Goal: Task Accomplishment & Management: Use online tool/utility

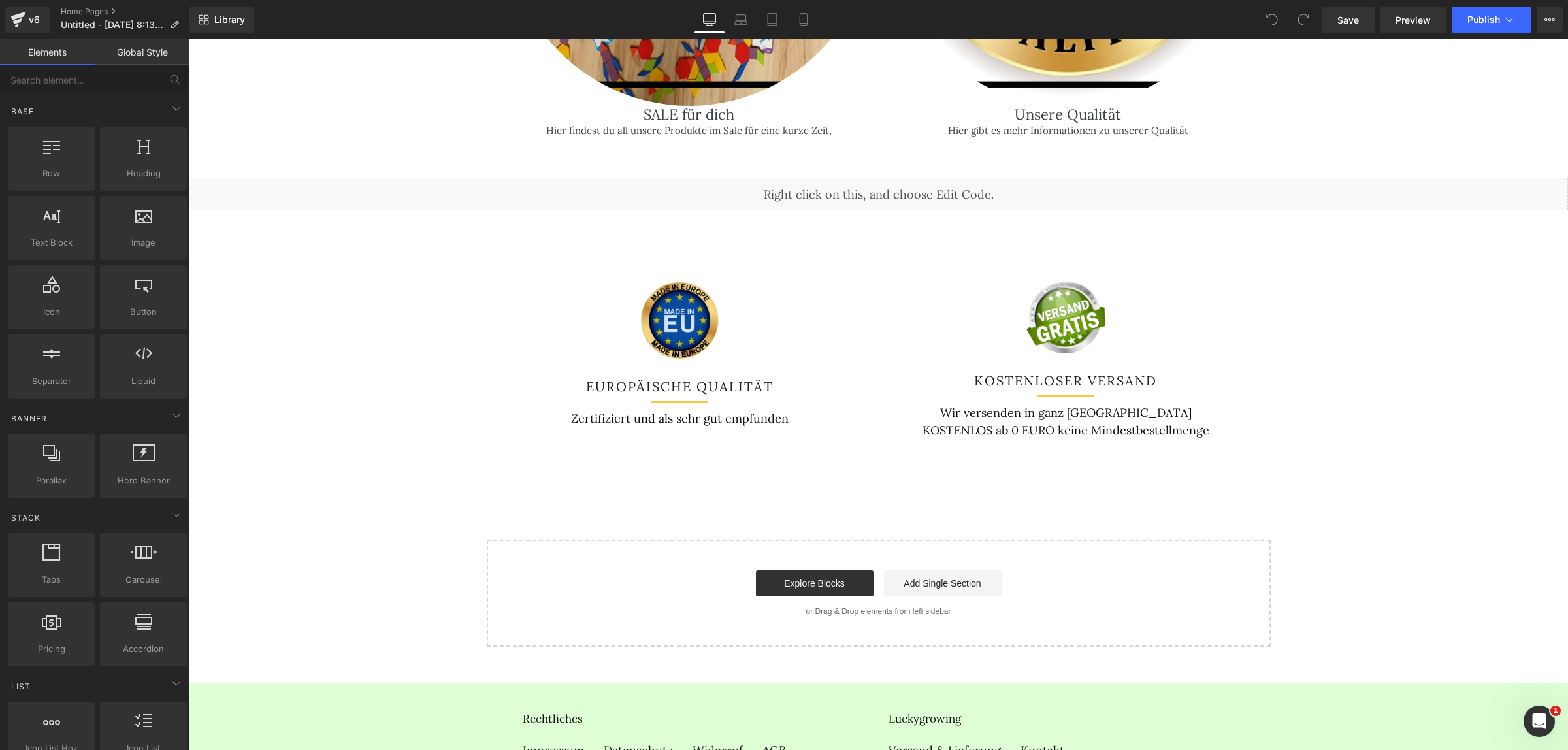
scroll to position [2479, 0]
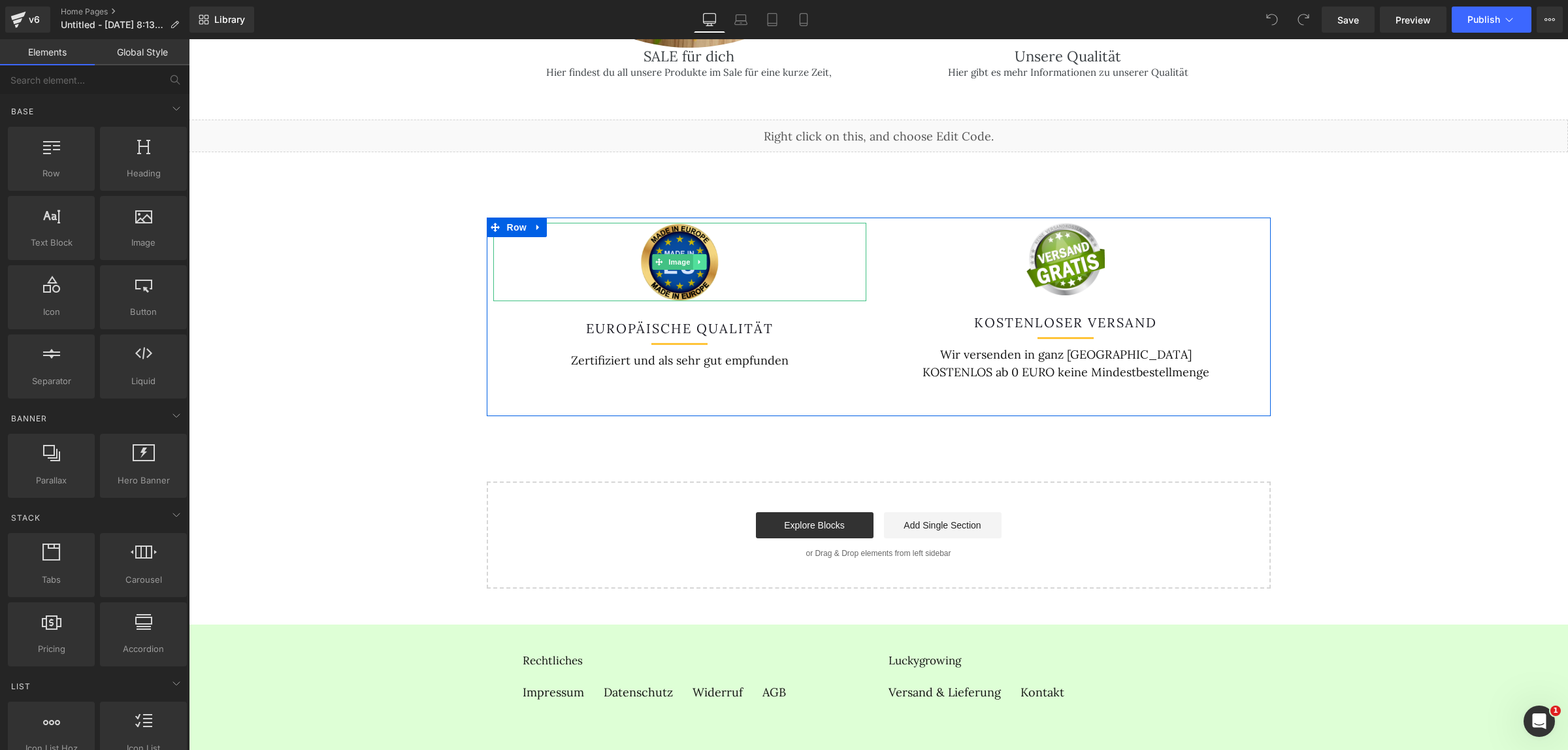
click at [696, 258] on icon at bounding box center [700, 261] width 7 height 8
click at [700, 254] on link at bounding box center [707, 261] width 14 height 16
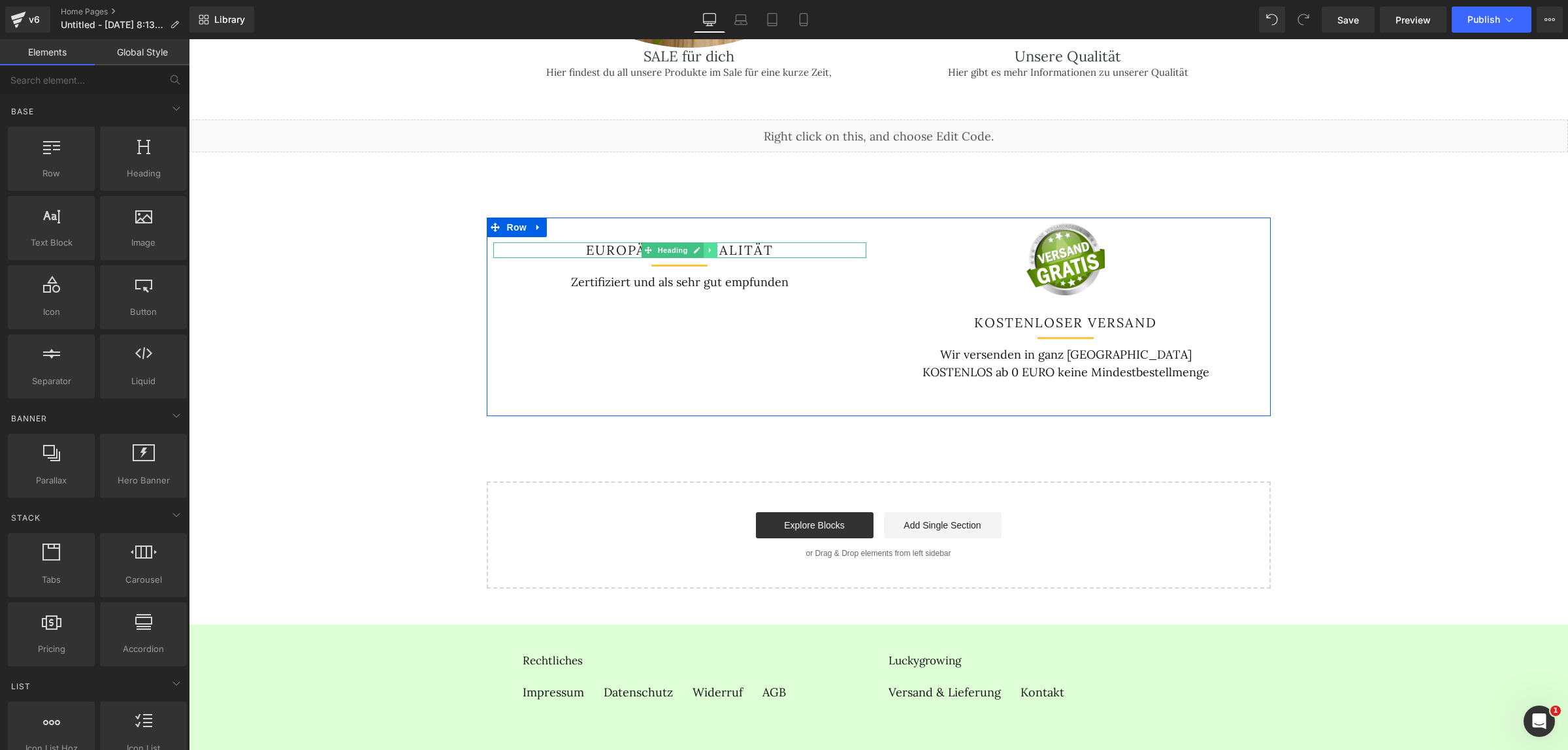
click at [707, 246] on icon at bounding box center [710, 250] width 7 height 8
click at [711, 243] on link at bounding box center [718, 250] width 14 height 16
click at [713, 244] on icon at bounding box center [714, 246] width 2 height 5
click at [718, 243] on icon at bounding box center [721, 246] width 7 height 7
click at [700, 223] on link at bounding box center [707, 230] width 14 height 16
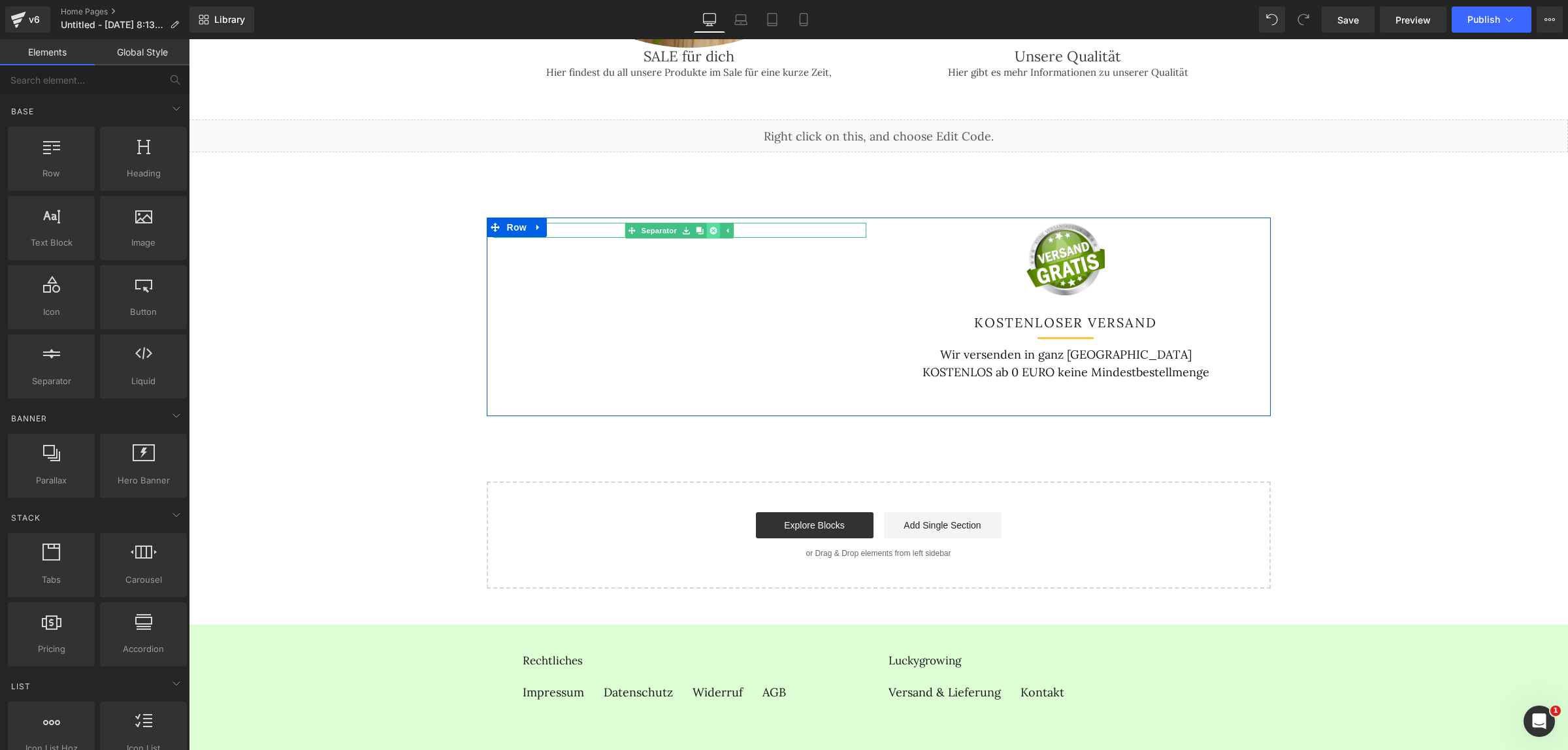
click at [709, 227] on icon at bounding box center [713, 230] width 7 height 7
click at [512, 218] on span "Row" at bounding box center [517, 227] width 26 height 19
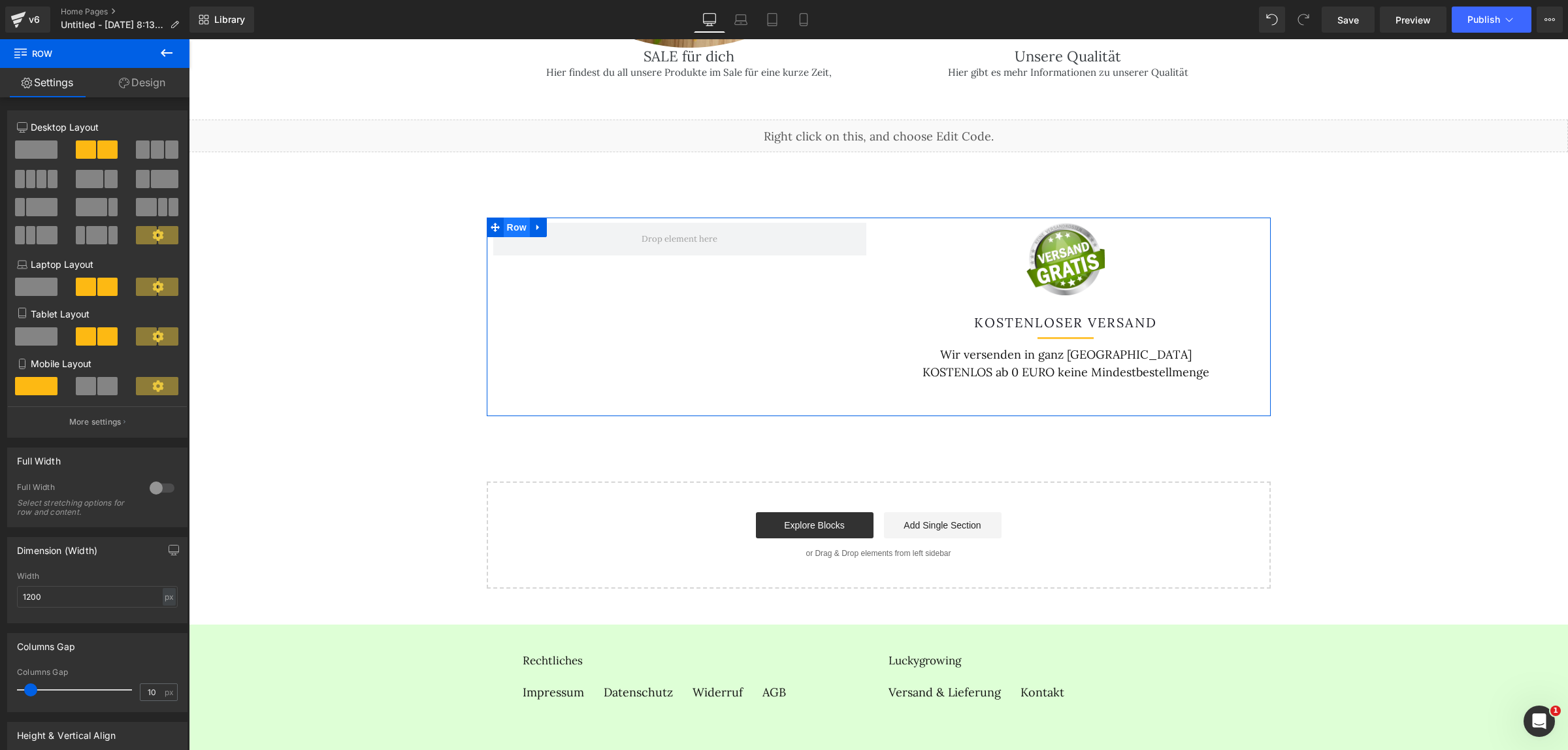
click at [512, 218] on span "Row" at bounding box center [517, 227] width 26 height 19
click at [37, 148] on span at bounding box center [36, 150] width 42 height 18
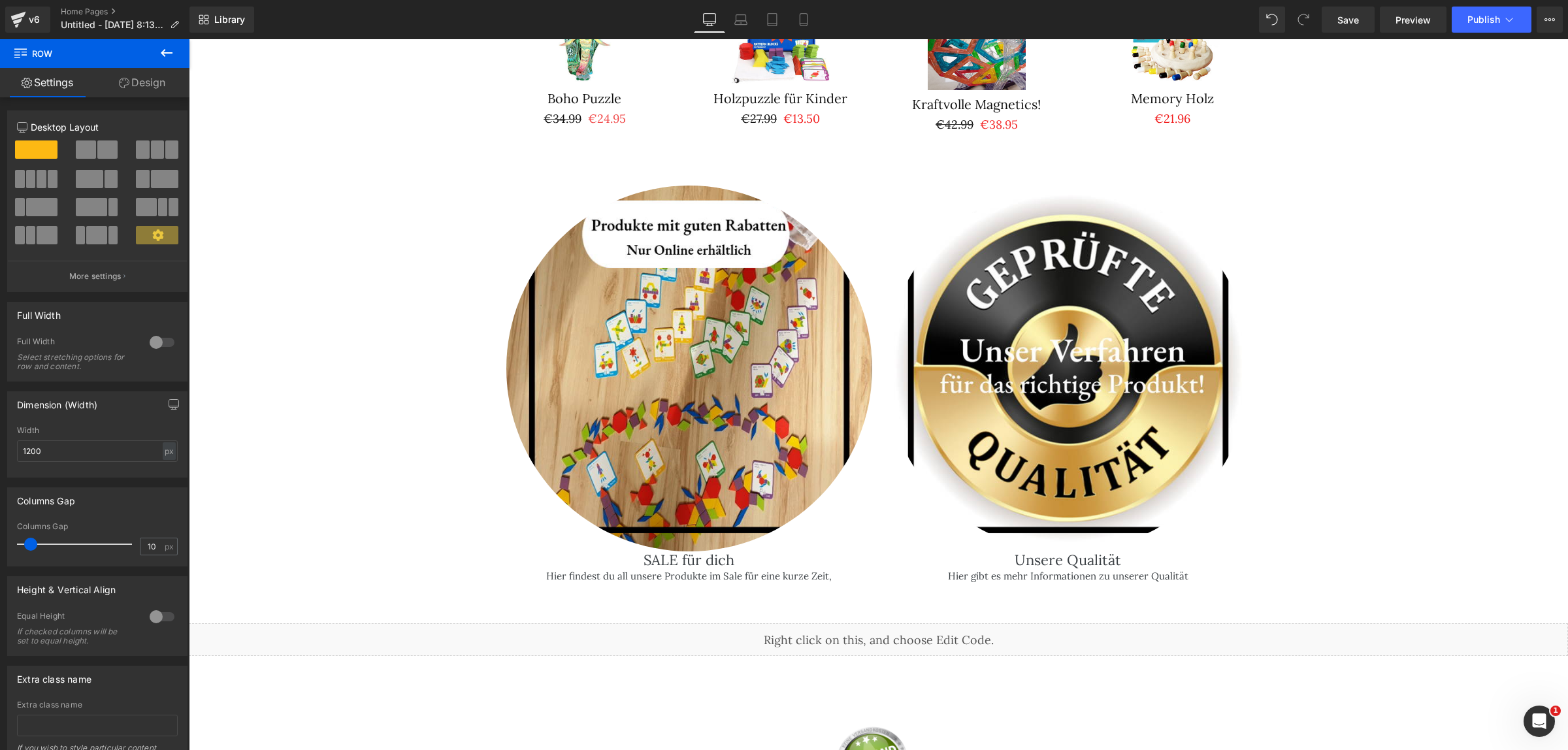
scroll to position [1826, 0]
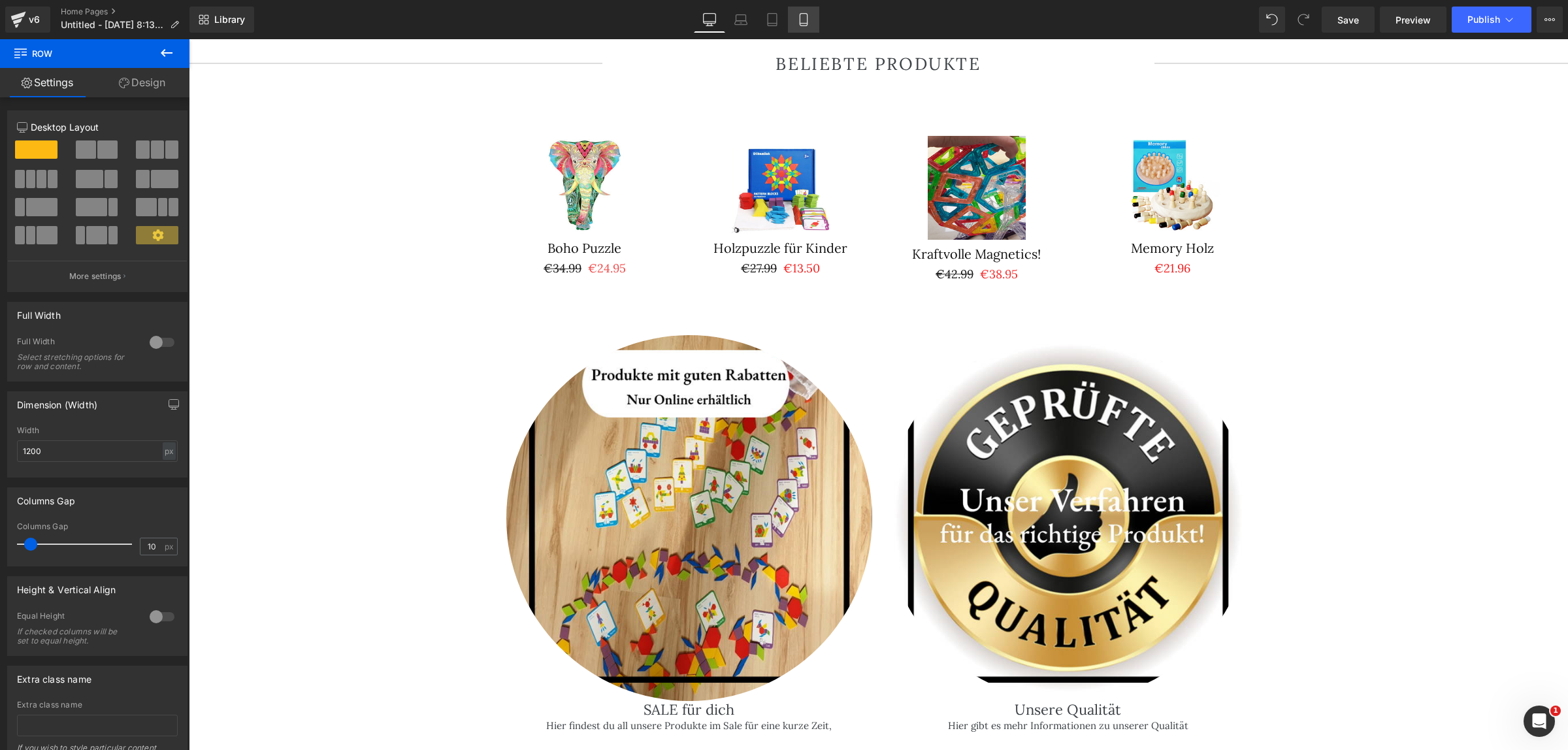
click at [795, 18] on link "Mobile" at bounding box center [803, 19] width 31 height 26
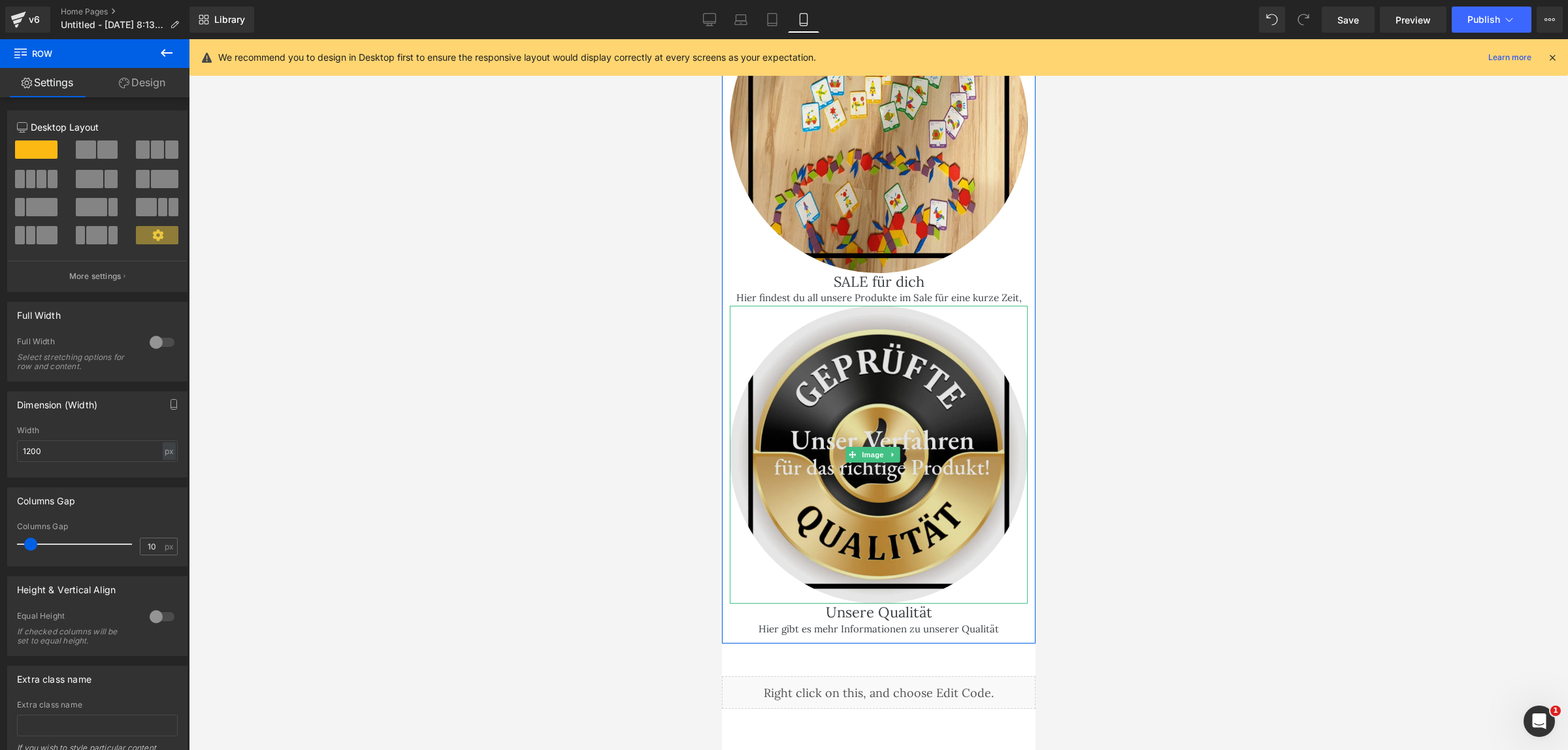
scroll to position [3737, 0]
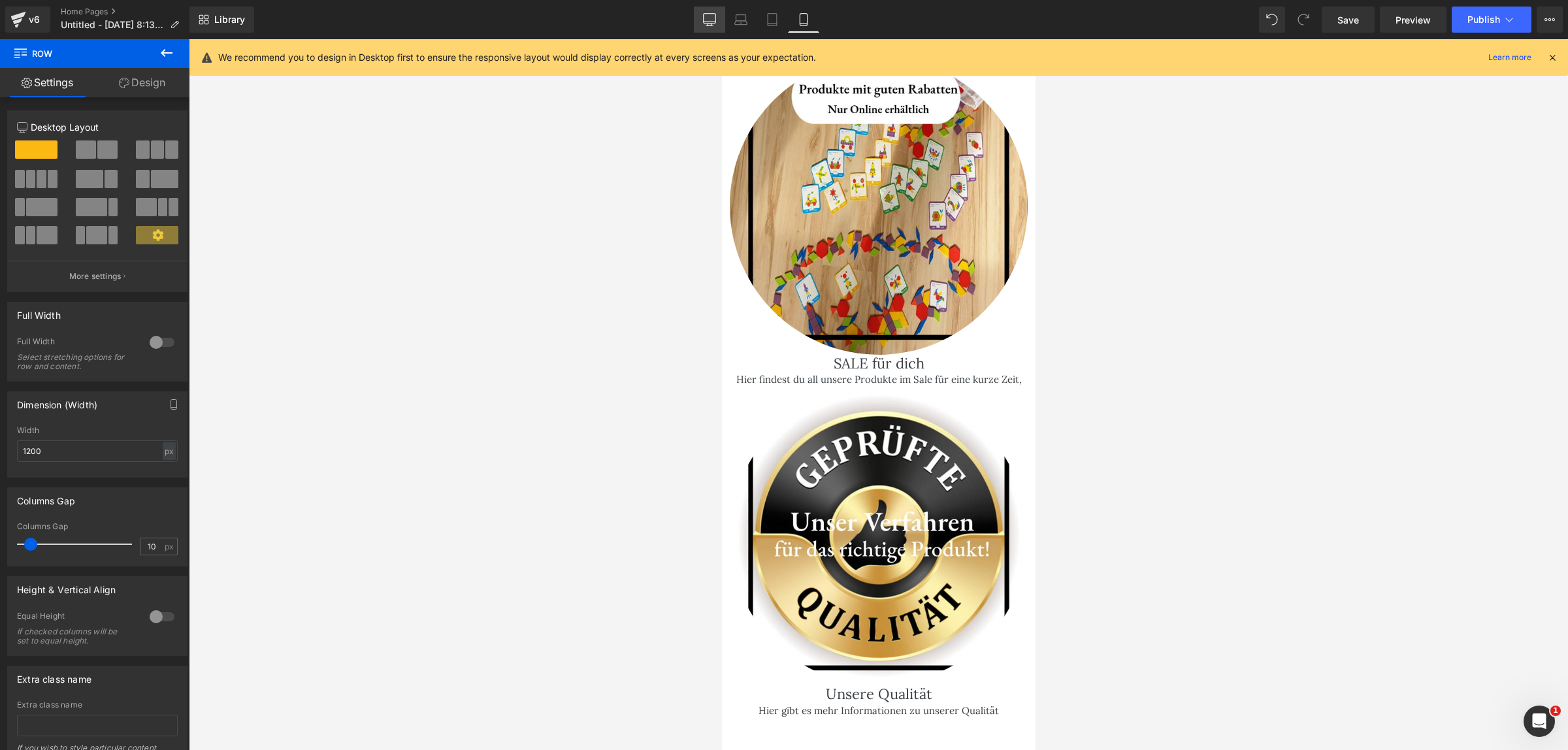
click at [707, 12] on link "Desktop" at bounding box center [709, 19] width 31 height 26
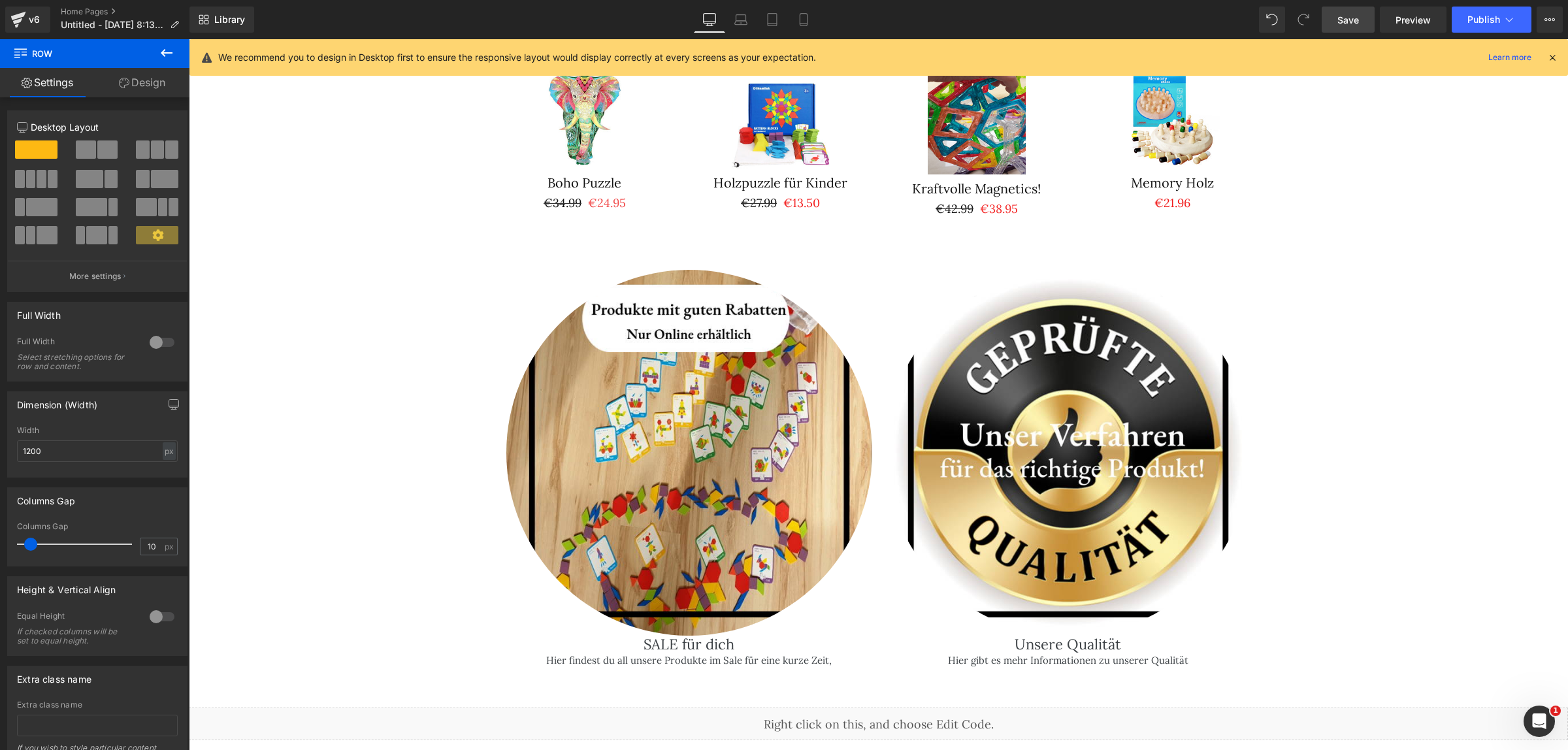
drag, startPoint x: 1344, startPoint y: 13, endPoint x: 1130, endPoint y: 235, distance: 308.4
click at [1344, 13] on span "Save" at bounding box center [1347, 20] width 21 height 14
click at [1501, 24] on button "Publish" at bounding box center [1491, 19] width 80 height 26
click at [1537, 8] on button "View Live Page View with current Template Save Template to Library Schedule Pub…" at bounding box center [1550, 19] width 26 height 26
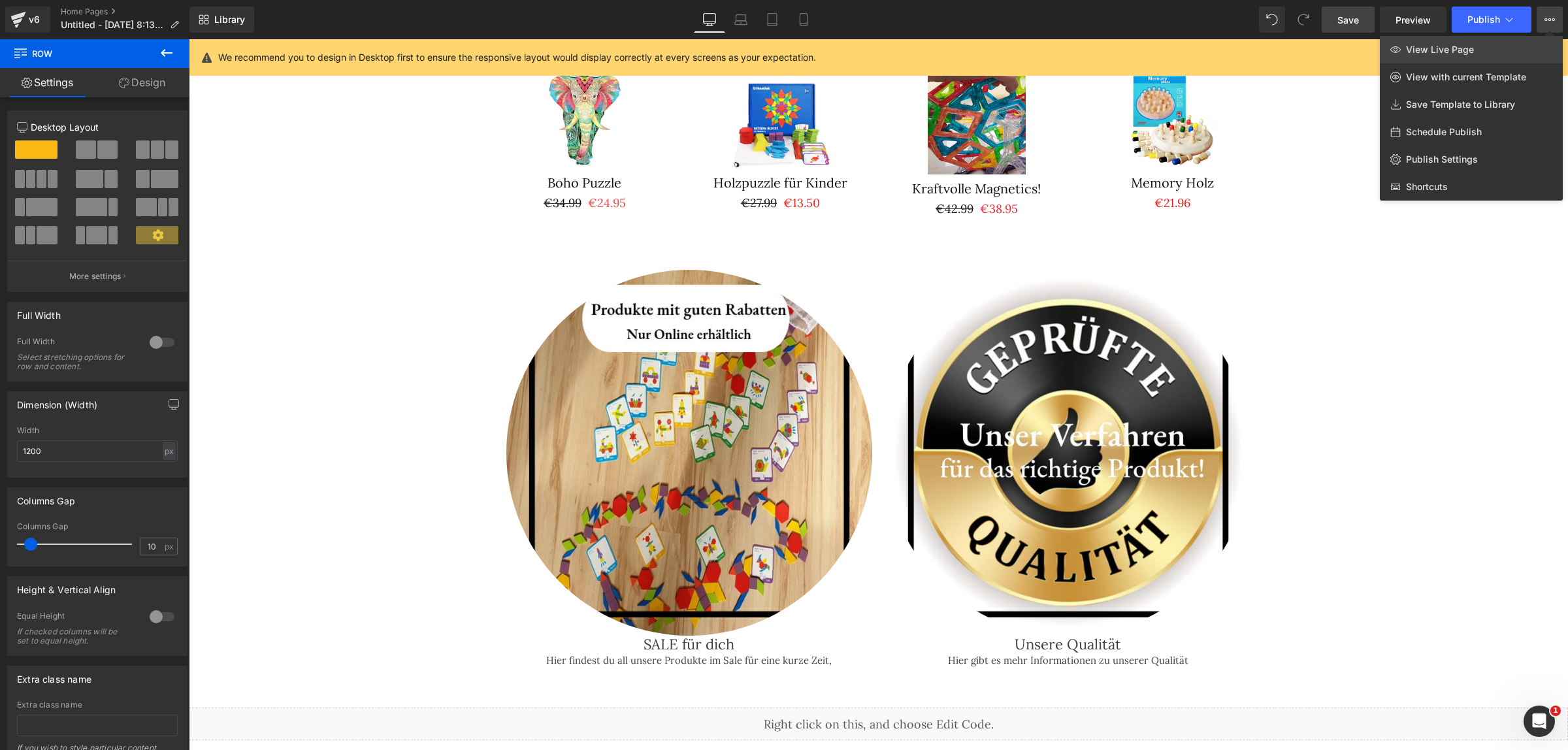
click at [1467, 48] on span "View Live Page" at bounding box center [1440, 49] width 68 height 12
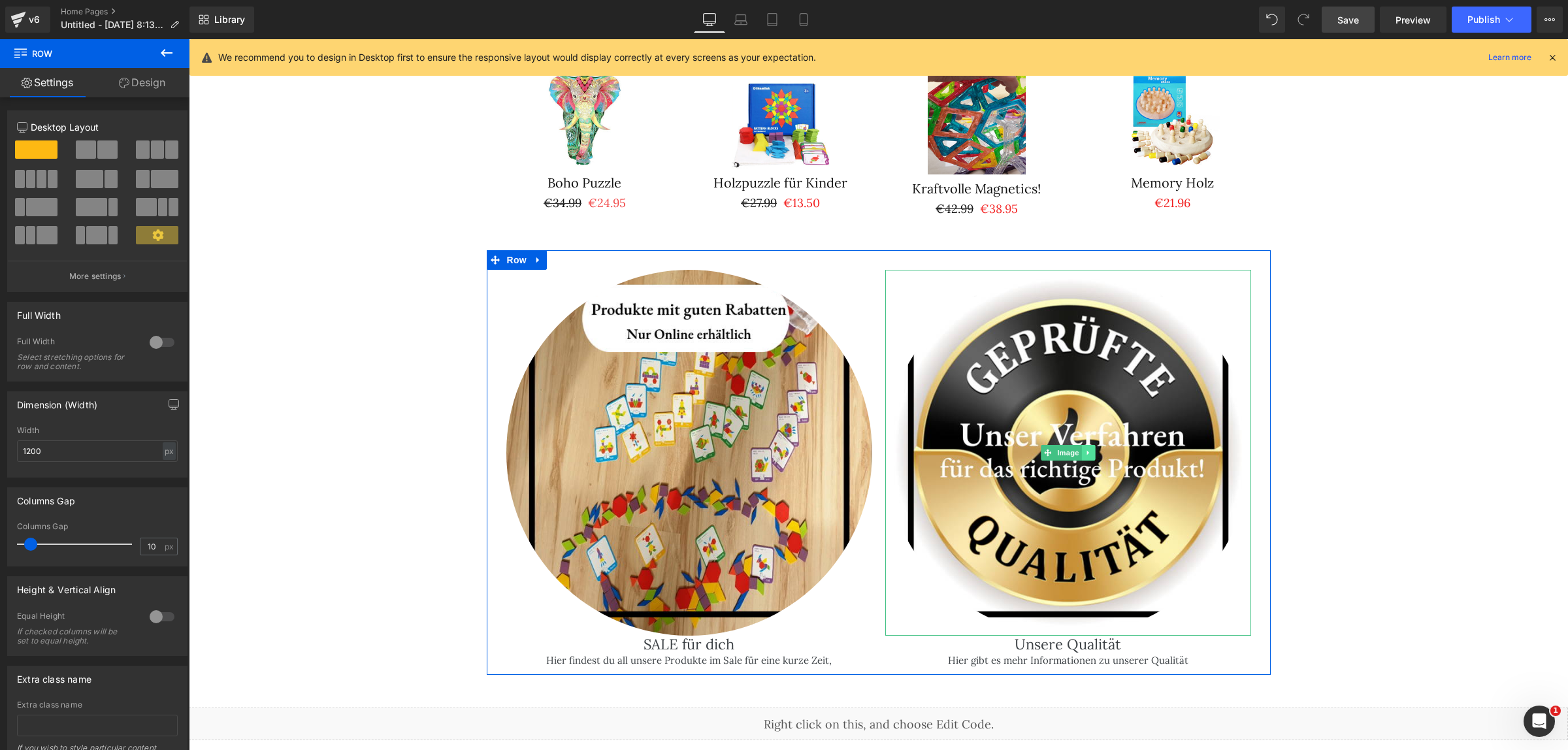
click at [1087, 450] on icon at bounding box center [1087, 452] width 2 height 5
click at [1089, 445] on link at bounding box center [1096, 453] width 14 height 16
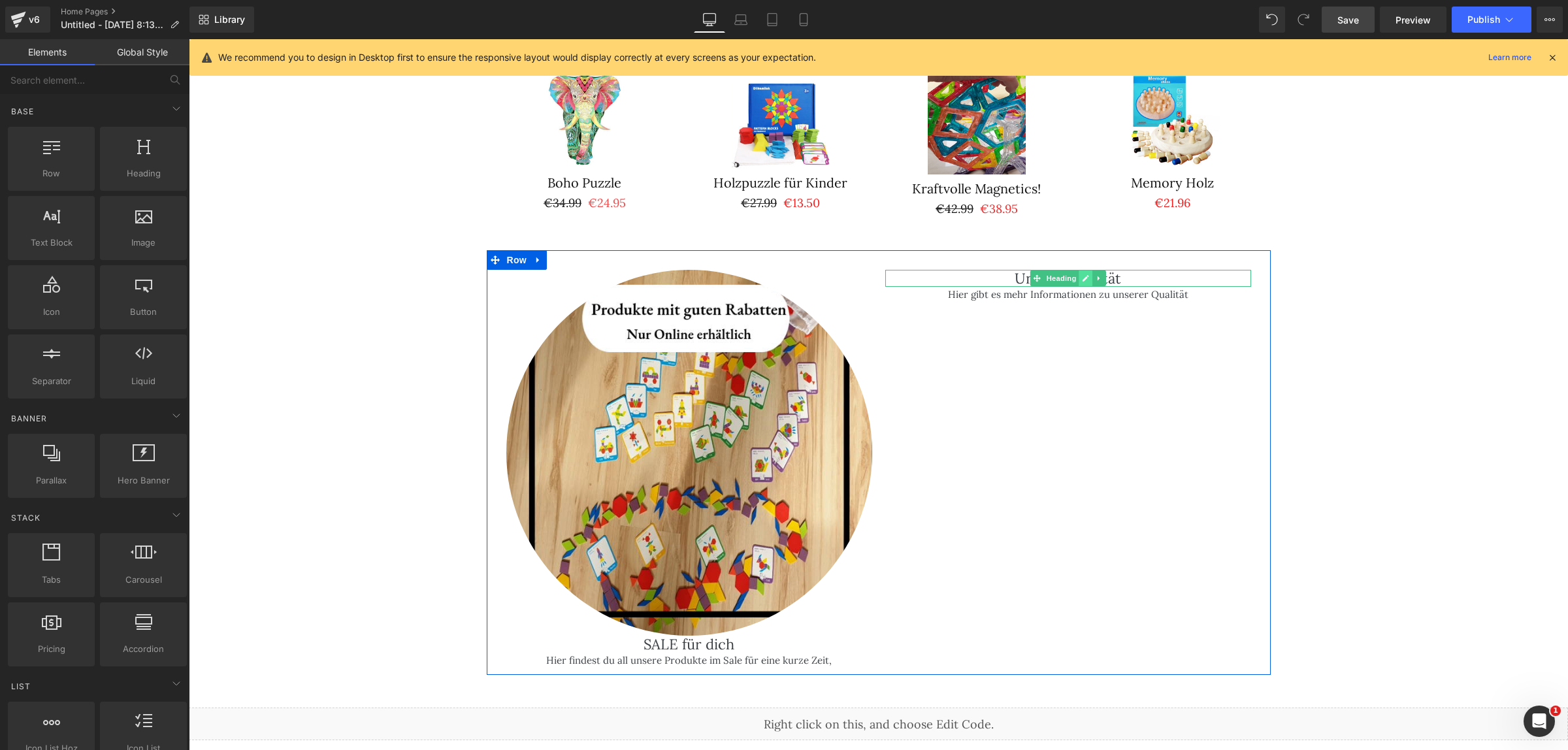
click at [1083, 275] on icon at bounding box center [1085, 278] width 6 height 6
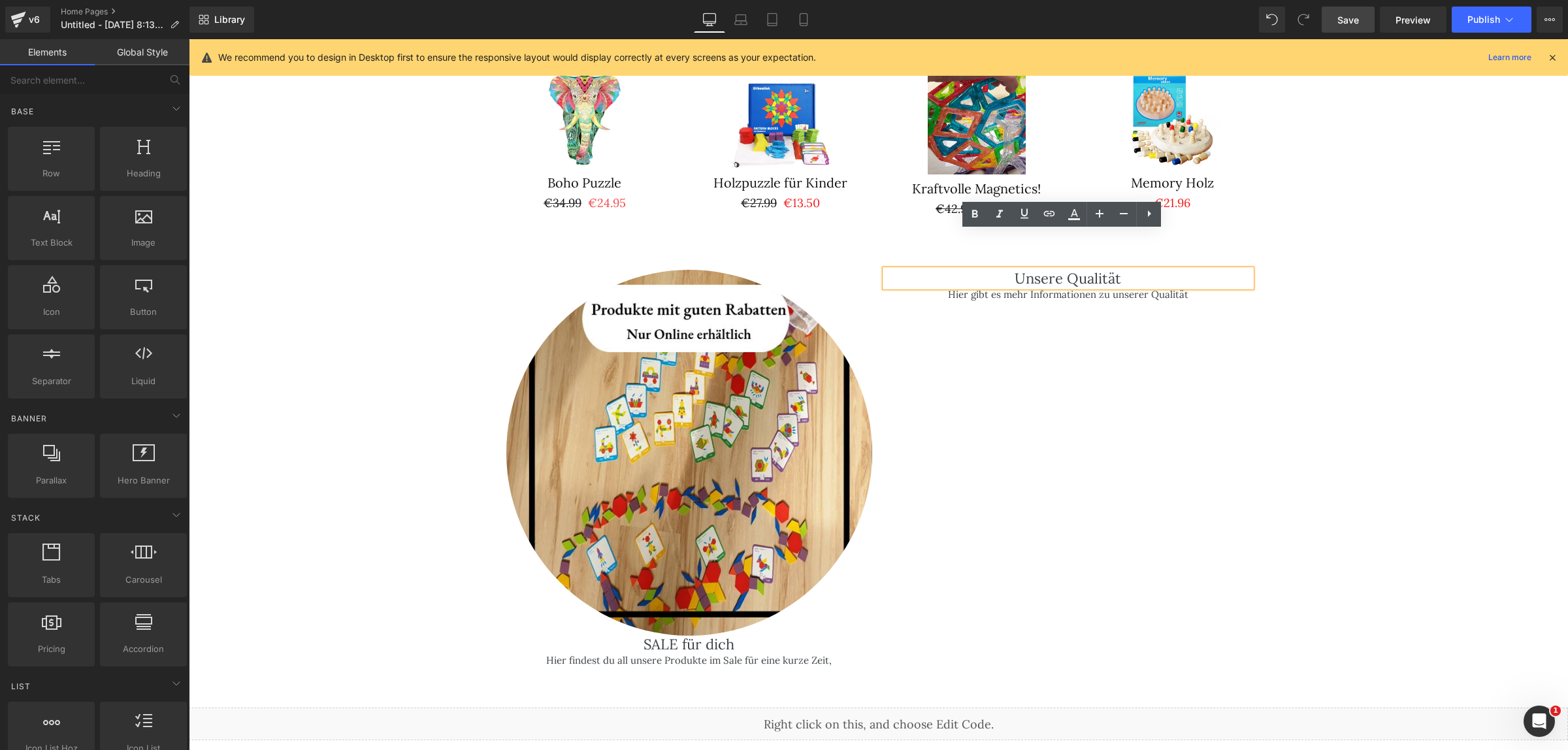
click at [1094, 308] on div "Image SALE für dich Heading Hier findest du all unsere Produkte im Sale für ein…" at bounding box center [879, 462] width 784 height 424
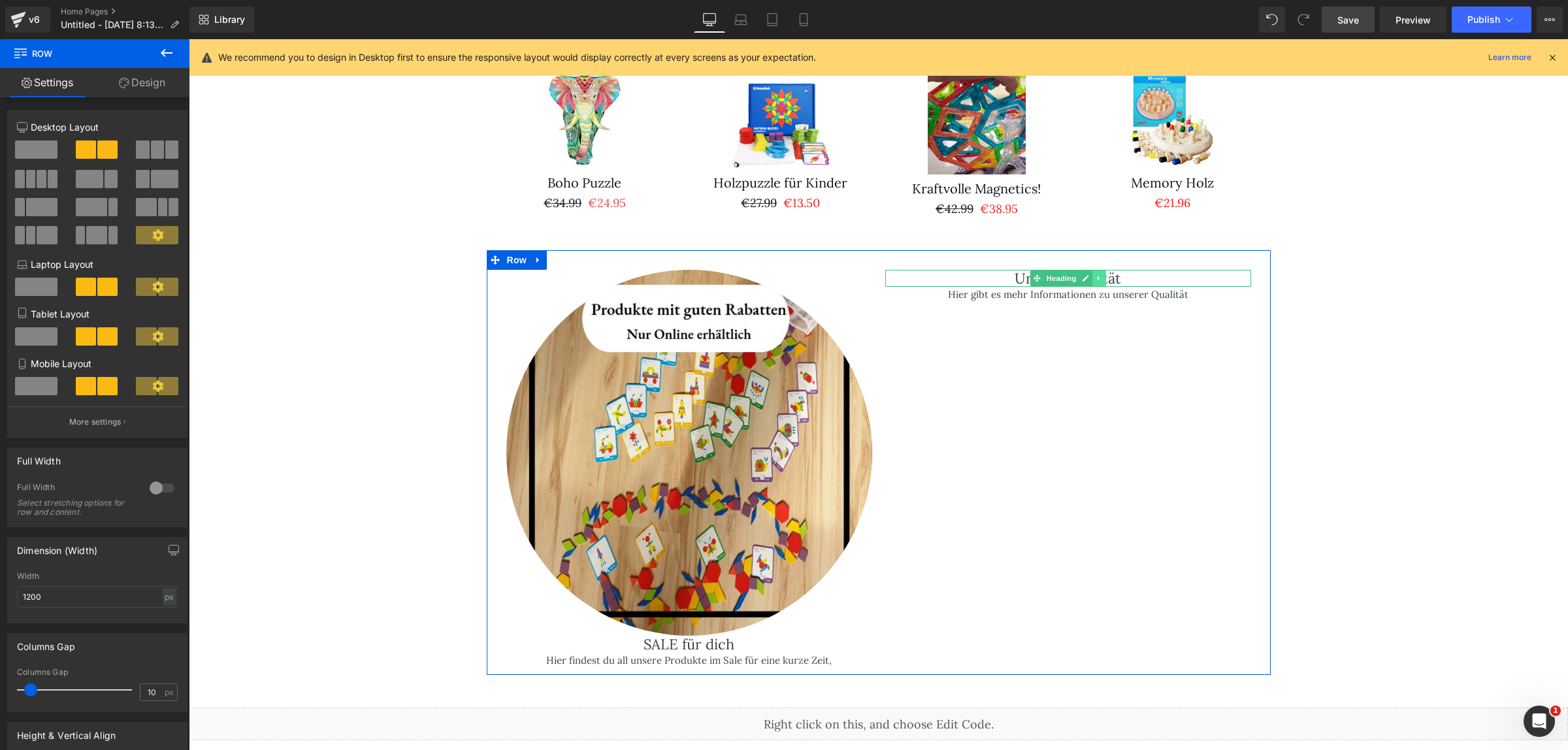
click at [1096, 274] on icon at bounding box center [1099, 278] width 7 height 8
click at [1099, 270] on link at bounding box center [1106, 278] width 14 height 16
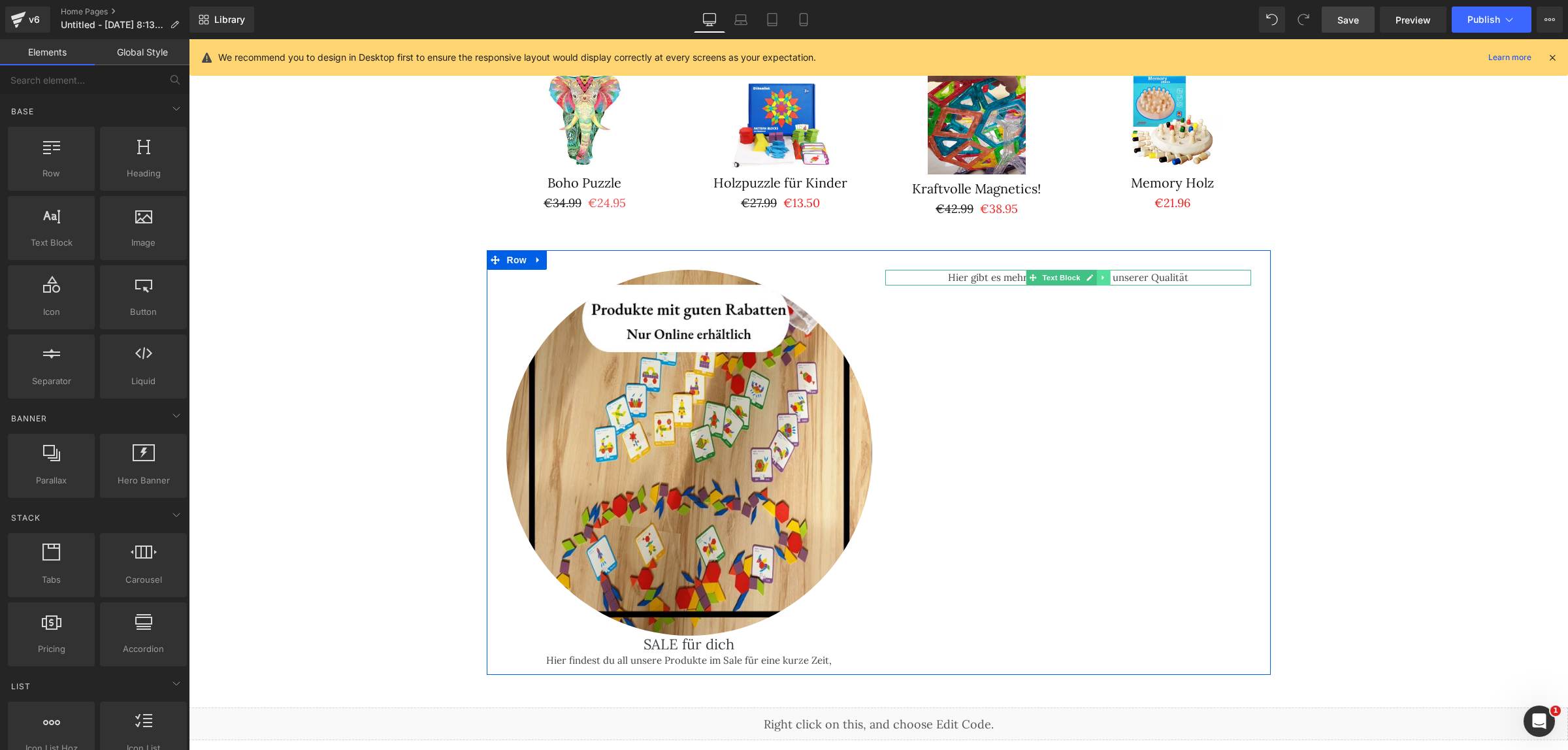
click at [1100, 274] on icon at bounding box center [1103, 277] width 7 height 8
click at [1106, 274] on icon at bounding box center [1110, 277] width 7 height 7
click at [512, 251] on span "Row" at bounding box center [517, 261] width 26 height 19
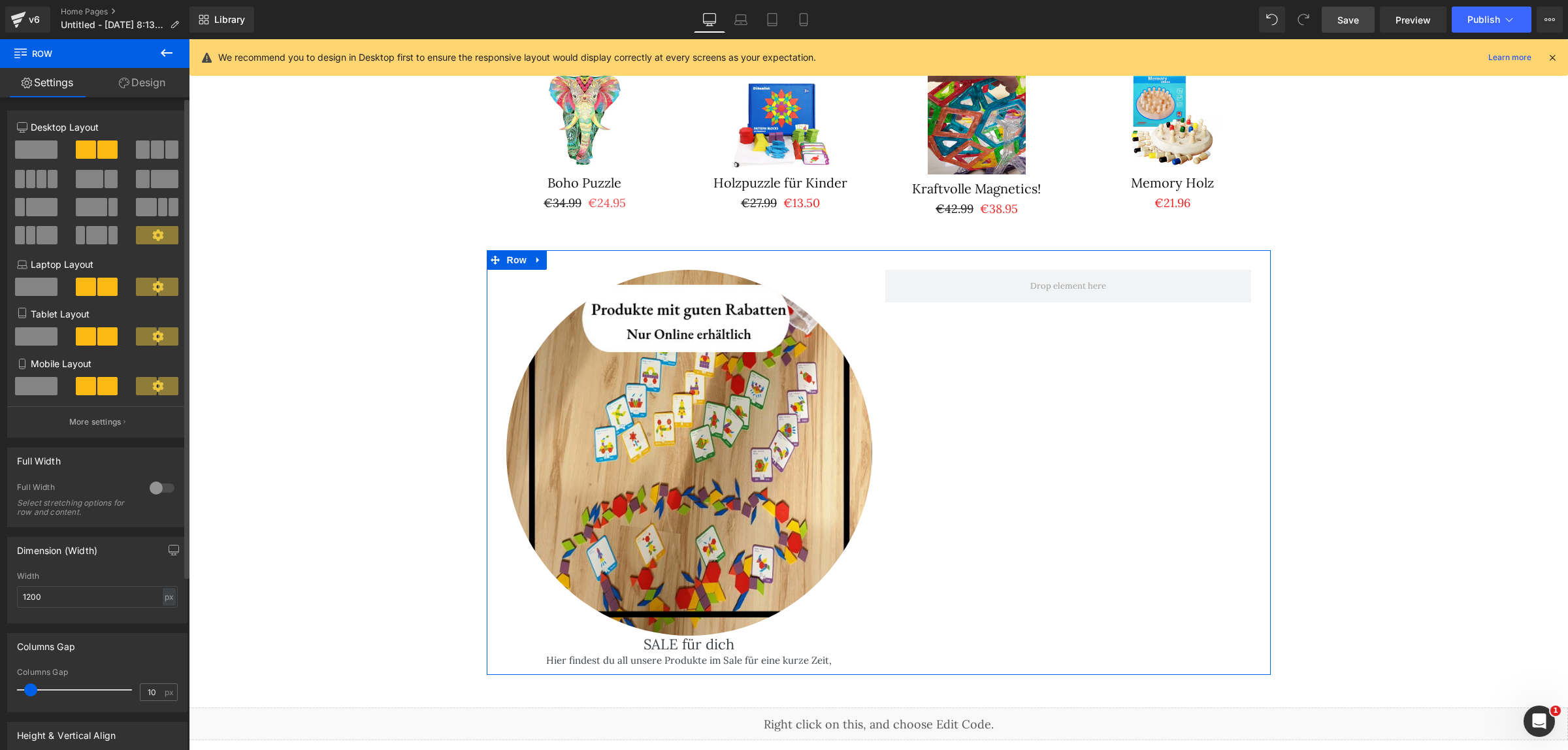
click at [33, 146] on span at bounding box center [36, 150] width 42 height 18
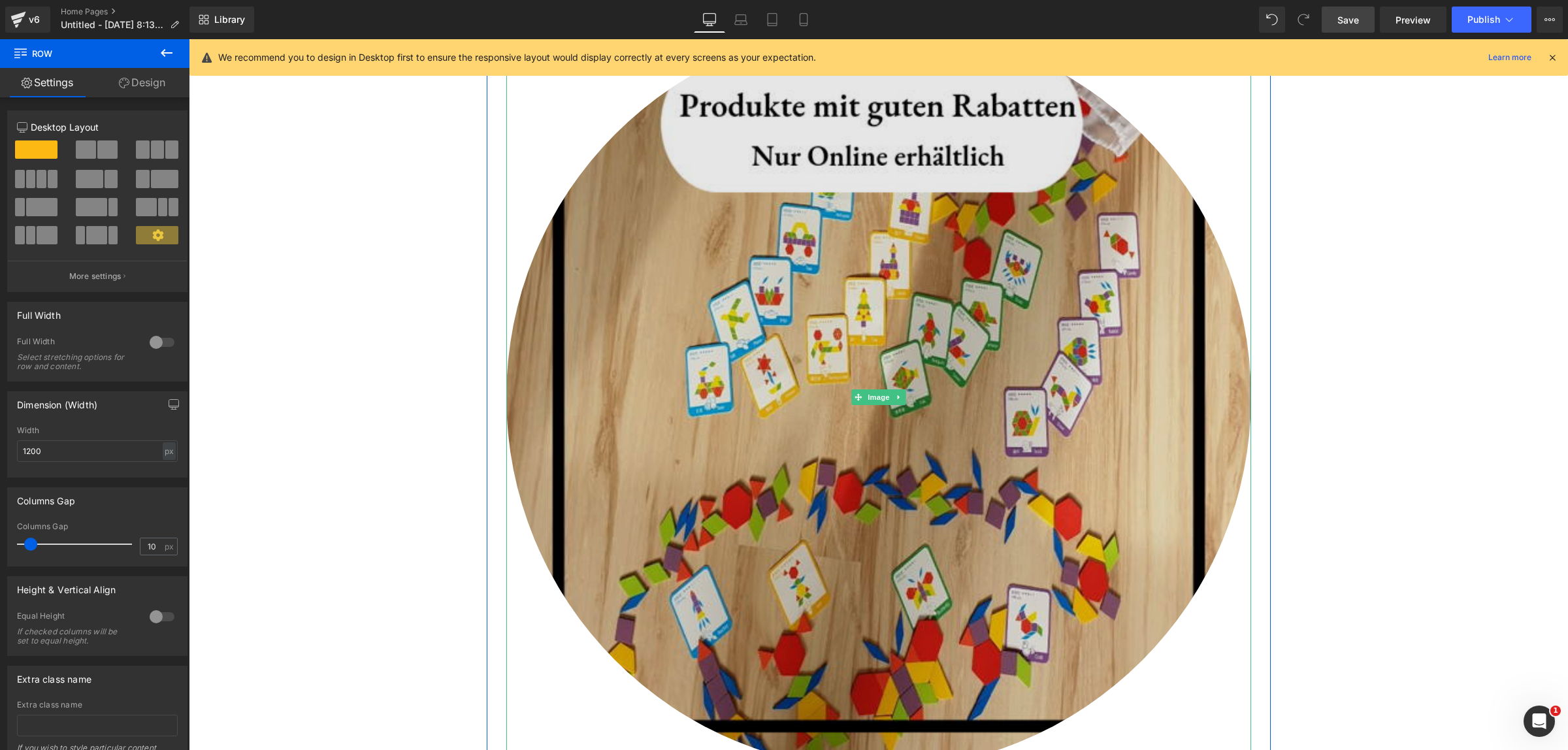
scroll to position [2055, 0]
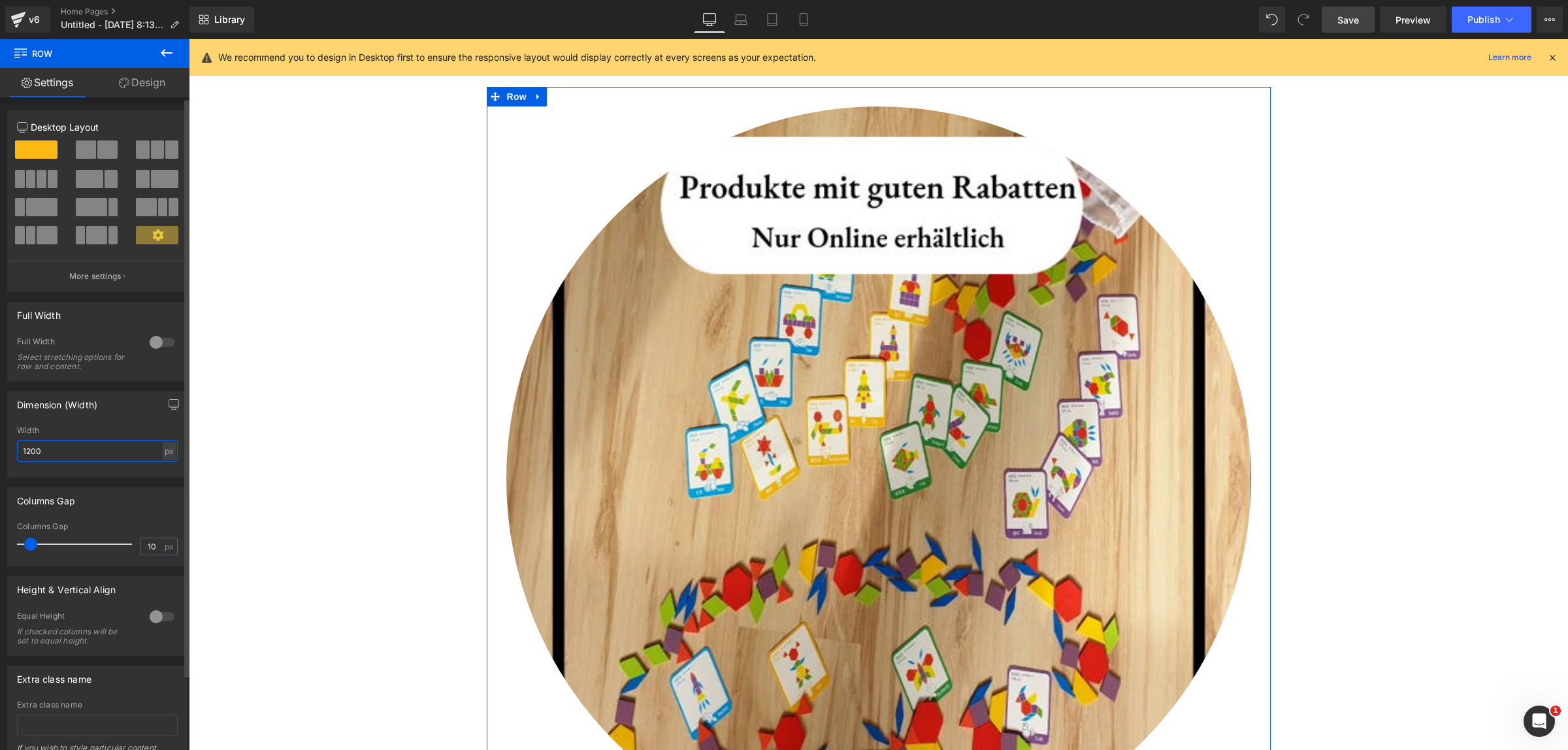
drag, startPoint x: 116, startPoint y: 451, endPoint x: 11, endPoint y: 439, distance: 105.7
click at [11, 439] on div "1200px Width 1200 px % px" at bounding box center [97, 451] width 179 height 51
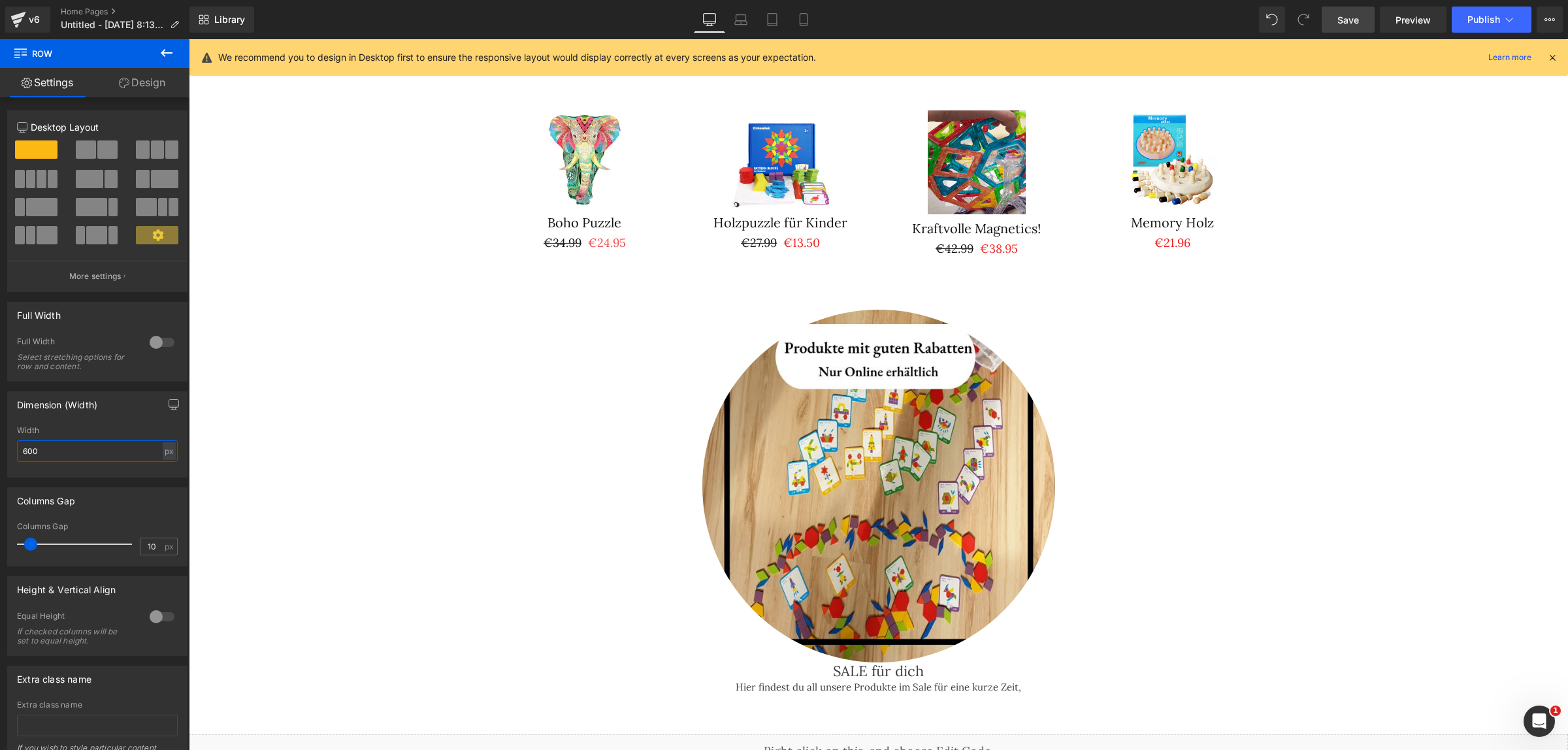
scroll to position [1892, 0]
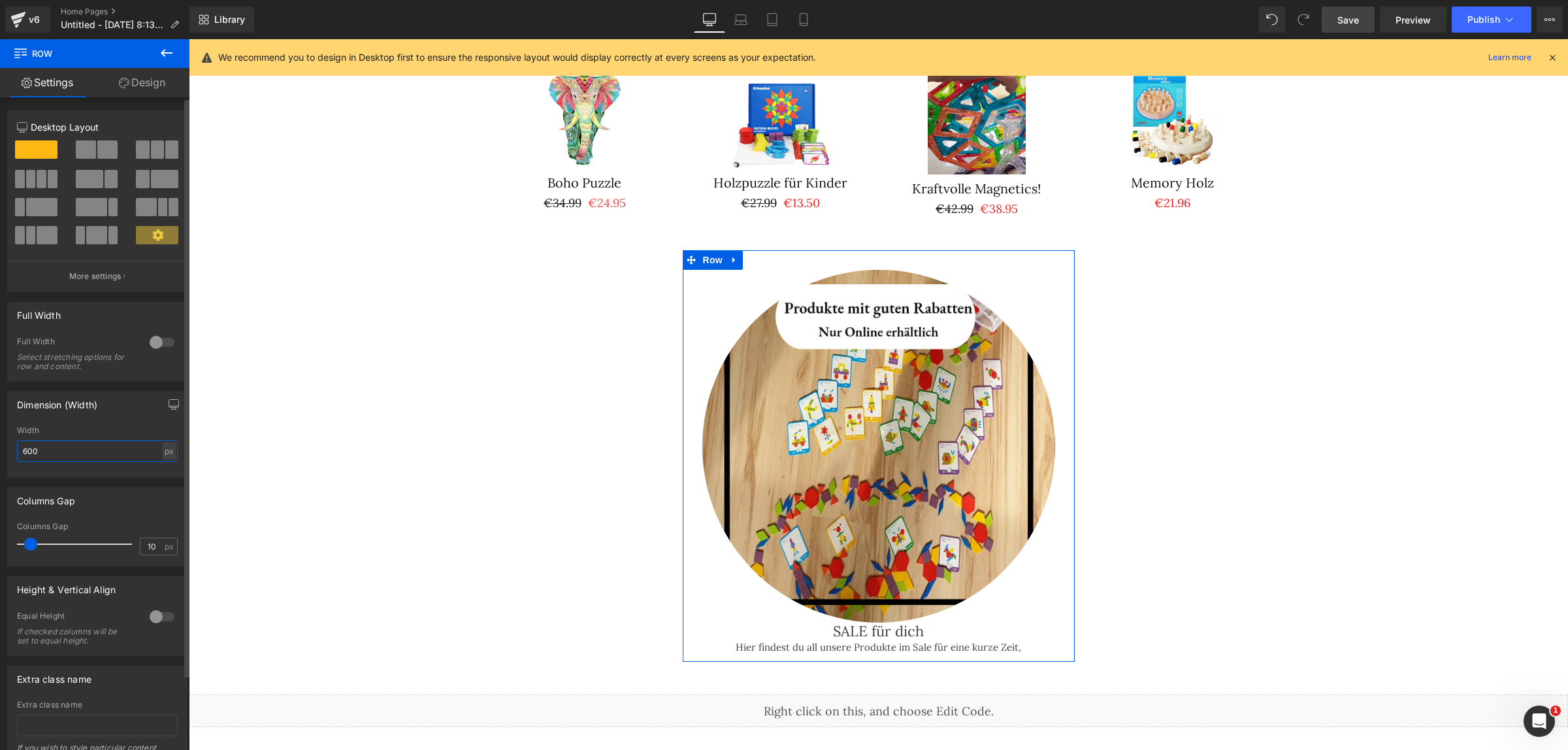
drag, startPoint x: 74, startPoint y: 457, endPoint x: 7, endPoint y: 457, distance: 67.0
click at [8, 457] on div "600px Width 600 px % px" at bounding box center [97, 451] width 179 height 51
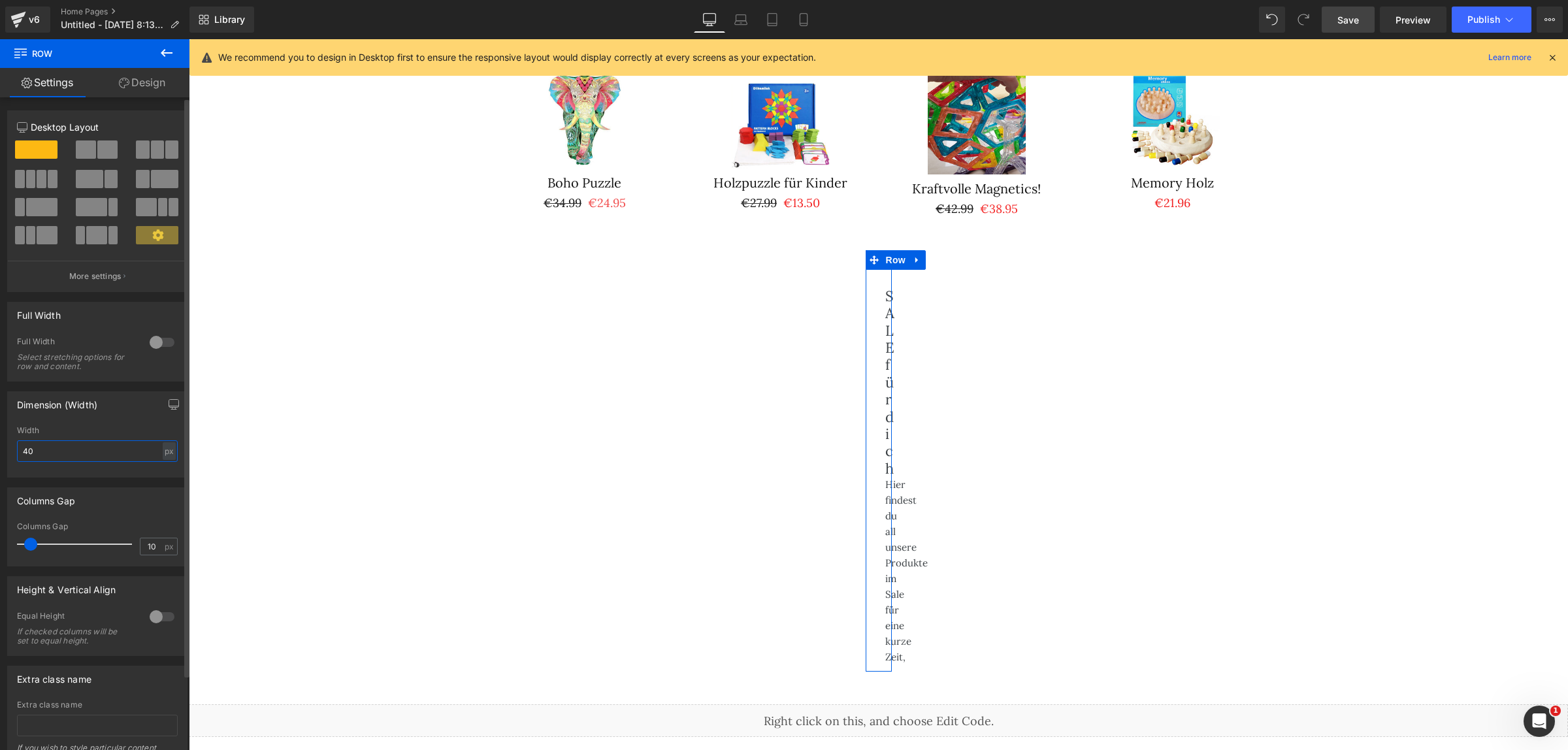
type input "400"
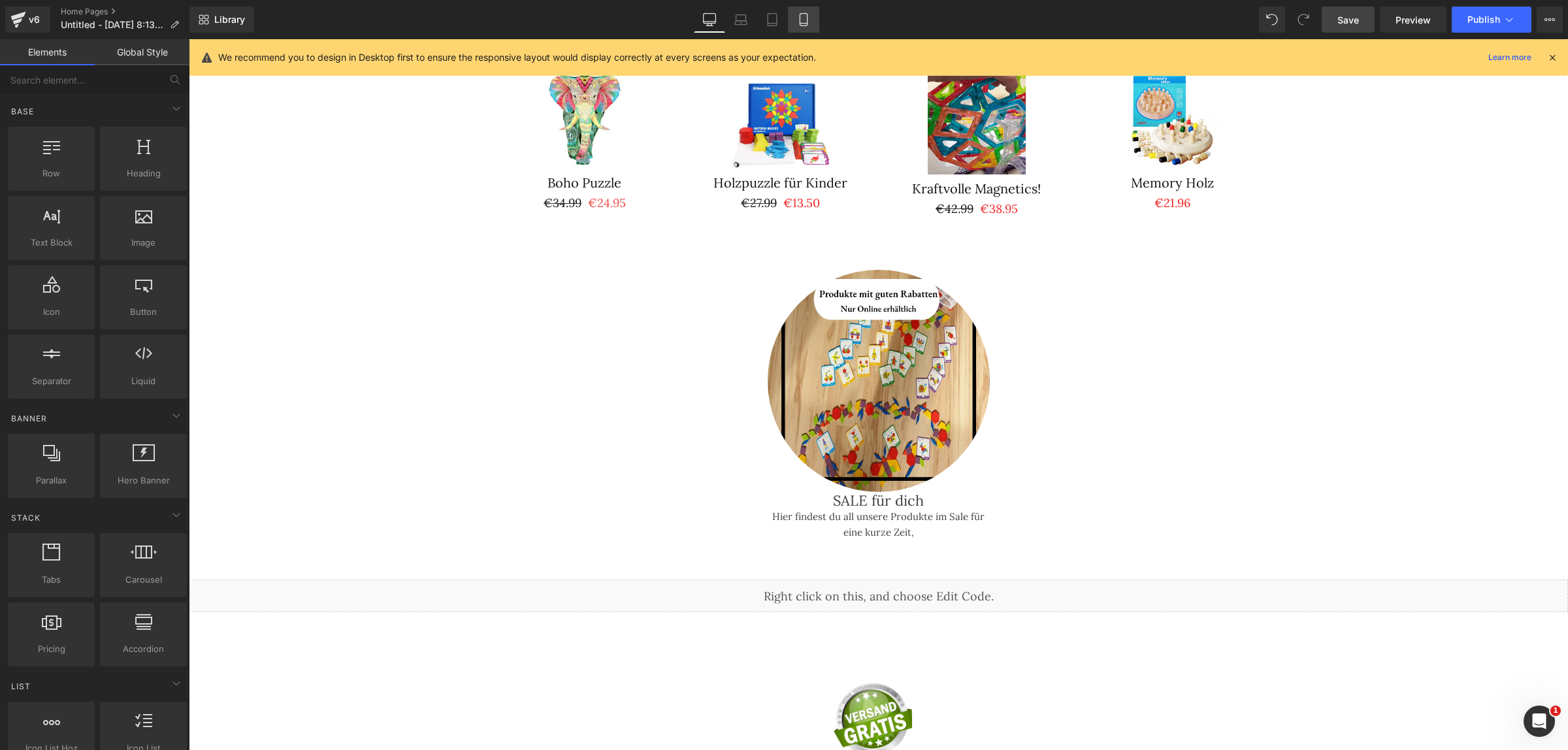
click at [811, 24] on link "Mobile" at bounding box center [803, 19] width 31 height 26
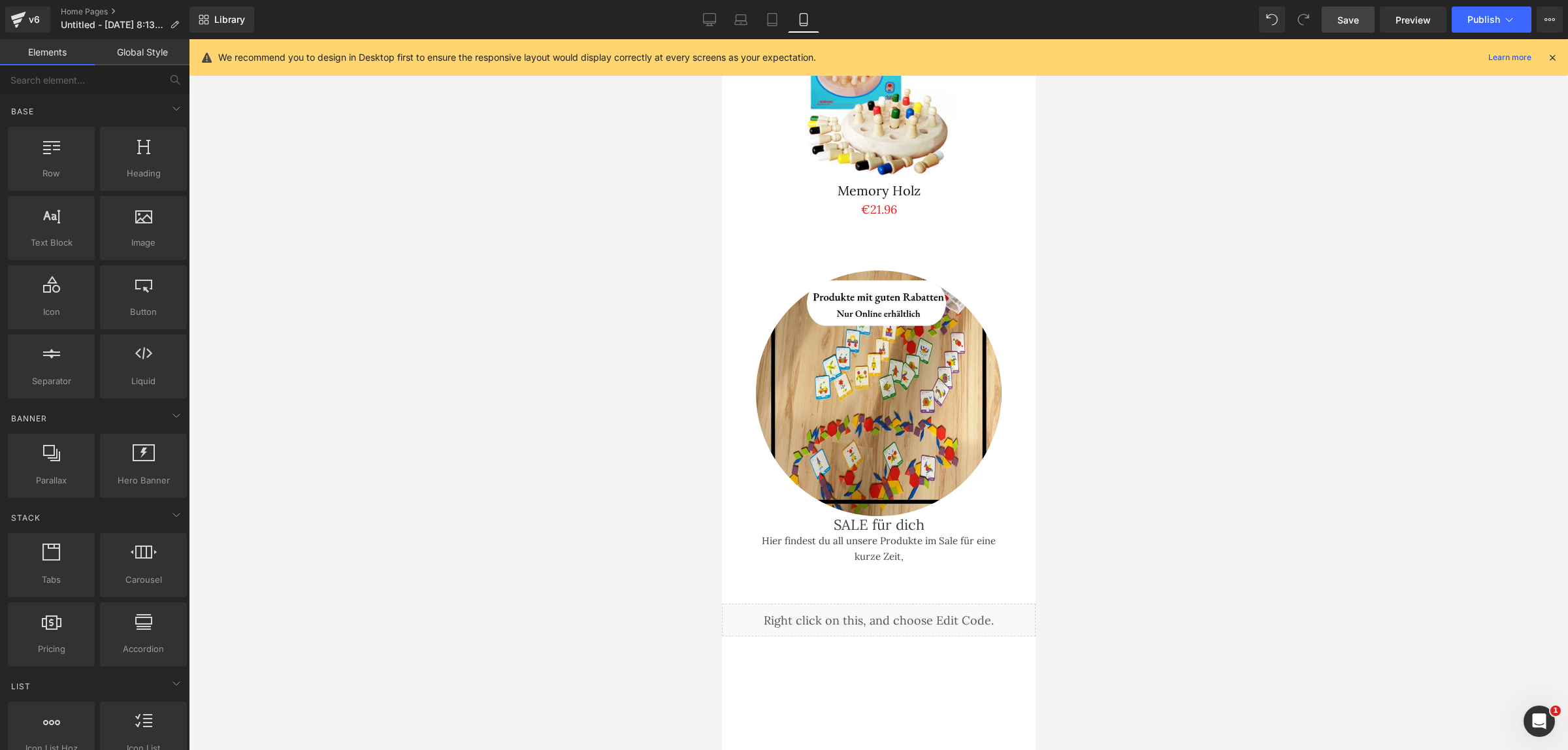
scroll to position [3508, 0]
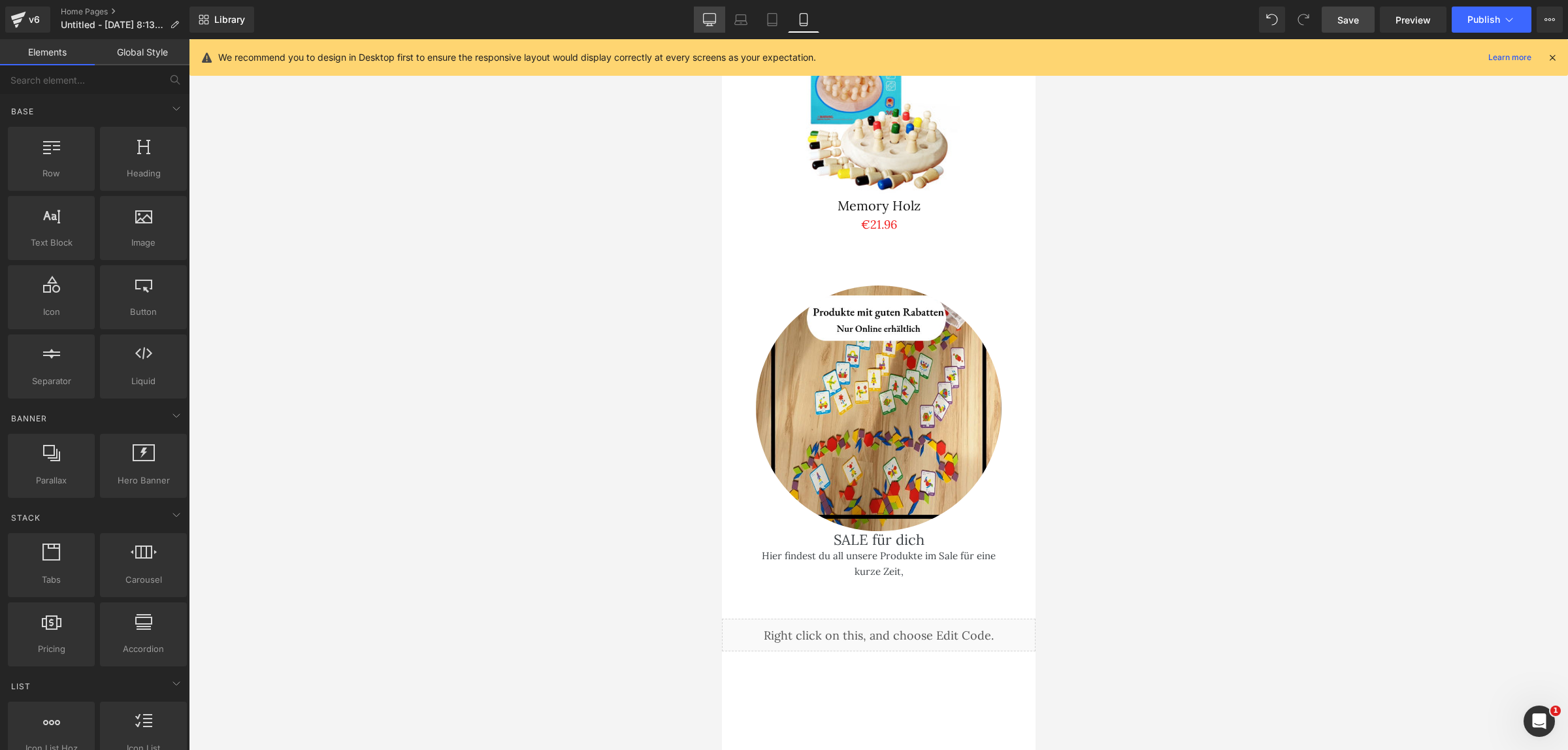
click at [706, 15] on icon at bounding box center [709, 19] width 13 height 13
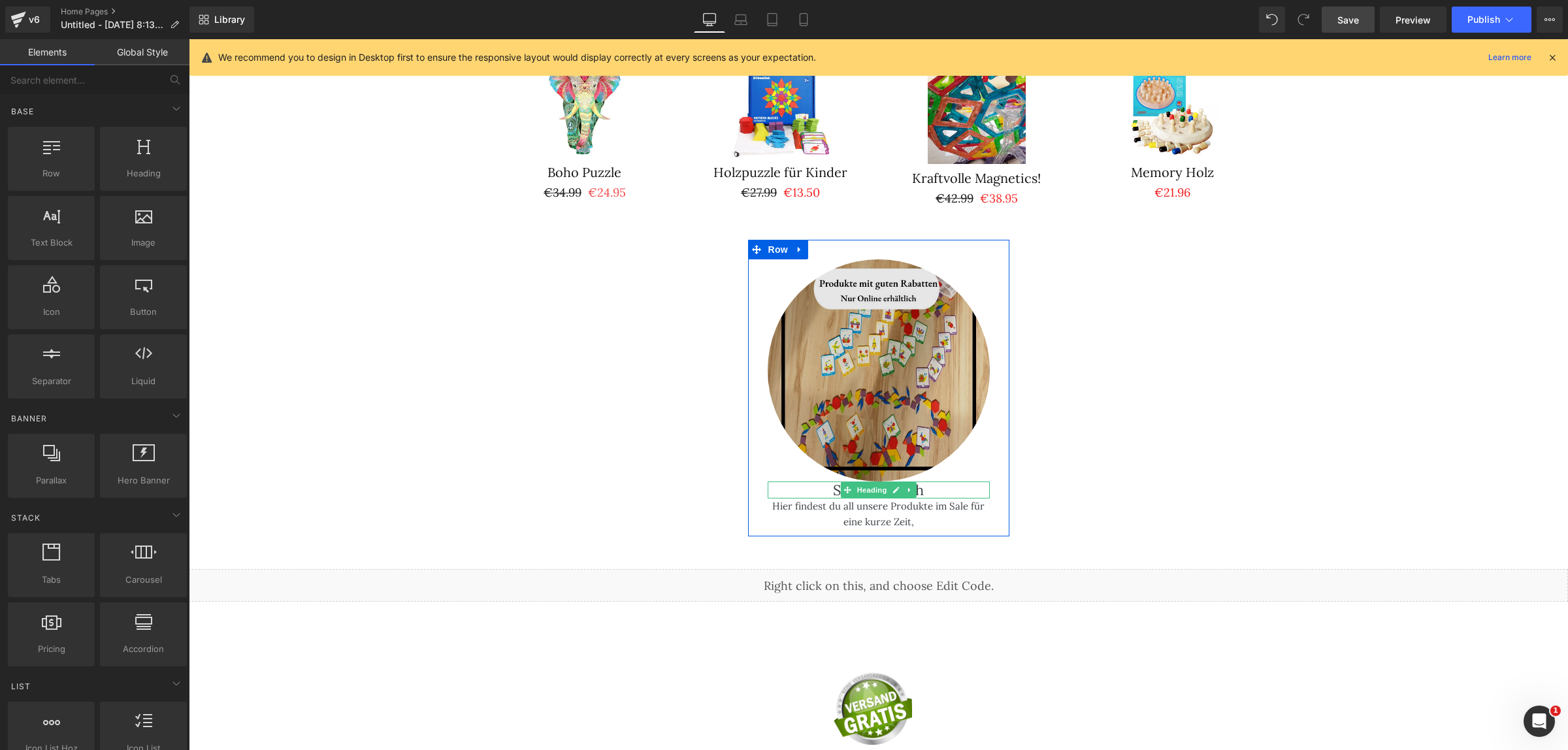
scroll to position [1901, 0]
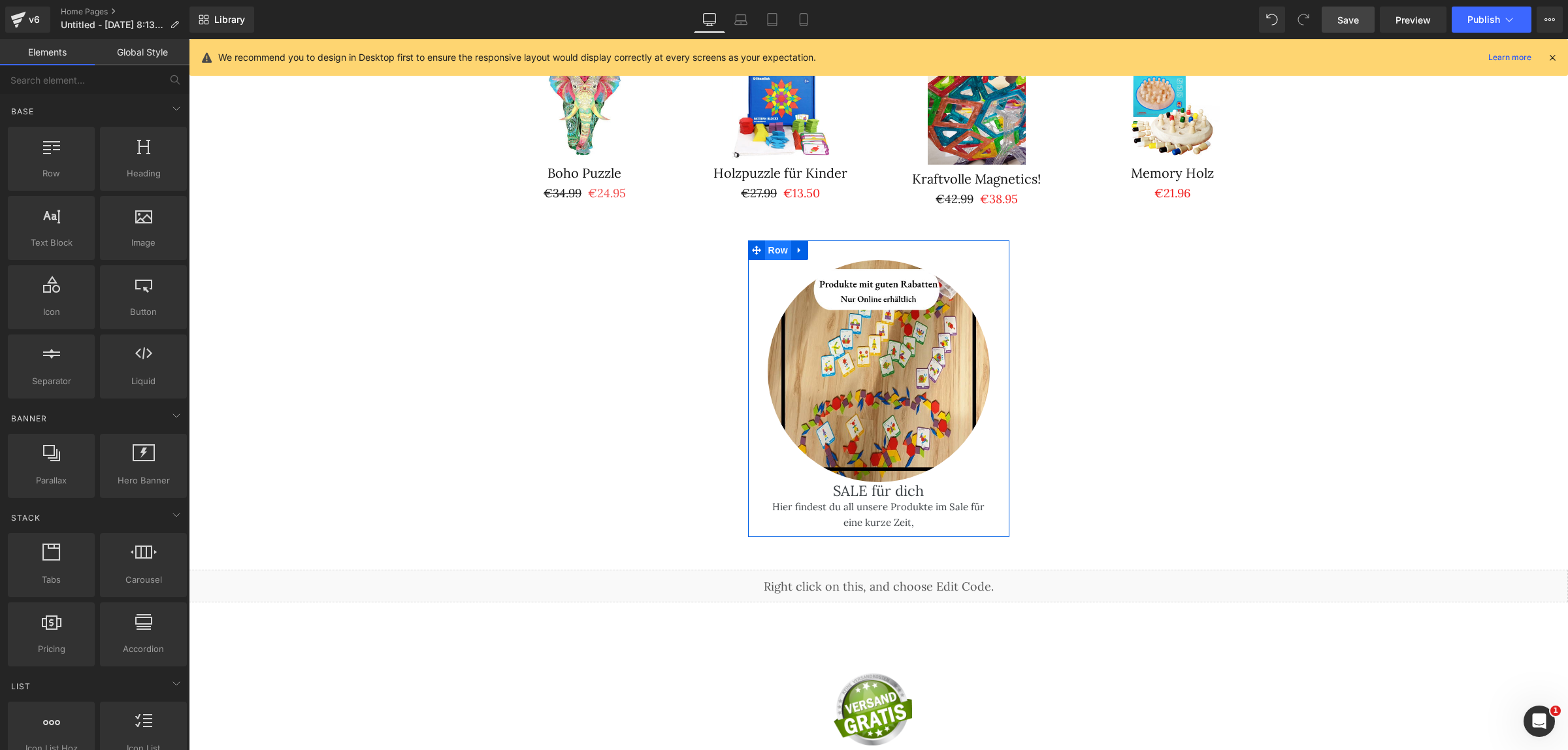
click at [779, 241] on span "Row" at bounding box center [778, 250] width 26 height 19
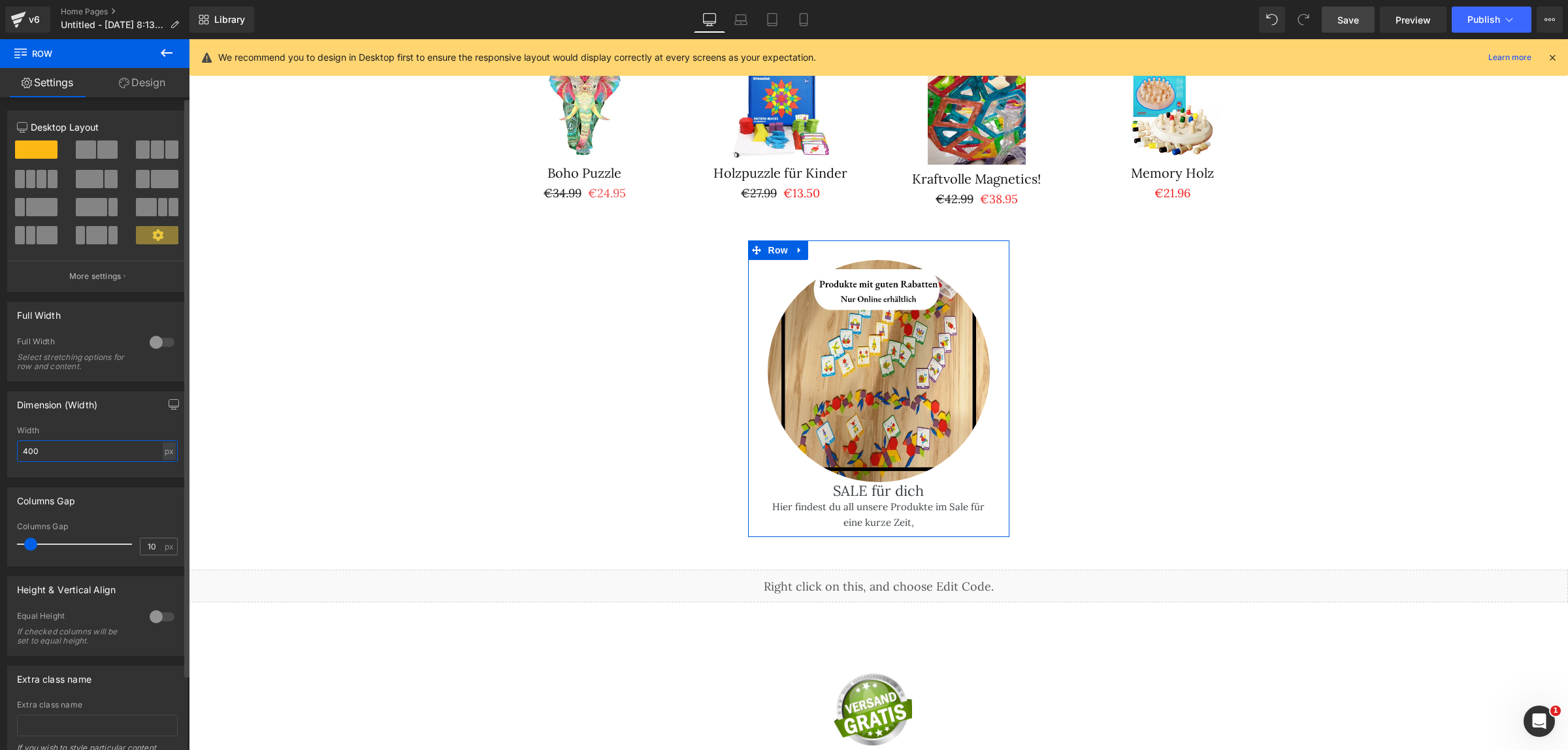
drag, startPoint x: 61, startPoint y: 448, endPoint x: 17, endPoint y: 448, distance: 44.0
click at [17, 448] on input "400" at bounding box center [97, 451] width 161 height 21
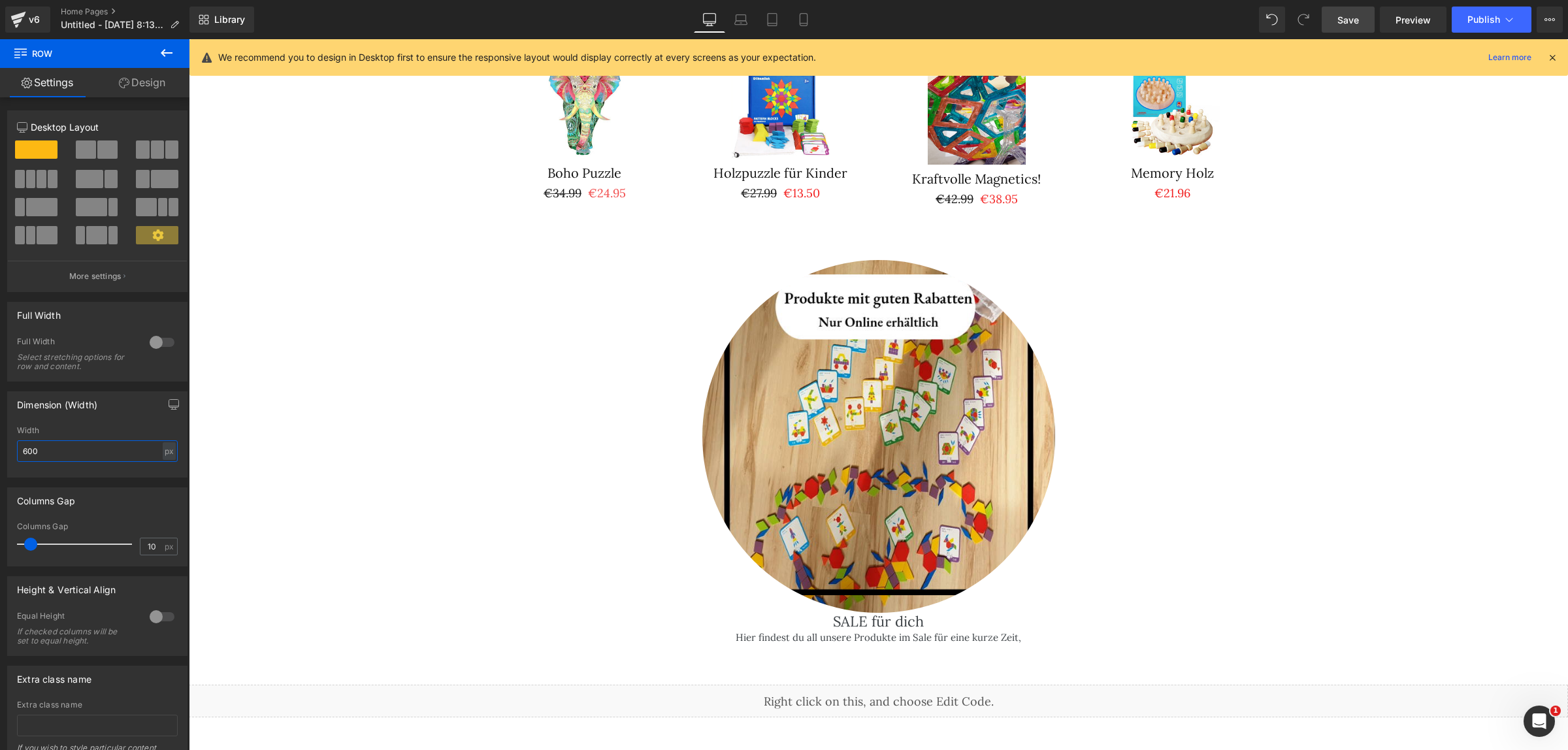
type input "600"
click at [1351, 2] on div "Library Desktop Desktop Laptop Tablet Mobile Save Preview Publish Scheduled Vie…" at bounding box center [879, 19] width 1379 height 40
drag, startPoint x: 1347, startPoint y: 19, endPoint x: 1122, endPoint y: 132, distance: 251.8
click at [1347, 19] on span "Save" at bounding box center [1347, 20] width 21 height 14
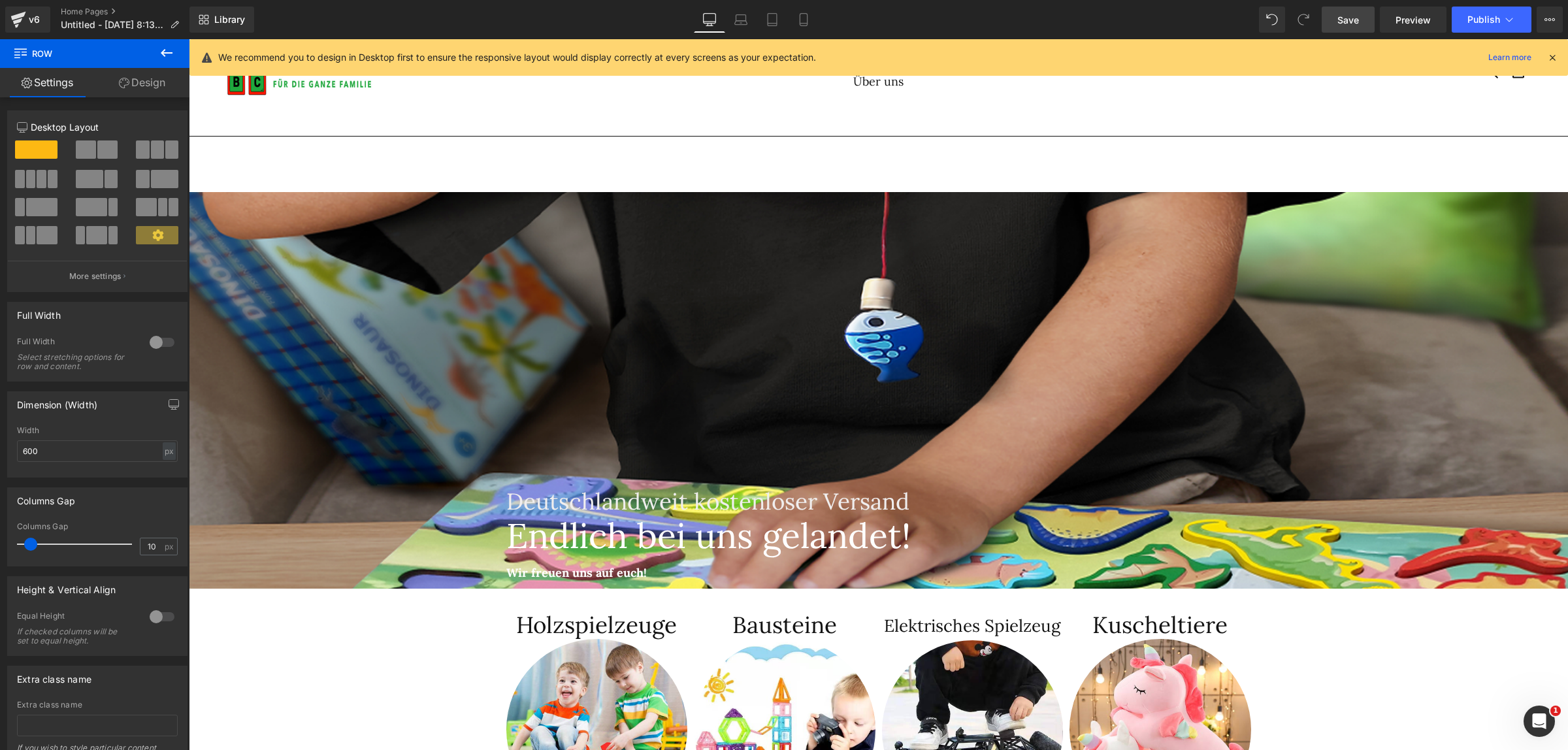
scroll to position [0, 0]
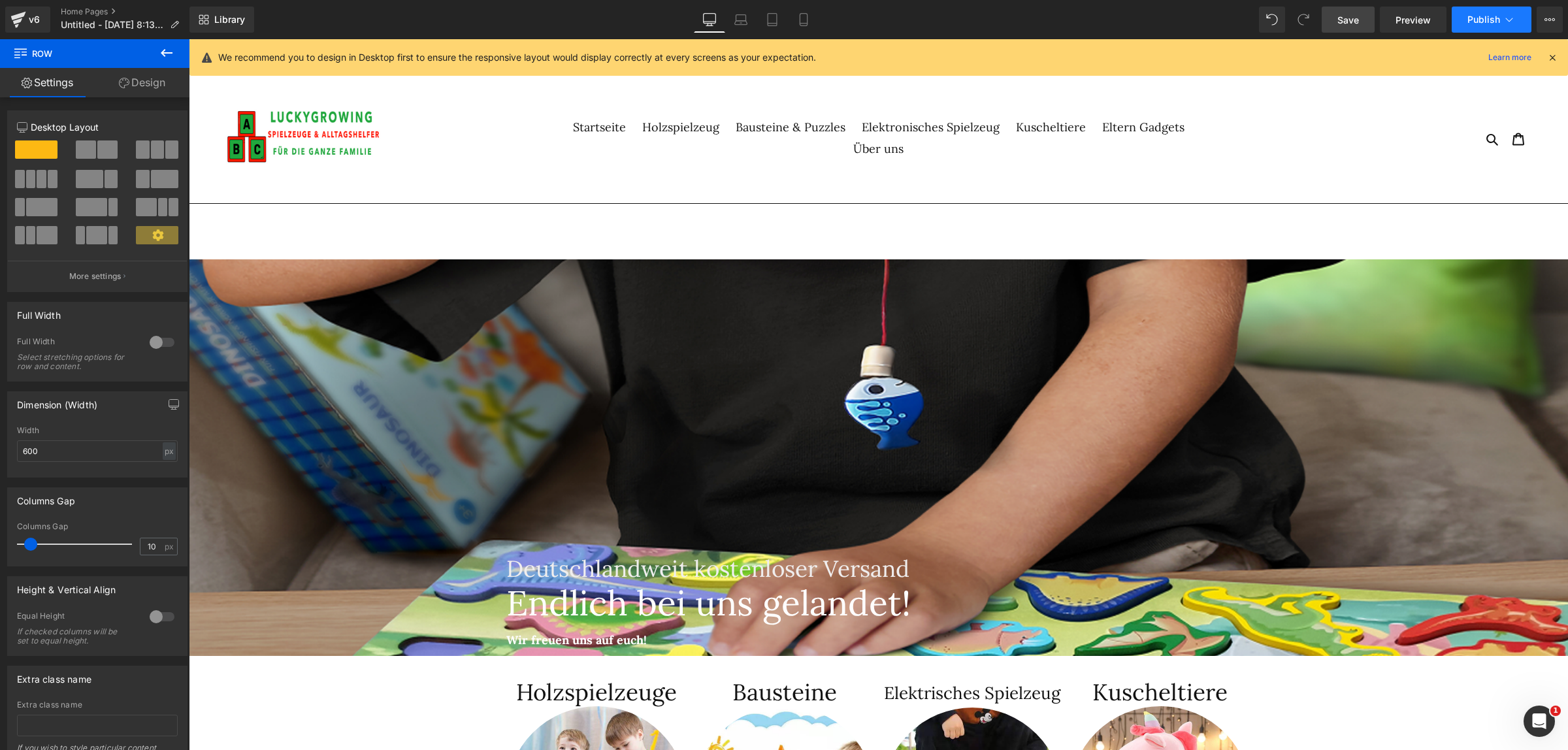
click at [1499, 13] on button "Publish" at bounding box center [1491, 19] width 80 height 26
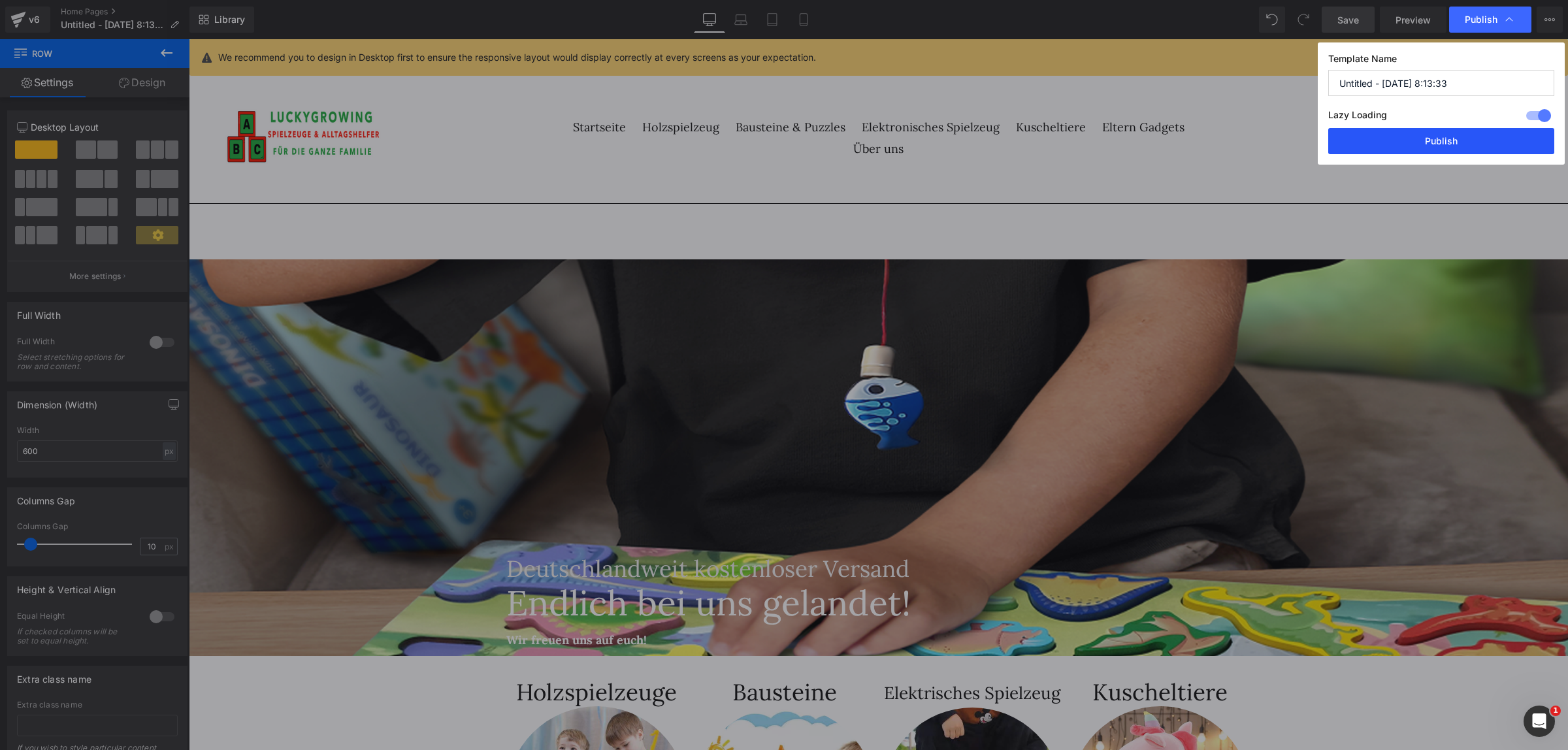
click at [1438, 137] on button "Publish" at bounding box center [1441, 141] width 226 height 26
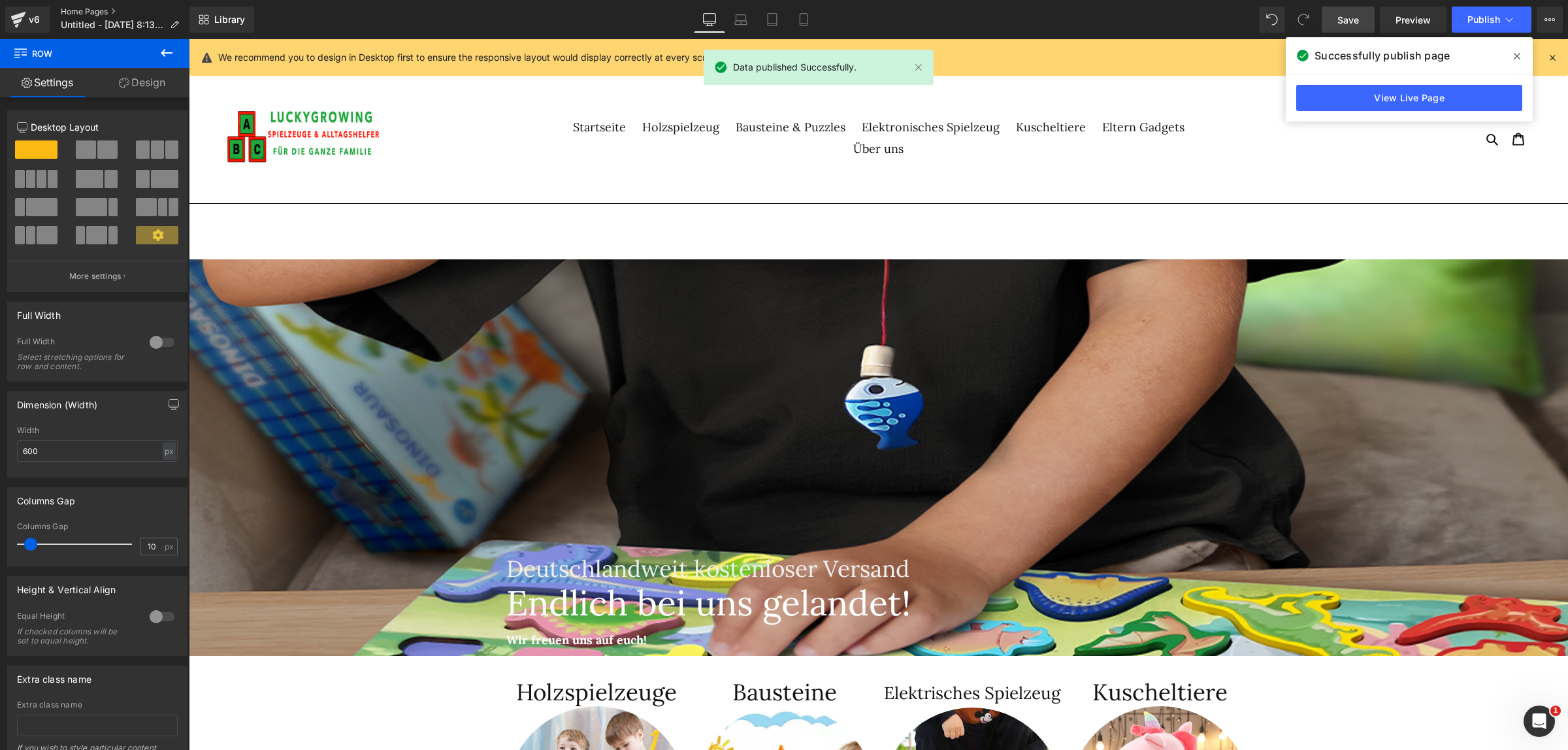
click at [87, 14] on link "Home Pages" at bounding box center [126, 11] width 129 height 10
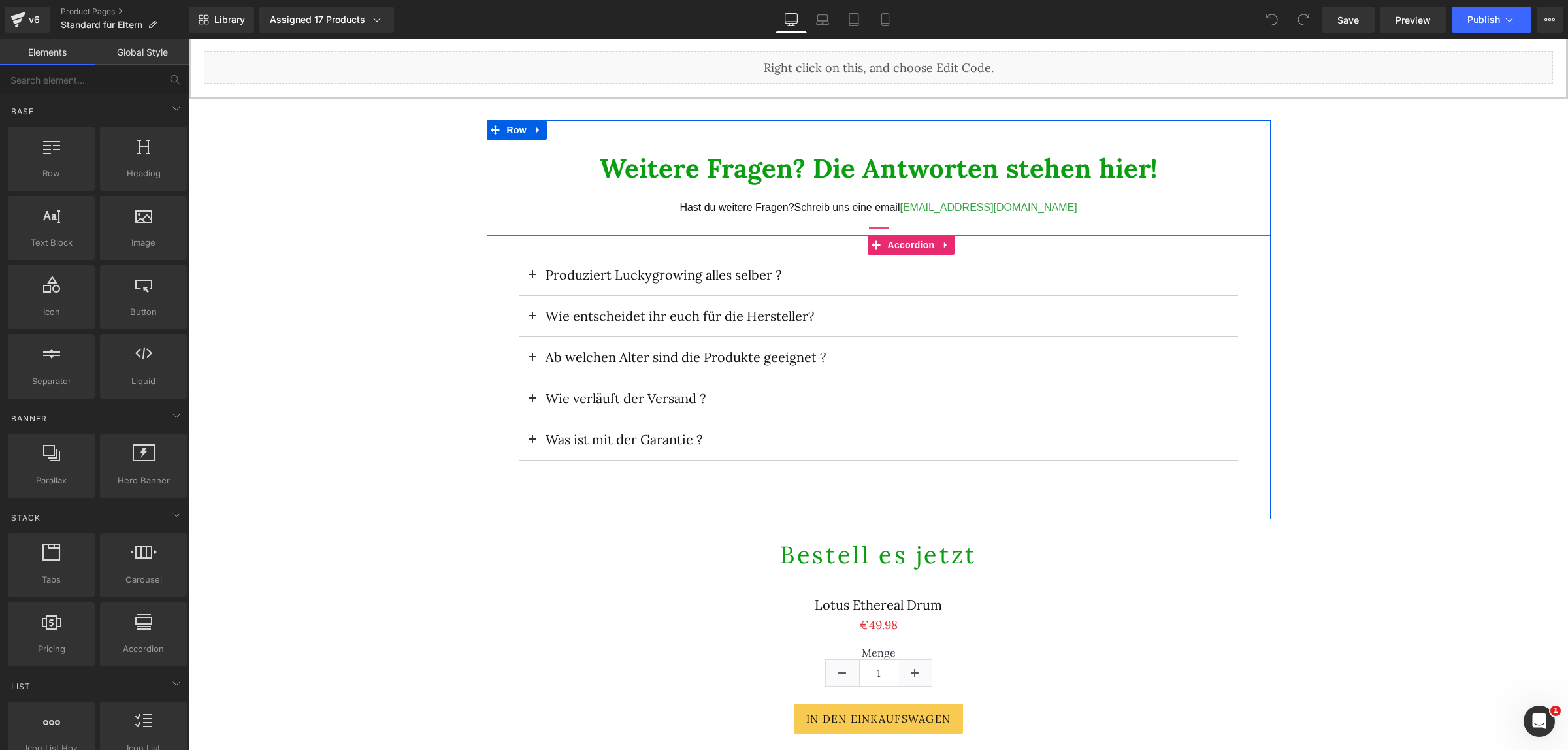
click at [522, 268] on button at bounding box center [533, 274] width 26 height 40
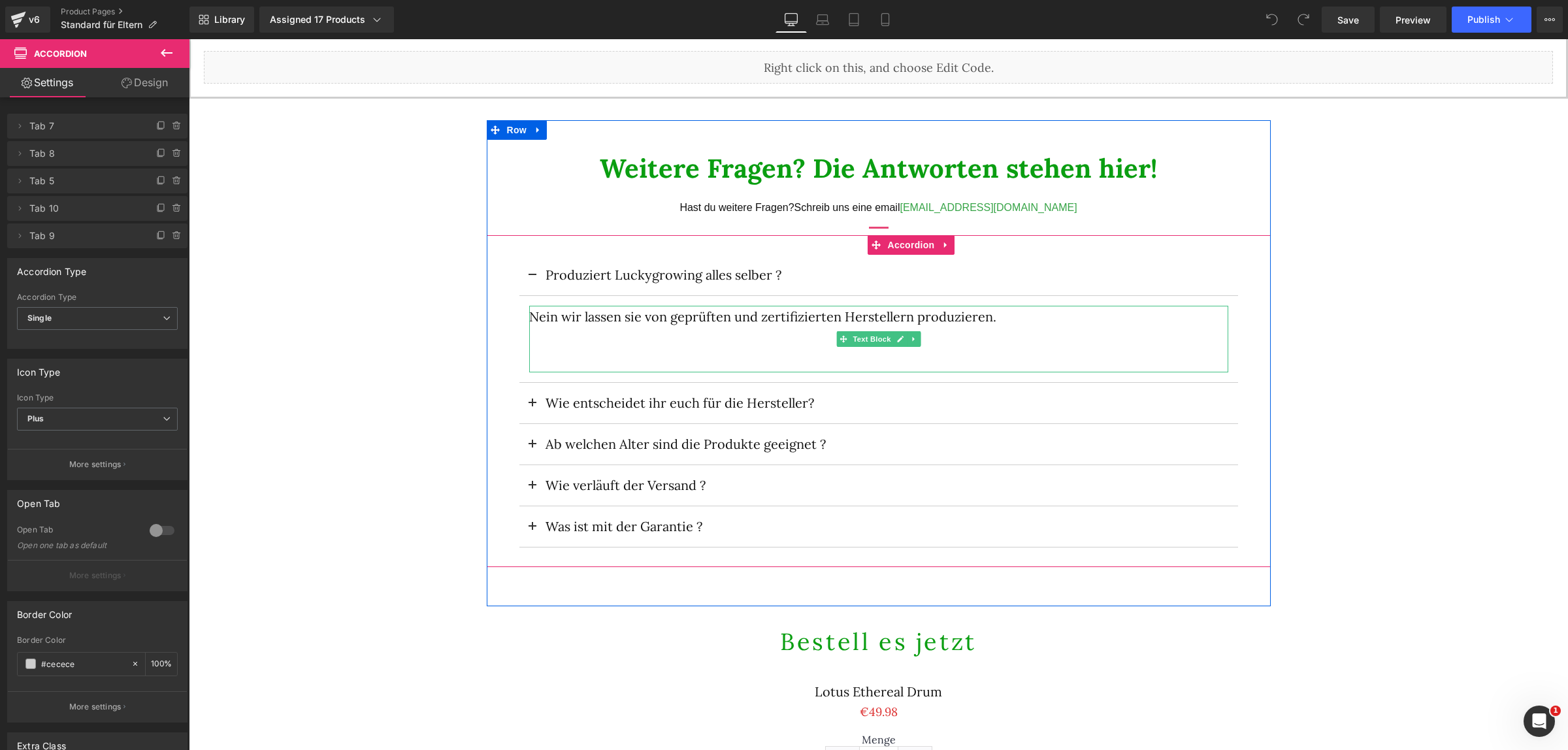
click at [770, 317] on p "Nein wir lassen sie von geprüften und zertifizierten Herstellern produzieren." at bounding box center [879, 317] width 699 height 22
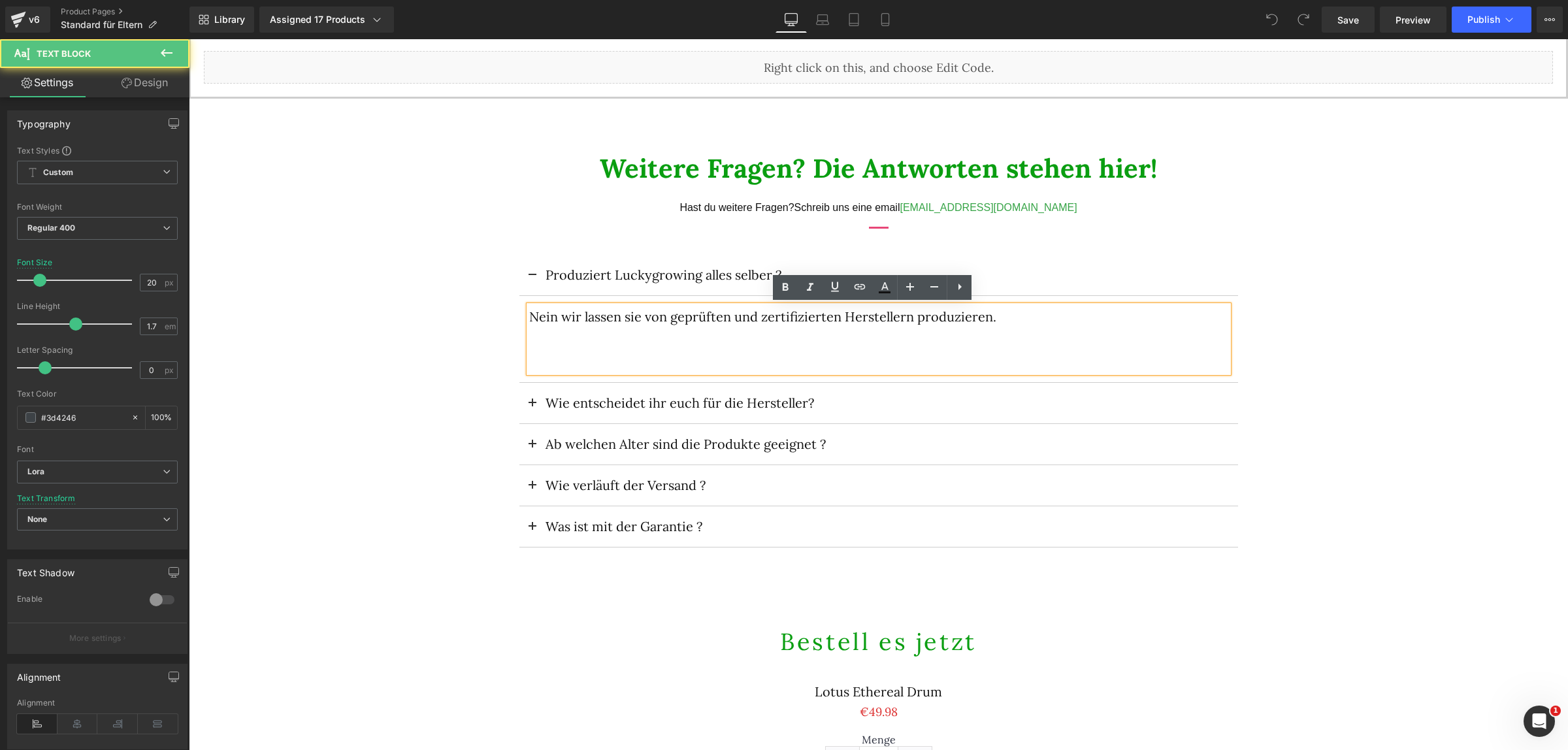
click at [829, 322] on p "Nein wir lassen sie von geprüften und zertifizierten Herstellern produzieren." at bounding box center [879, 317] width 699 height 22
drag, startPoint x: 837, startPoint y: 319, endPoint x: 730, endPoint y: 309, distance: 107.5
click at [730, 309] on p "Nein wir lassen sie von geprüften und zertifizierten Herstellern produzieren." at bounding box center [879, 317] width 699 height 22
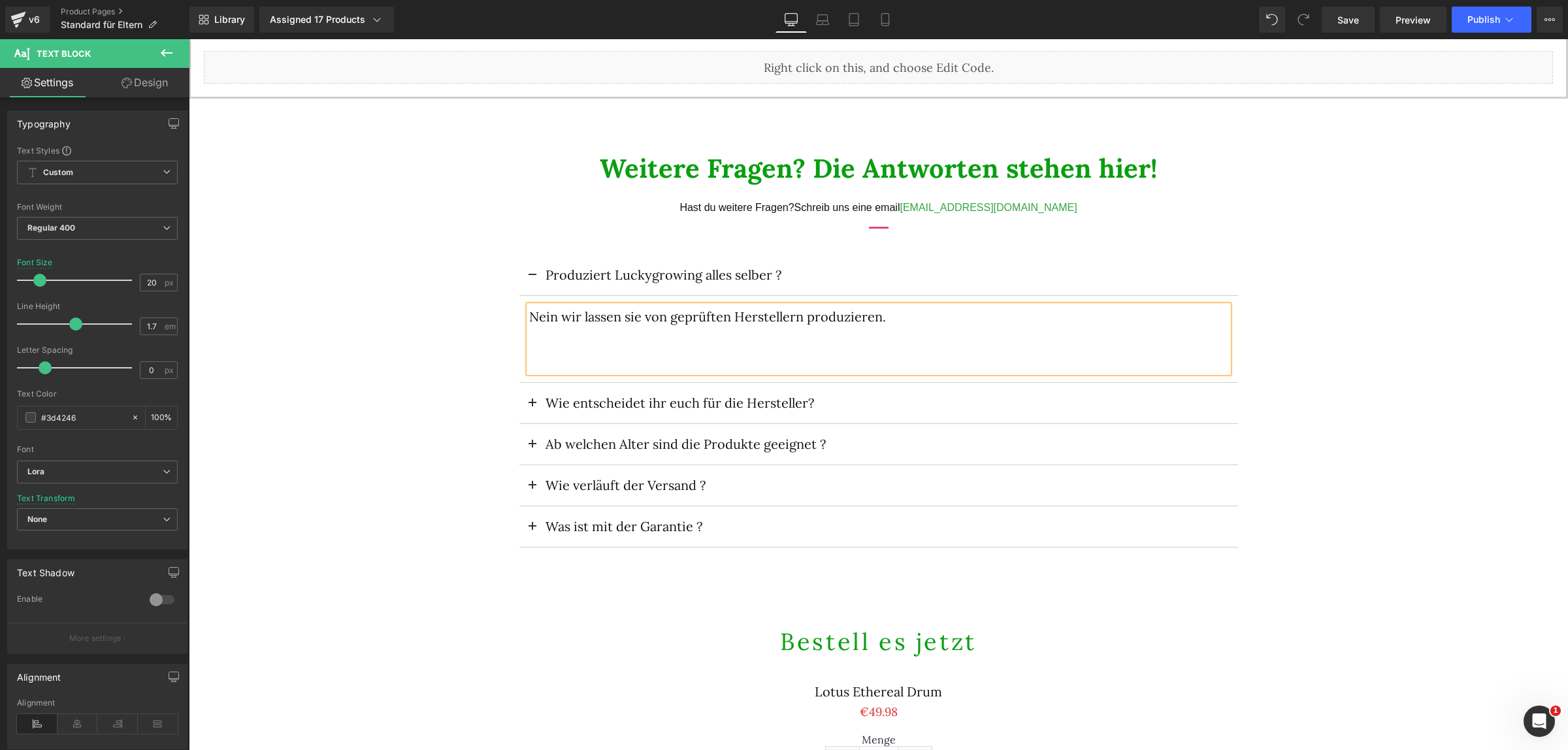
click at [528, 271] on button at bounding box center [533, 274] width 26 height 40
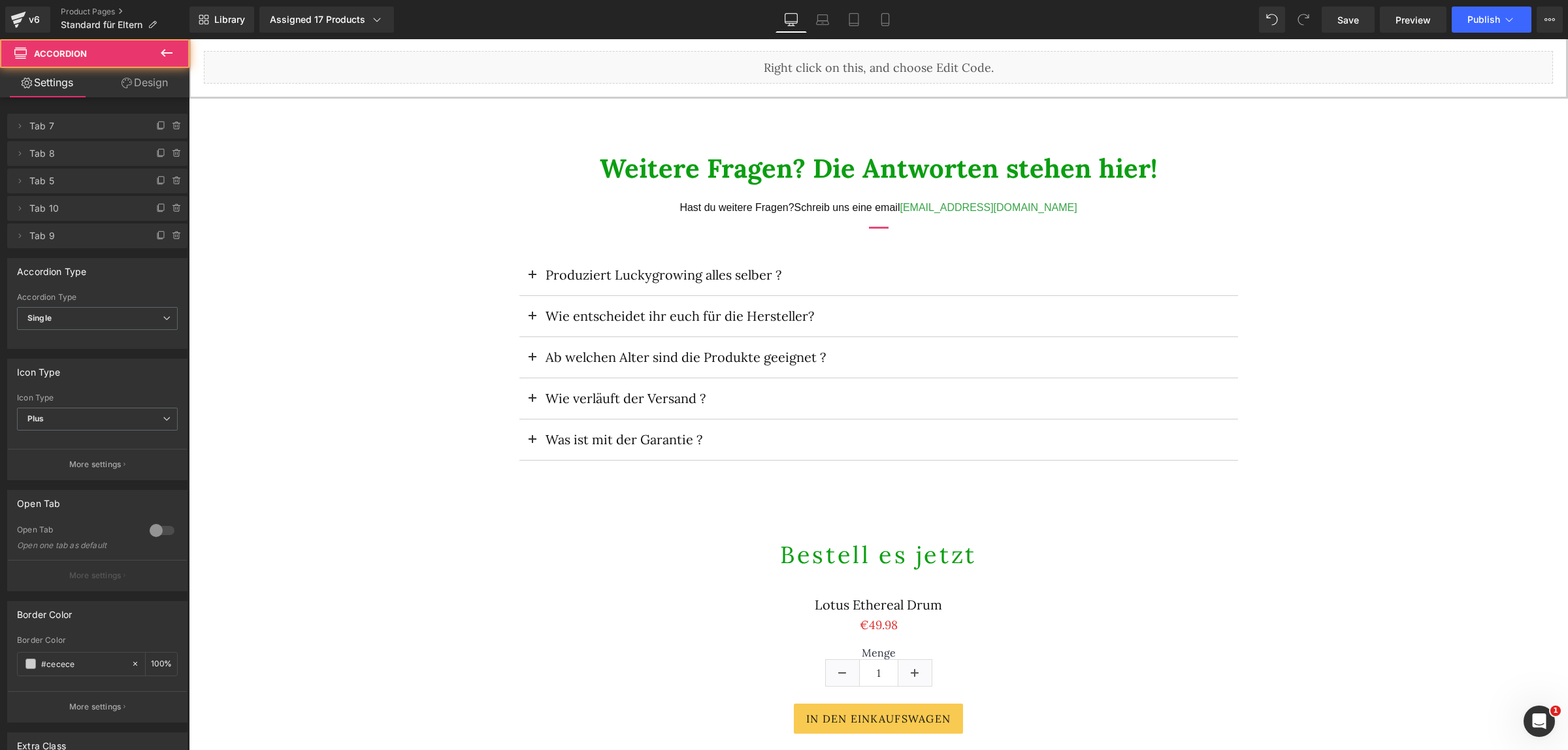
click at [522, 317] on button at bounding box center [533, 316] width 26 height 40
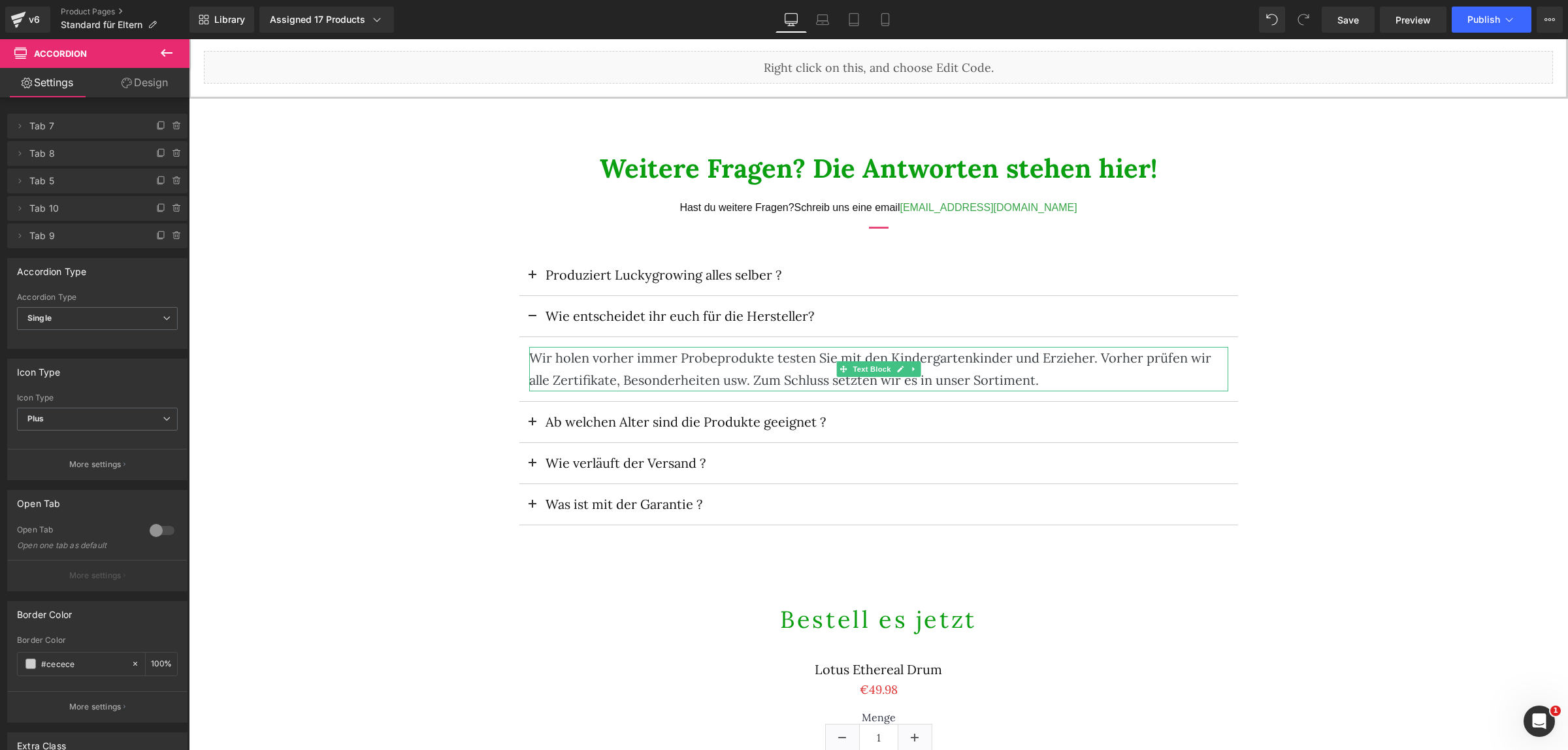
click at [583, 372] on div "Wir holen vorher immer Probeprodukte testen Sie mit den Kindergartenkinder und …" at bounding box center [879, 369] width 699 height 44
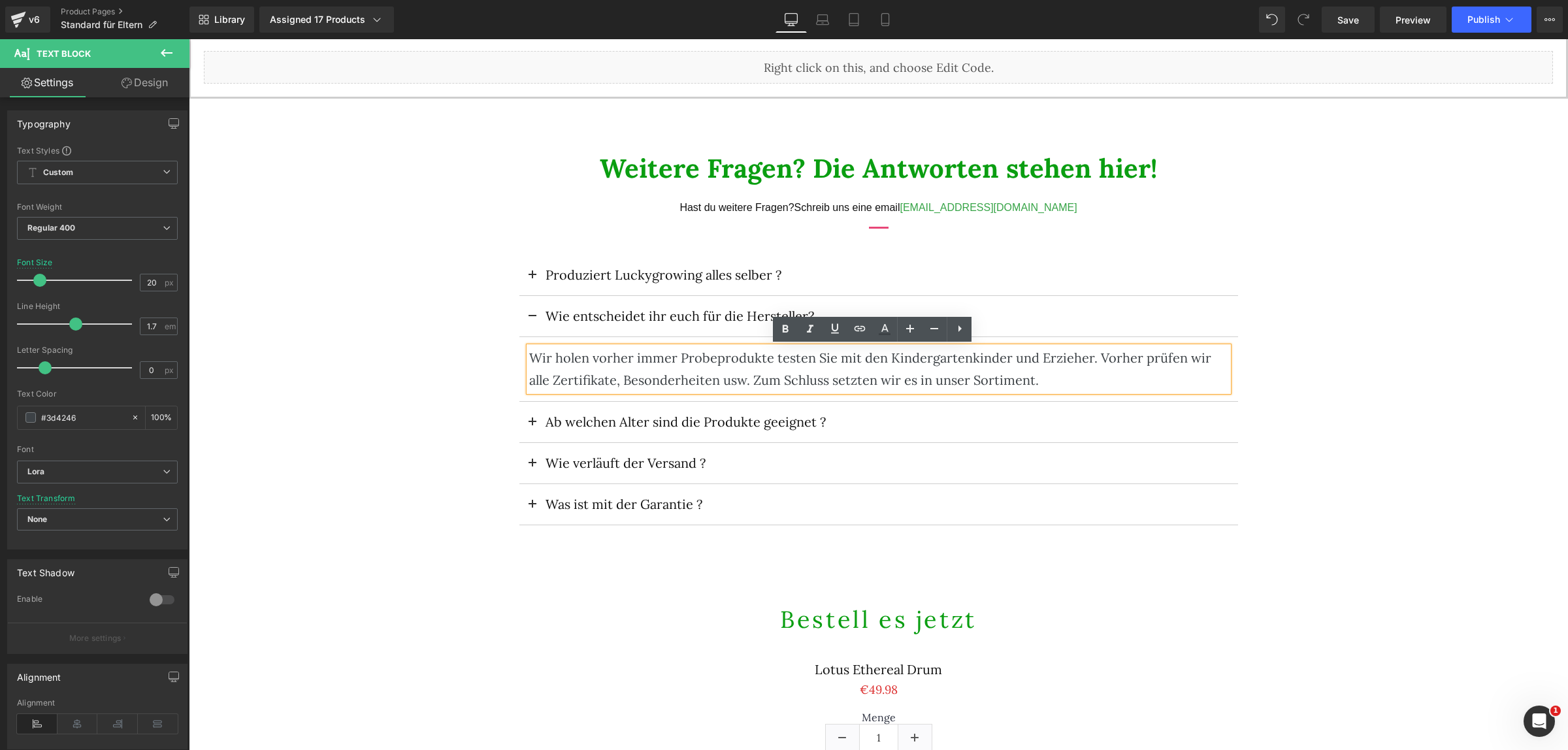
drag, startPoint x: 746, startPoint y: 382, endPoint x: 737, endPoint y: 377, distance: 10.3
click at [720, 372] on div "Wir holen vorher immer Probeprodukte testen Sie mit den Kindergartenkinder und …" at bounding box center [879, 369] width 699 height 44
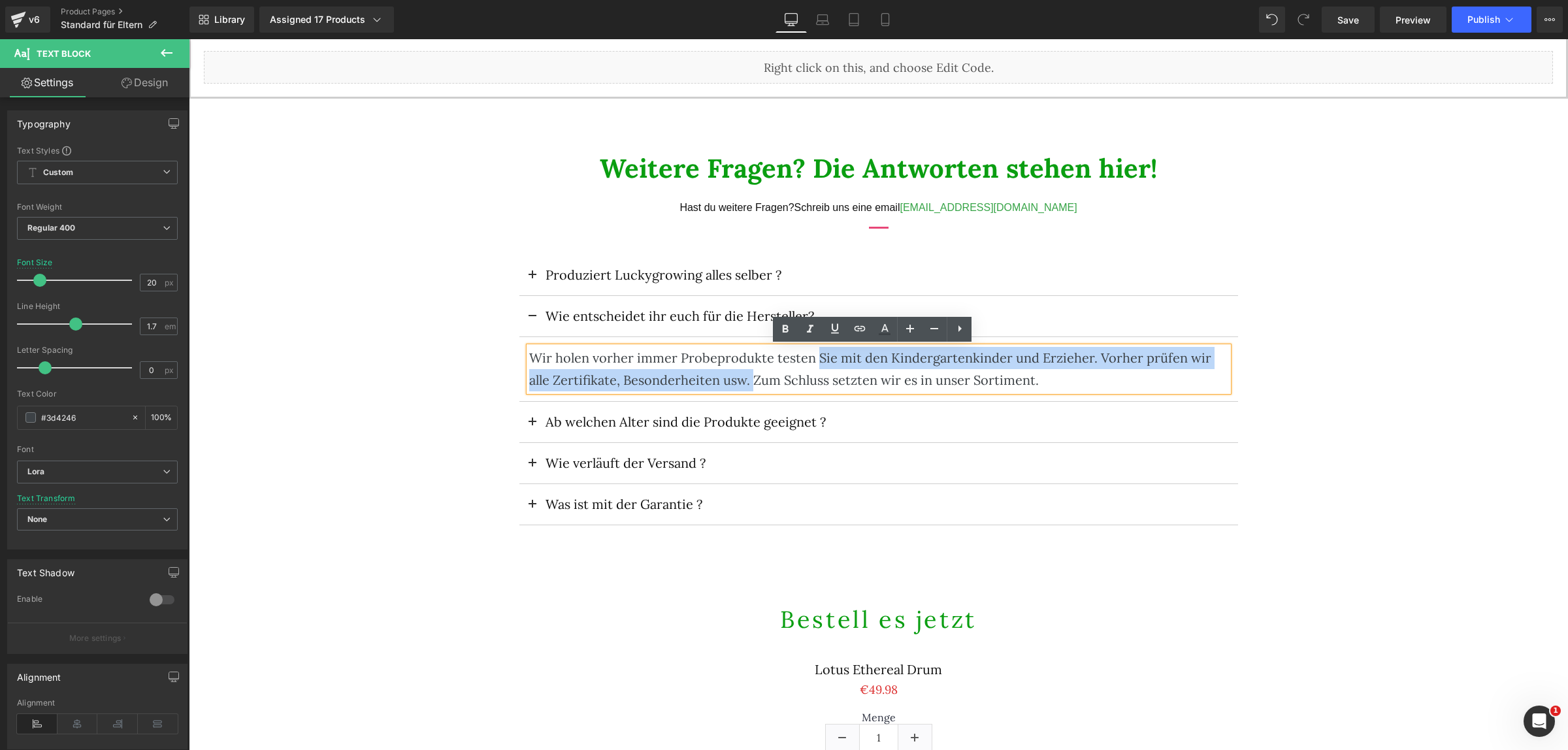
drag, startPoint x: 747, startPoint y: 378, endPoint x: 811, endPoint y: 359, distance: 66.8
click at [811, 359] on div "Wir holen vorher immer Probeprodukte testen Sie mit den Kindergartenkinder und …" at bounding box center [879, 369] width 699 height 44
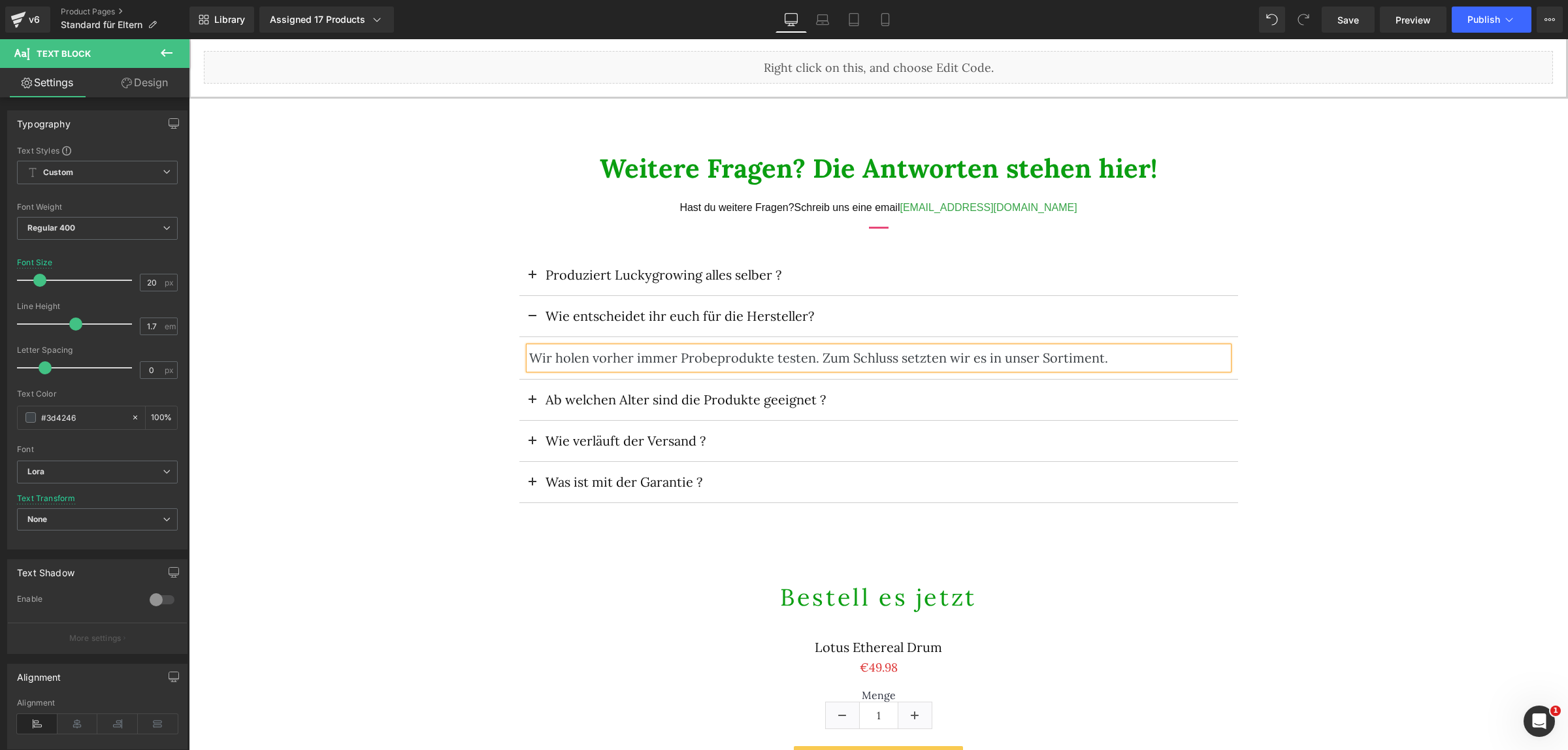
click at [533, 320] on span at bounding box center [533, 320] width 0 height 0
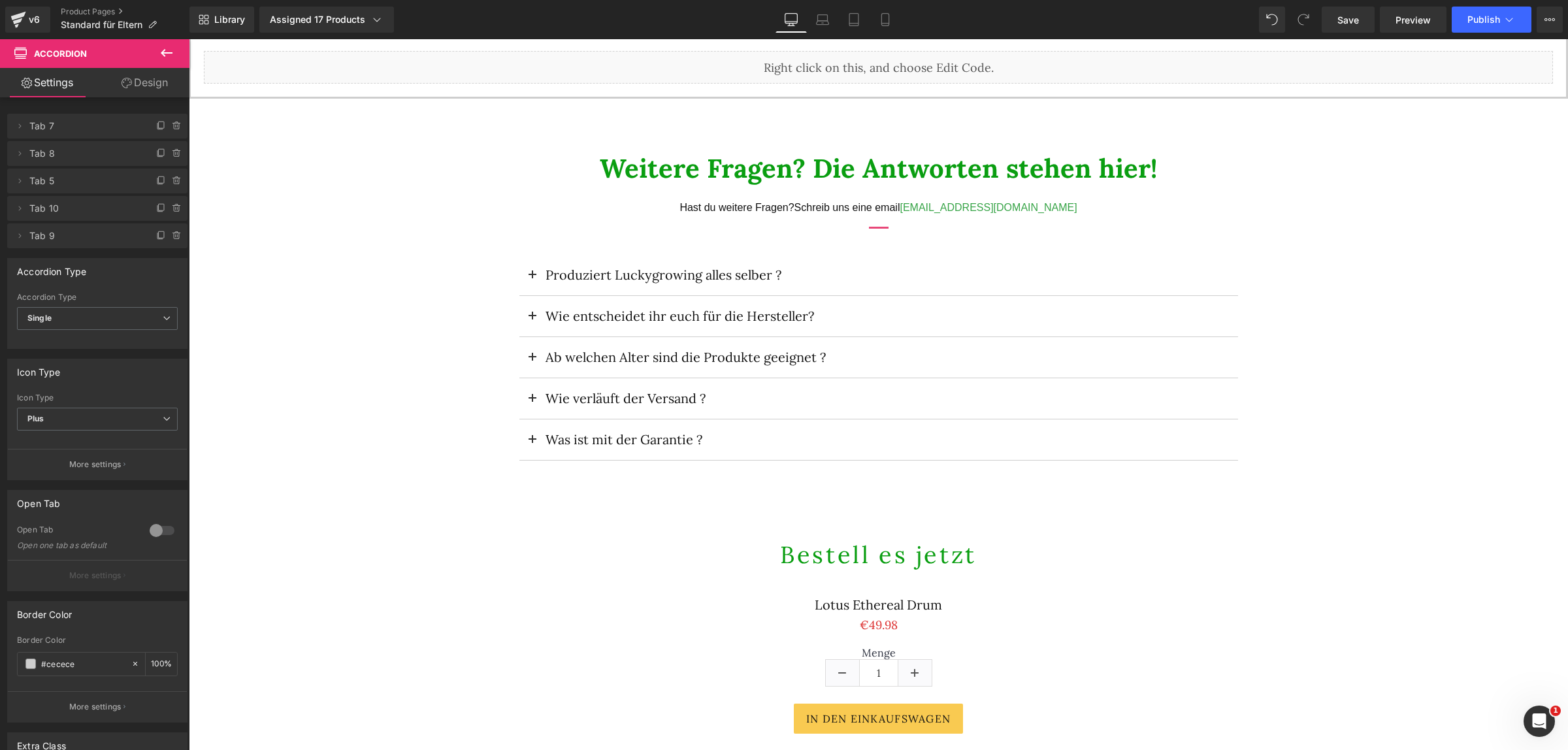
click at [524, 354] on button at bounding box center [533, 357] width 26 height 40
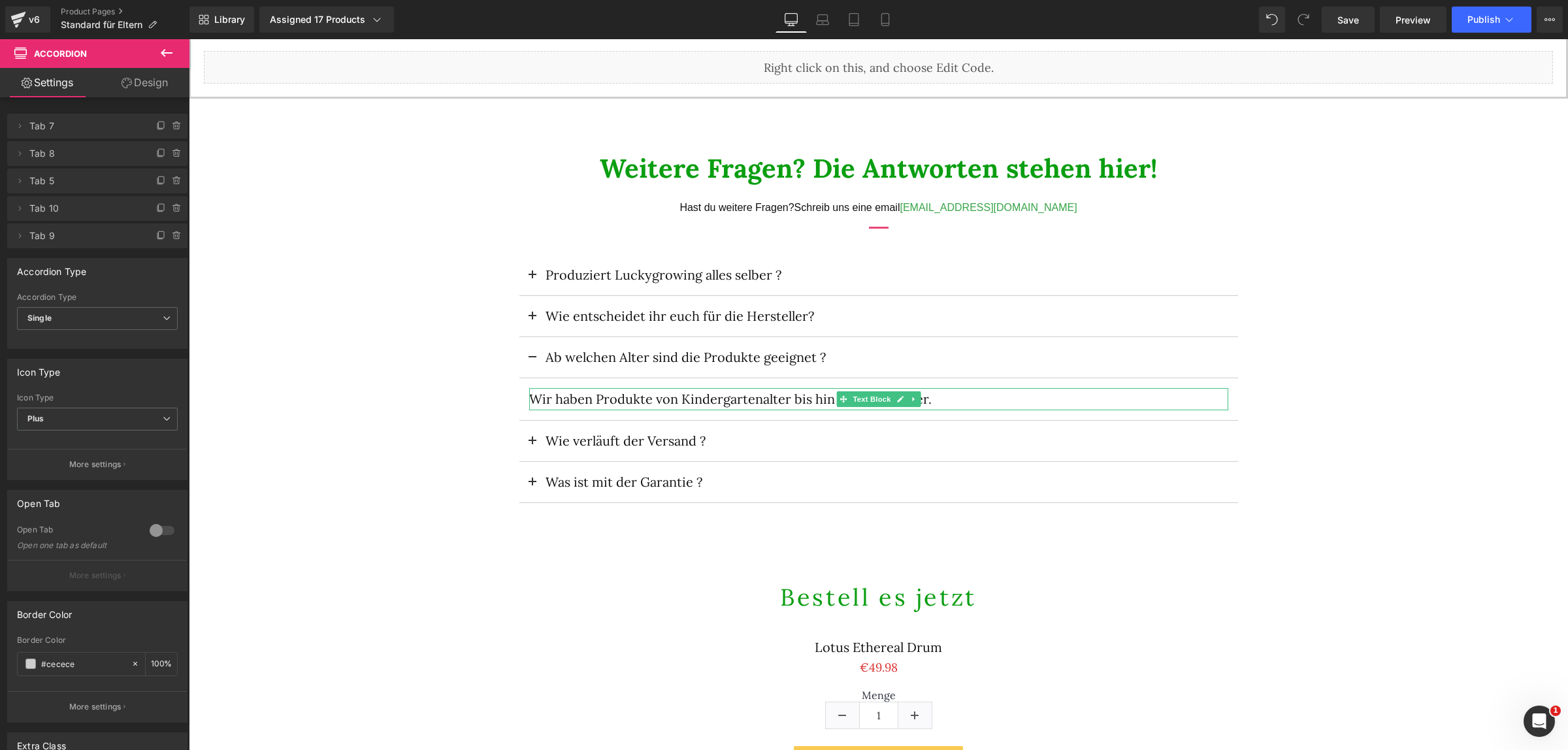
click at [576, 396] on span "Wir haben Produkte von Kindergartenalter bis hin zum Schulalter." at bounding box center [730, 399] width 402 height 17
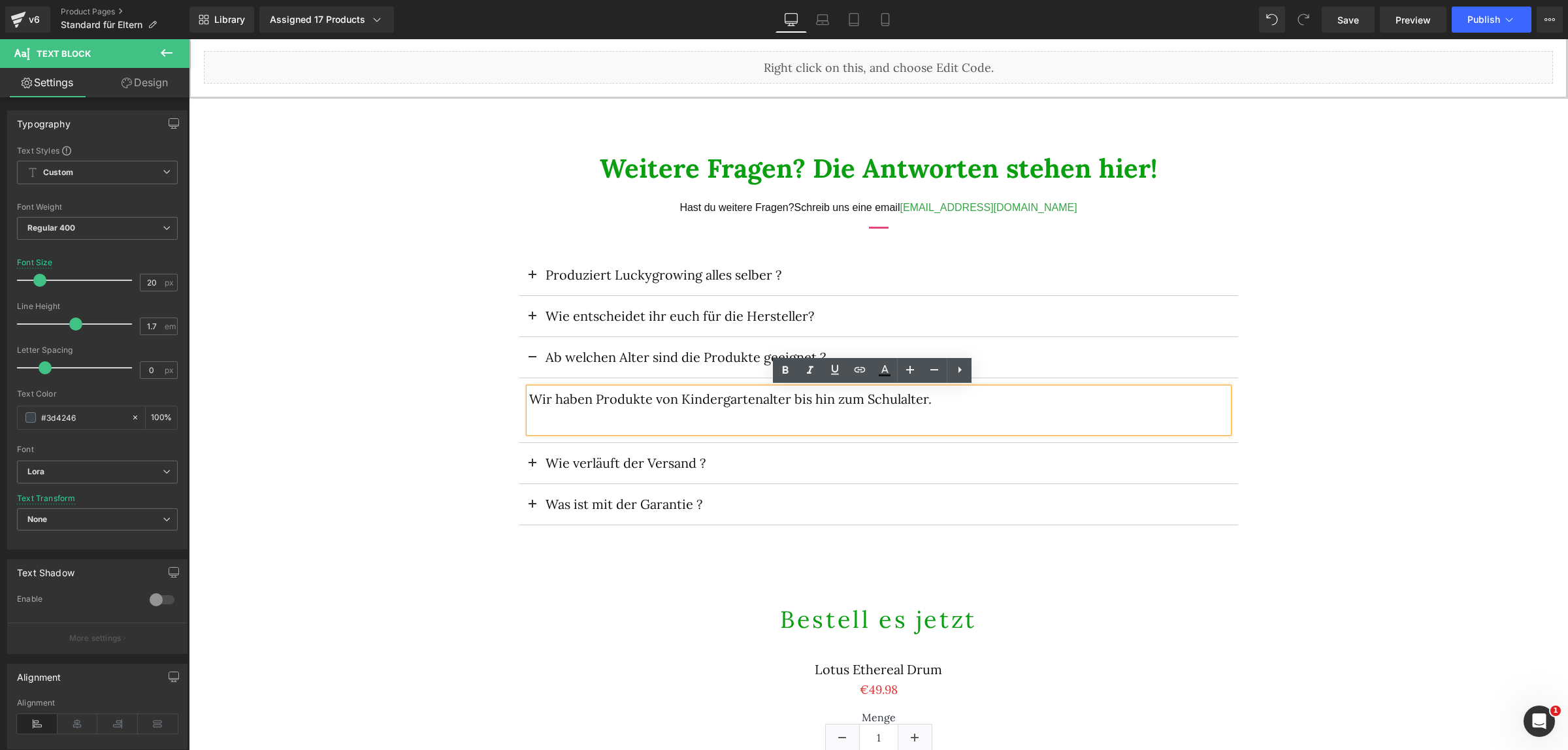
click at [923, 409] on div "Wir haben Produkte von Kindergartenalter bis hin zum Schulalter." at bounding box center [879, 410] width 699 height 44
click at [533, 361] on span at bounding box center [533, 361] width 0 height 0
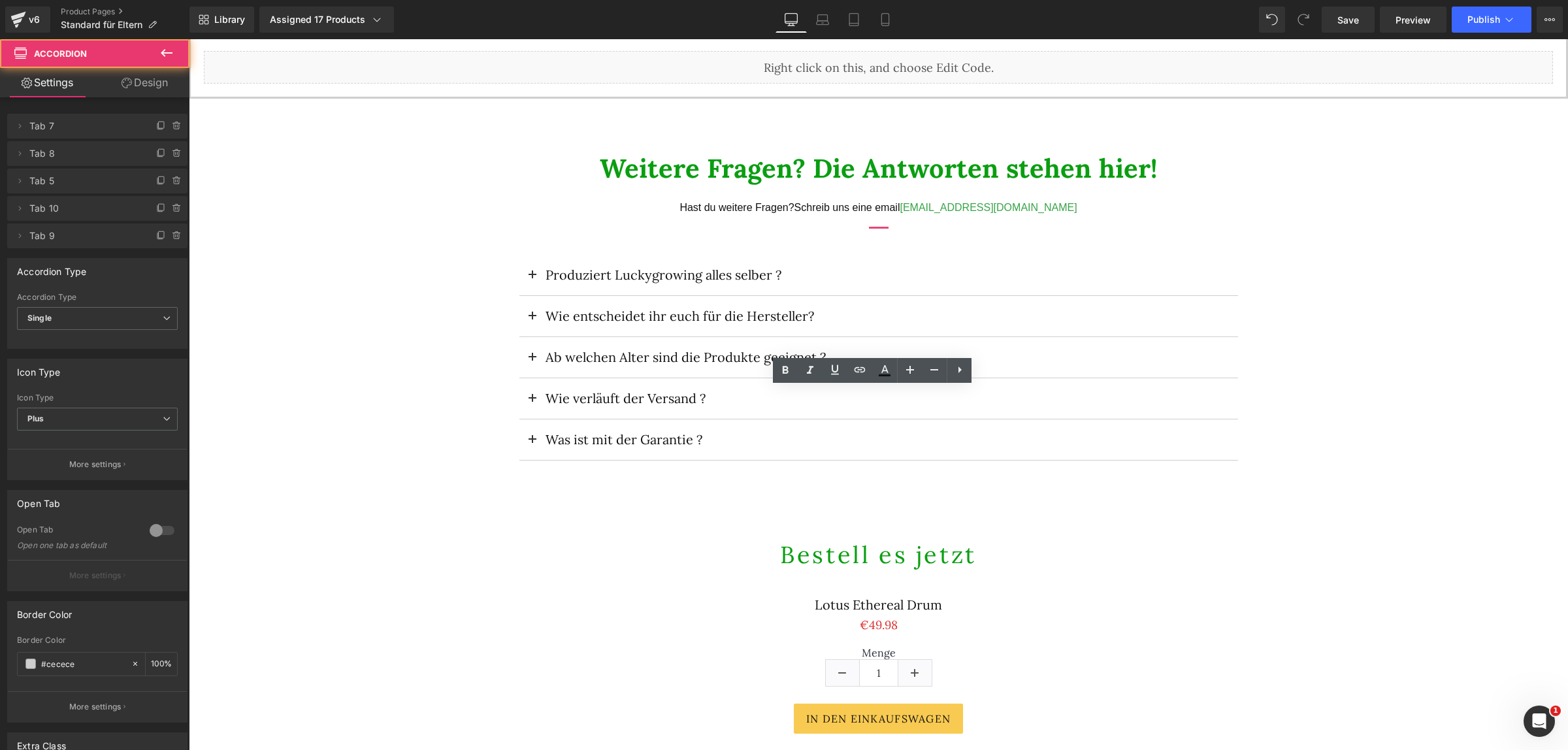
click at [533, 402] on span at bounding box center [533, 402] width 0 height 0
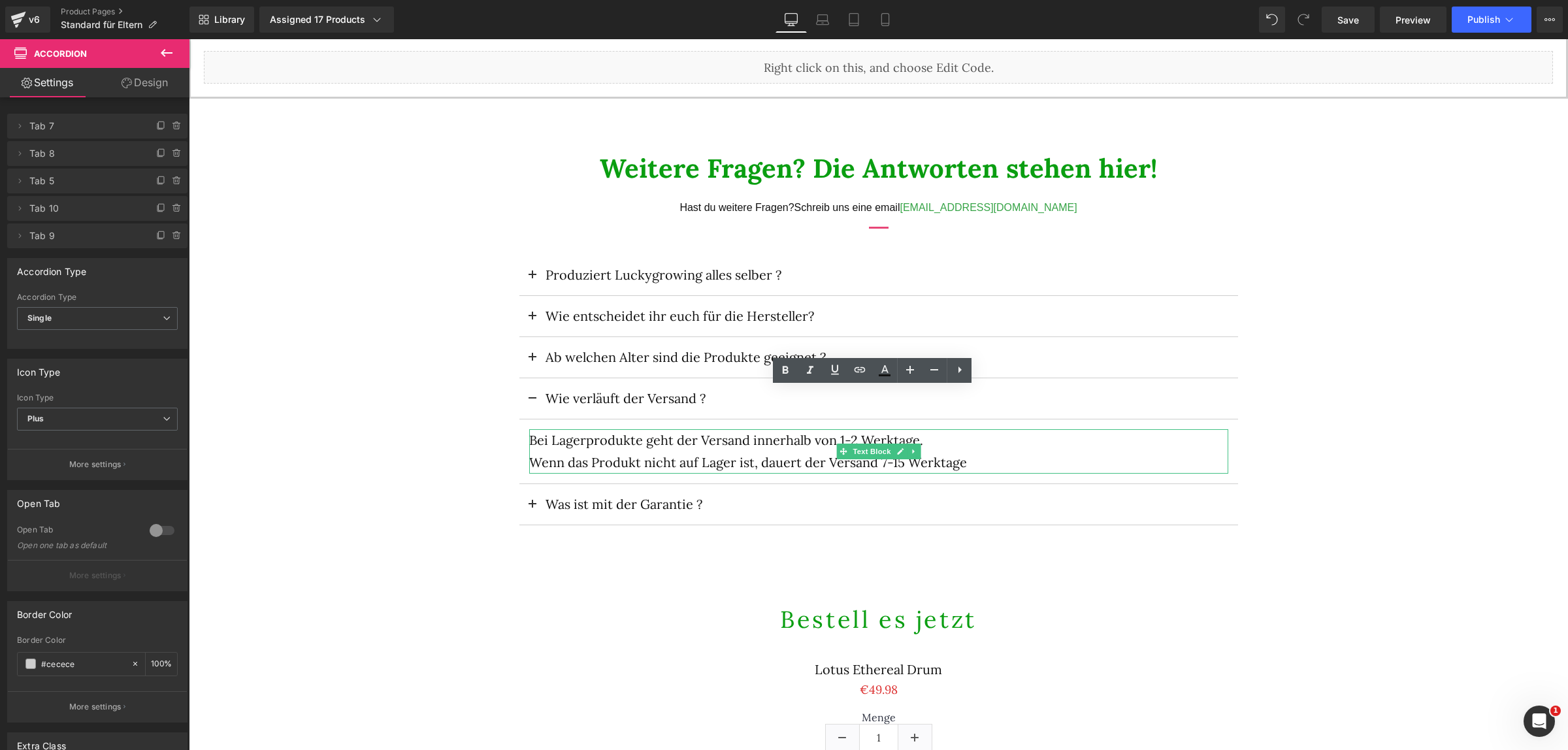
click at [577, 441] on p "Bei Lagerprodukte geht der Versand innerhalb von 1-2 Werktage." at bounding box center [879, 440] width 699 height 22
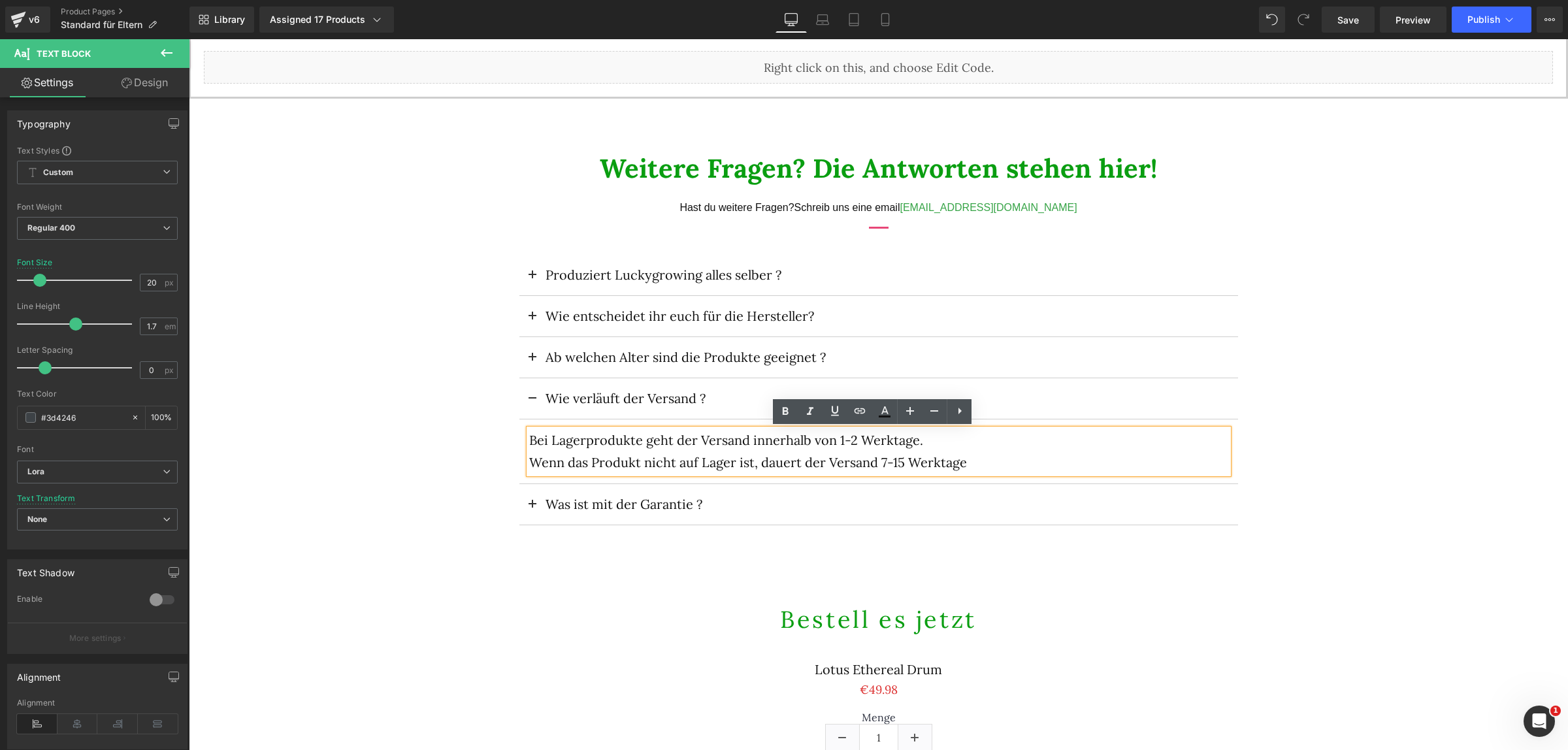
click at [635, 446] on p "Bei Lagerprodukte geht der Versand innerhalb von 1-2 Werktage." at bounding box center [879, 440] width 699 height 22
click at [527, 393] on button at bounding box center [533, 398] width 26 height 40
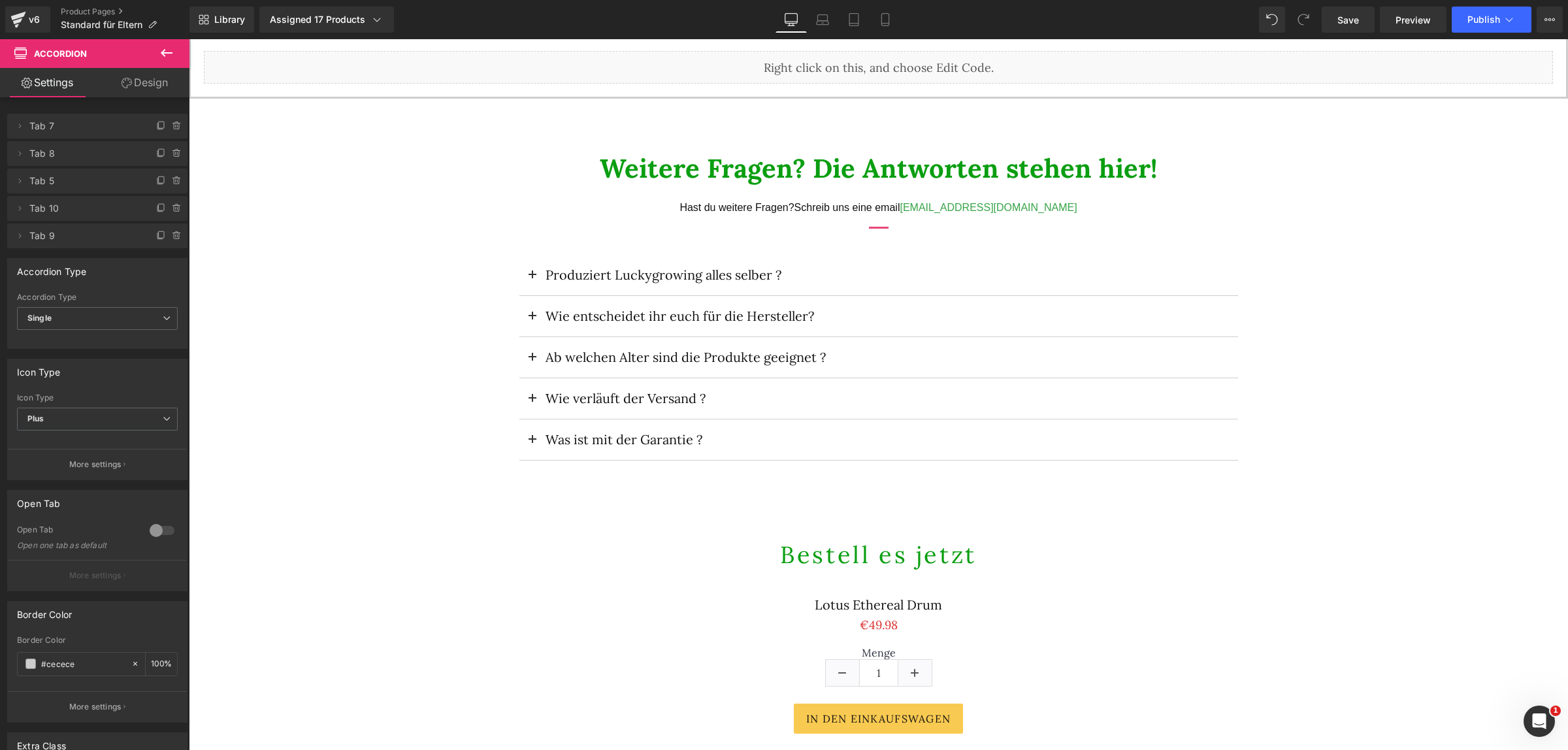
click at [533, 444] on span at bounding box center [533, 444] width 0 height 0
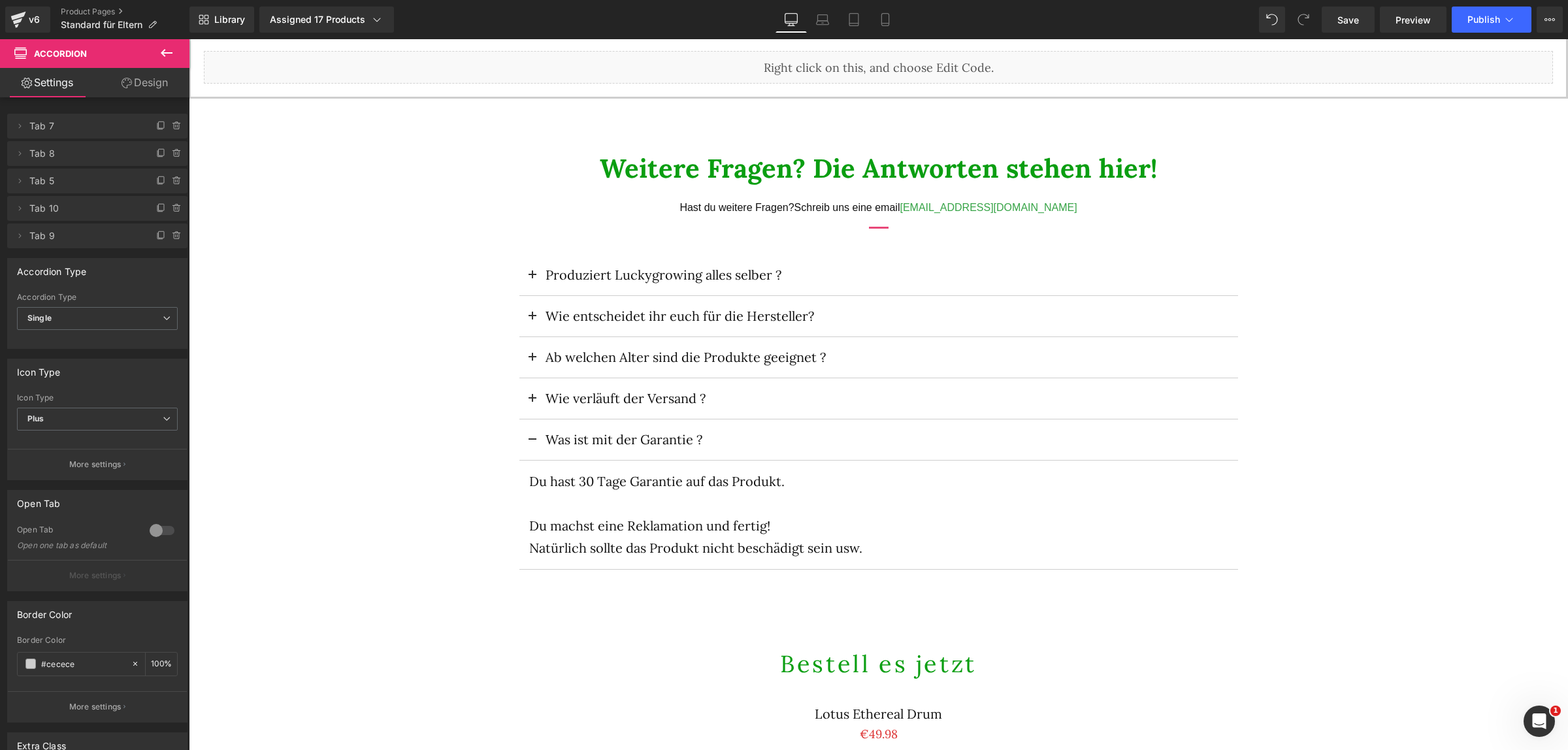
click at [528, 443] on button at bounding box center [533, 439] width 26 height 40
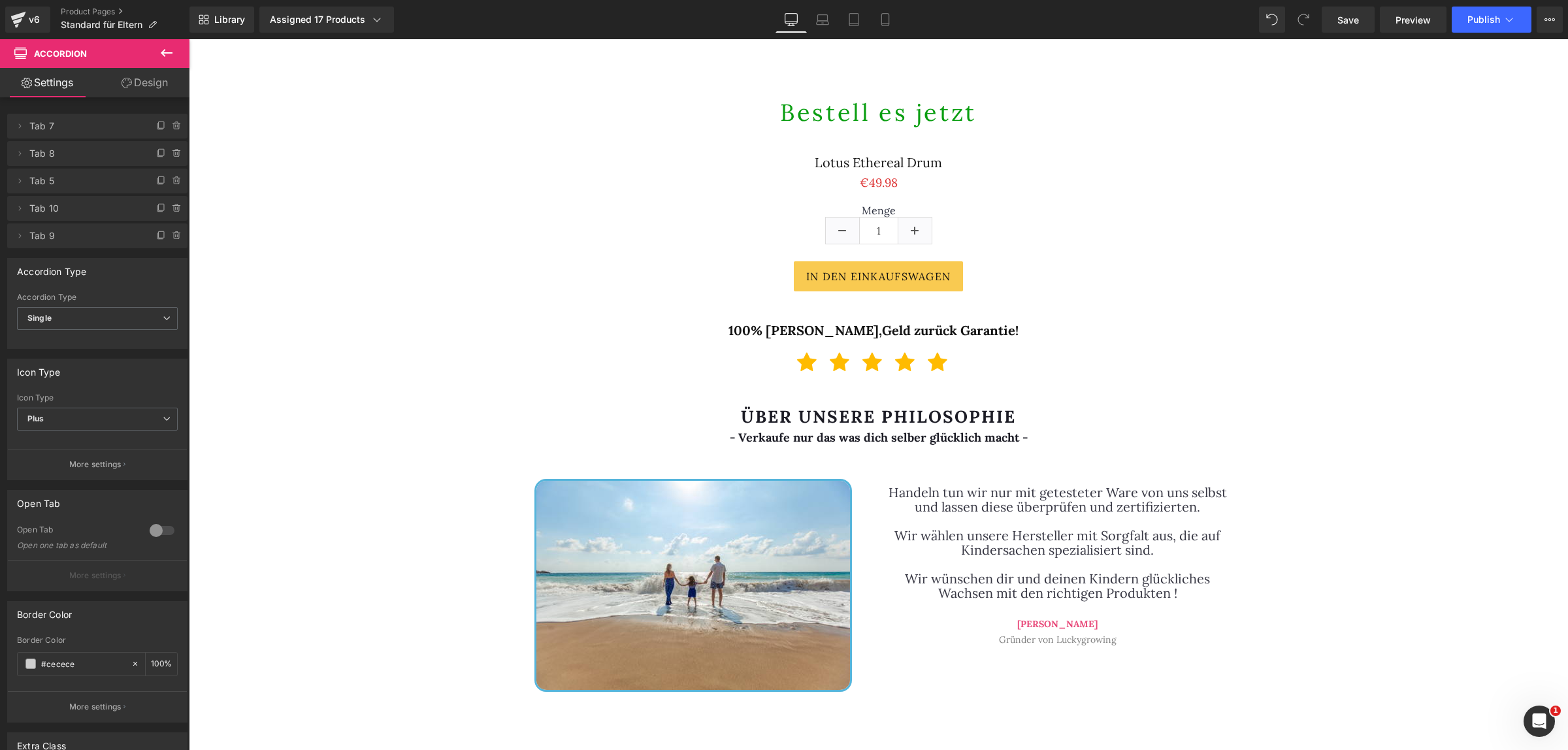
scroll to position [2231, 0]
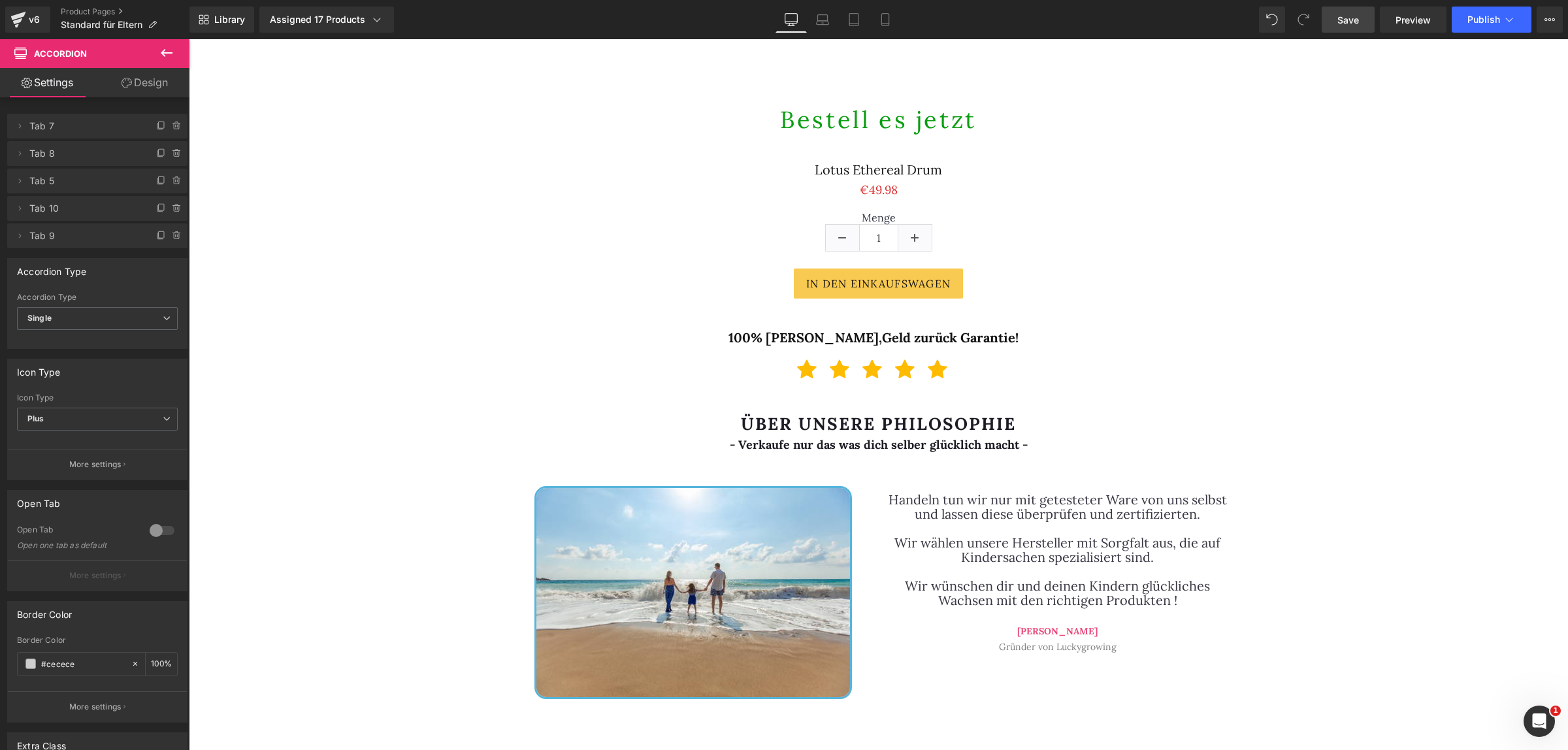
drag, startPoint x: 1348, startPoint y: 18, endPoint x: 761, endPoint y: 194, distance: 612.8
click at [1348, 18] on span "Save" at bounding box center [1347, 20] width 21 height 14
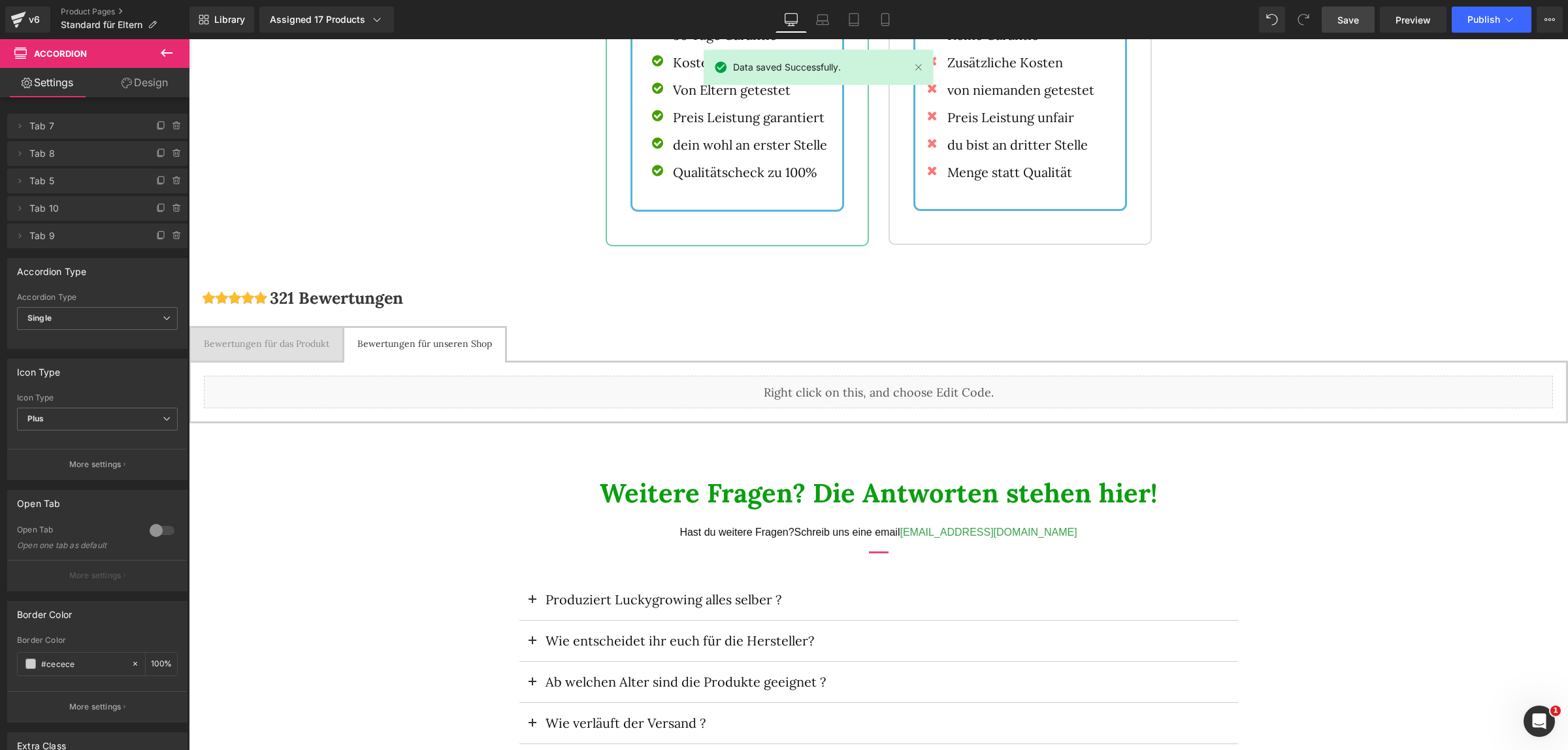
scroll to position [1333, 0]
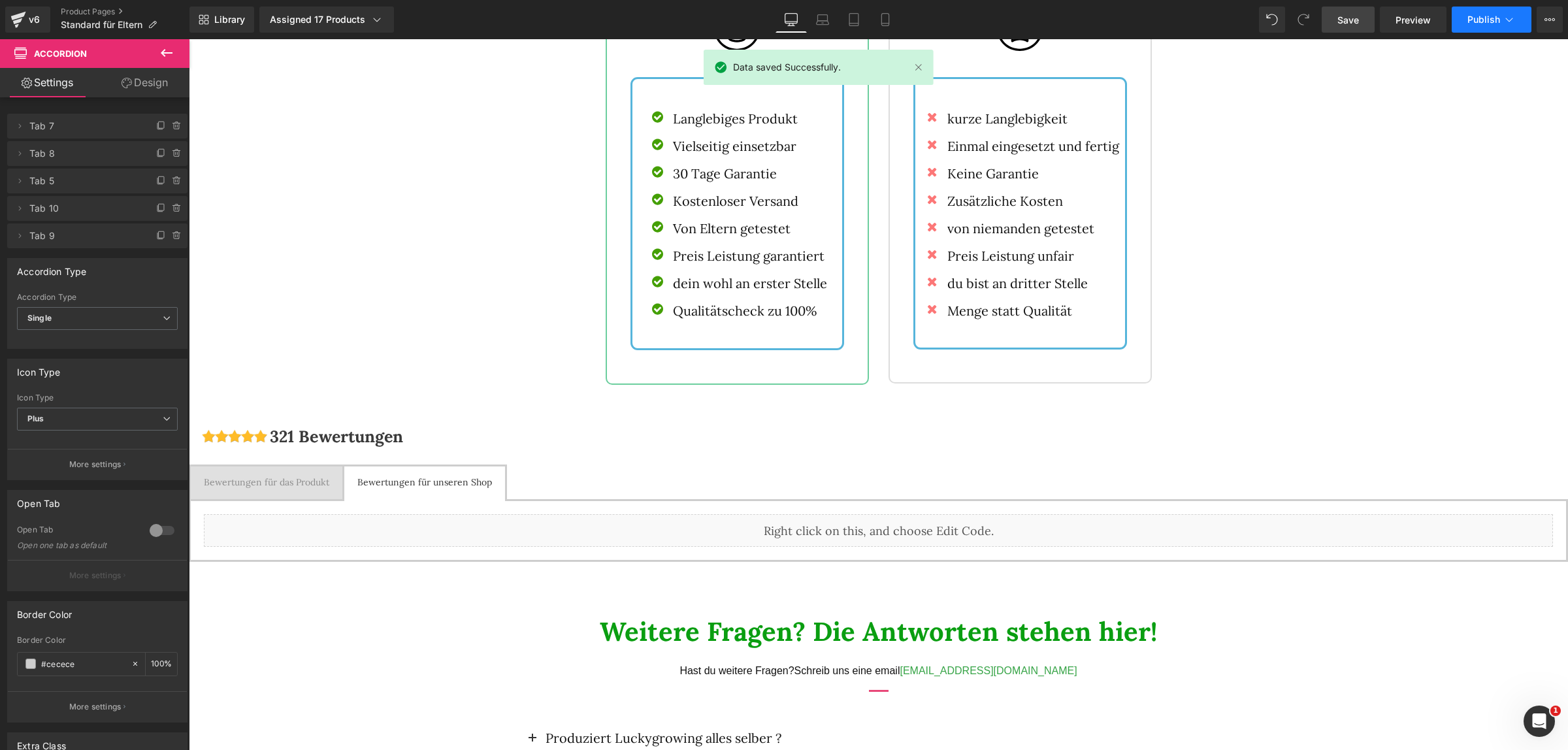
click at [1506, 21] on icon at bounding box center [1509, 19] width 13 height 13
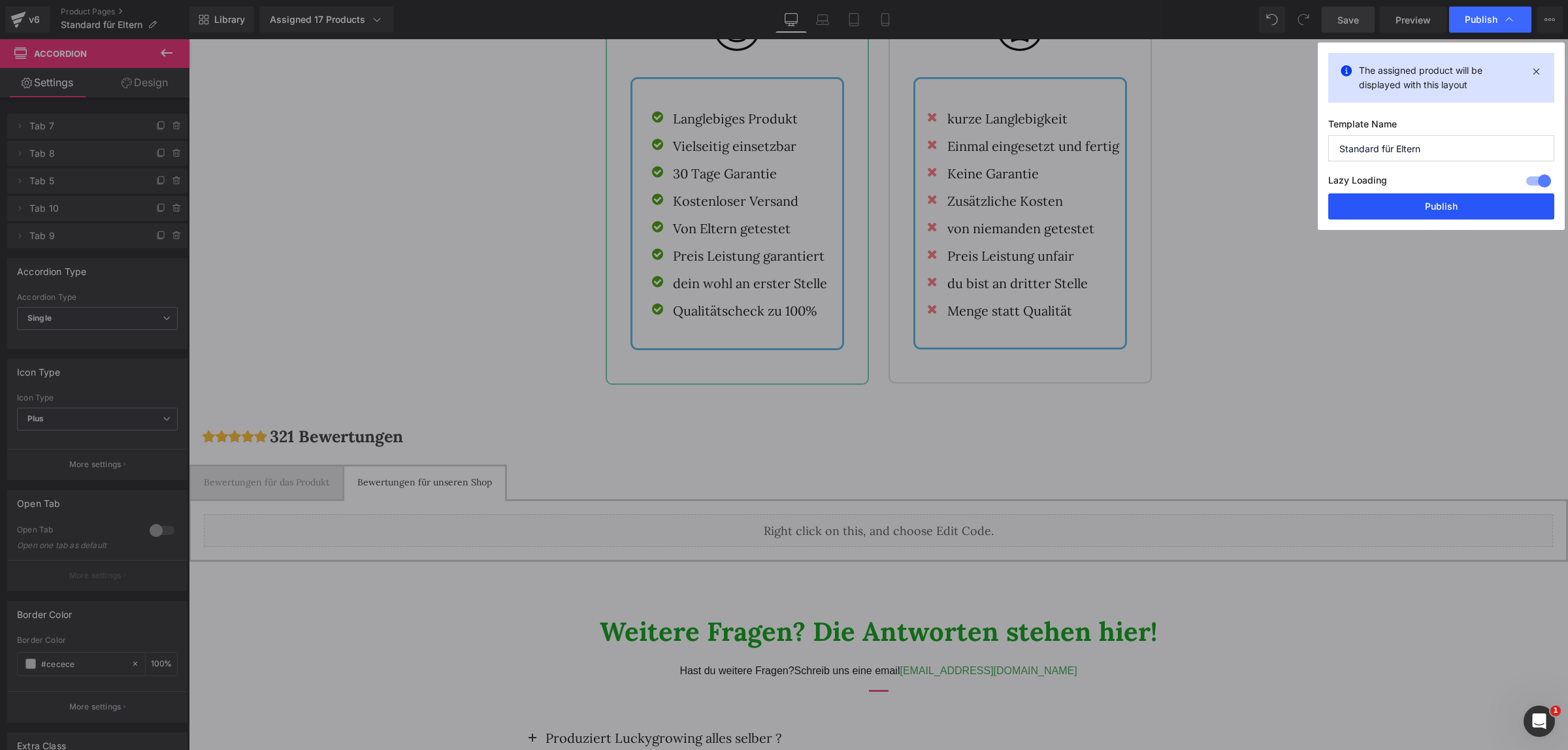
click at [1480, 219] on button "Publish" at bounding box center [1441, 207] width 226 height 26
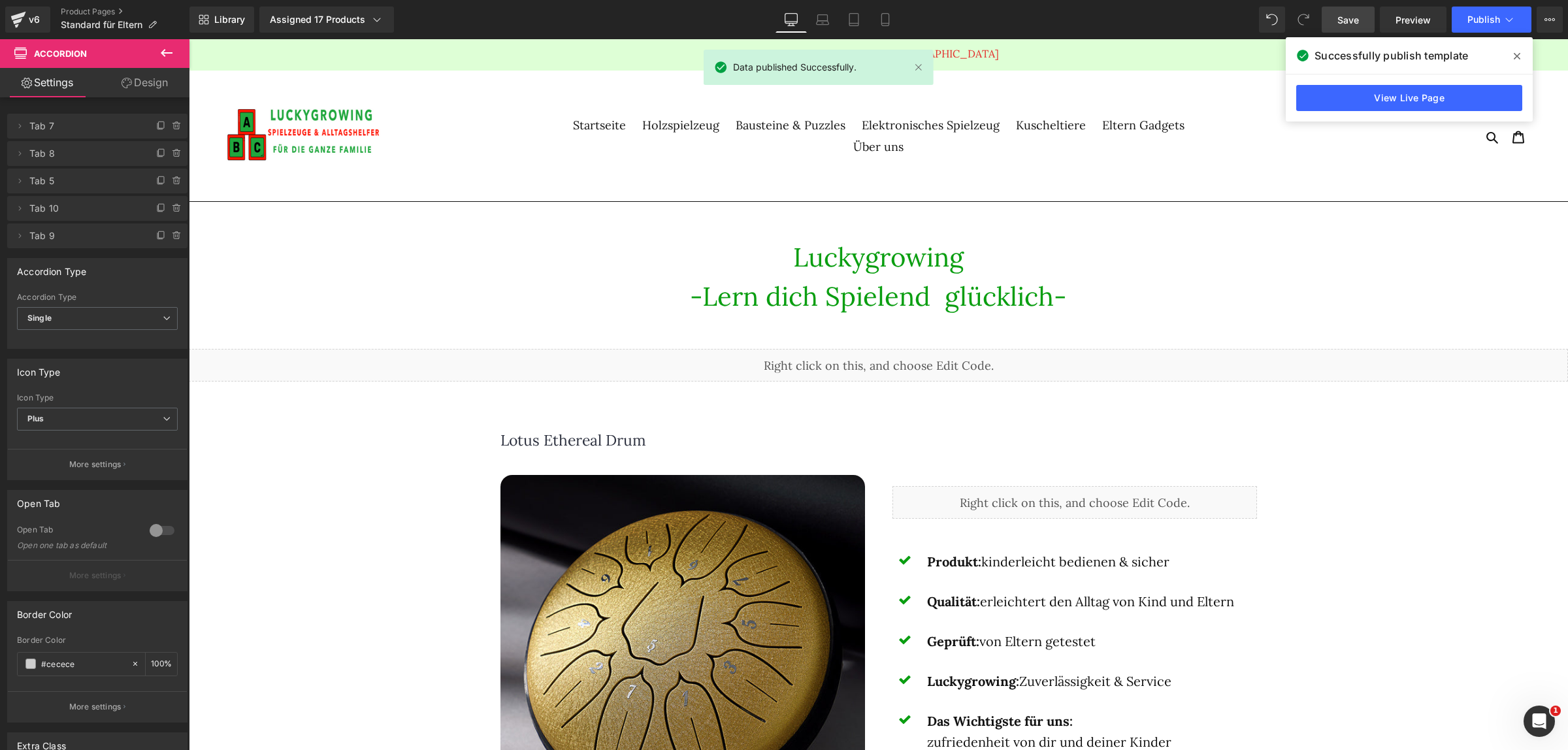
scroll to position [0, 0]
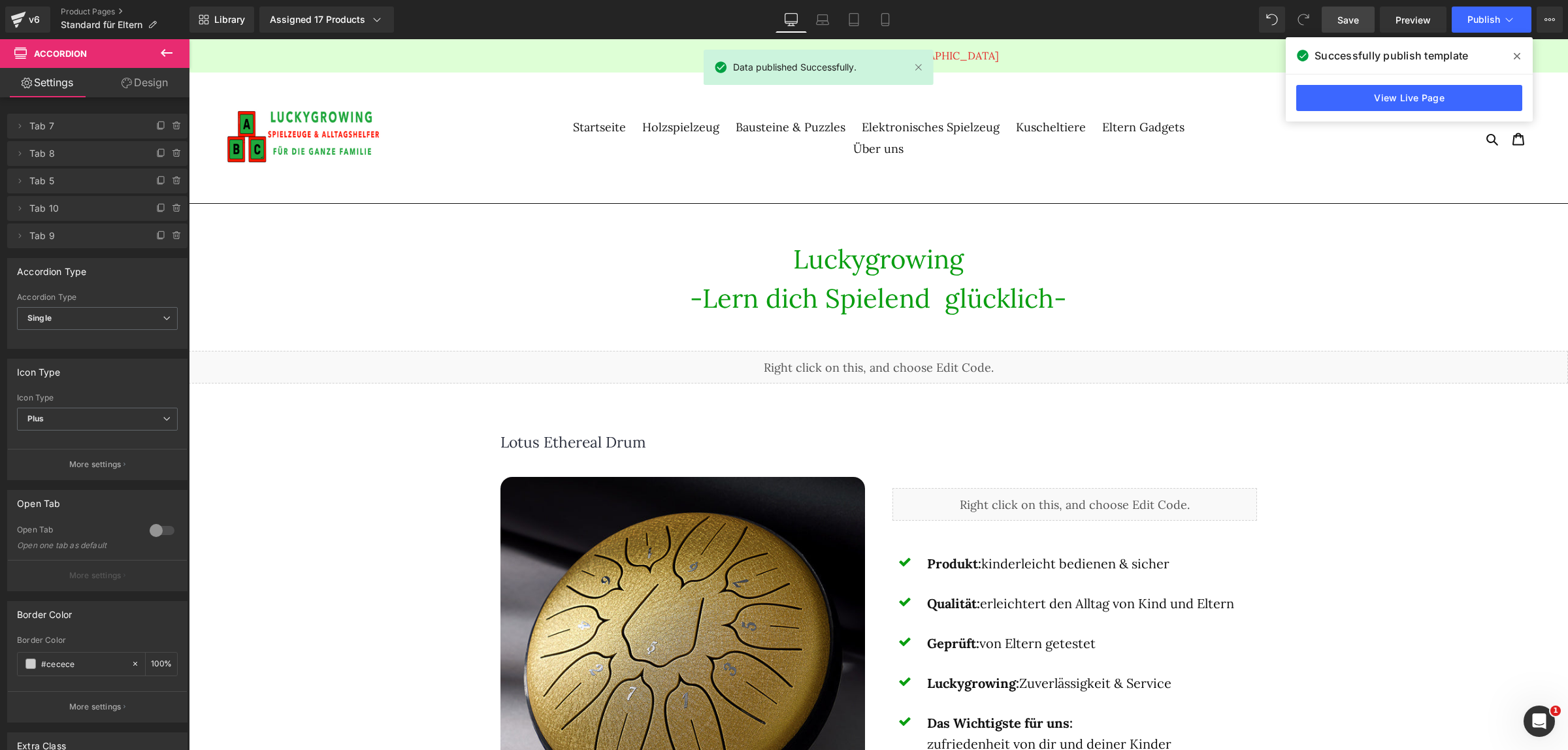
click at [1517, 51] on icon at bounding box center [1517, 55] width 6 height 10
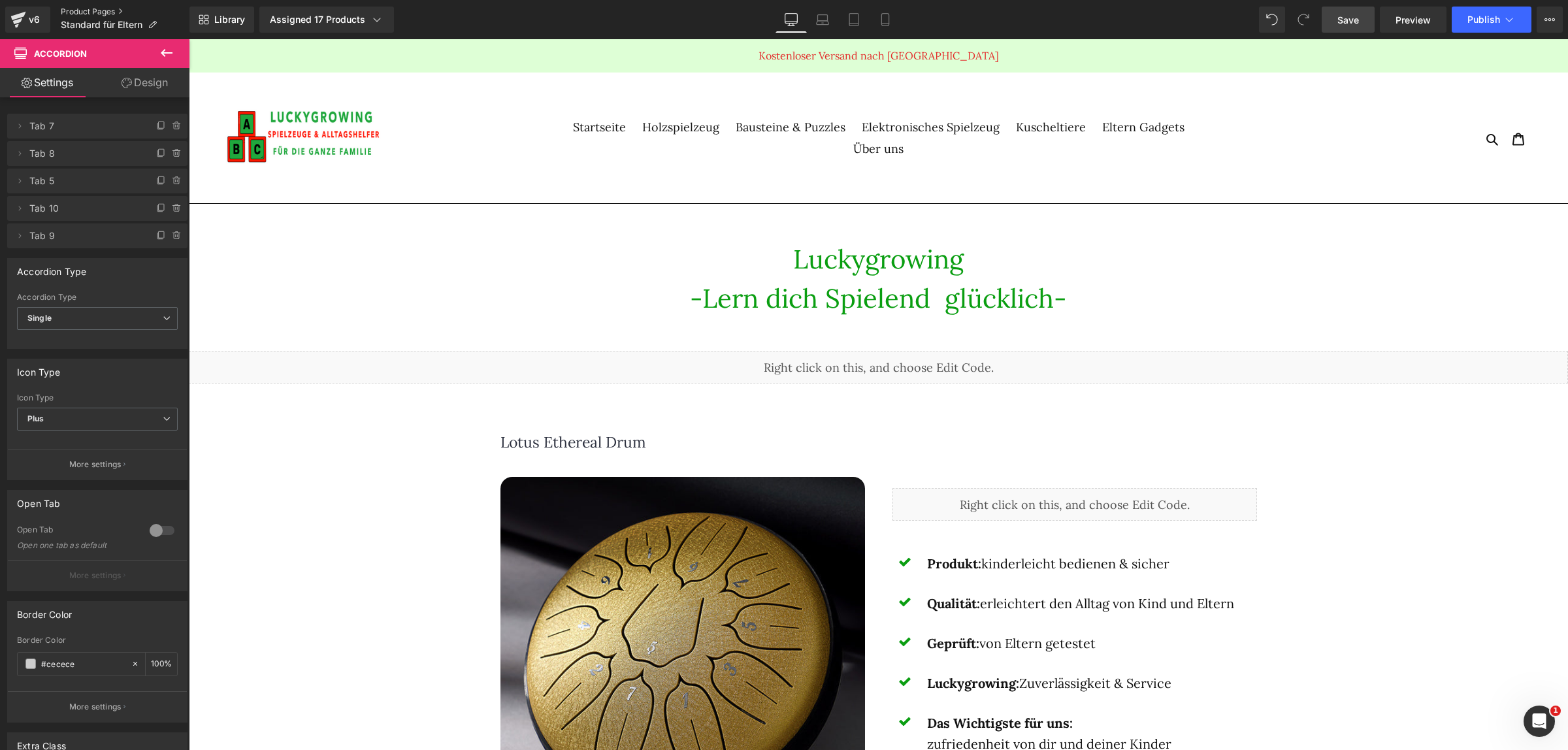
click at [94, 10] on link "Product Pages" at bounding box center [126, 11] width 129 height 10
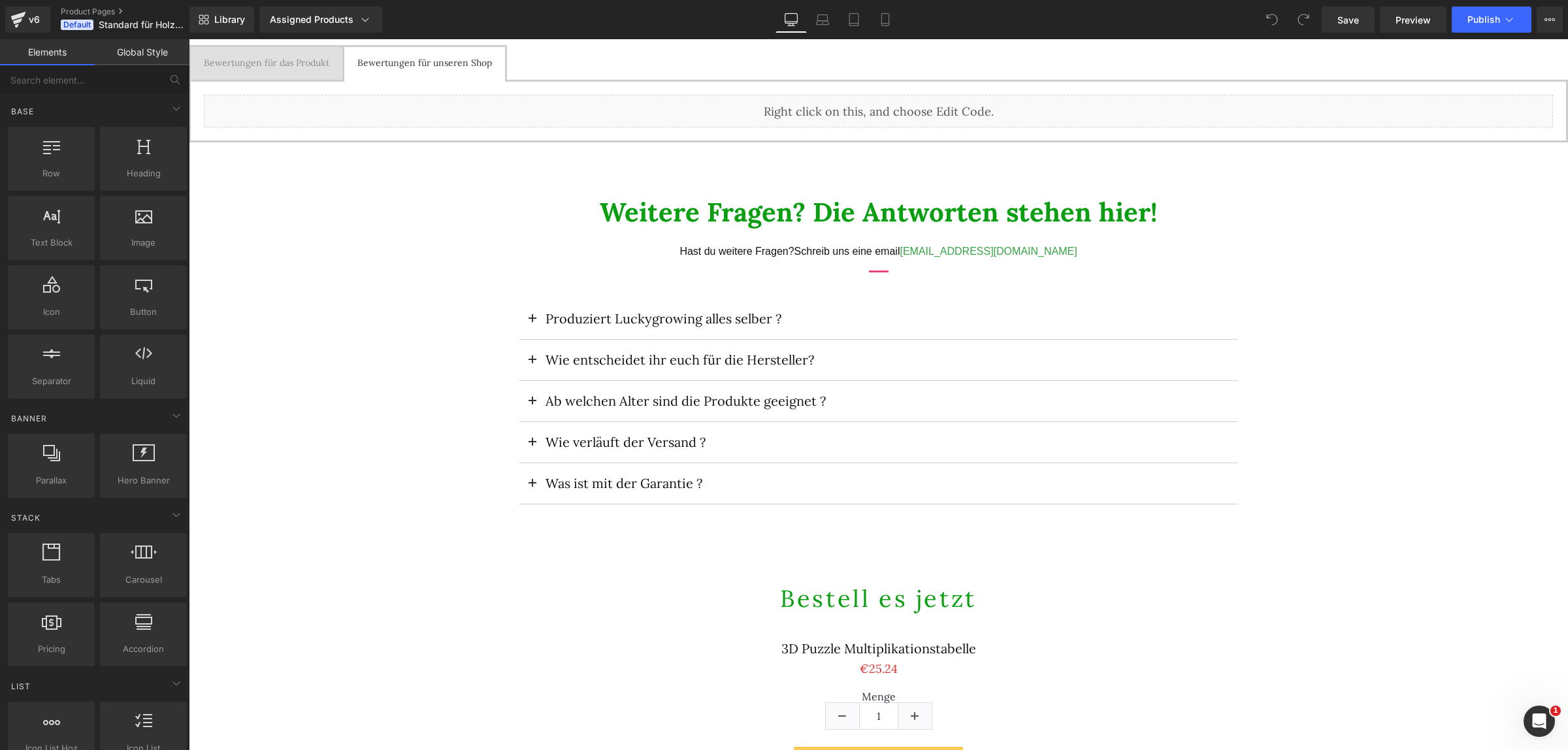
scroll to position [1714, 0]
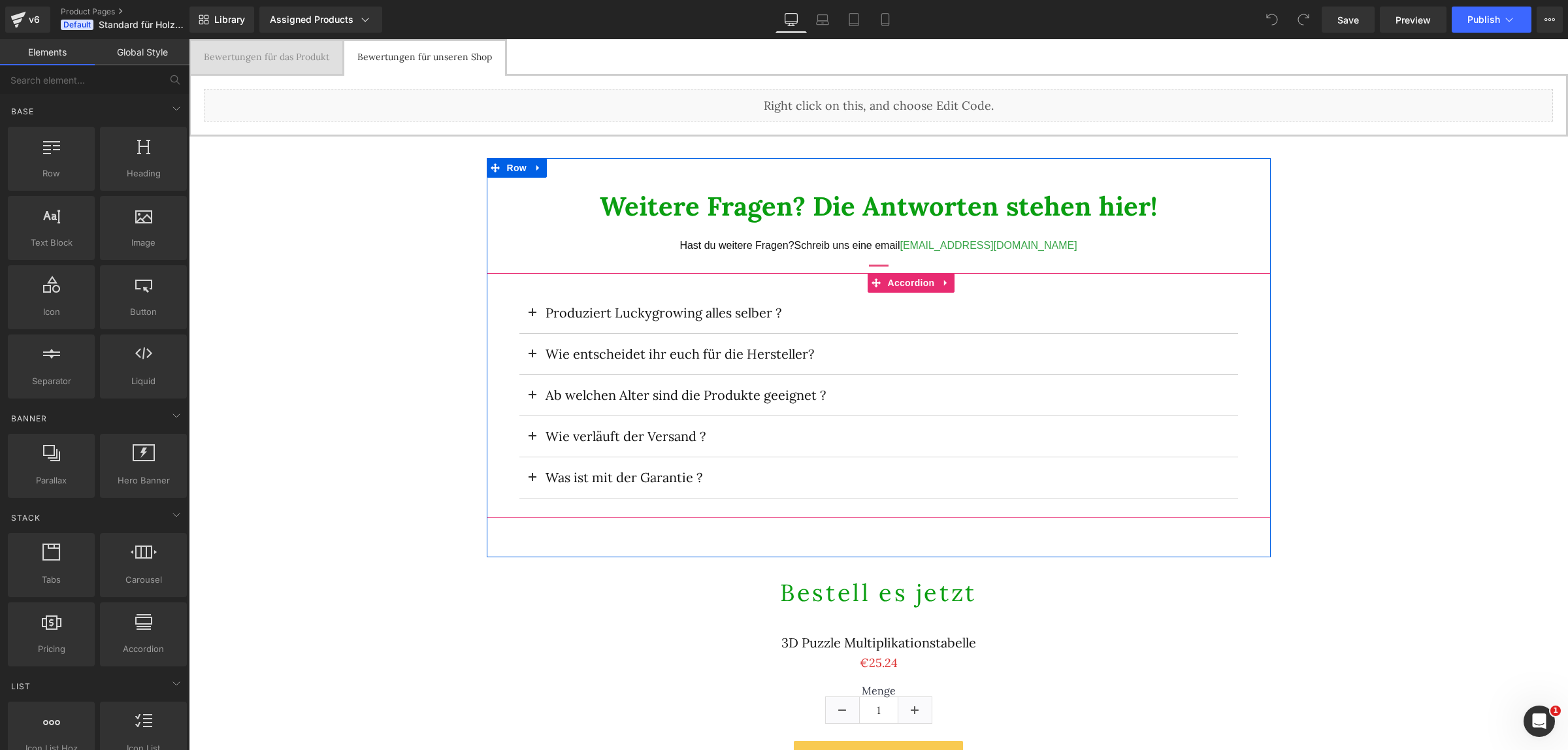
click at [533, 358] on span at bounding box center [533, 358] width 0 height 0
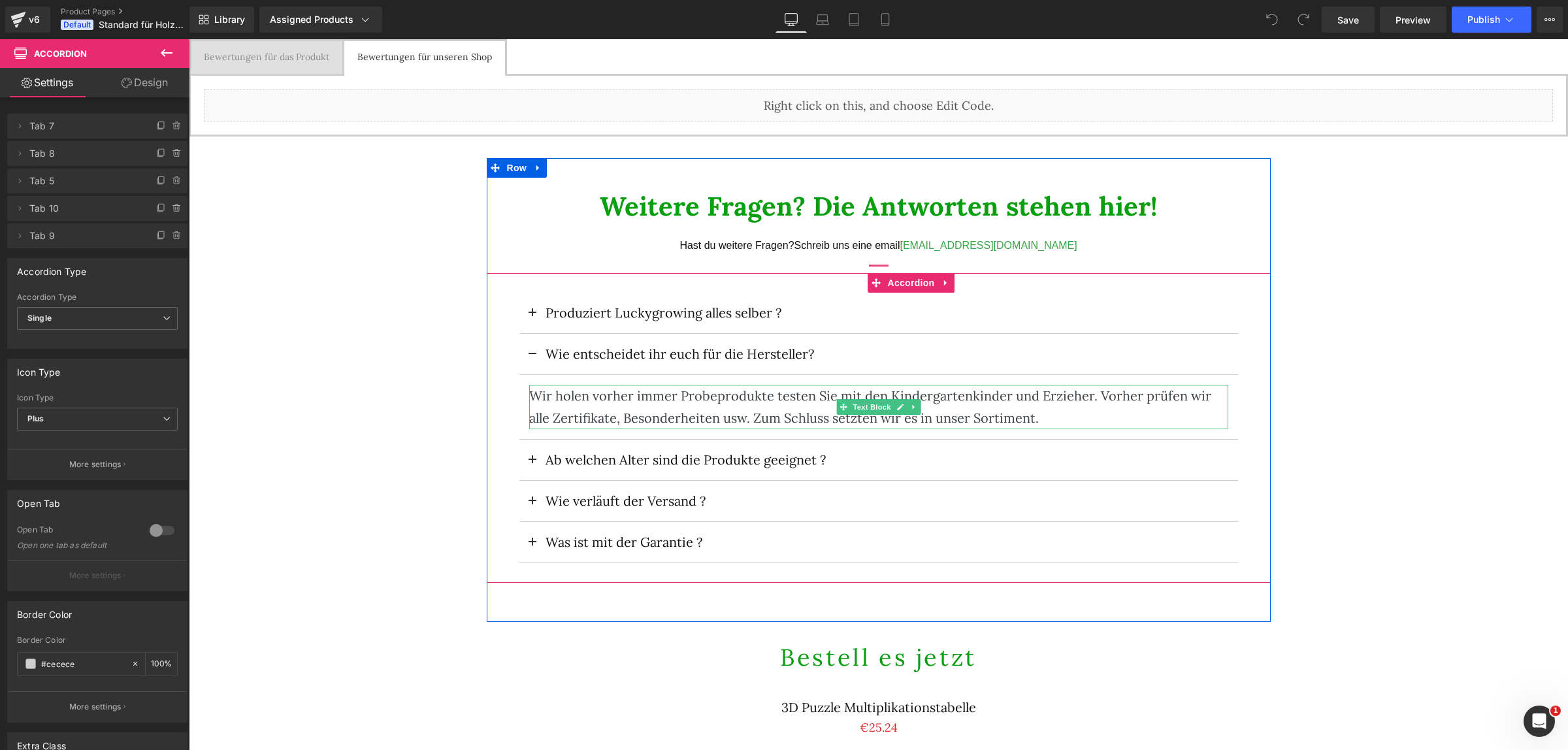
click at [979, 399] on div "Wir holen vorher immer Probeprodukte testen Sie mit den Kindergartenkinder und …" at bounding box center [879, 407] width 699 height 44
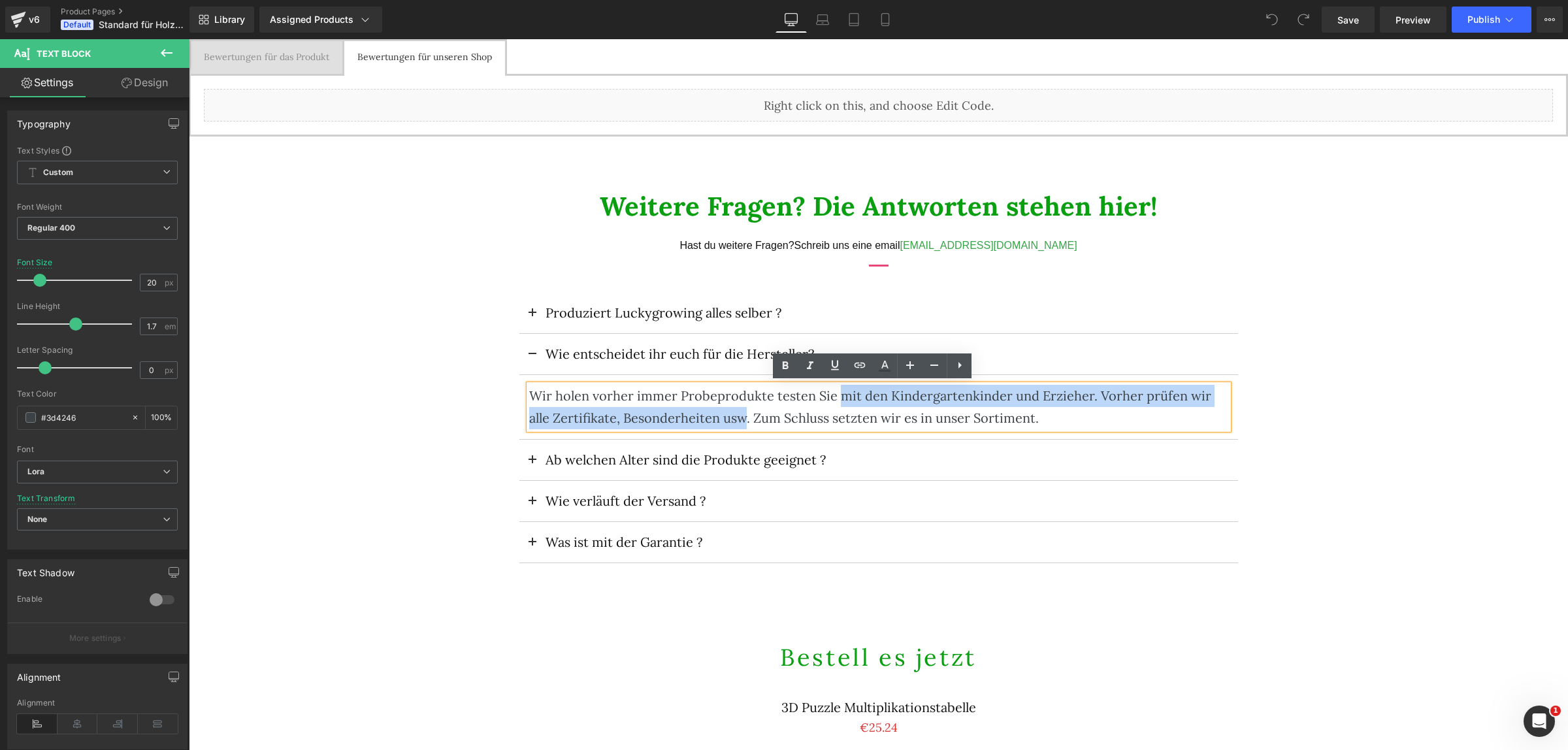
drag, startPoint x: 832, startPoint y: 393, endPoint x: 741, endPoint y: 424, distance: 96.1
click at [741, 424] on div "Wir holen vorher immer Probeprodukte testen Sie mit den Kindergartenkinder und …" at bounding box center [879, 407] width 699 height 44
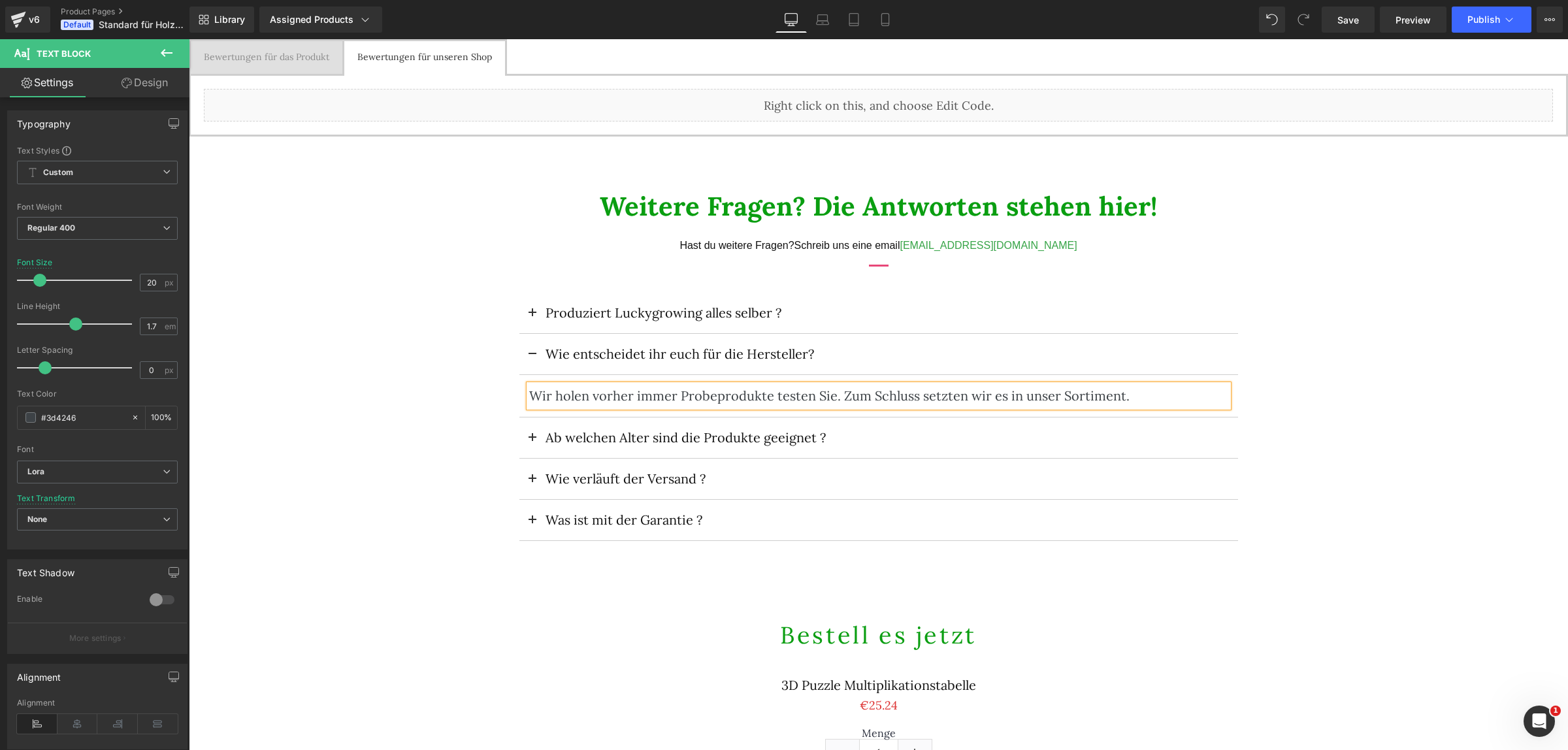
click at [521, 348] on button at bounding box center [533, 354] width 26 height 40
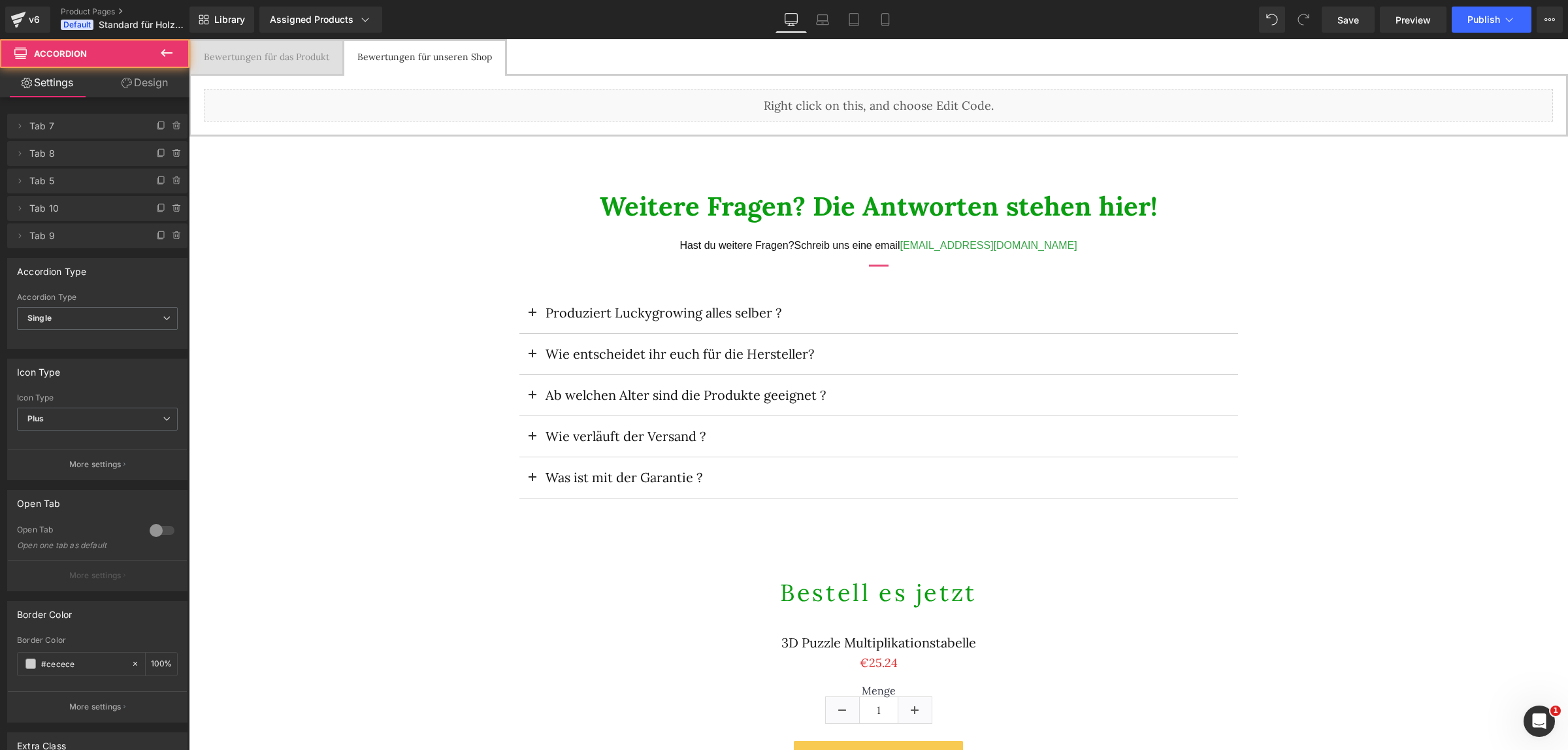
click at [533, 399] on span at bounding box center [533, 399] width 0 height 0
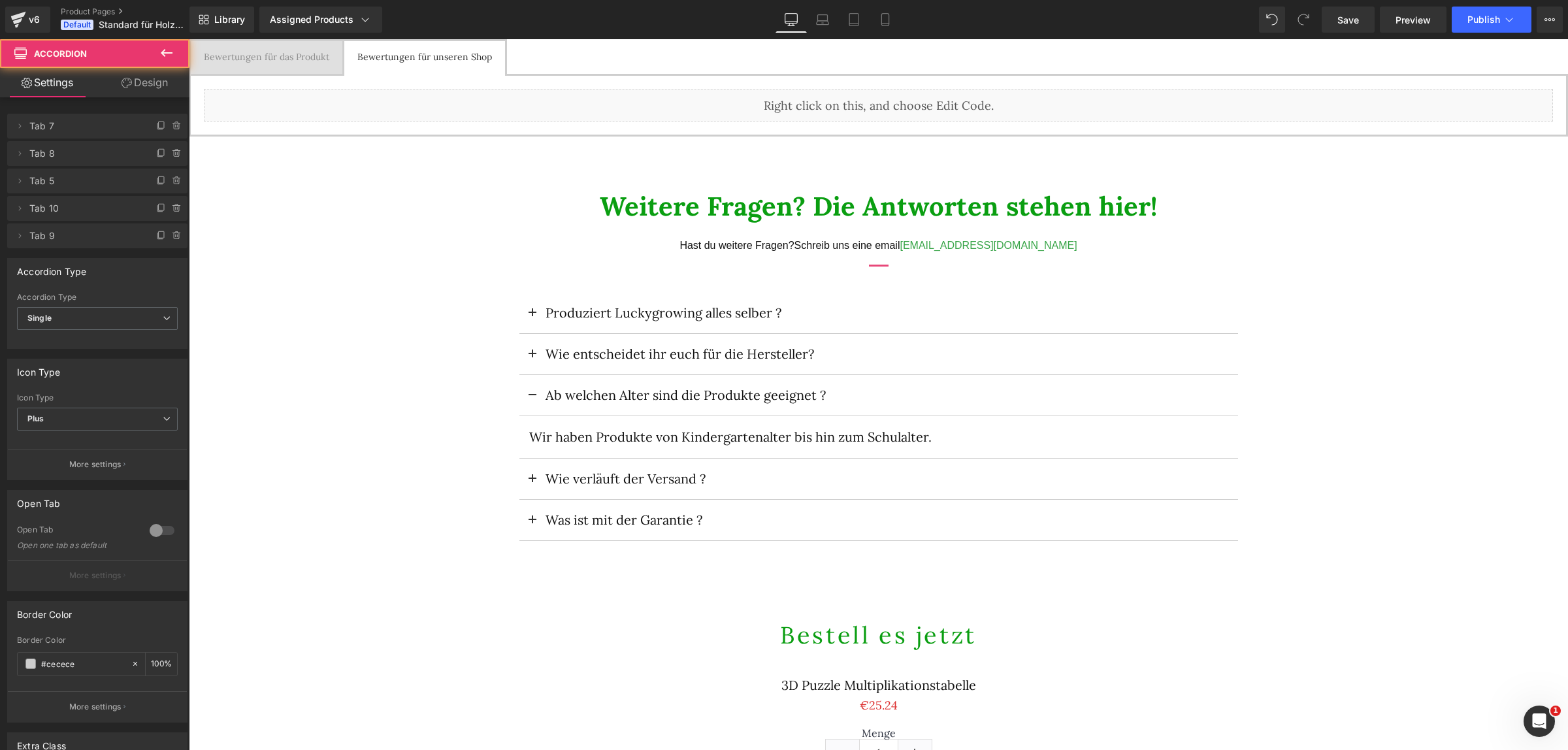
click at [533, 399] on span at bounding box center [533, 399] width 0 height 0
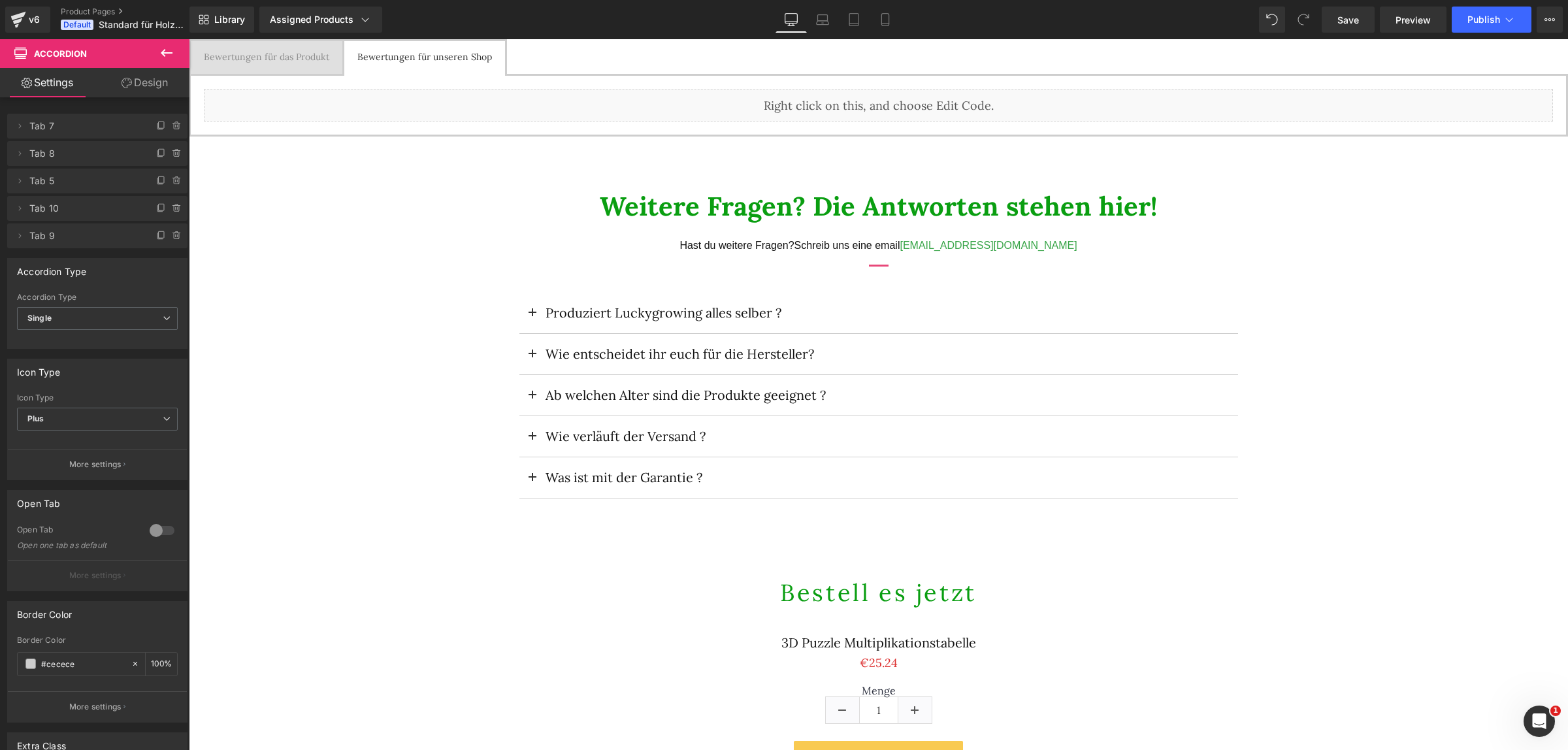
click at [533, 440] on span at bounding box center [533, 440] width 0 height 0
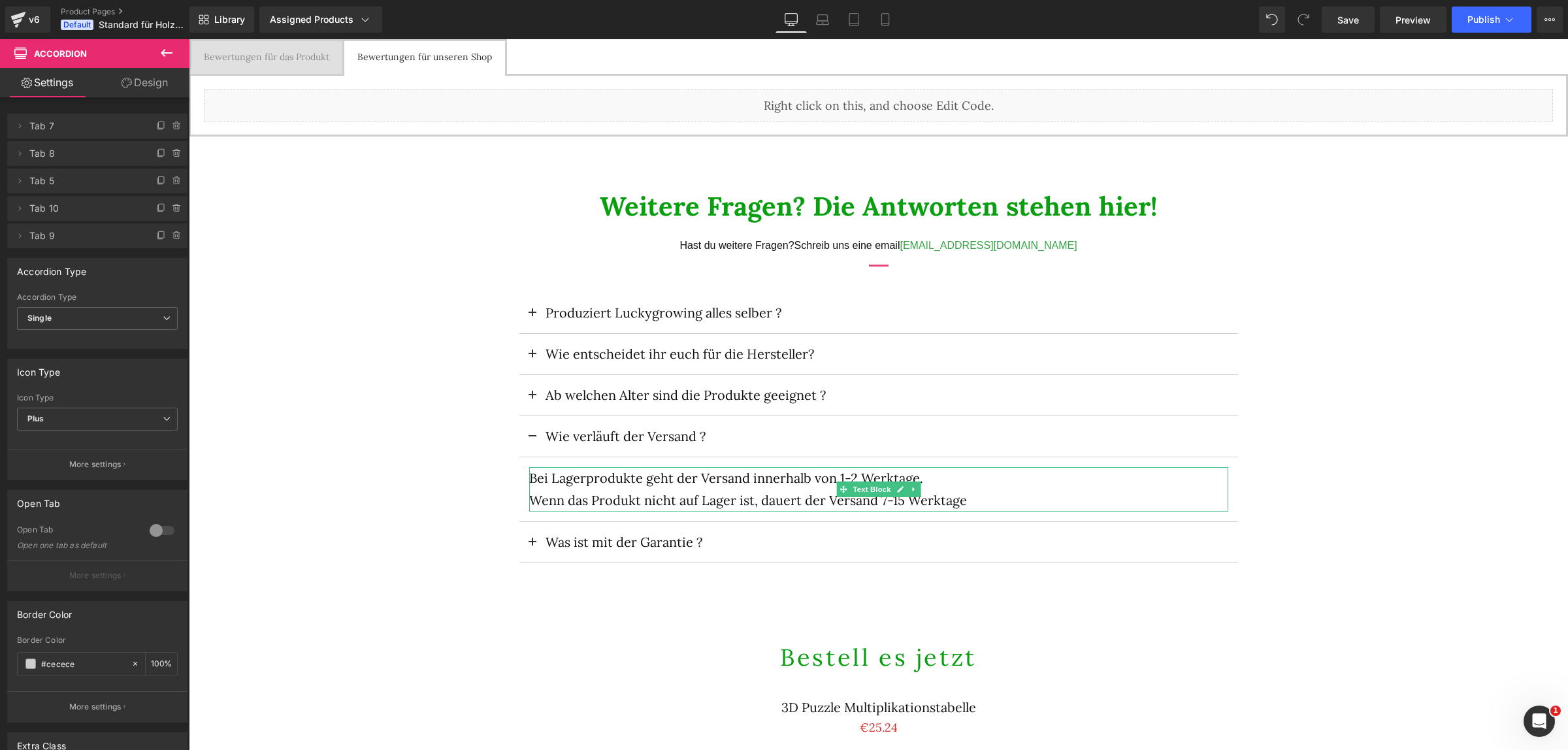
click at [632, 480] on p "Bei Lagerprodukte geht der Versand innerhalb von 1-2 Werktage." at bounding box center [879, 478] width 699 height 22
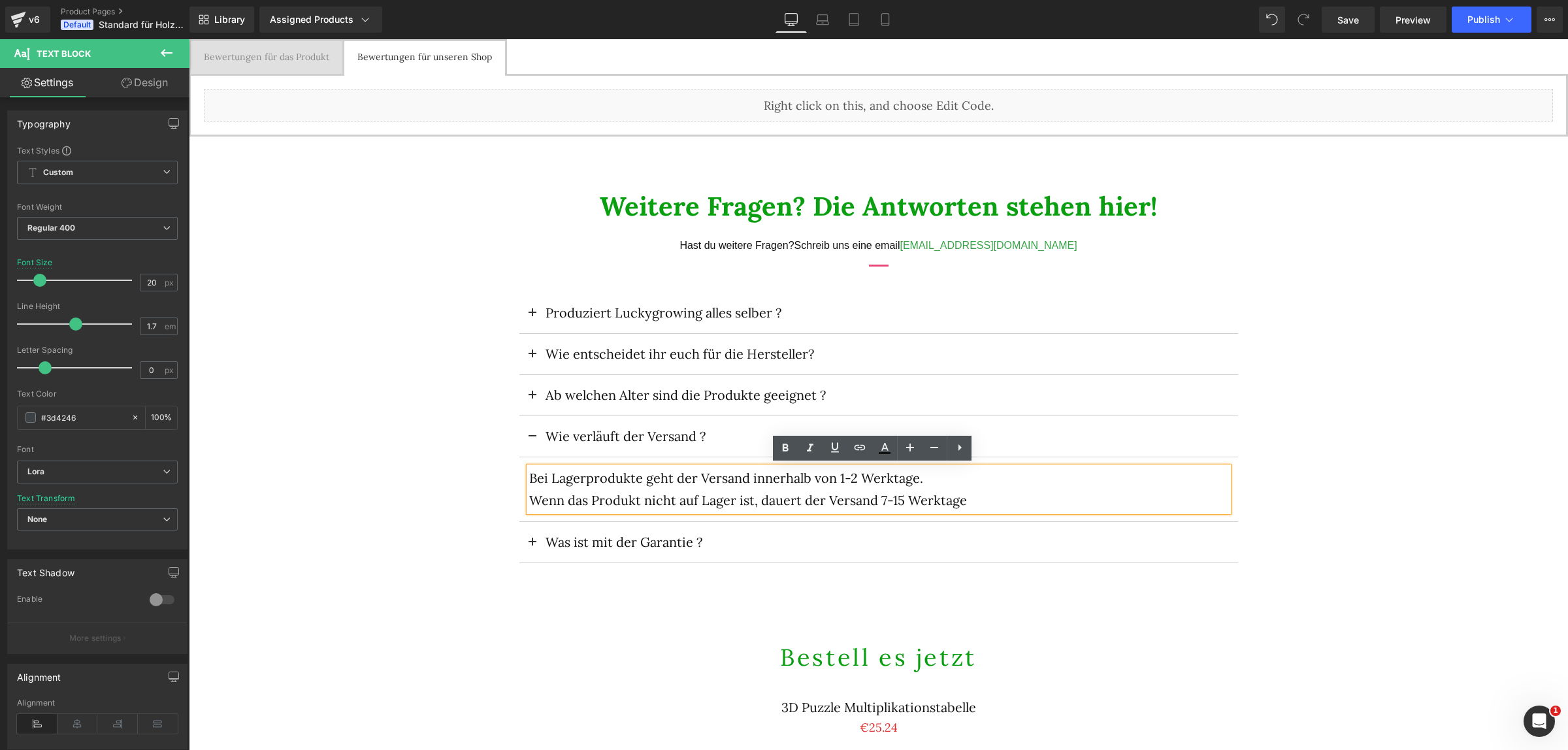
click at [524, 537] on button at bounding box center [533, 542] width 26 height 40
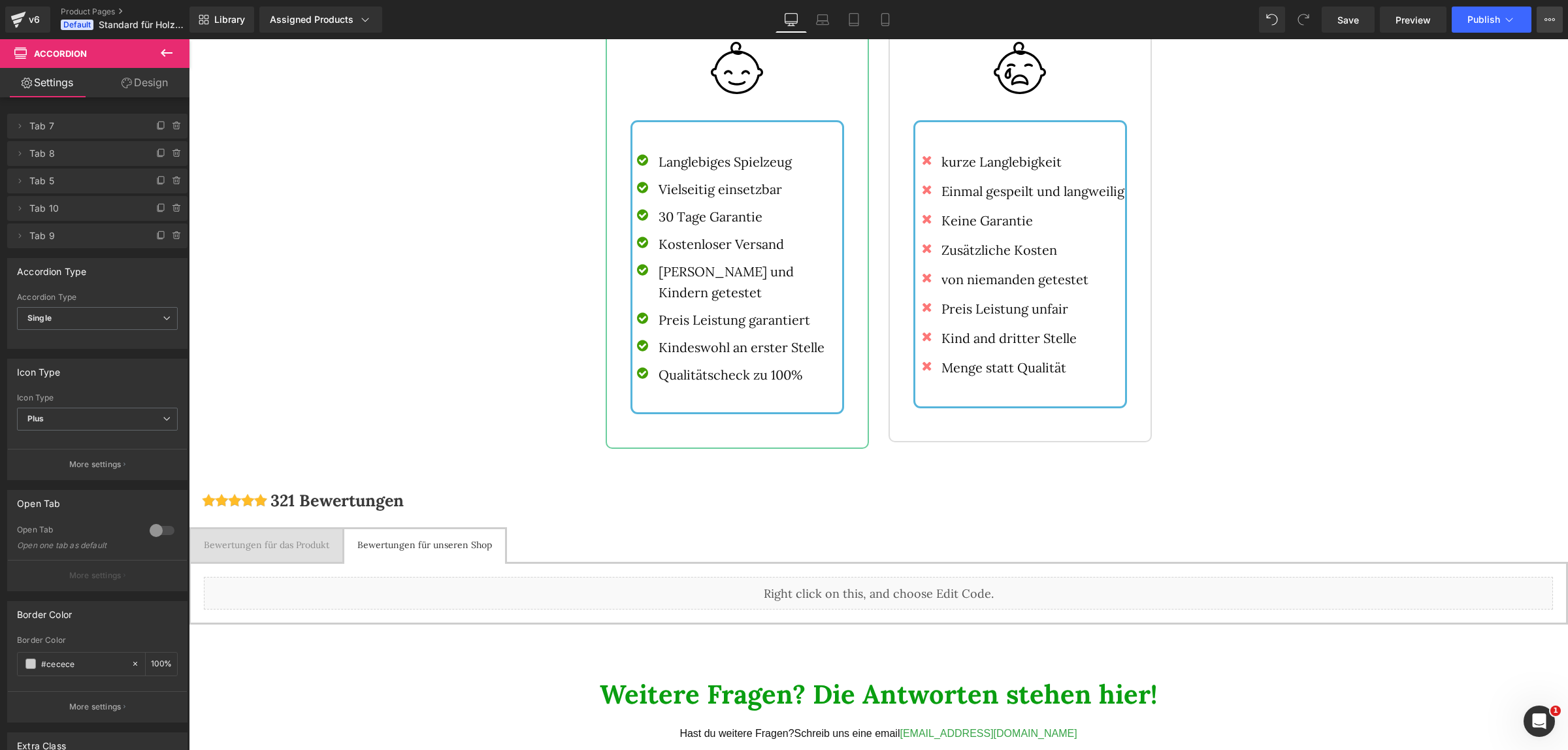
scroll to position [1224, 0]
click at [1347, 15] on span "Save" at bounding box center [1347, 20] width 21 height 14
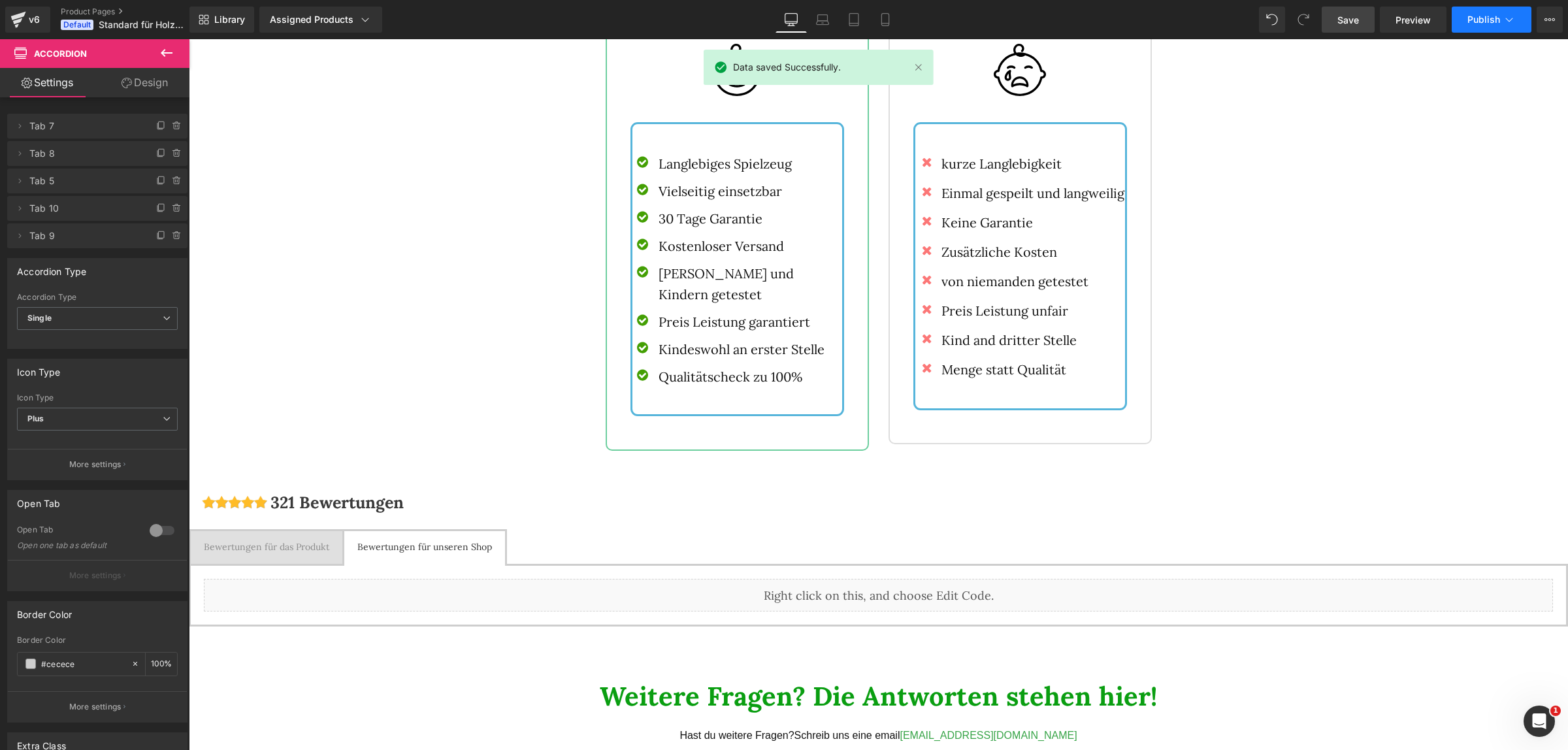
click at [1508, 12] on button "Publish" at bounding box center [1491, 19] width 80 height 26
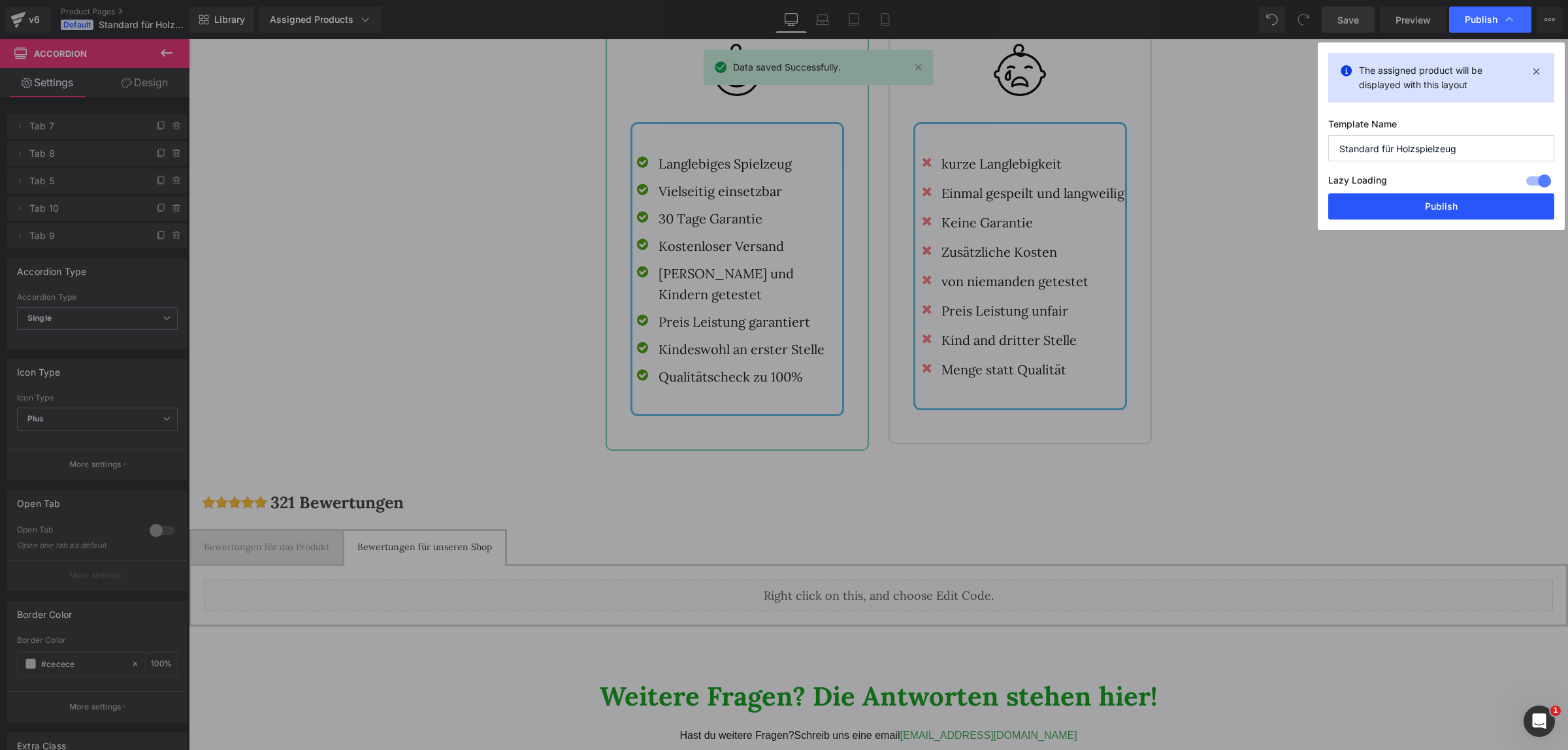
click at [1469, 209] on button "Publish" at bounding box center [1441, 207] width 226 height 26
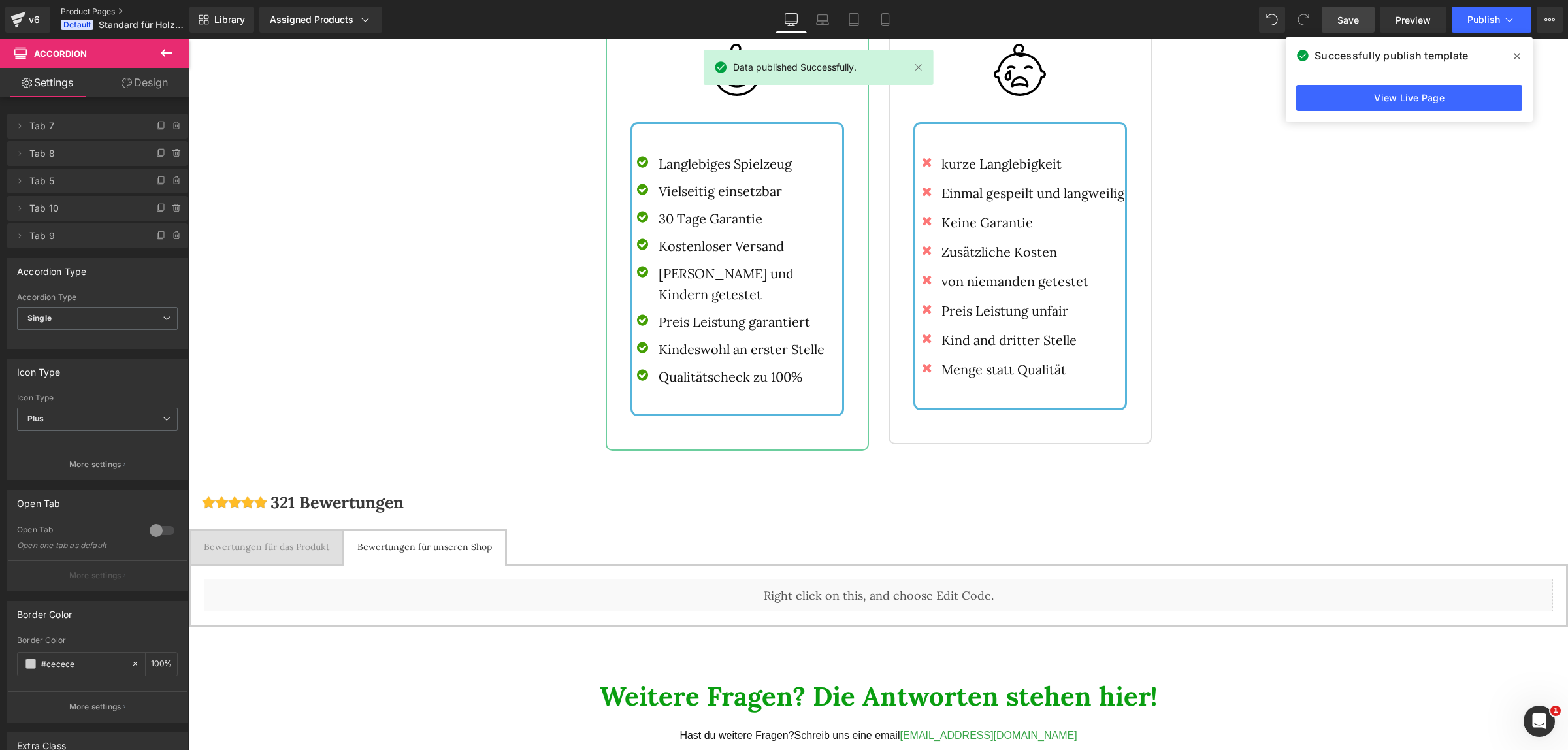
click at [107, 6] on link "Product Pages" at bounding box center [136, 11] width 150 height 10
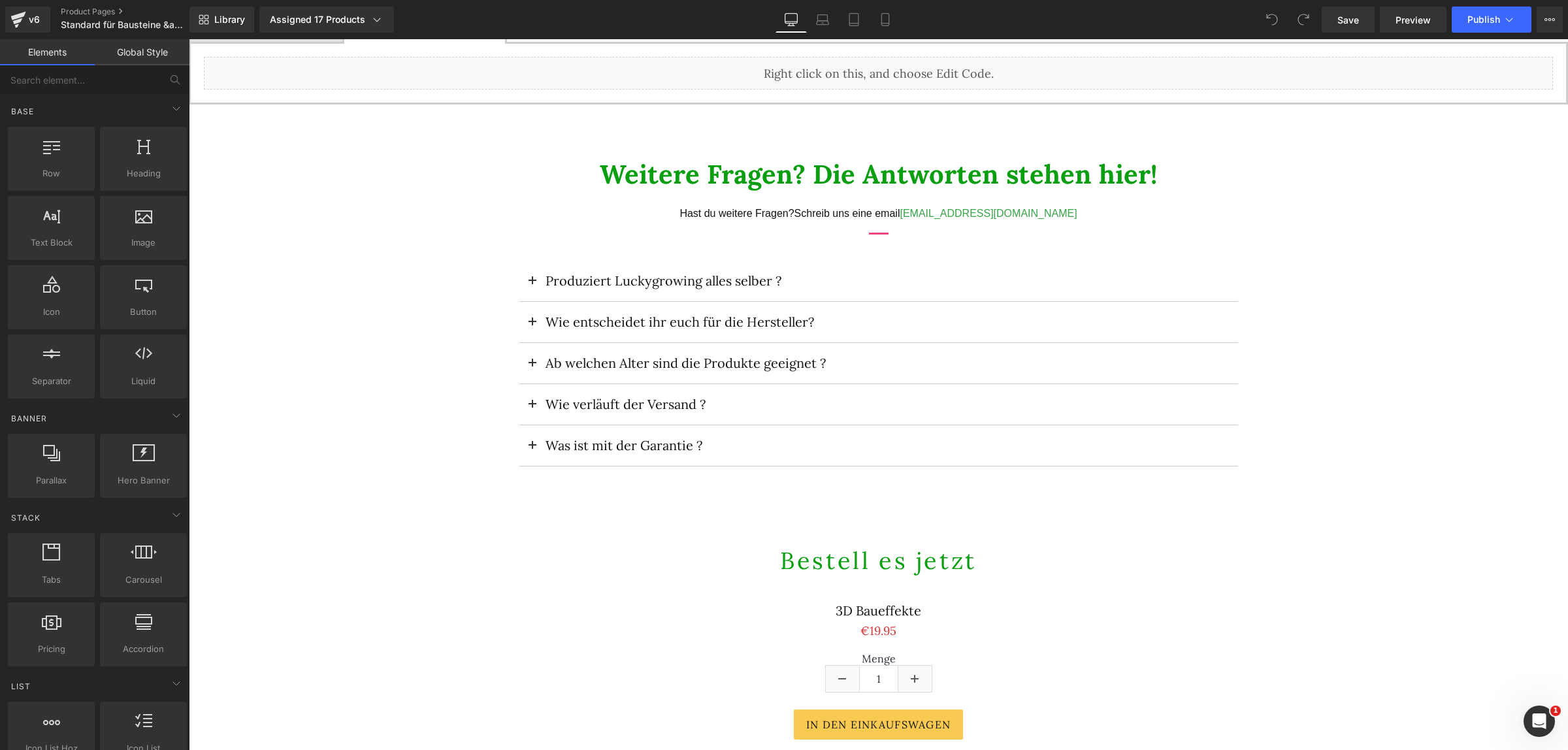
scroll to position [1796, 0]
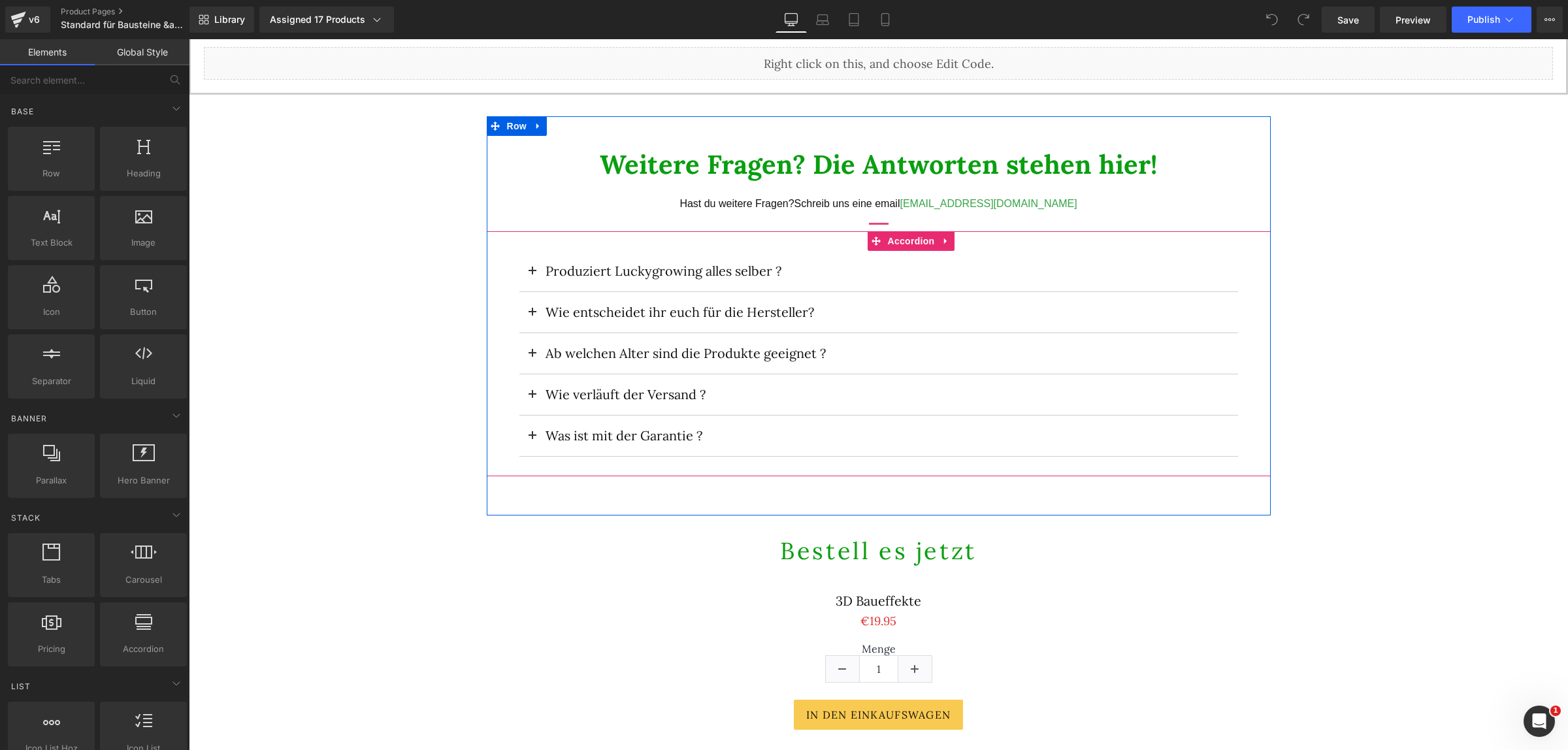
click at [528, 314] on button at bounding box center [533, 312] width 26 height 40
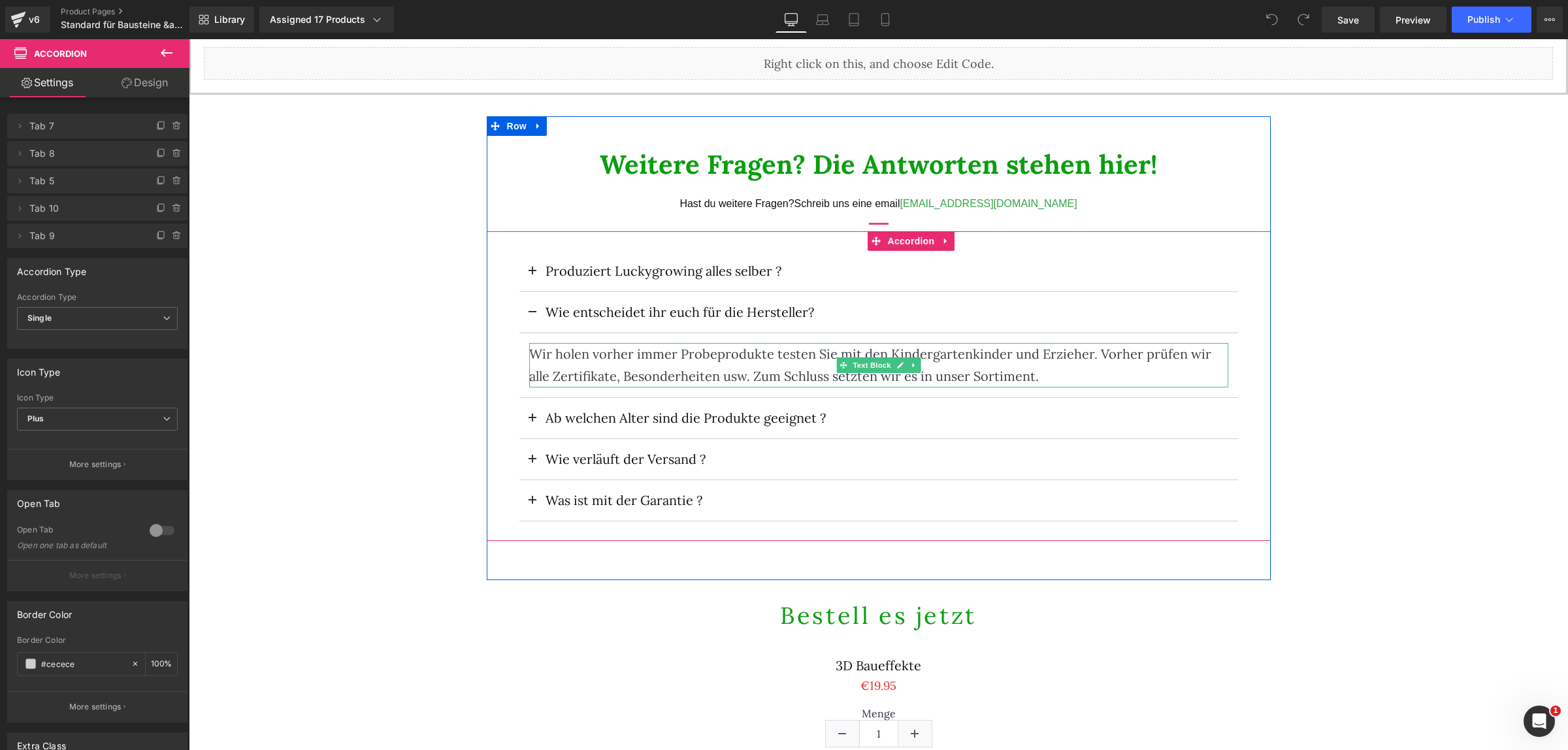
click at [802, 351] on div "Wir holen vorher immer Probeprodukte testen Sie mit den Kindergartenkinder und …" at bounding box center [879, 365] width 699 height 44
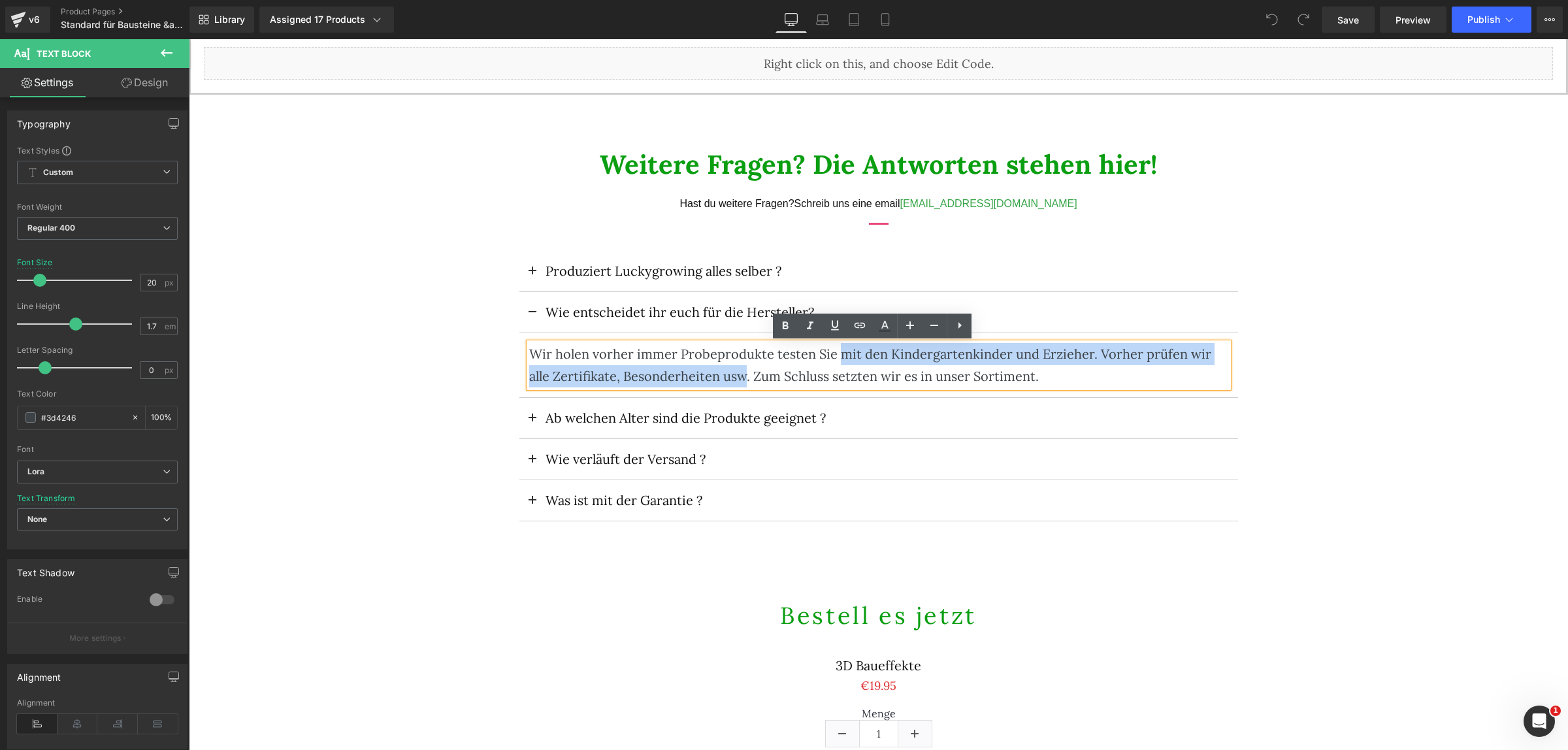
drag, startPoint x: 829, startPoint y: 354, endPoint x: 739, endPoint y: 383, distance: 94.6
click at [739, 383] on div "Wir holen vorher immer Probeprodukte testen Sie mit den Kindergartenkinder und …" at bounding box center [879, 365] width 699 height 44
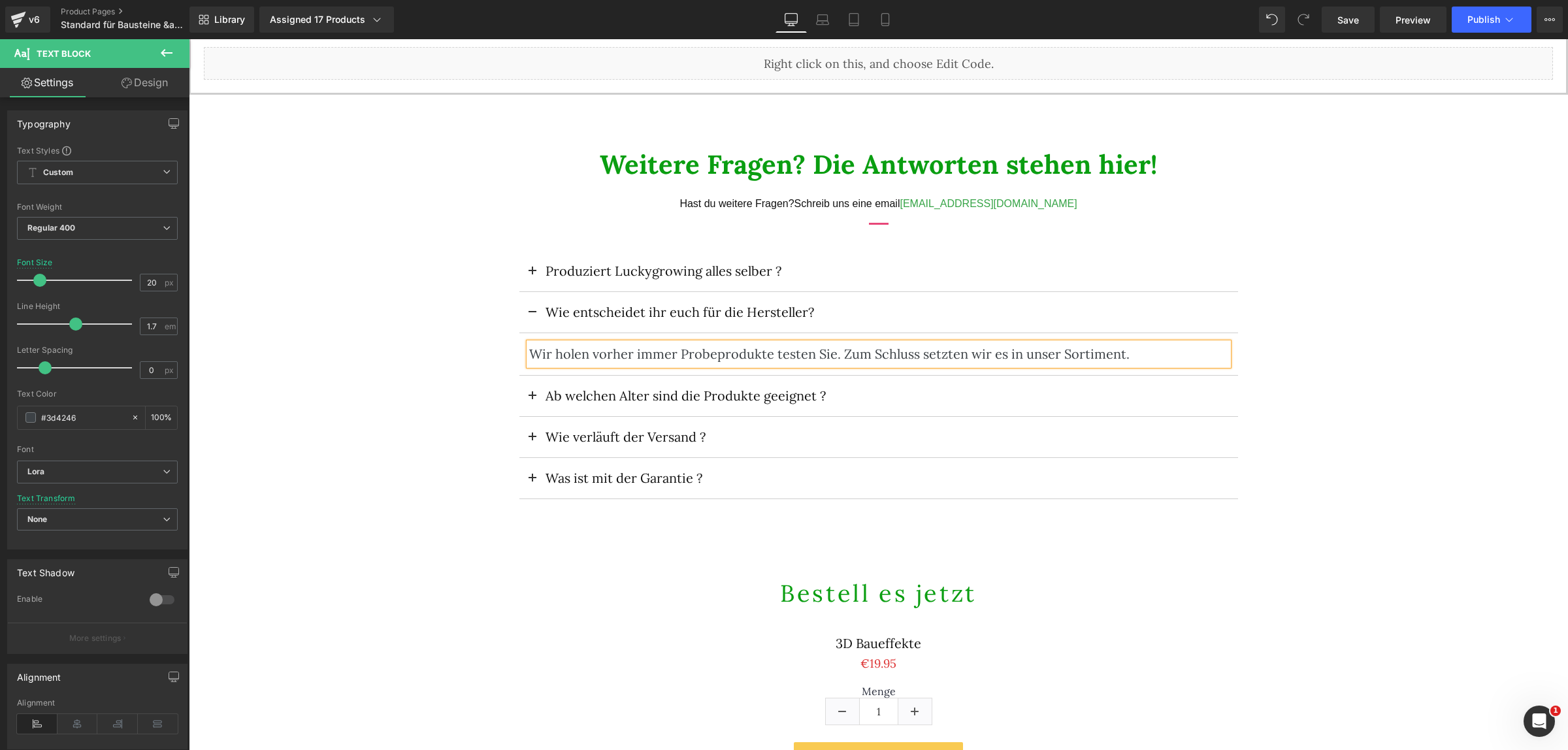
click at [533, 400] on span at bounding box center [533, 400] width 0 height 0
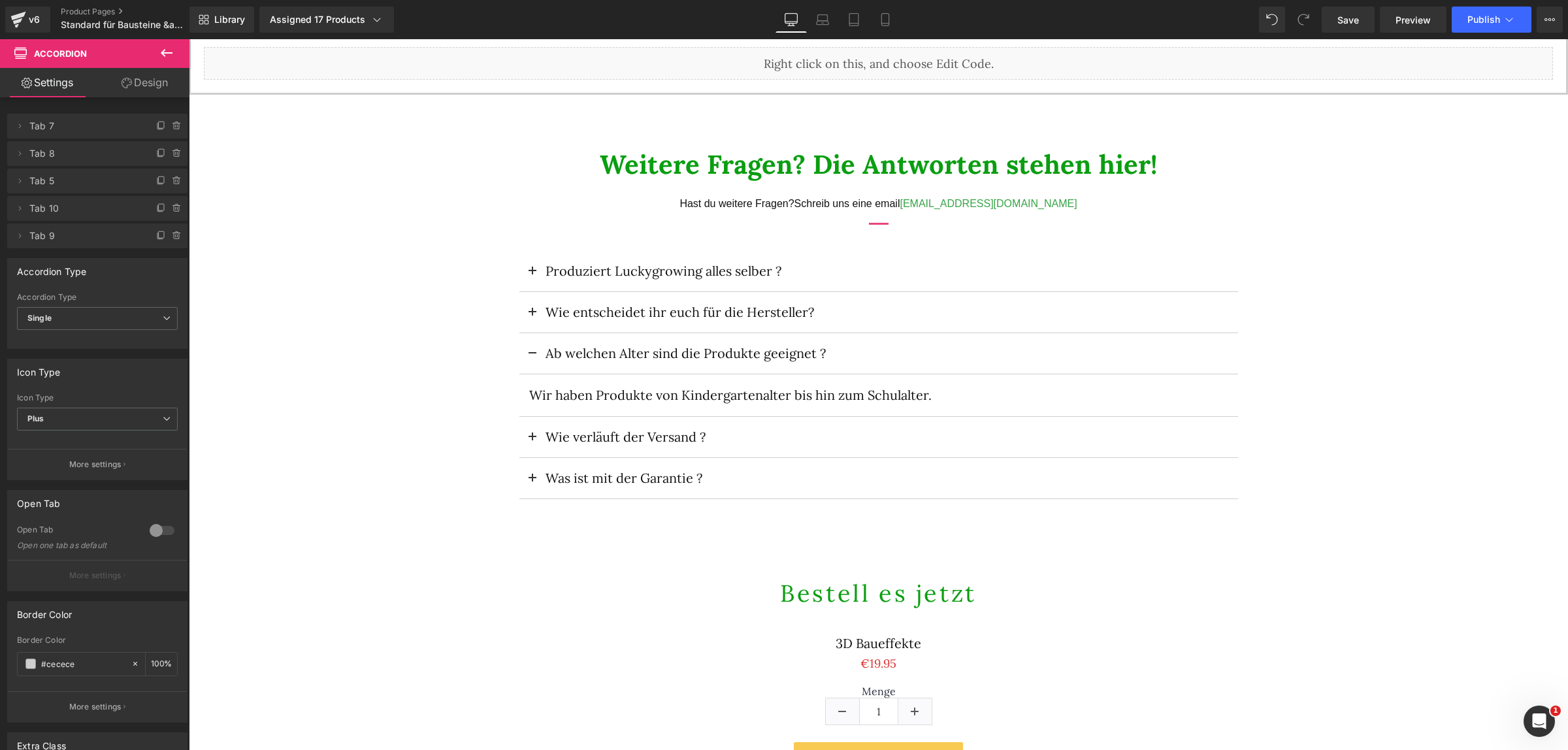
click at [526, 437] on button at bounding box center [533, 437] width 26 height 40
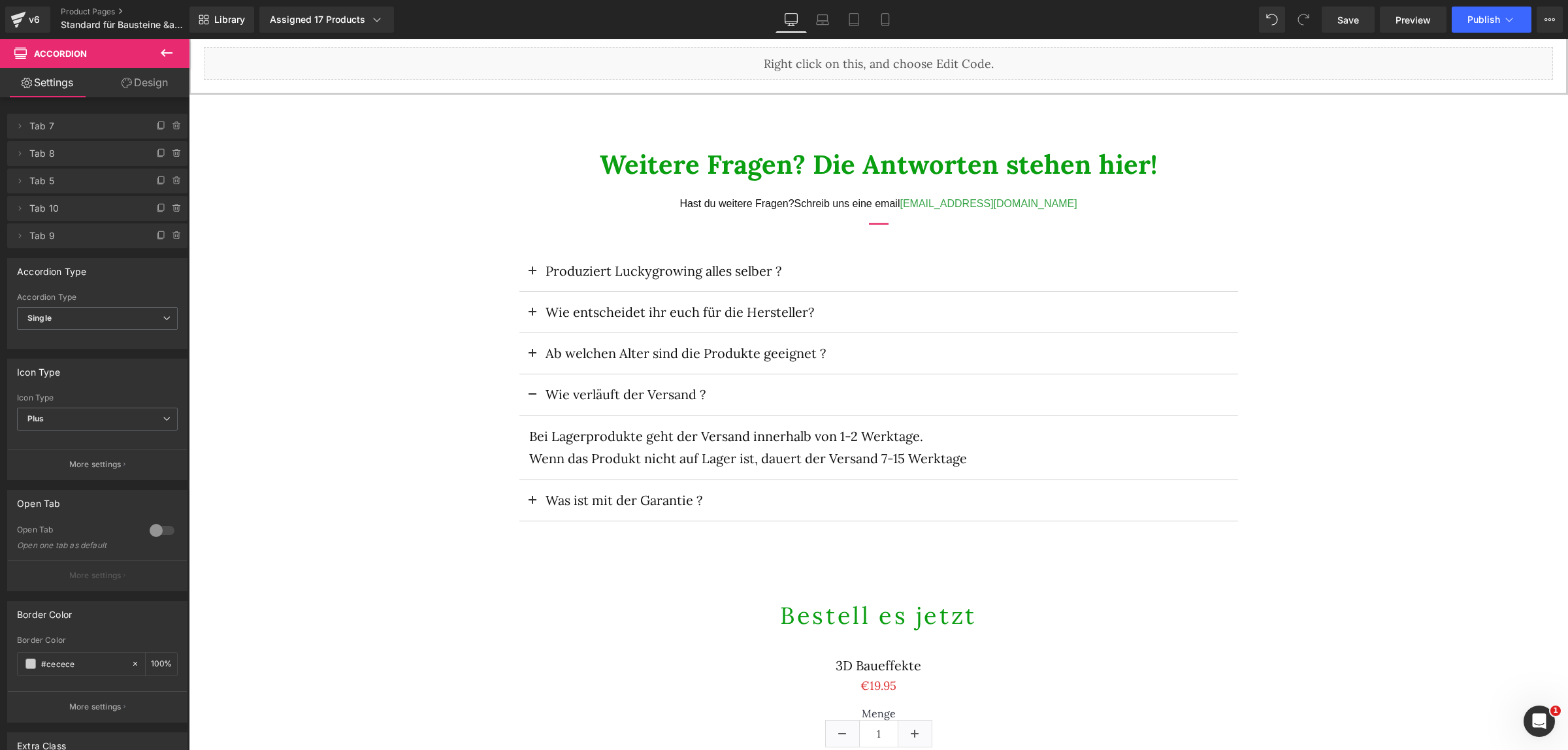
click at [522, 497] on button at bounding box center [533, 500] width 26 height 40
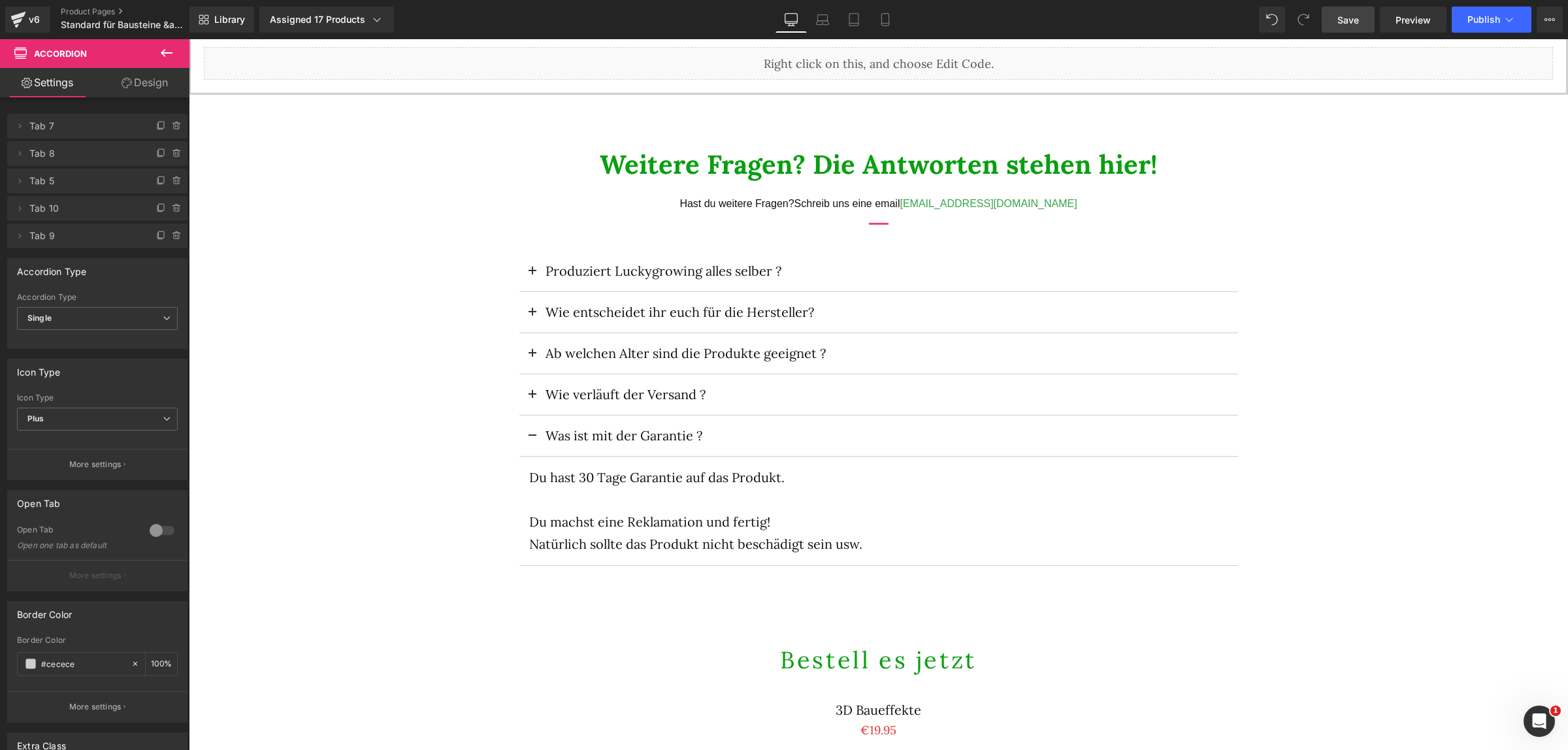
click at [1359, 25] on span "Save" at bounding box center [1347, 20] width 21 height 14
click at [1504, 13] on icon at bounding box center [1509, 19] width 13 height 13
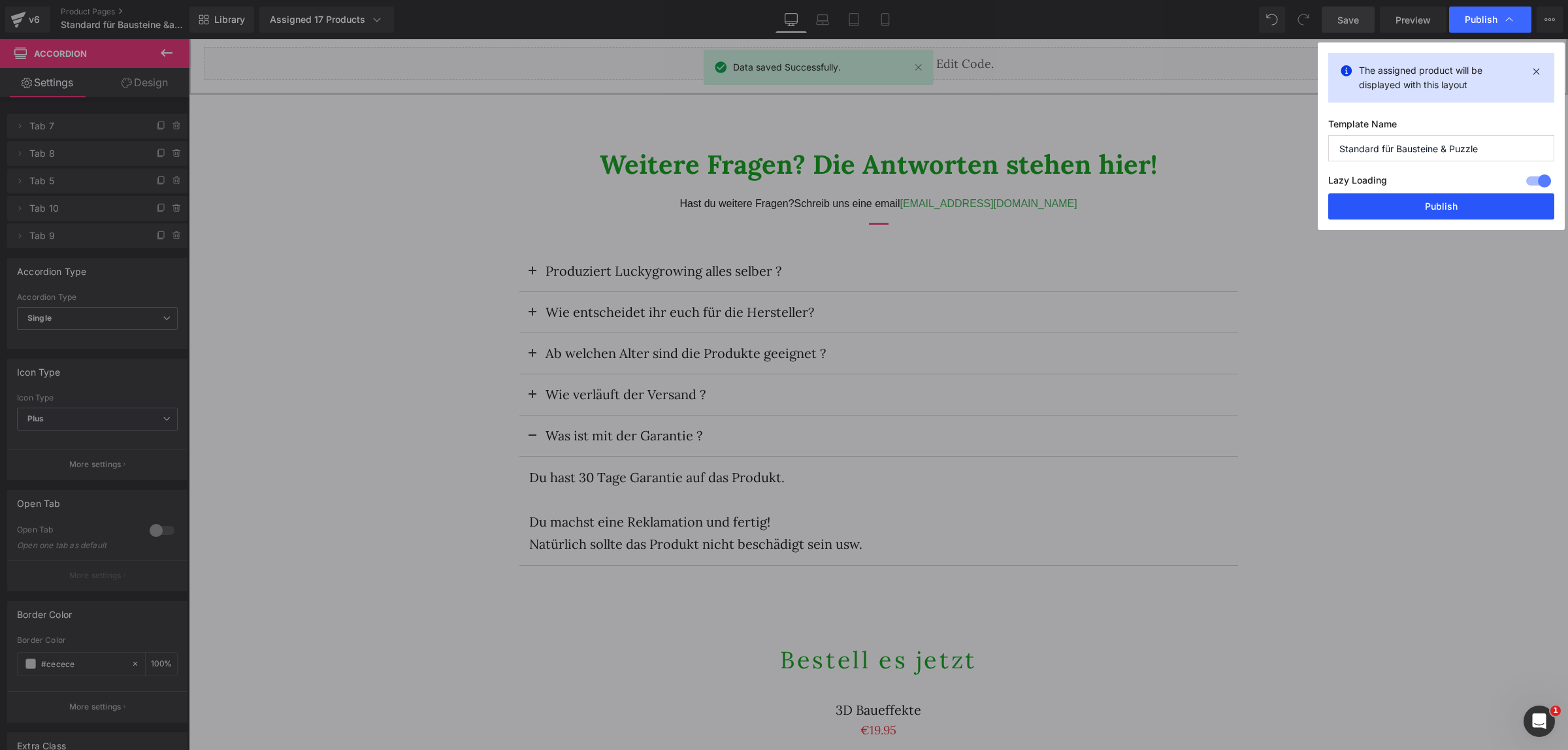
click at [1467, 216] on button "Publish" at bounding box center [1441, 207] width 226 height 26
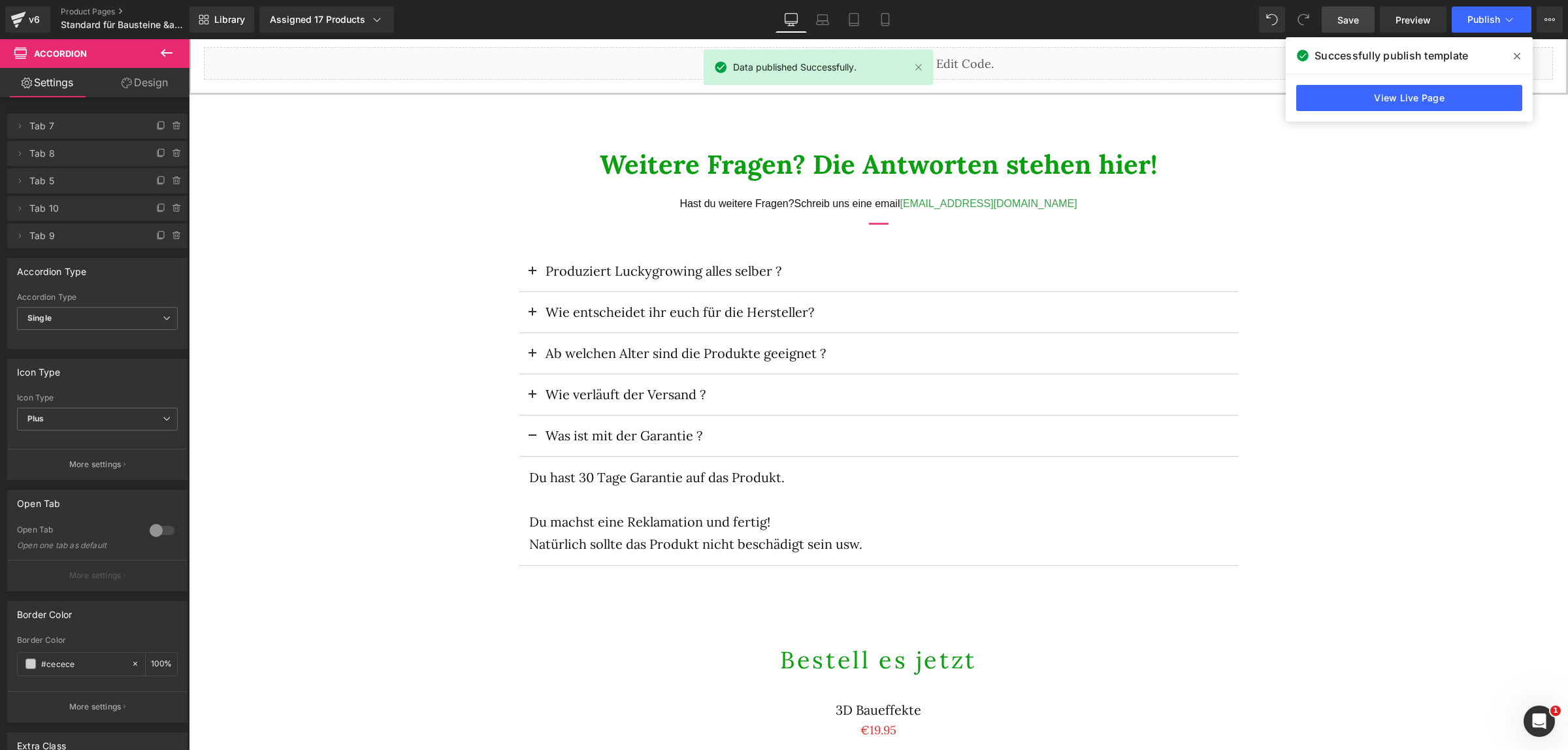
click at [1515, 56] on icon at bounding box center [1517, 55] width 6 height 10
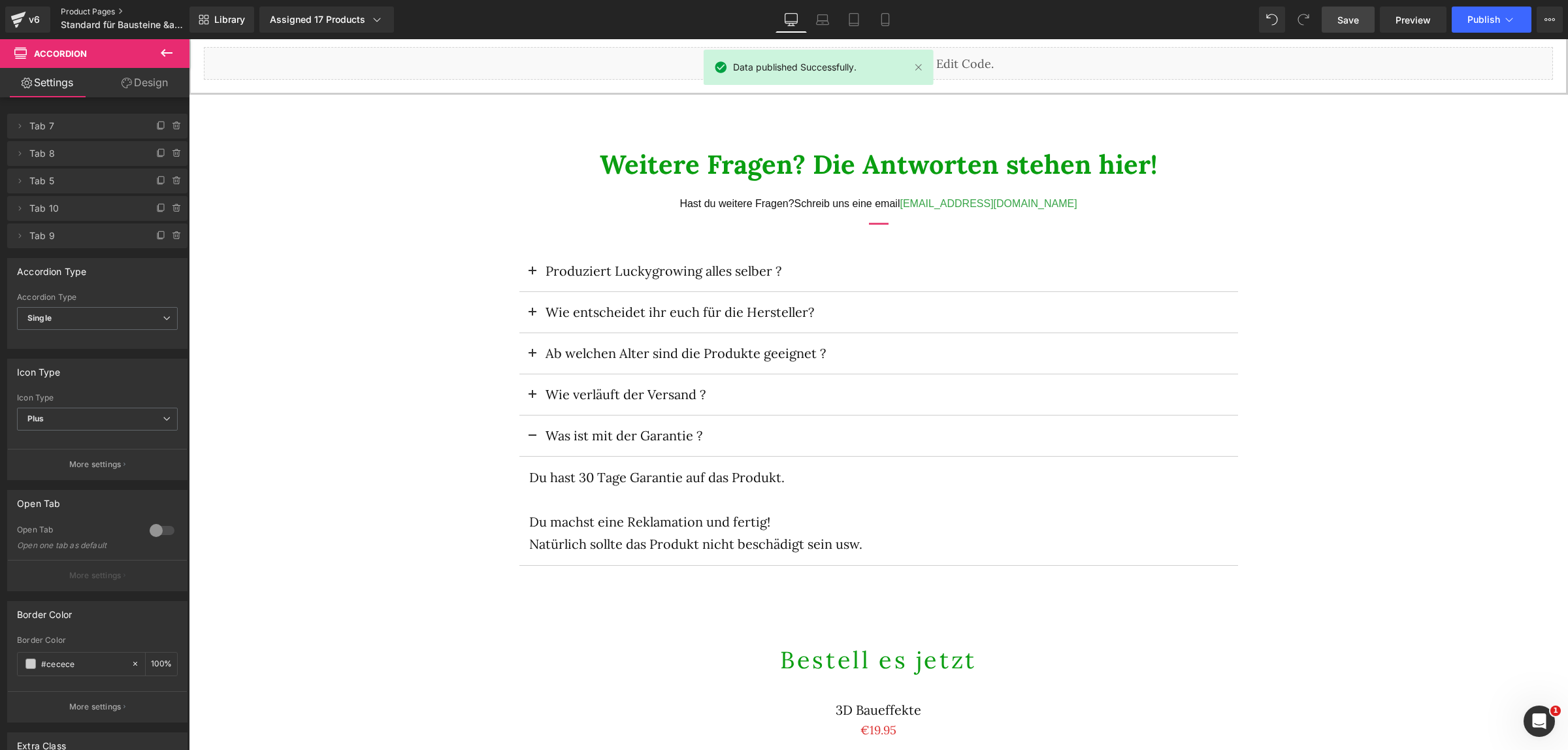
click at [72, 8] on link "Product Pages" at bounding box center [136, 11] width 150 height 10
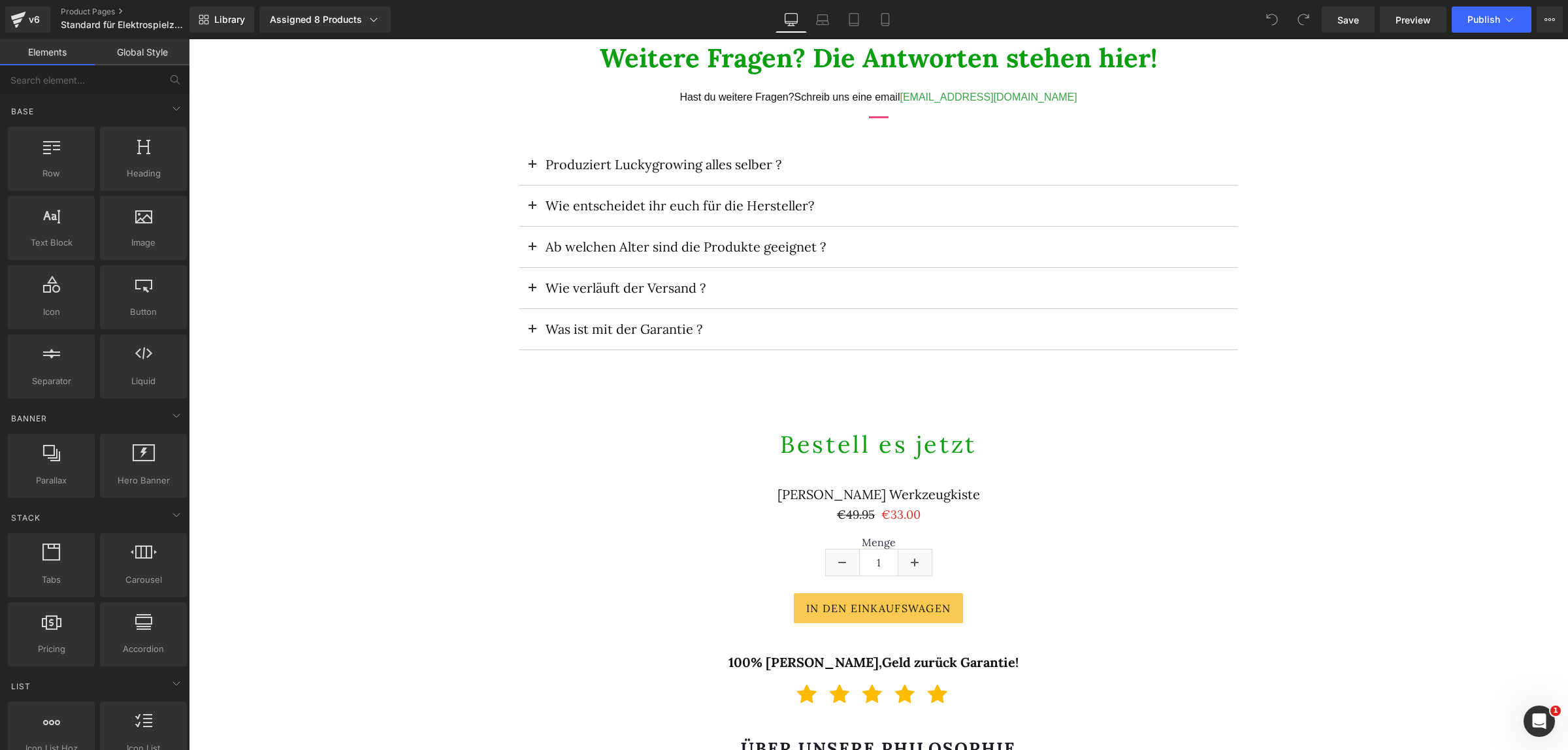
scroll to position [1959, 0]
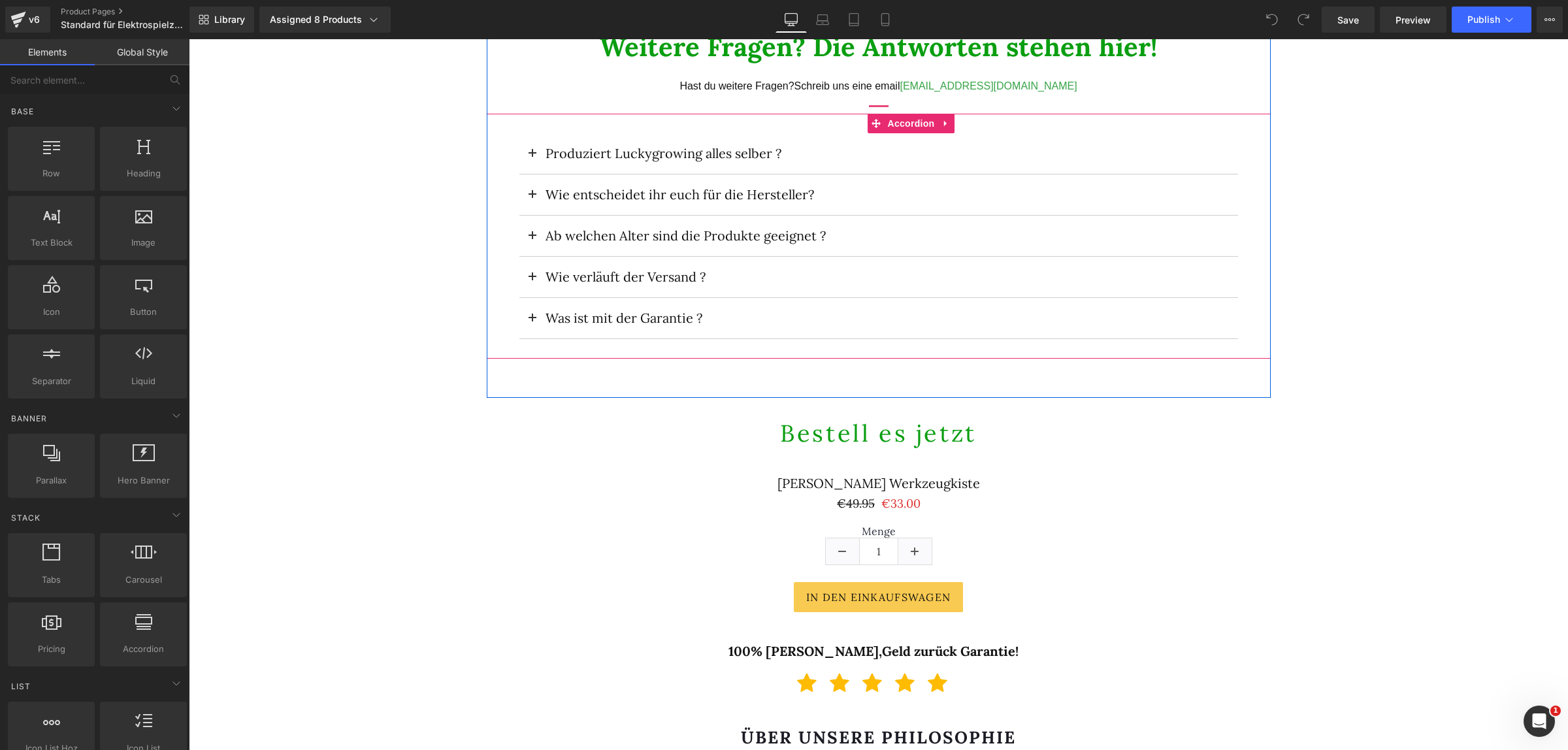
click at [533, 198] on span at bounding box center [533, 198] width 0 height 0
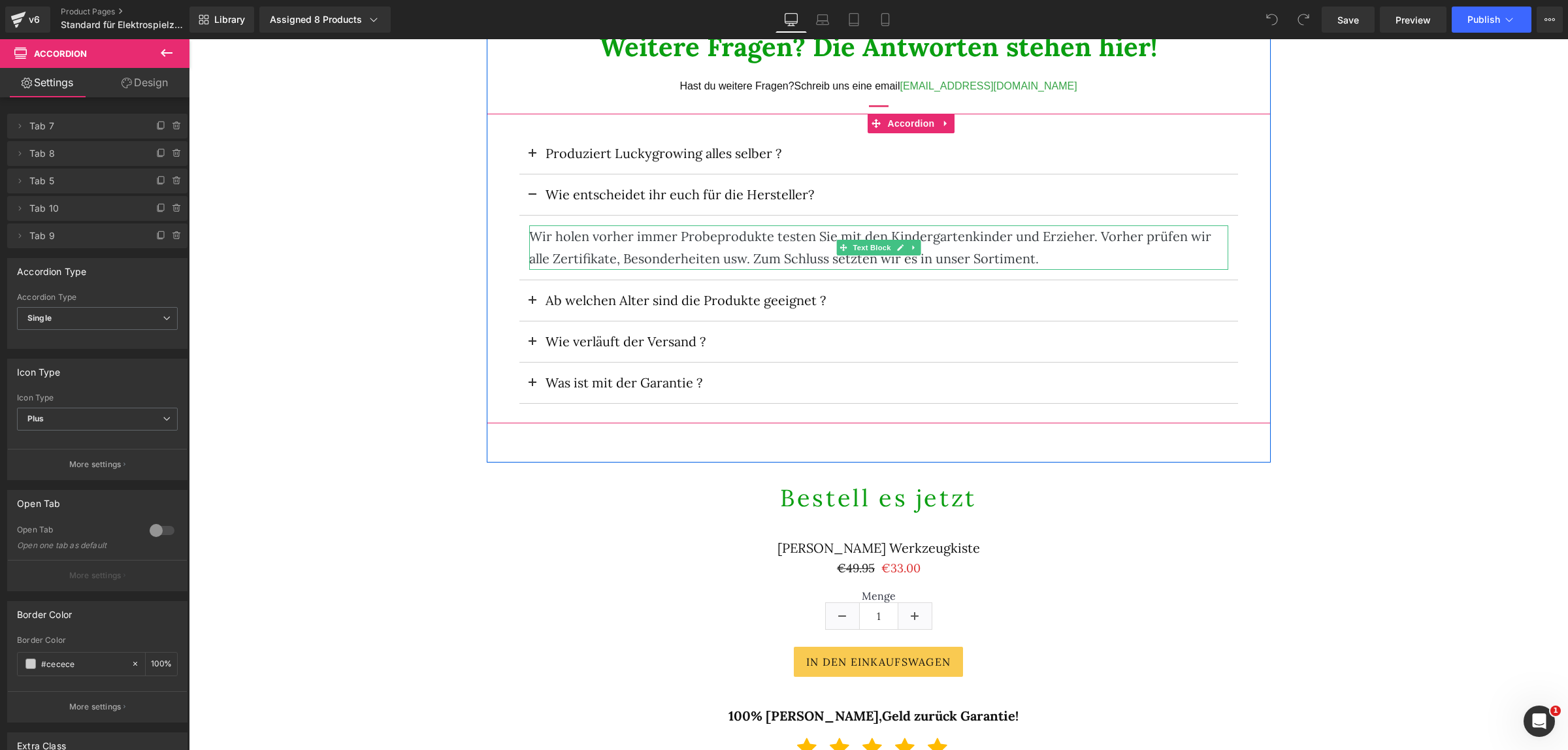
click at [648, 240] on div "Wir holen vorher immer Probeprodukte testen Sie mit den Kindergartenkinder und …" at bounding box center [879, 247] width 699 height 44
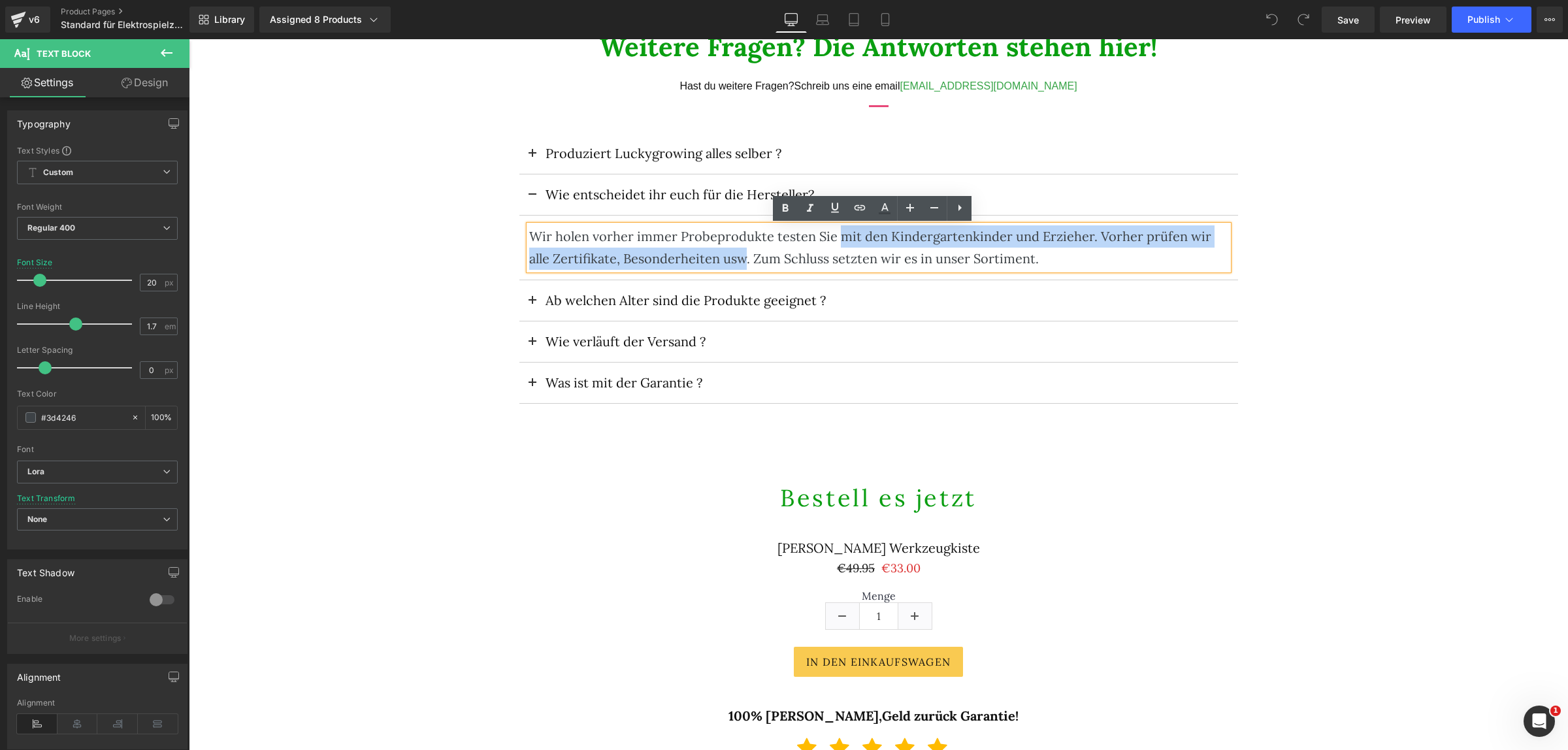
drag, startPoint x: 829, startPoint y: 236, endPoint x: 739, endPoint y: 259, distance: 92.9
click at [739, 259] on div "Wir holen vorher immer Probeprodukte testen Sie mit den Kindergartenkinder und …" at bounding box center [879, 247] width 699 height 44
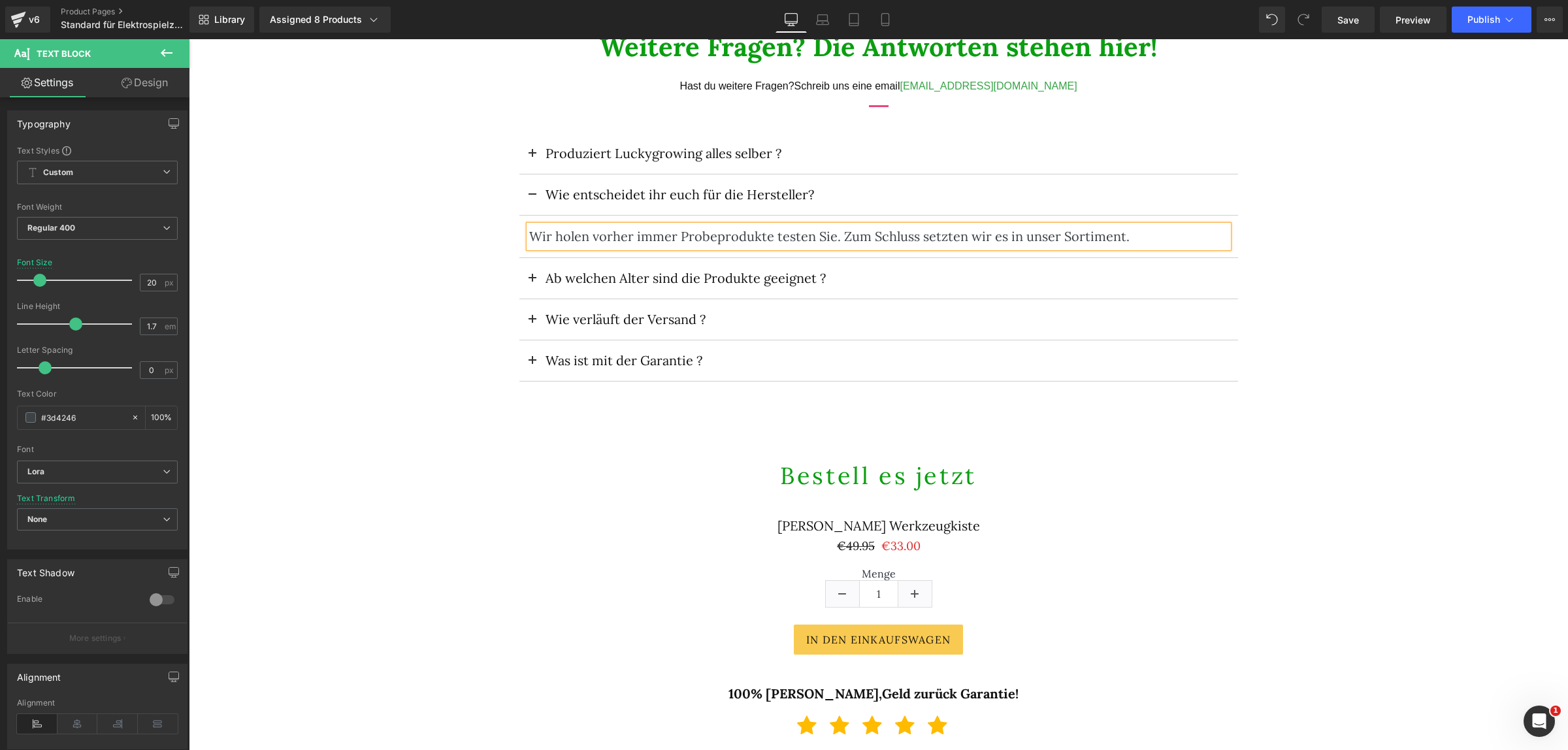
click at [524, 193] on button at bounding box center [533, 195] width 26 height 40
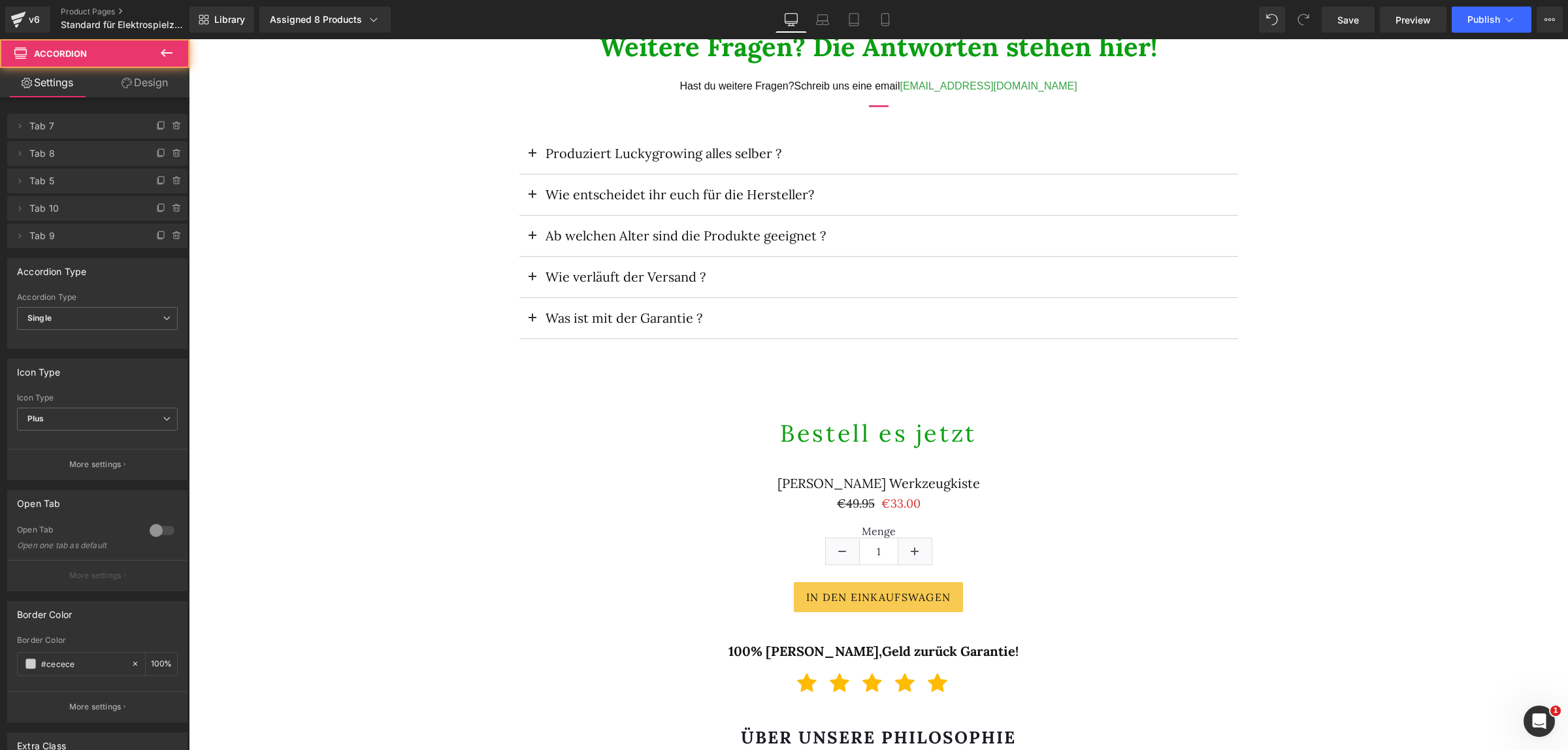
click at [522, 232] on button at bounding box center [533, 236] width 26 height 40
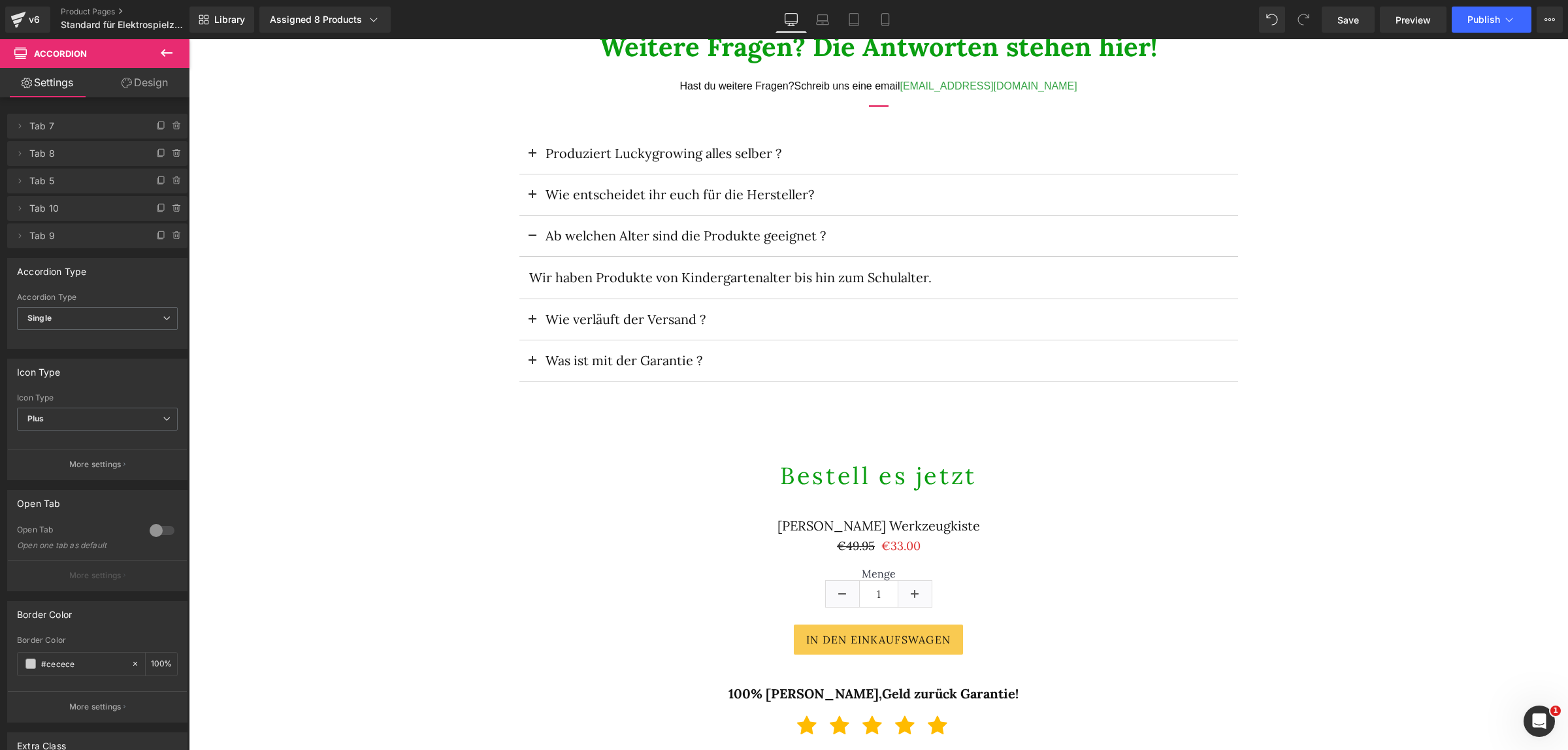
click at [531, 231] on button at bounding box center [533, 236] width 26 height 40
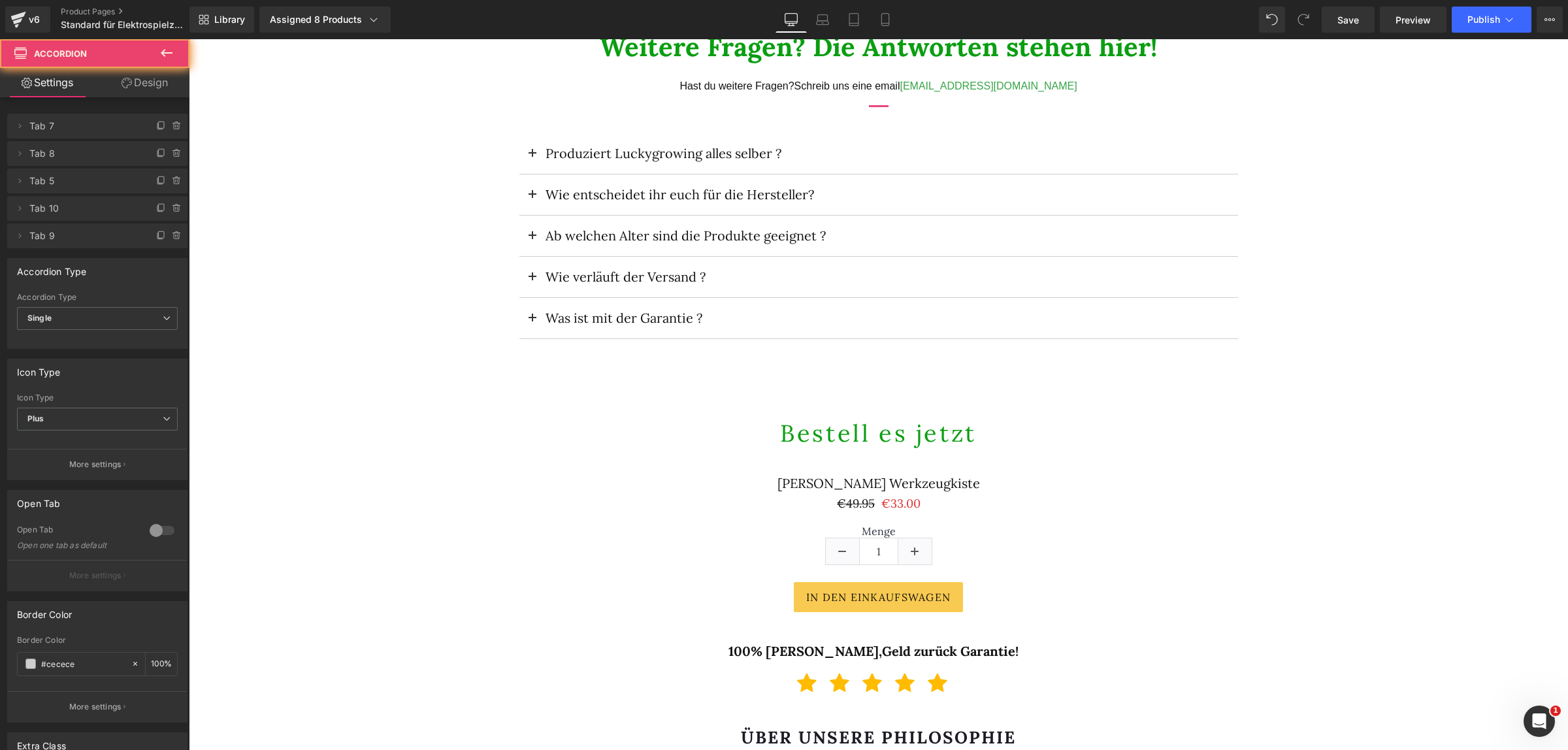
click at [531, 231] on button at bounding box center [533, 236] width 26 height 40
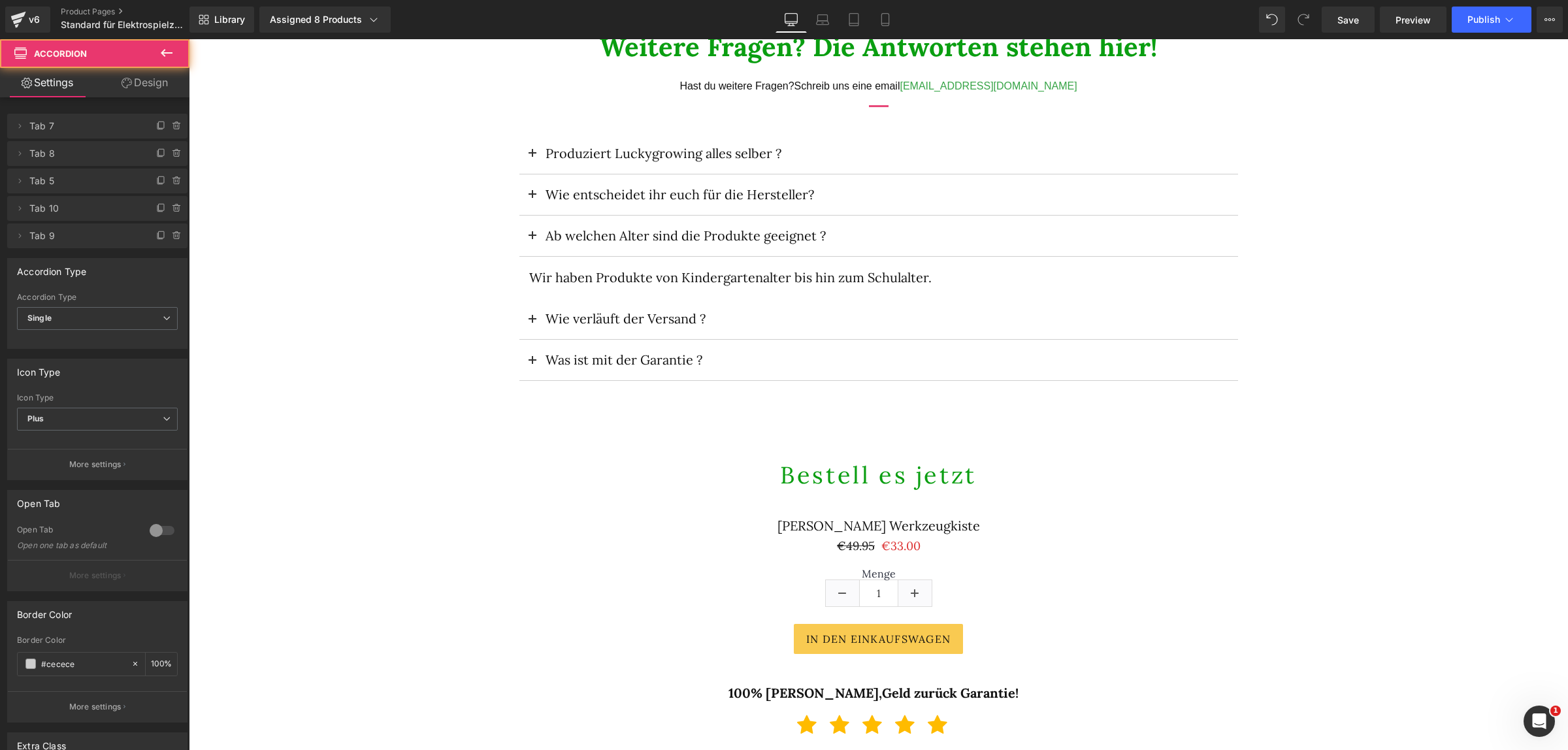
click at [531, 231] on button at bounding box center [533, 236] width 26 height 40
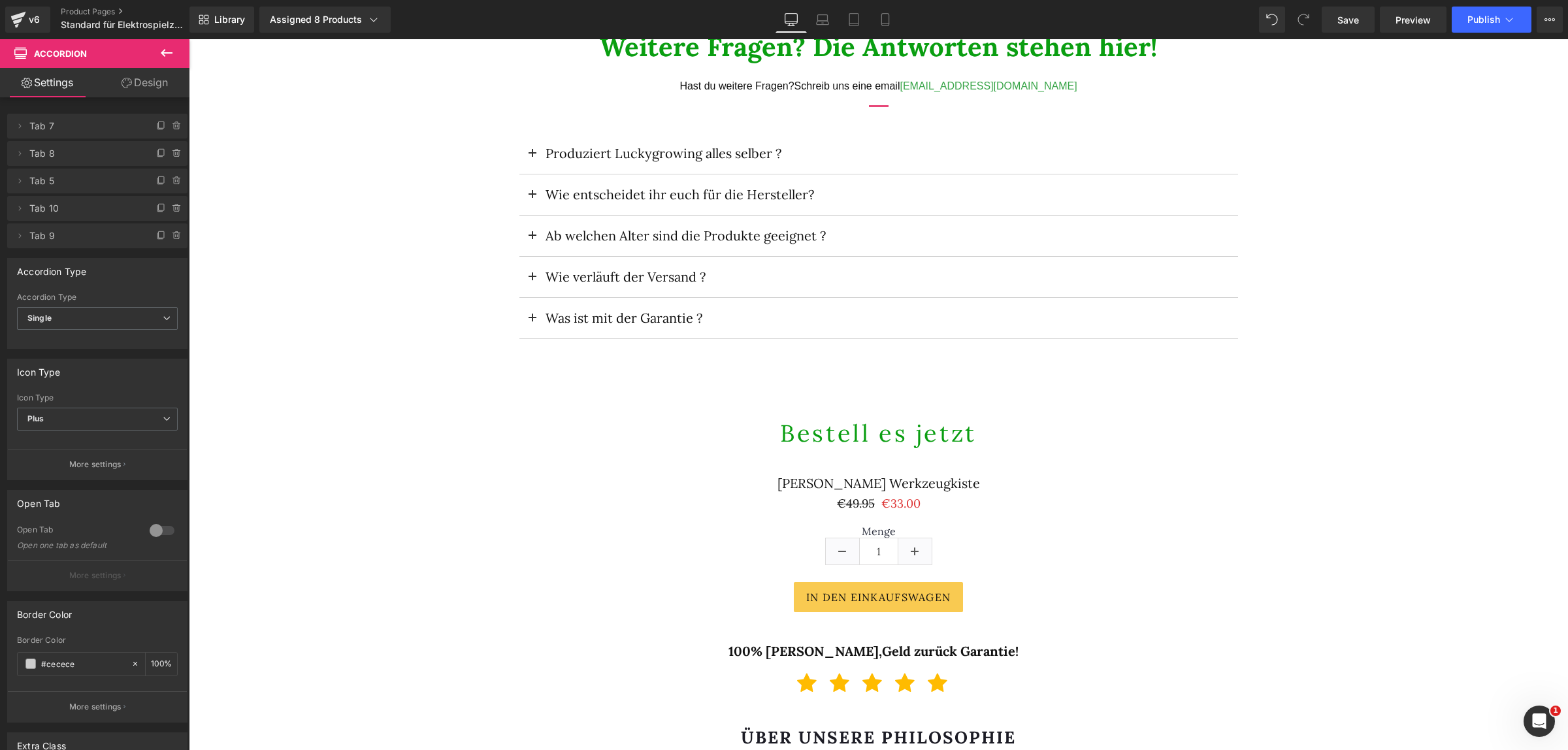
click at [528, 274] on button at bounding box center [533, 277] width 26 height 40
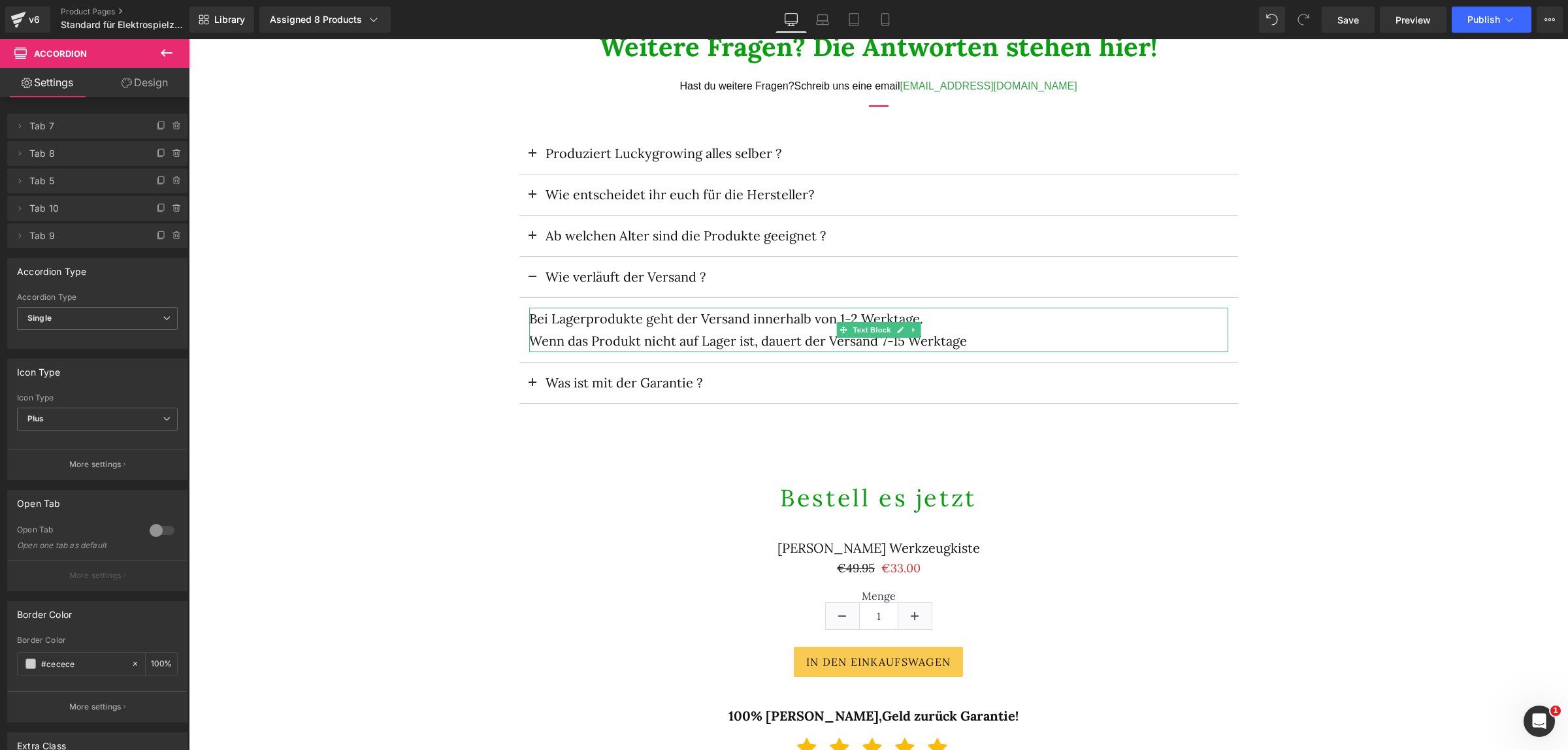
click at [635, 320] on p "Bei Lagerprodukte geht der Versand innerhalb von 1-2 Werktage." at bounding box center [879, 319] width 699 height 22
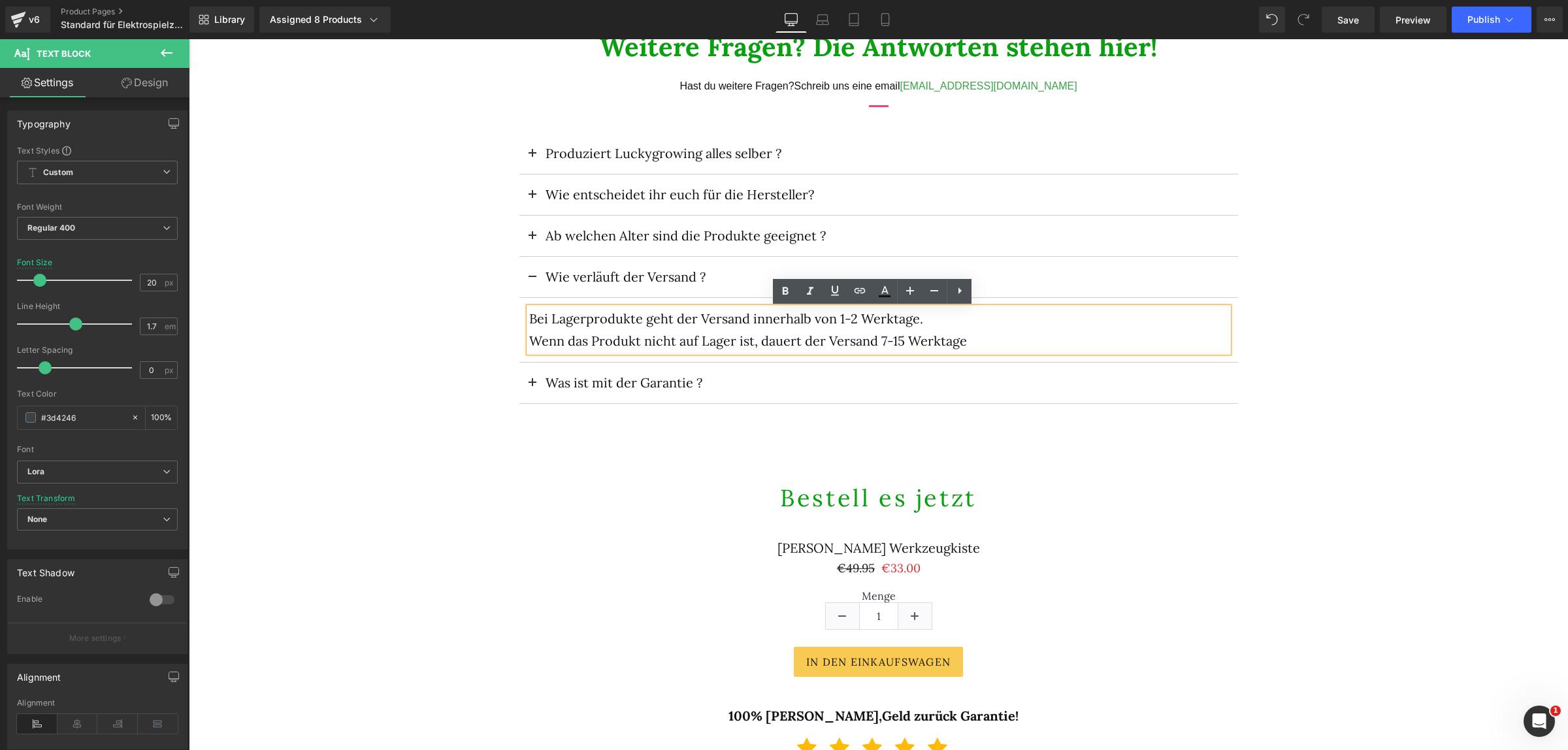
click at [633, 320] on p "Bei Lagerprodukte geht der Versand innerhalb von 1-2 Werktage." at bounding box center [879, 319] width 699 height 22
click at [531, 272] on button at bounding box center [533, 277] width 26 height 40
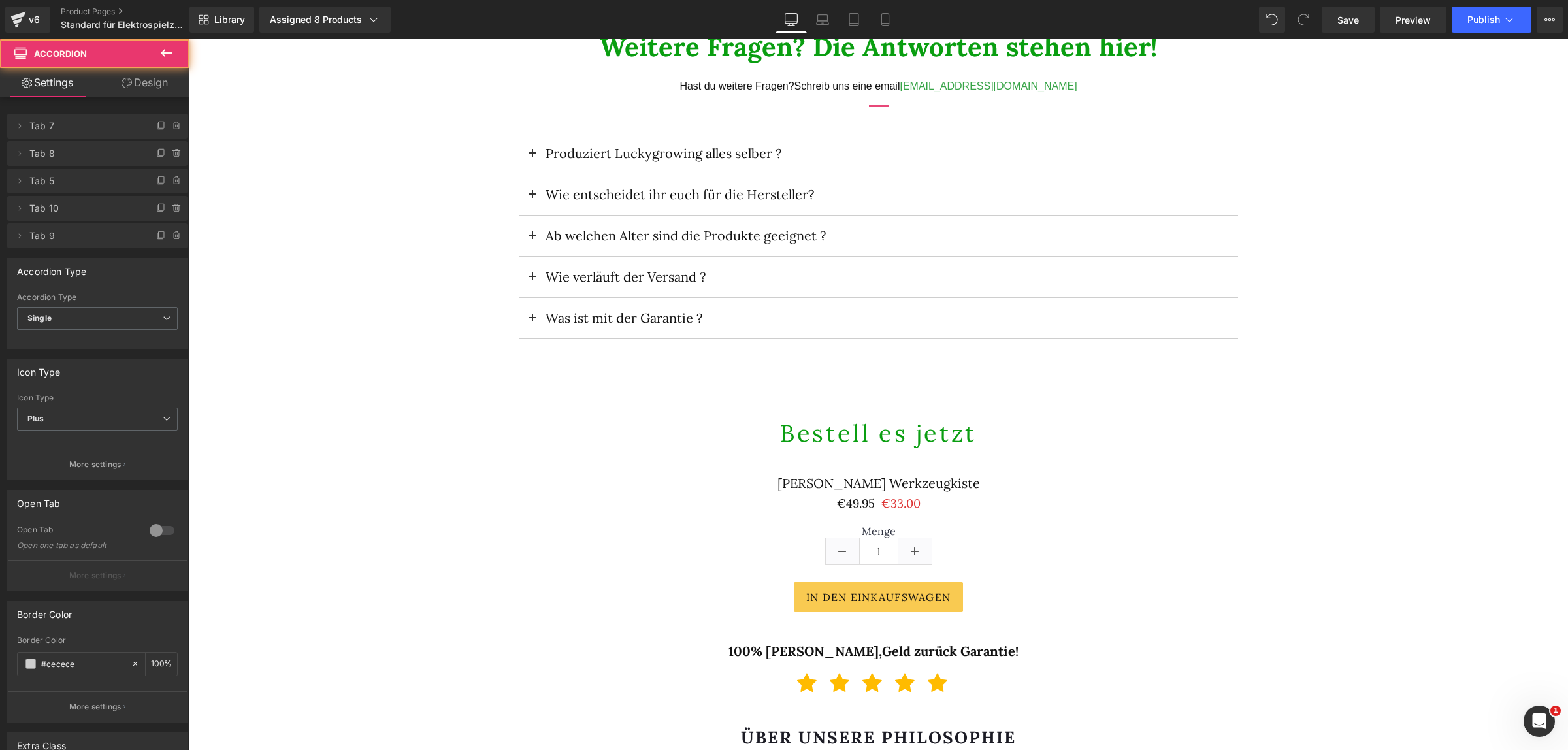
click at [522, 320] on button at bounding box center [533, 318] width 26 height 40
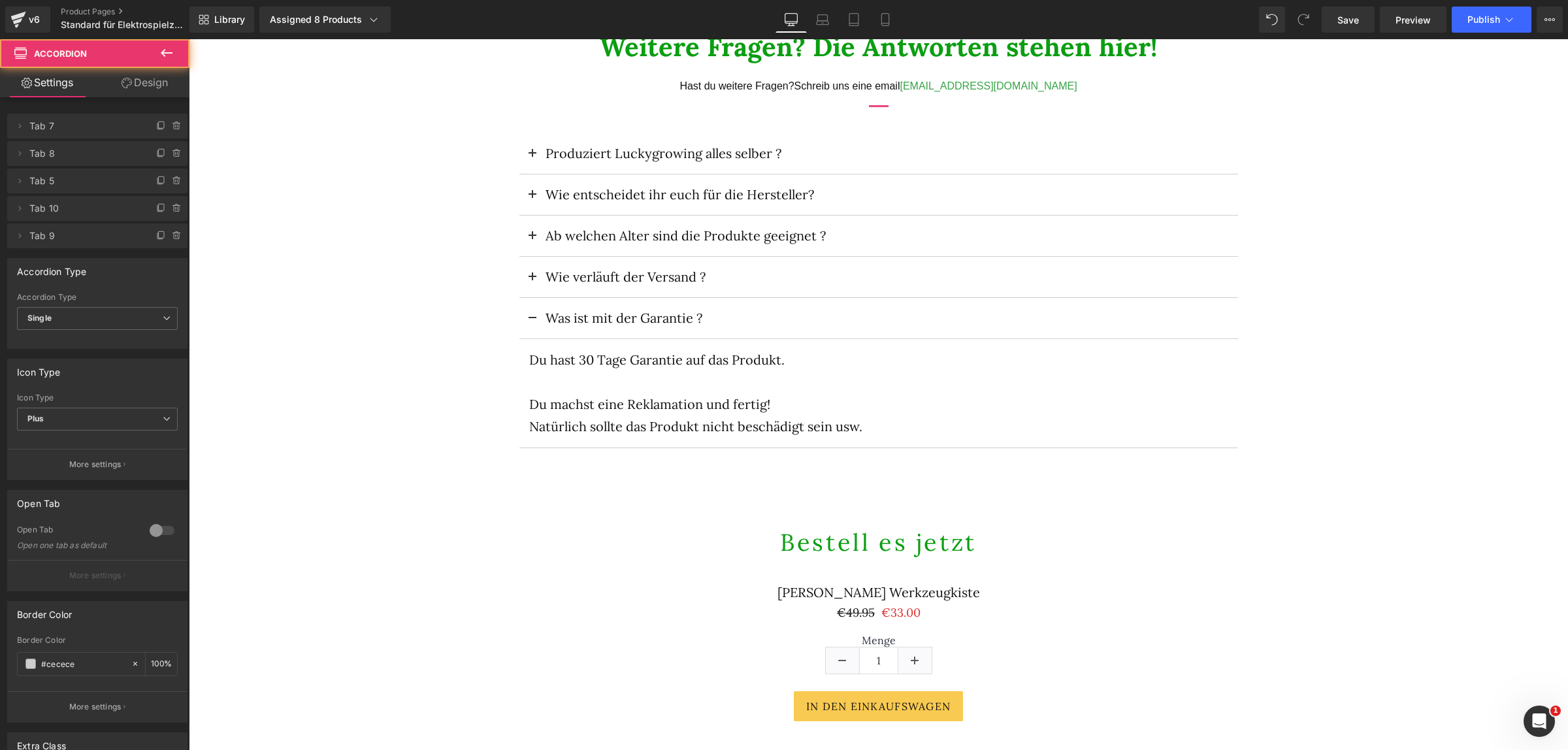
click at [522, 320] on button at bounding box center [533, 318] width 26 height 40
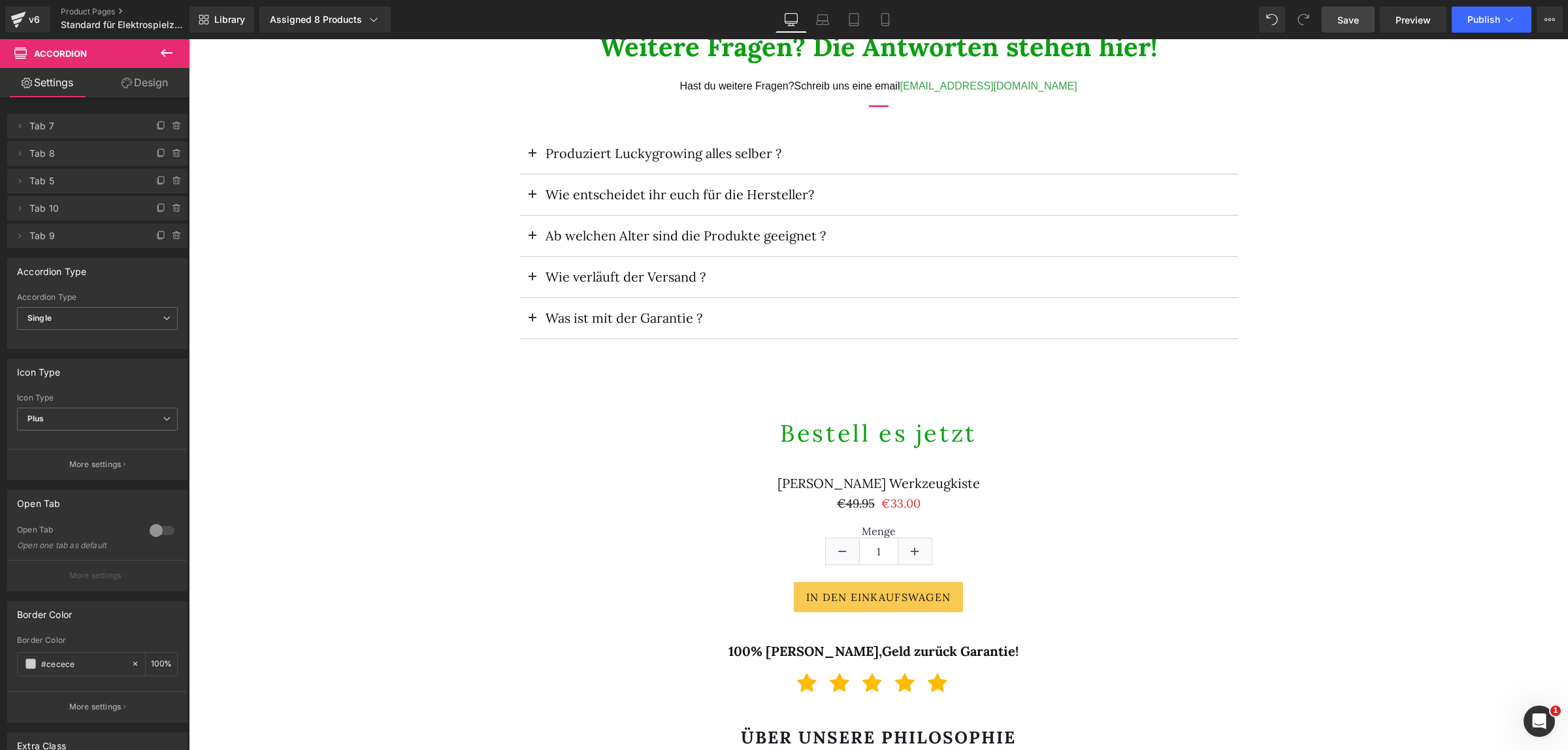
drag, startPoint x: 1354, startPoint y: 25, endPoint x: 1163, endPoint y: 354, distance: 380.4
click at [1354, 25] on span "Save" at bounding box center [1347, 20] width 21 height 14
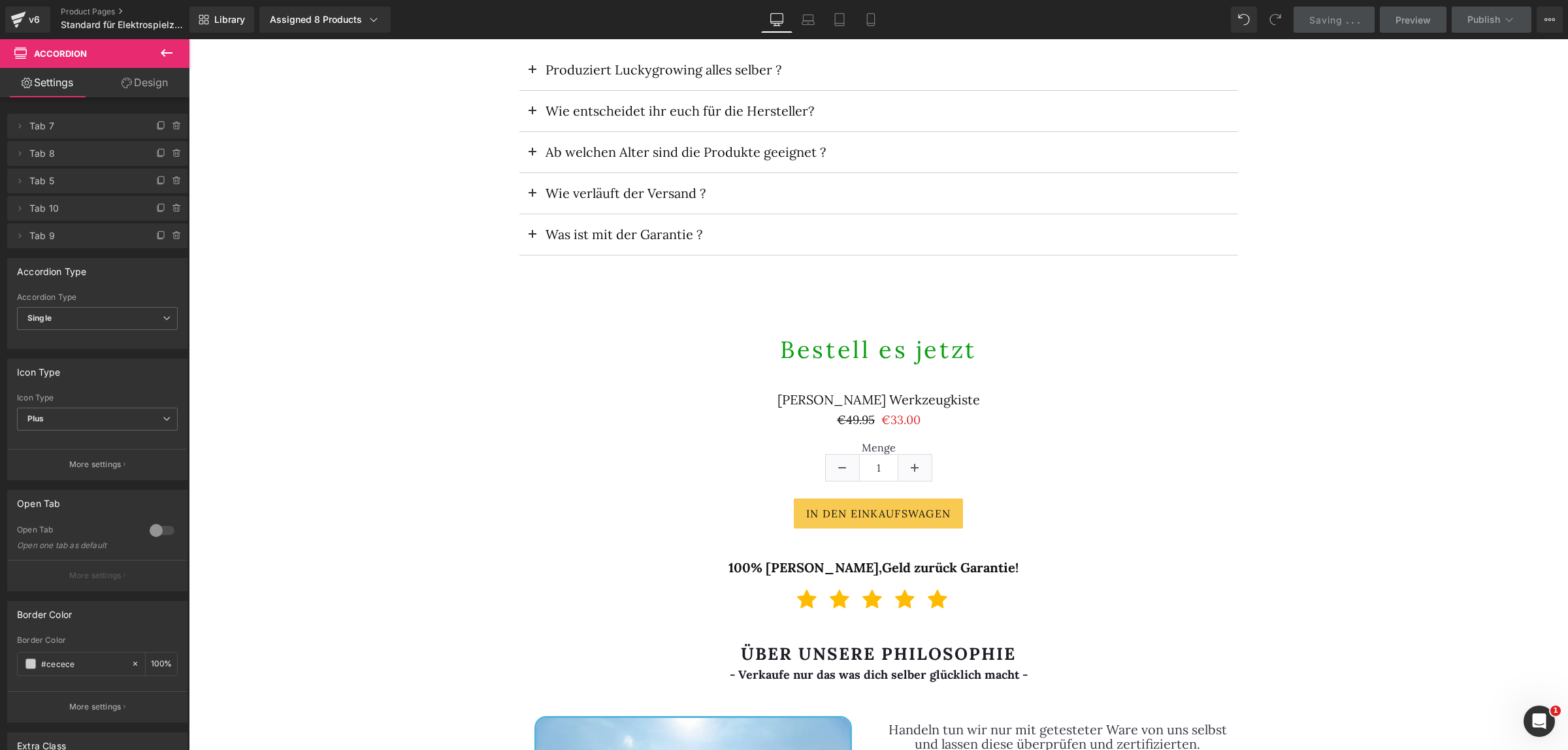
scroll to position [2041, 0]
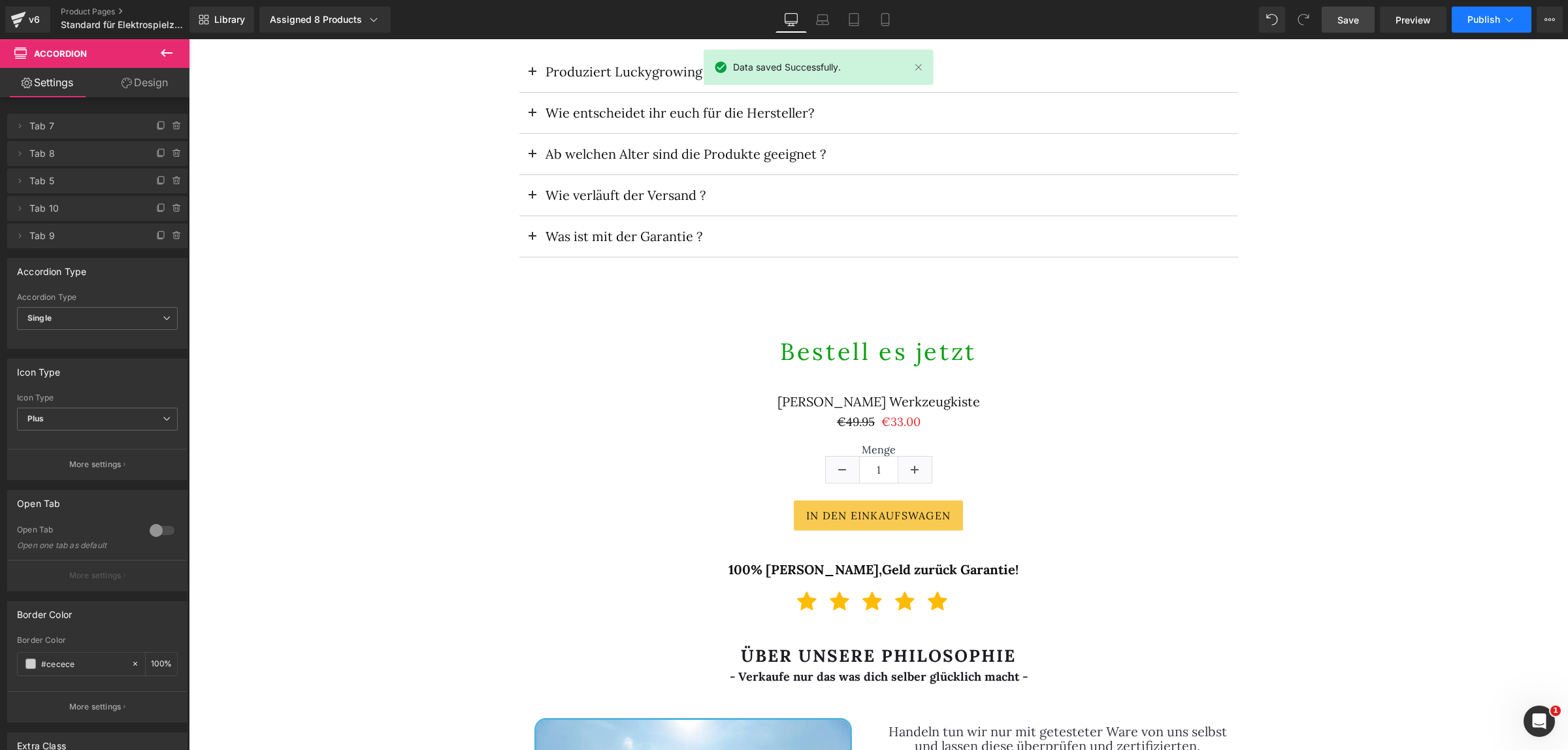
click at [1497, 24] on span "Publish" at bounding box center [1483, 19] width 33 height 10
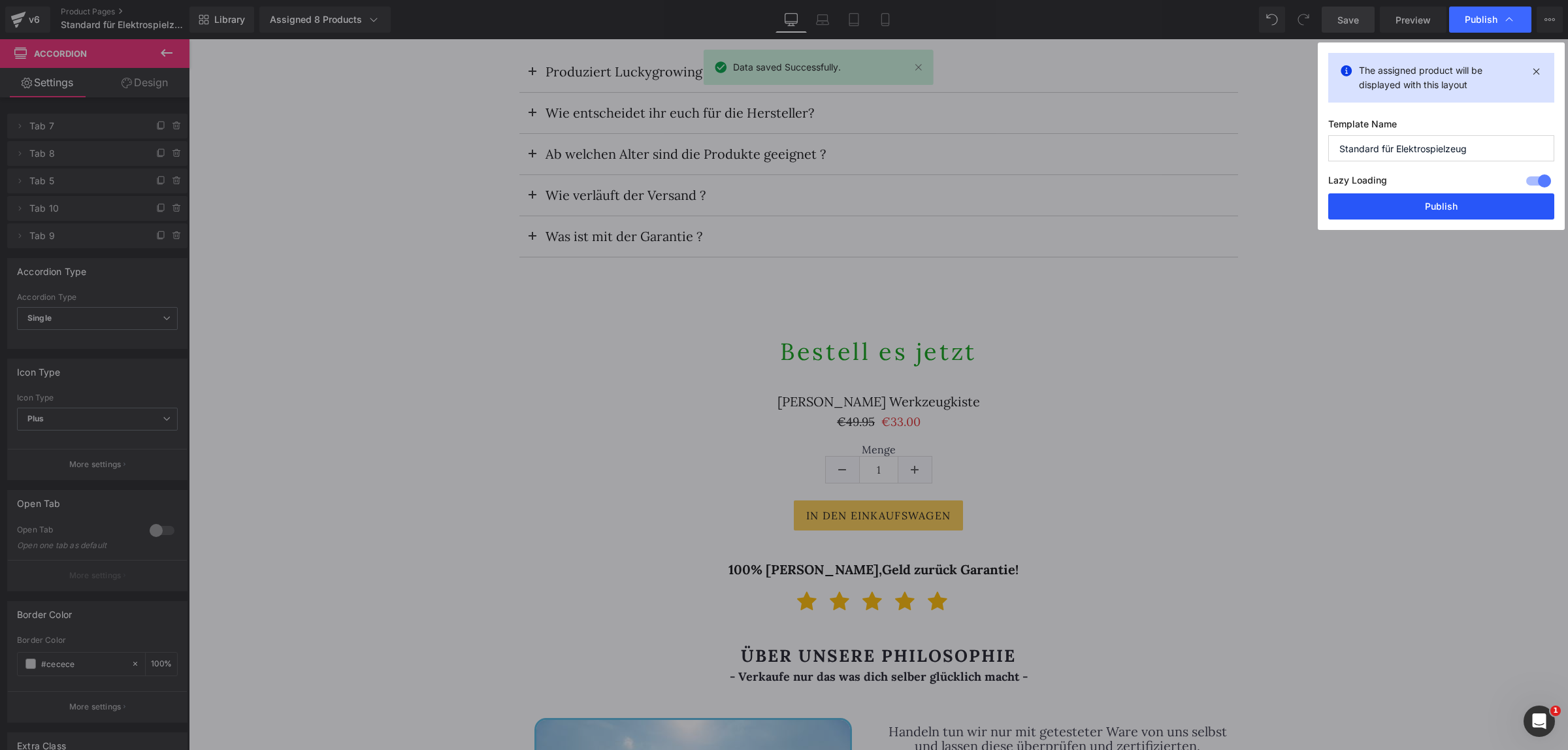
click at [1428, 211] on button "Publish" at bounding box center [1441, 207] width 226 height 26
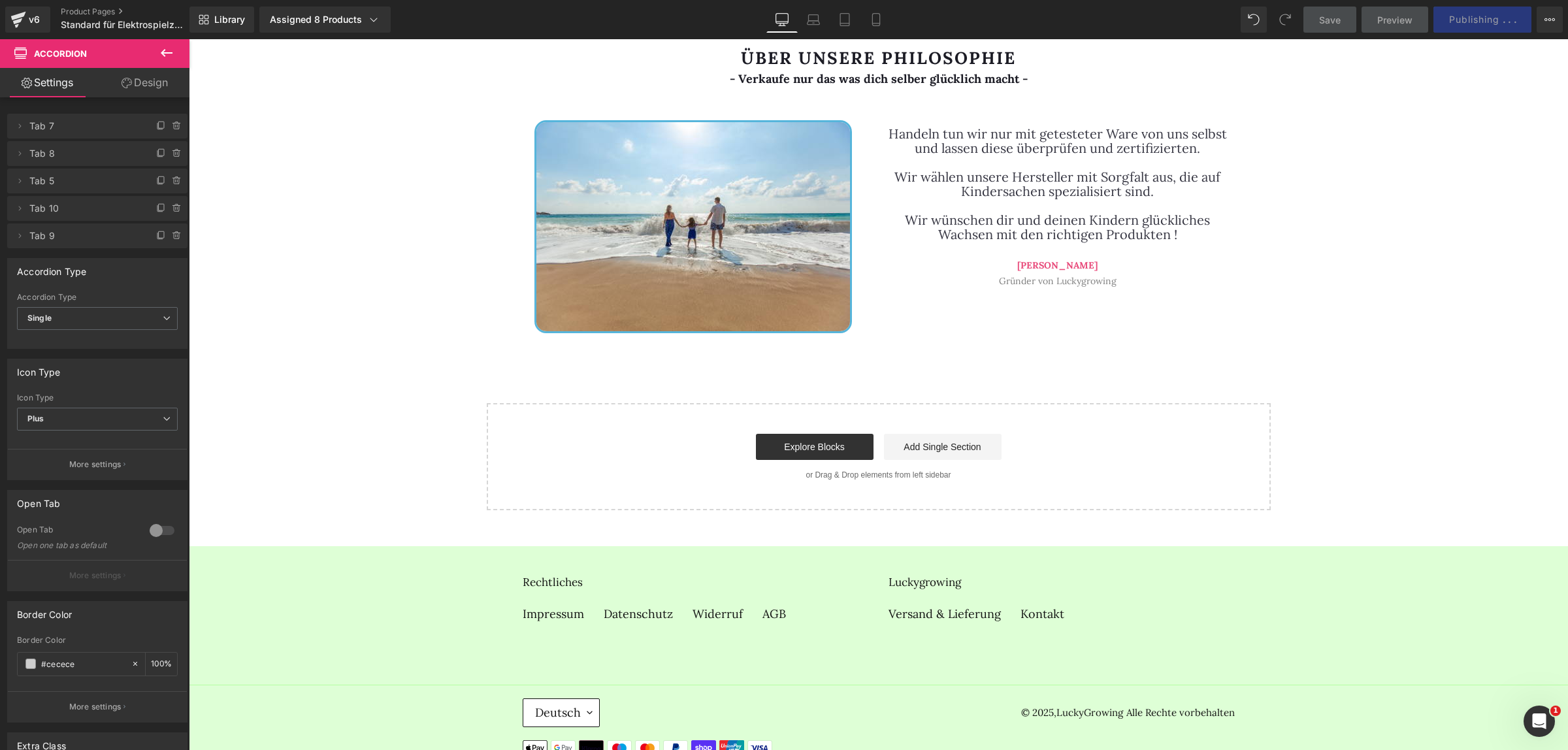
scroll to position [2682, 0]
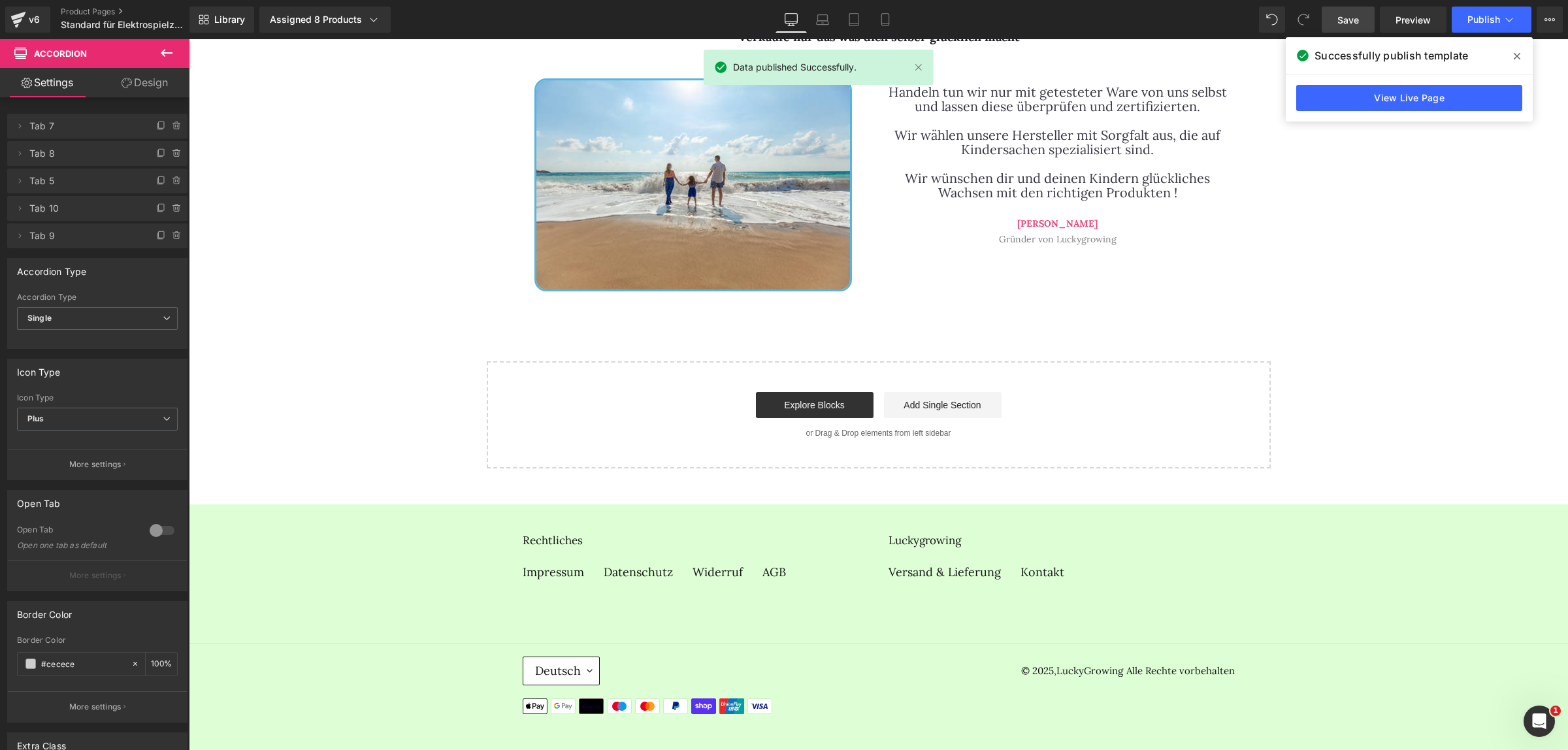
drag, startPoint x: 1517, startPoint y: 52, endPoint x: 1237, endPoint y: 65, distance: 280.3
click at [1517, 52] on icon at bounding box center [1517, 55] width 6 height 10
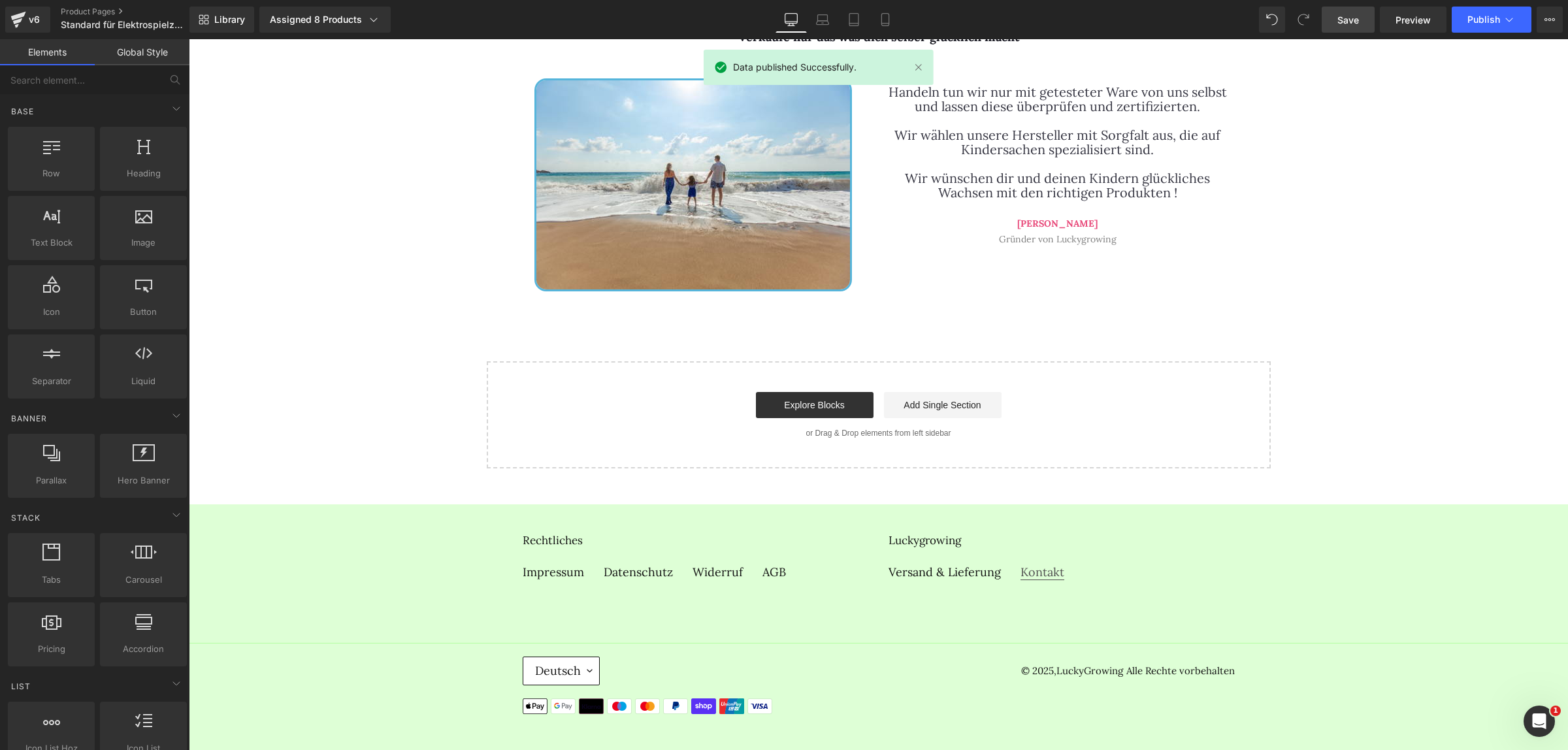
click at [1021, 567] on link "Kontakt" at bounding box center [1042, 572] width 44 height 16
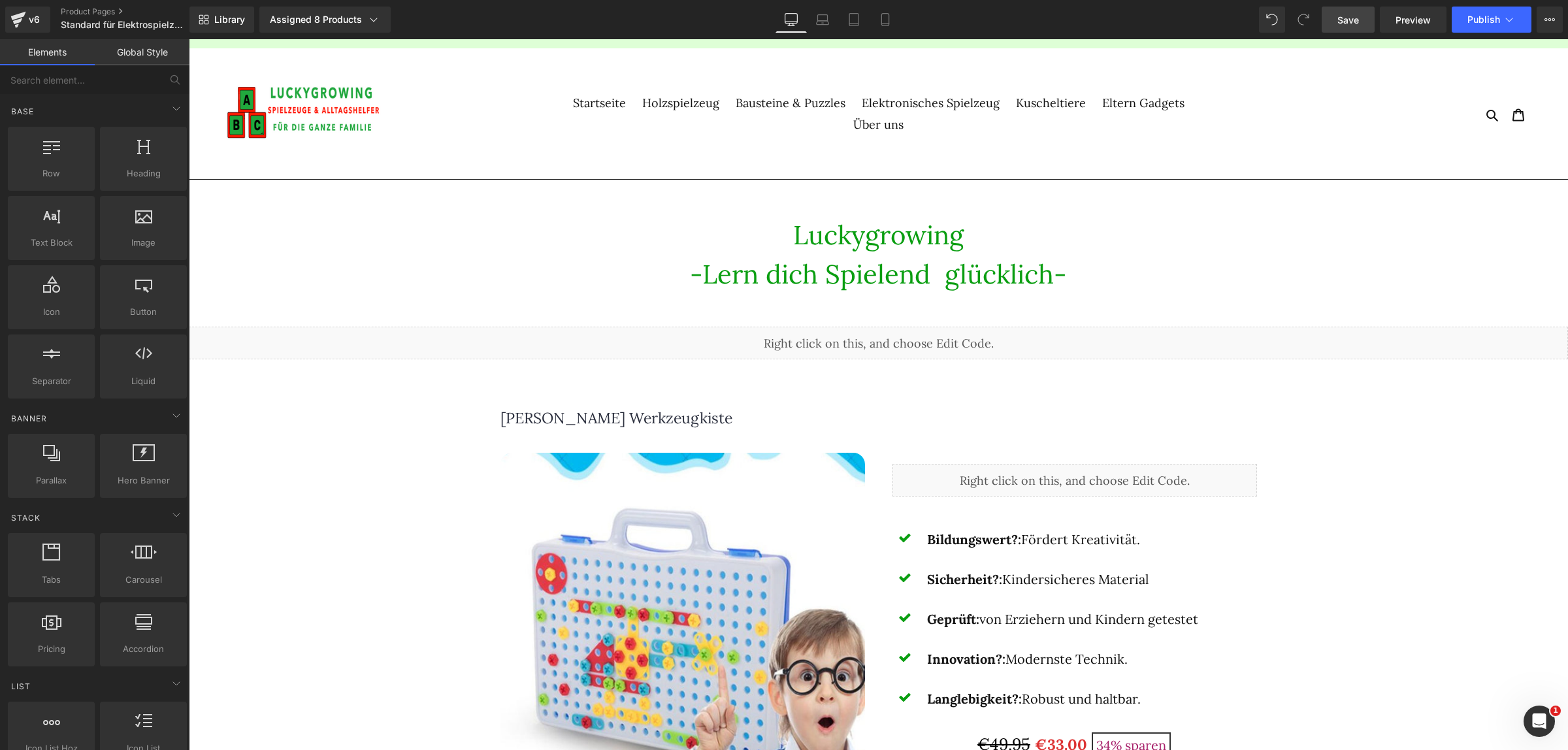
scroll to position [0, 0]
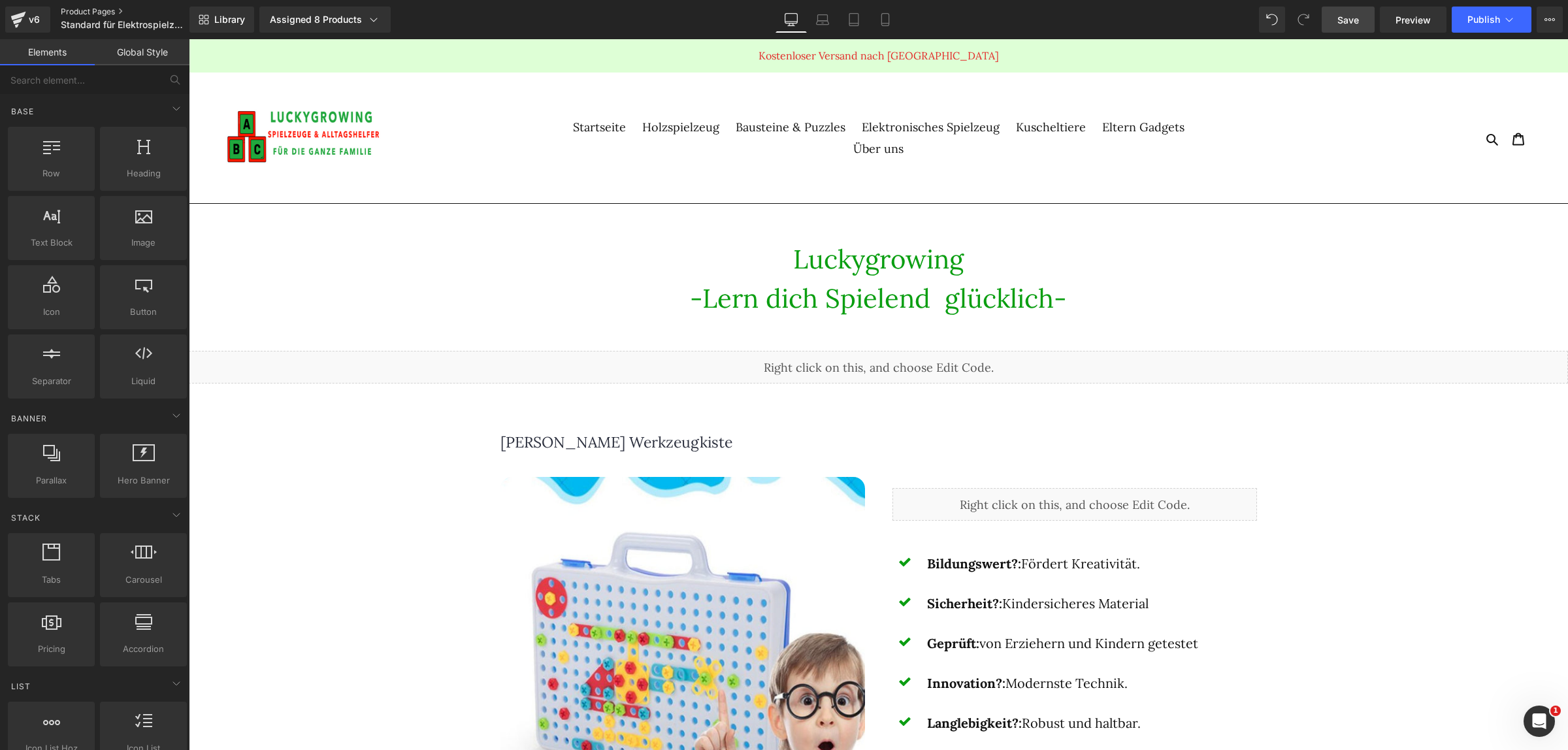
click at [105, 10] on link "Product Pages" at bounding box center [136, 11] width 150 height 10
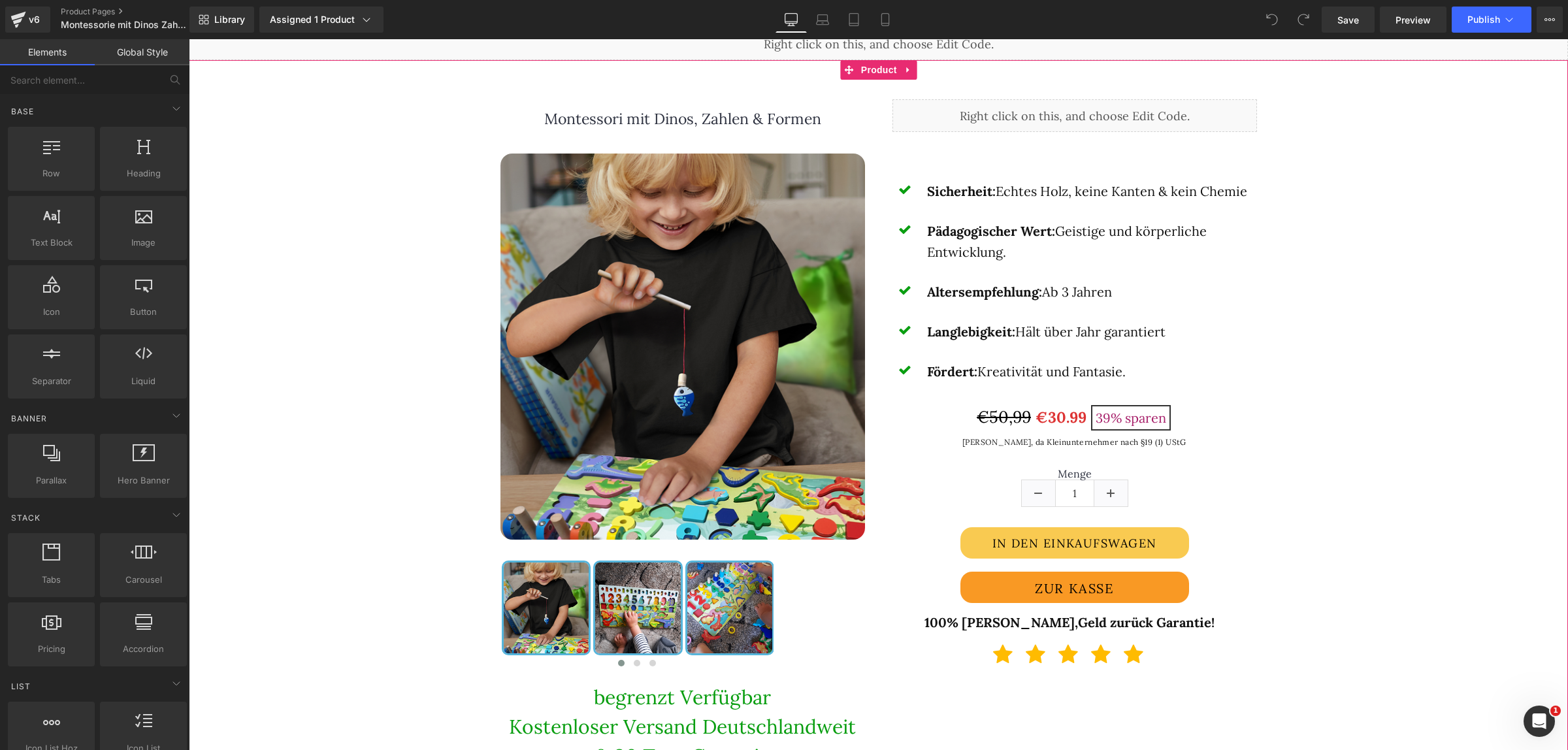
scroll to position [326, 0]
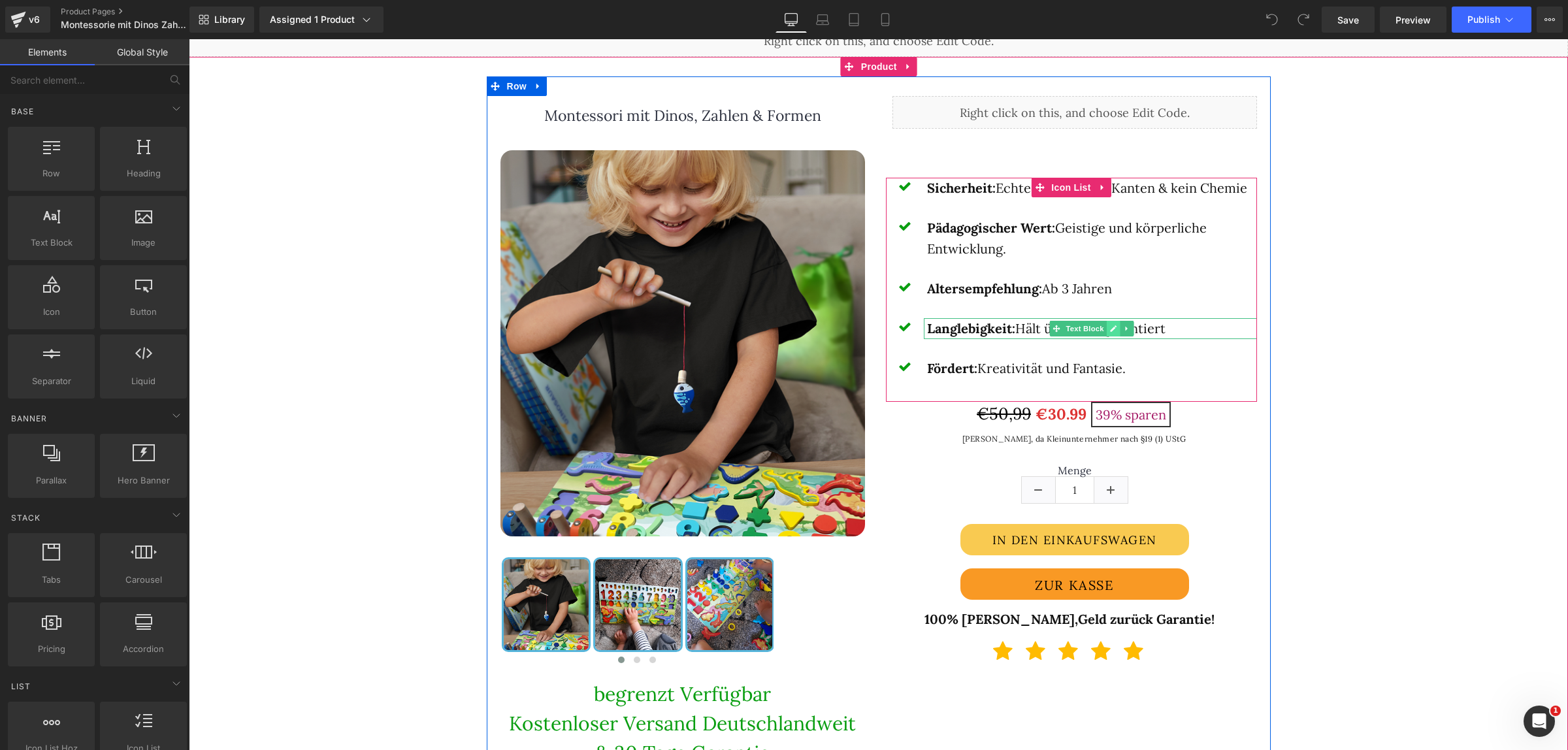
click at [1107, 330] on link at bounding box center [1114, 329] width 14 height 16
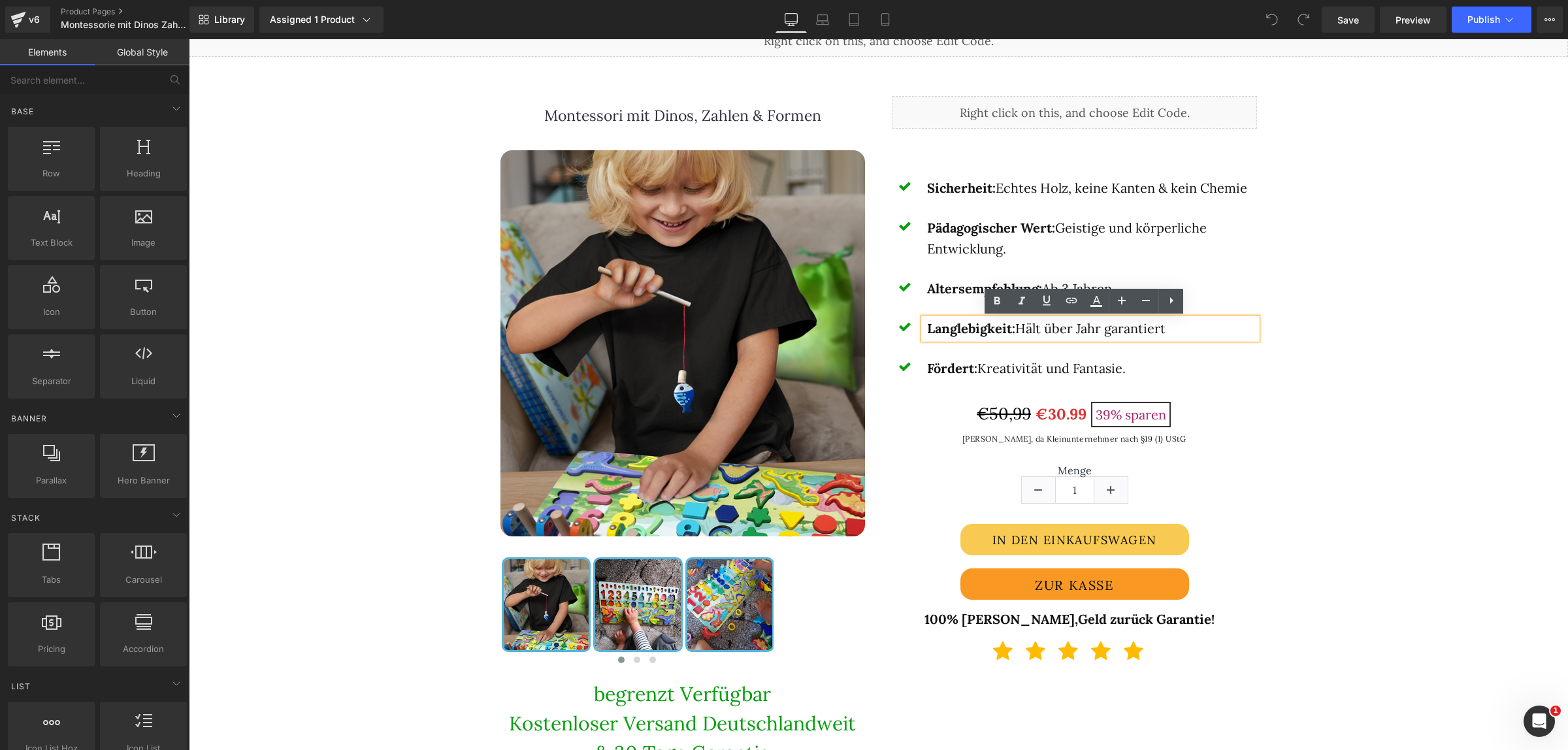
click at [1069, 327] on p "Langlebigkeit: Hält über Jahr garantiert" at bounding box center [1092, 329] width 330 height 21
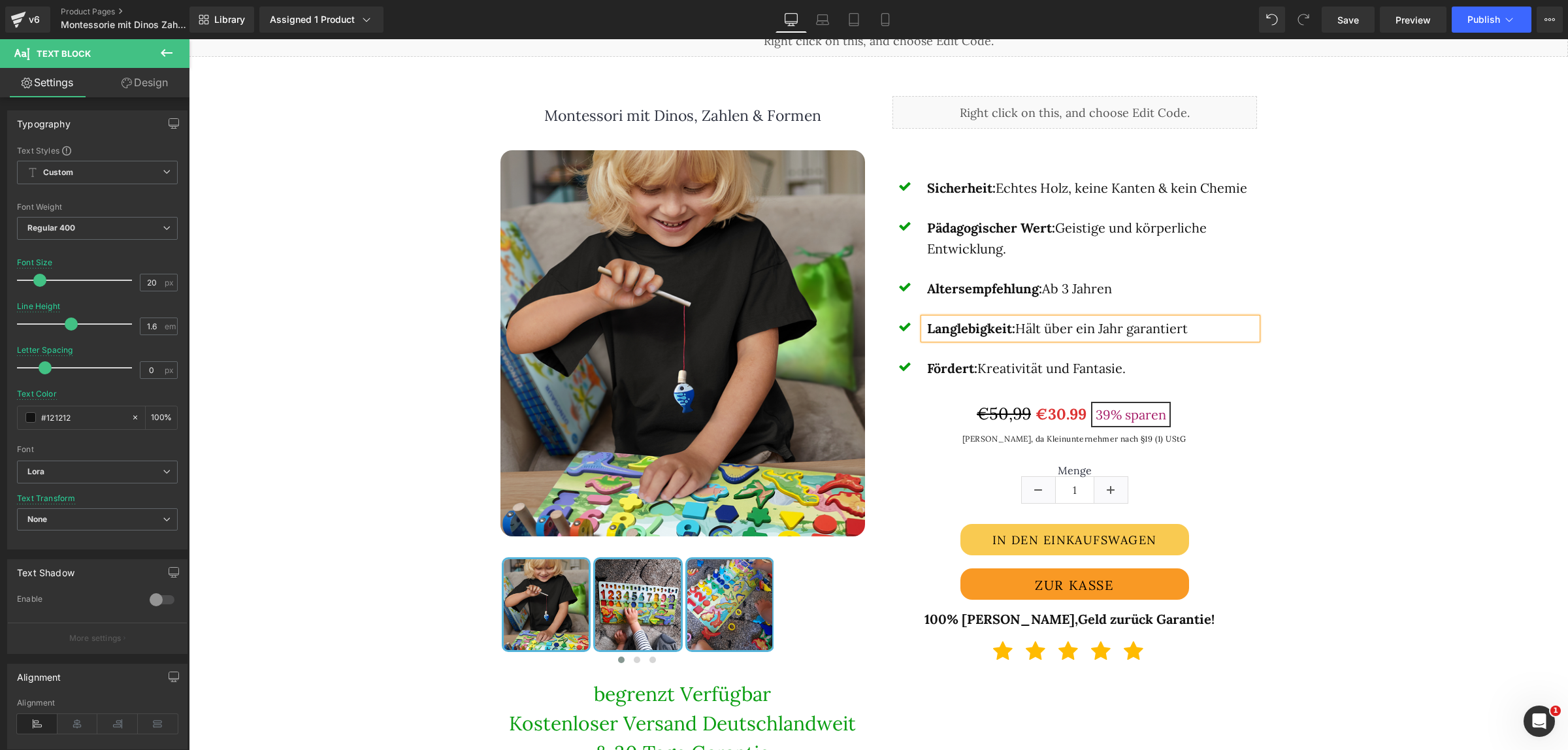
click at [1359, 315] on div "Montessori mit Dinos, Zahlen & Formen (P) Title Sale Off (P) Image ‹ ›" at bounding box center [879, 478] width 1366 height 803
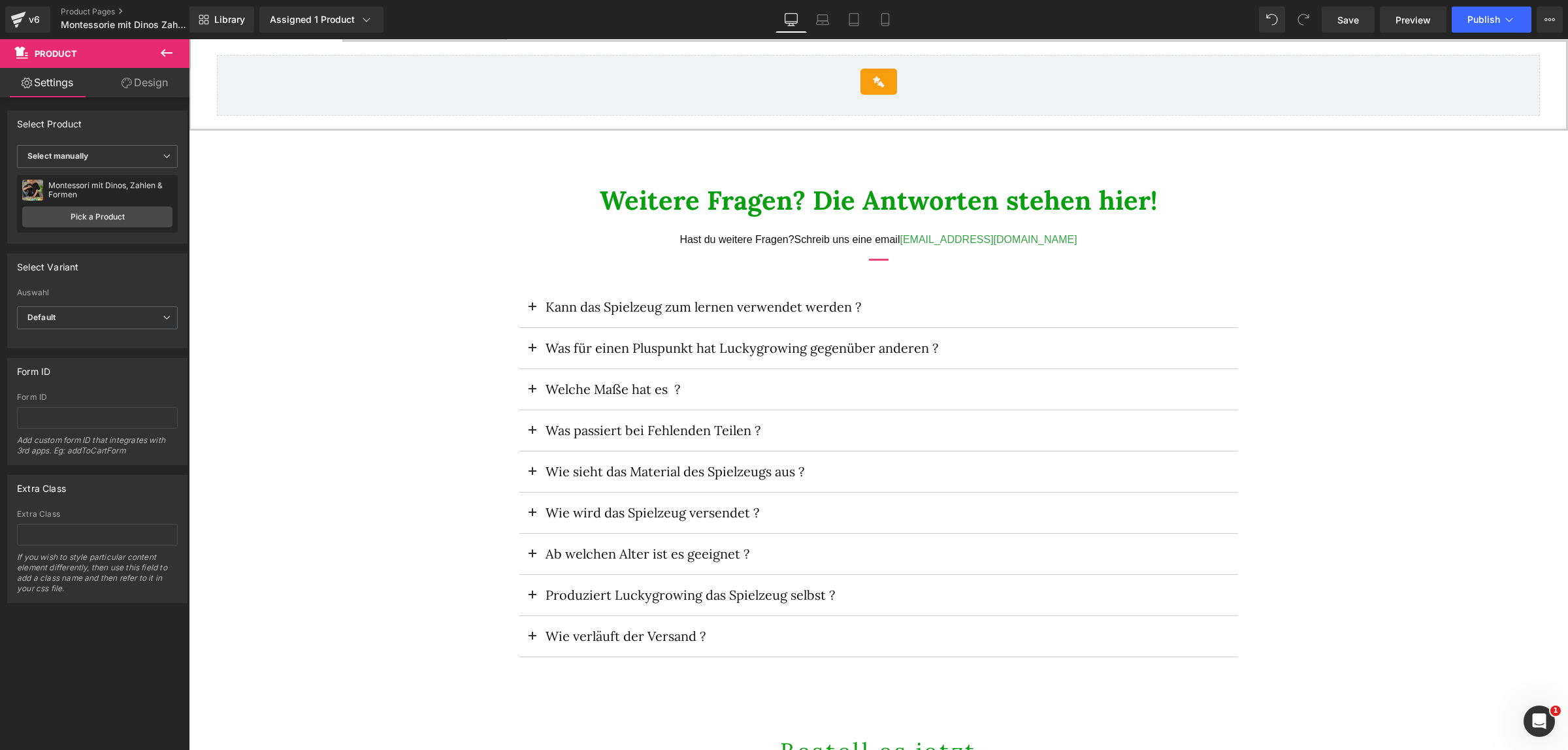
scroll to position [2775, 0]
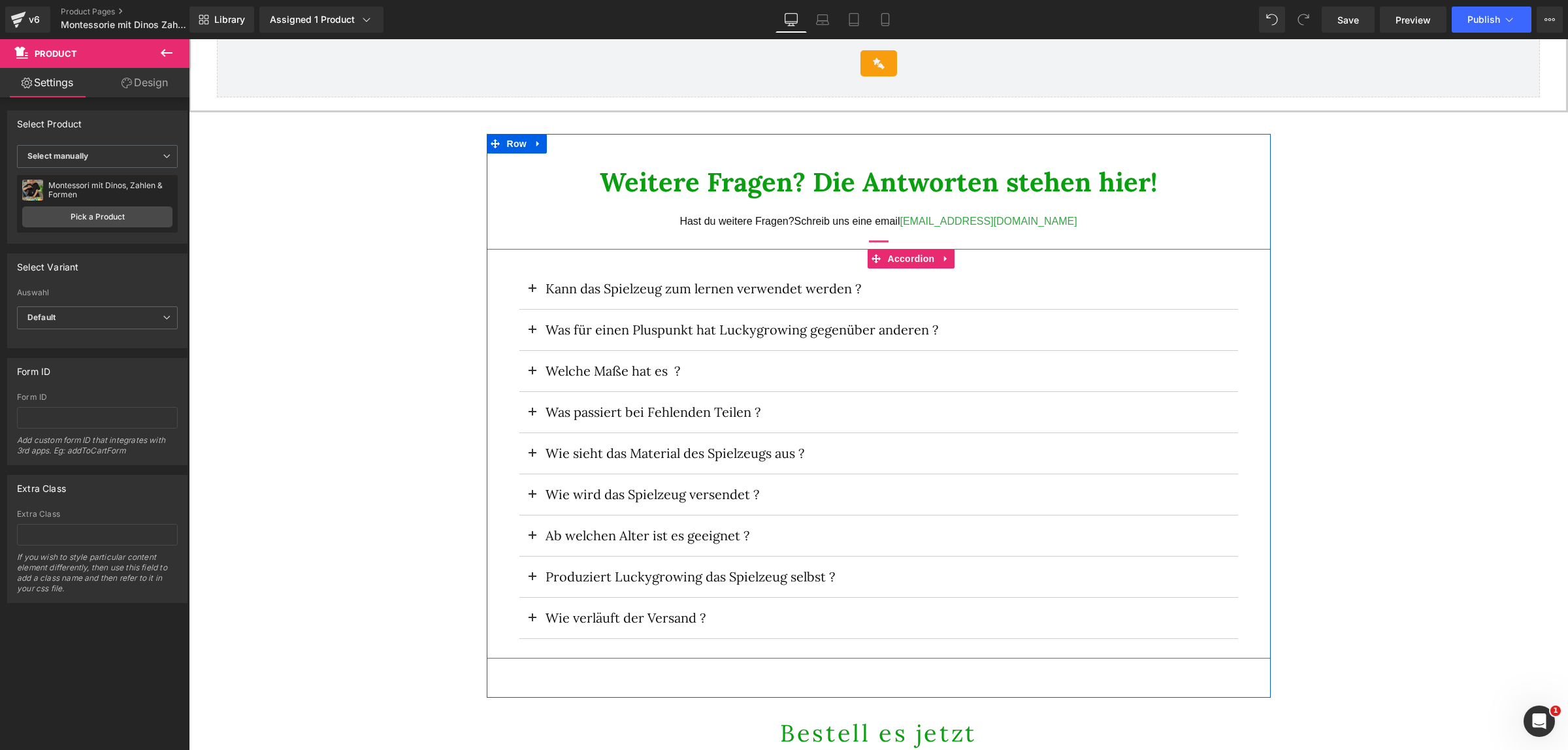
click at [526, 288] on button at bounding box center [533, 288] width 26 height 40
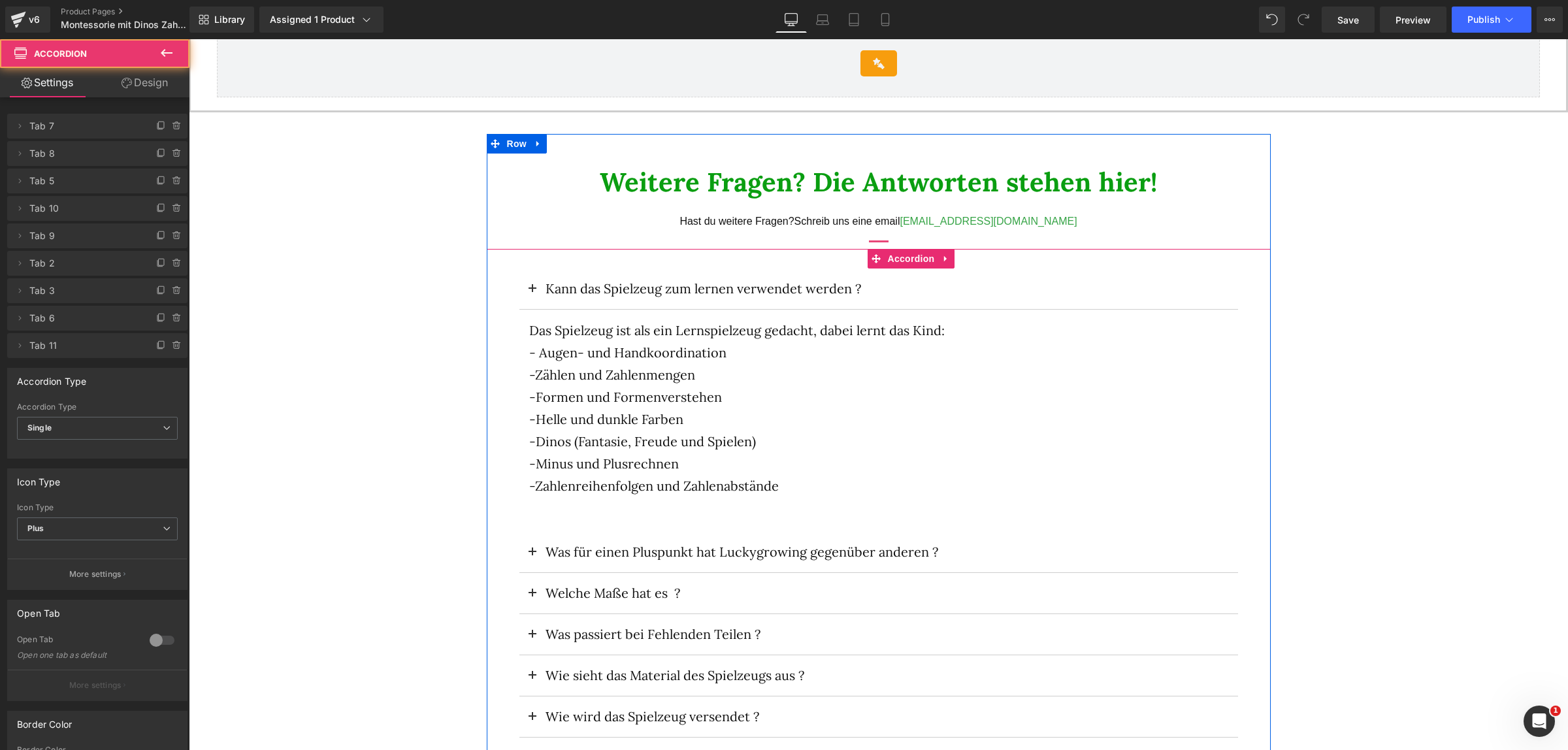
click at [526, 288] on button at bounding box center [533, 288] width 26 height 40
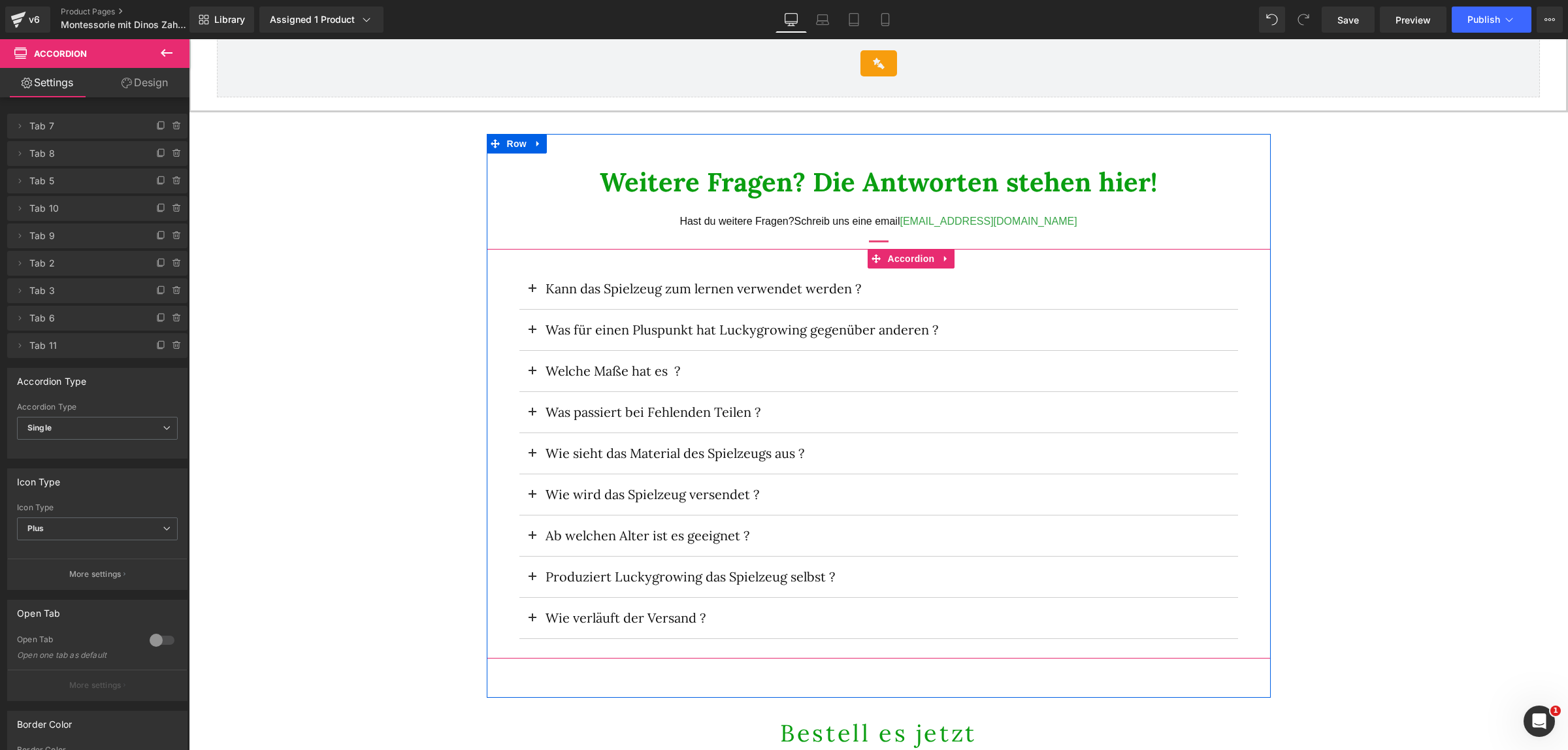
click at [528, 325] on button at bounding box center [533, 330] width 26 height 40
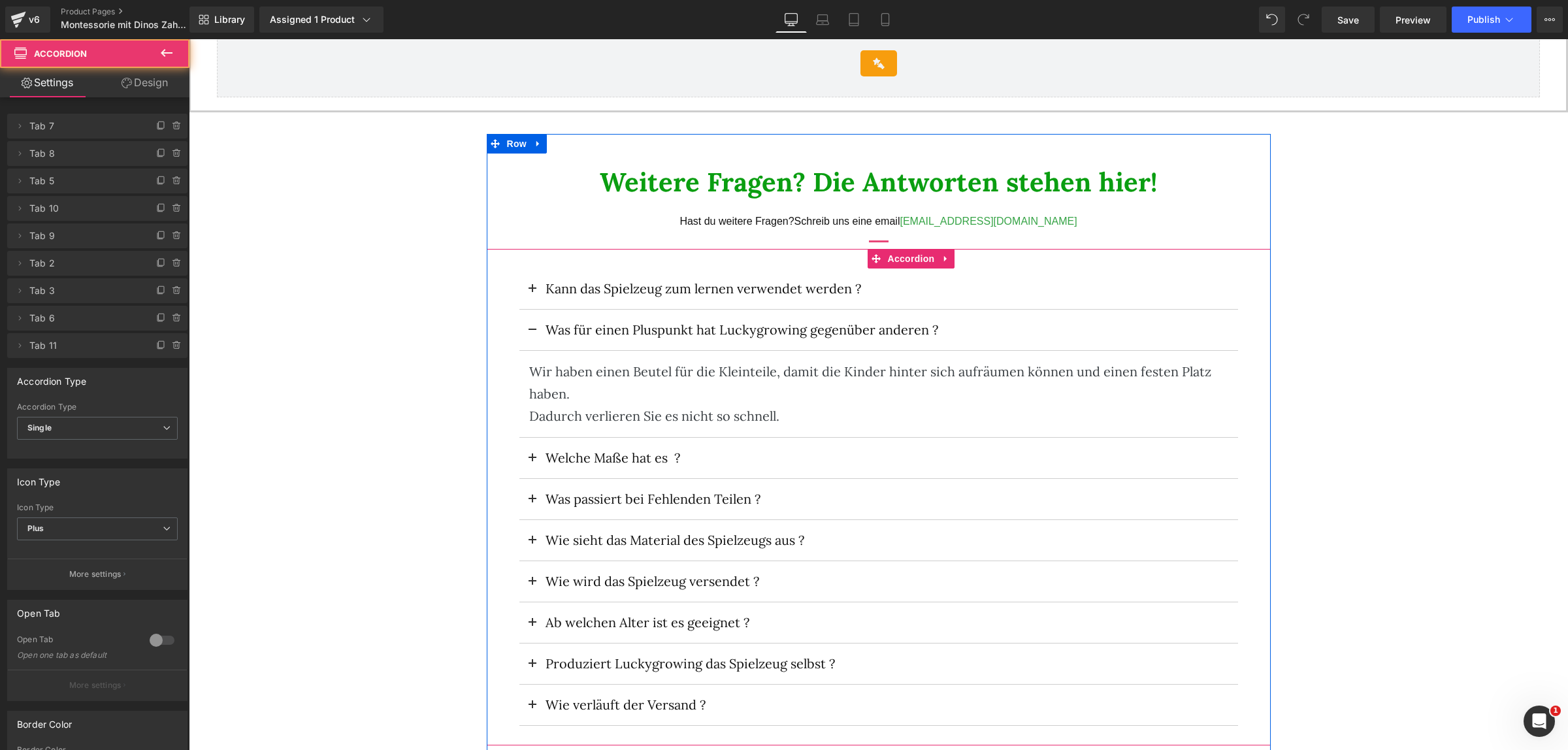
click at [526, 324] on button at bounding box center [533, 330] width 26 height 40
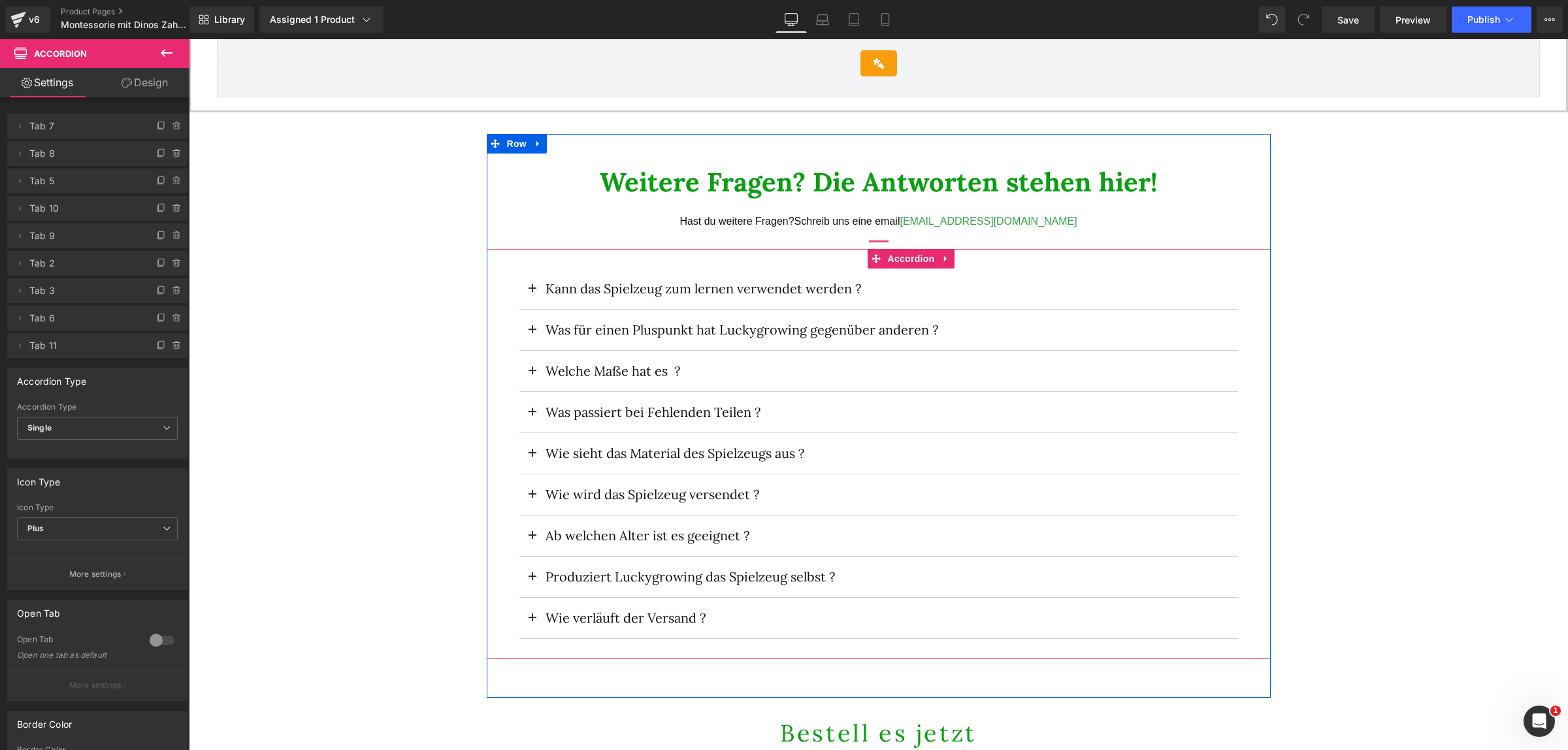
click at [533, 375] on span at bounding box center [533, 375] width 0 height 0
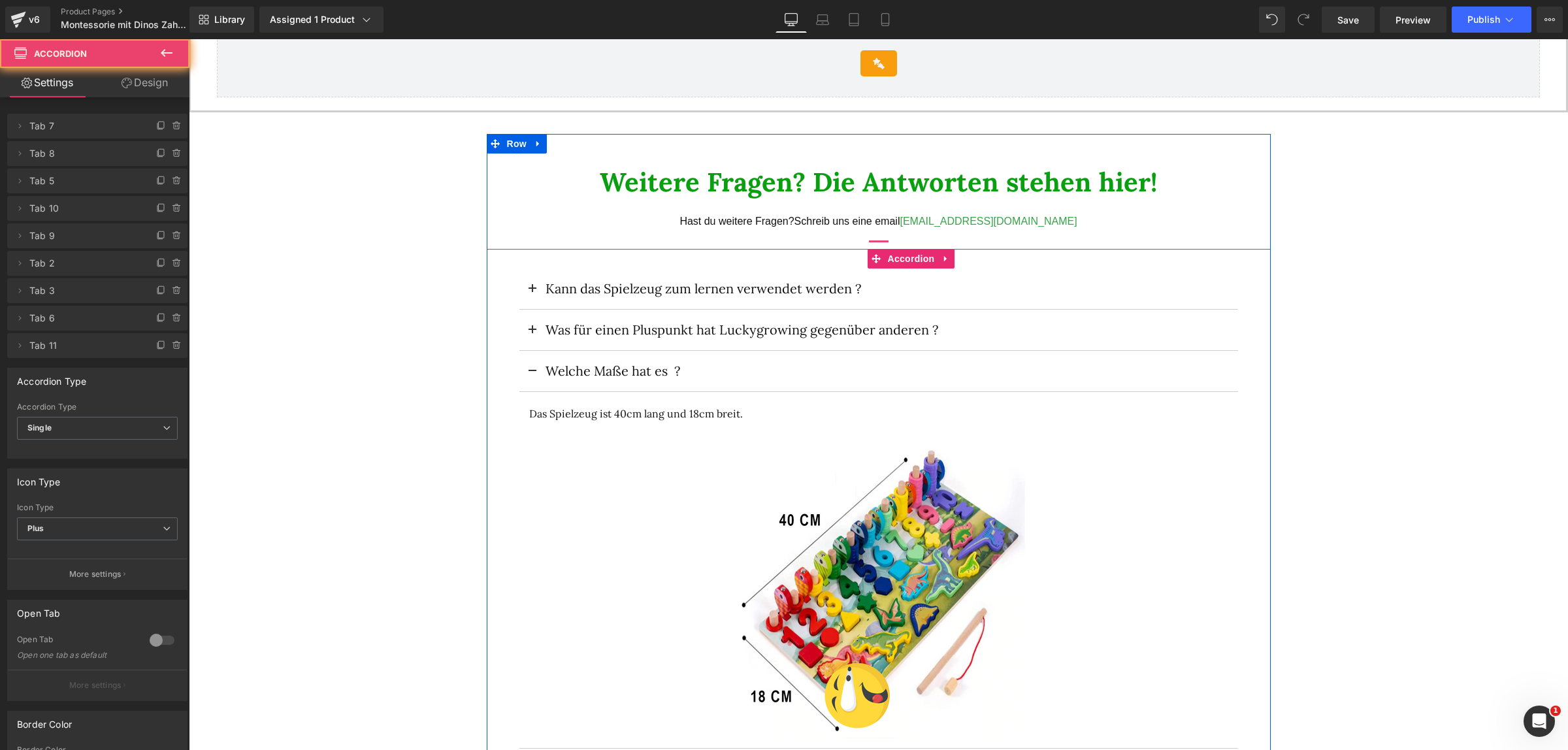
click at [533, 375] on span at bounding box center [533, 375] width 0 height 0
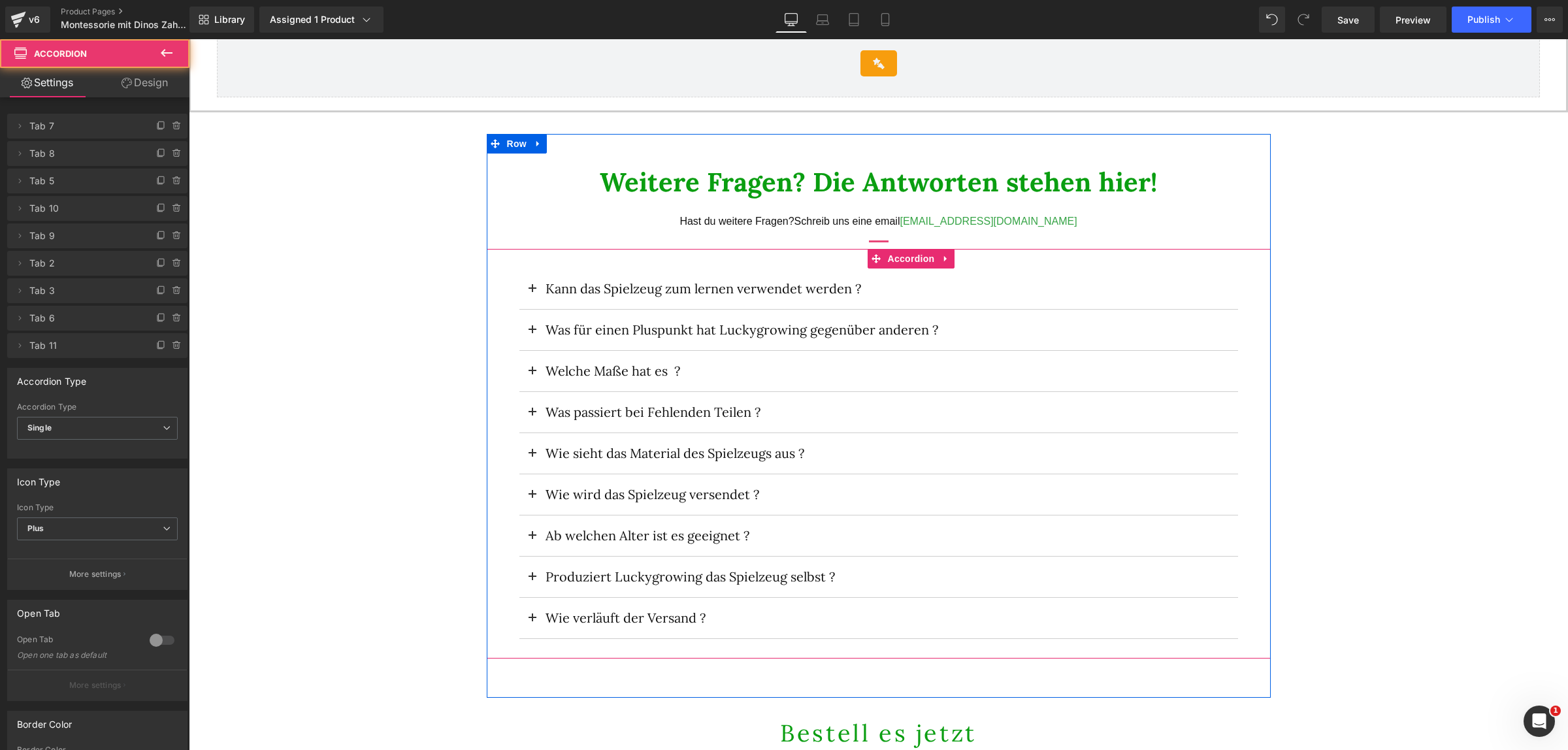
click at [533, 416] on span at bounding box center [533, 416] width 0 height 0
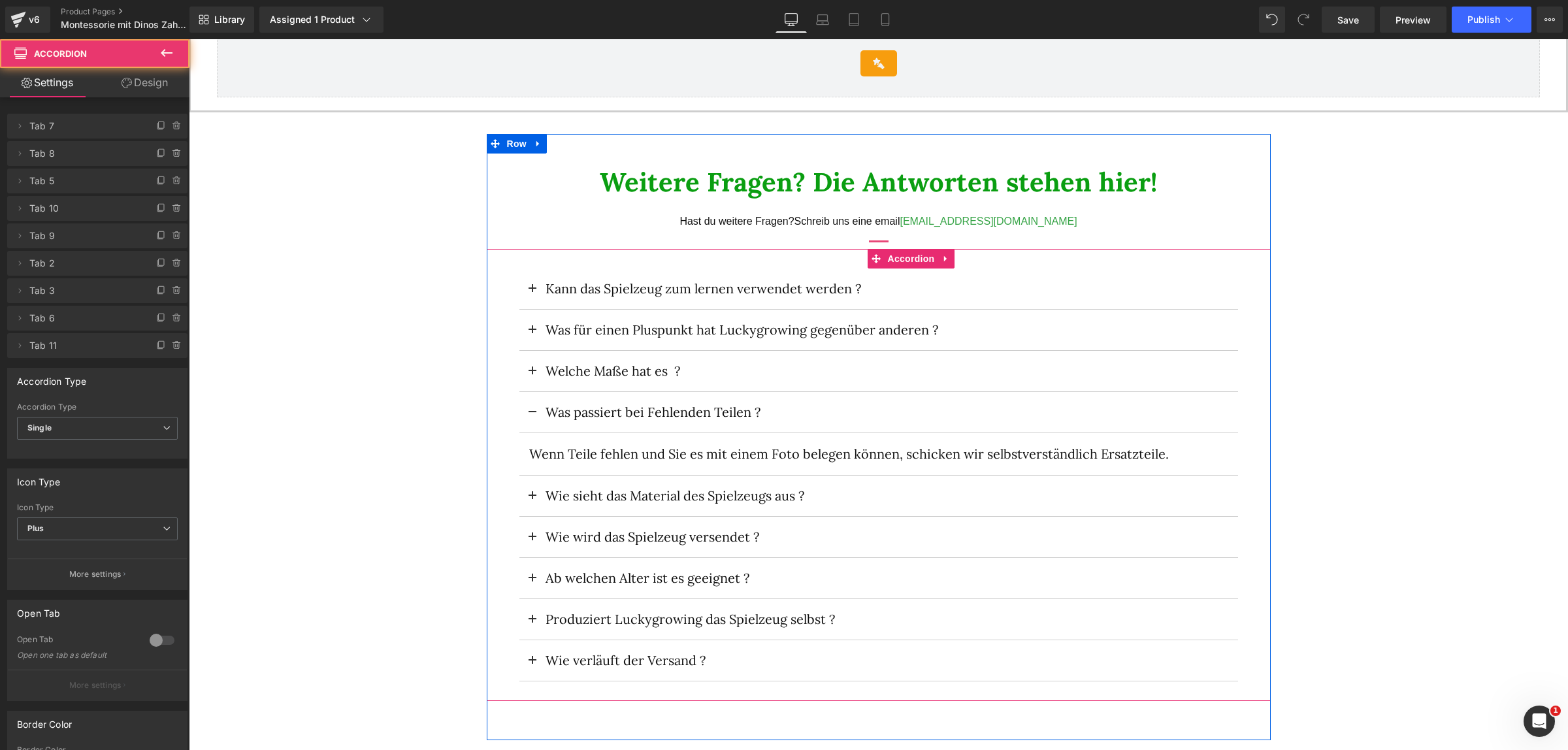
click at [525, 412] on button at bounding box center [533, 412] width 26 height 40
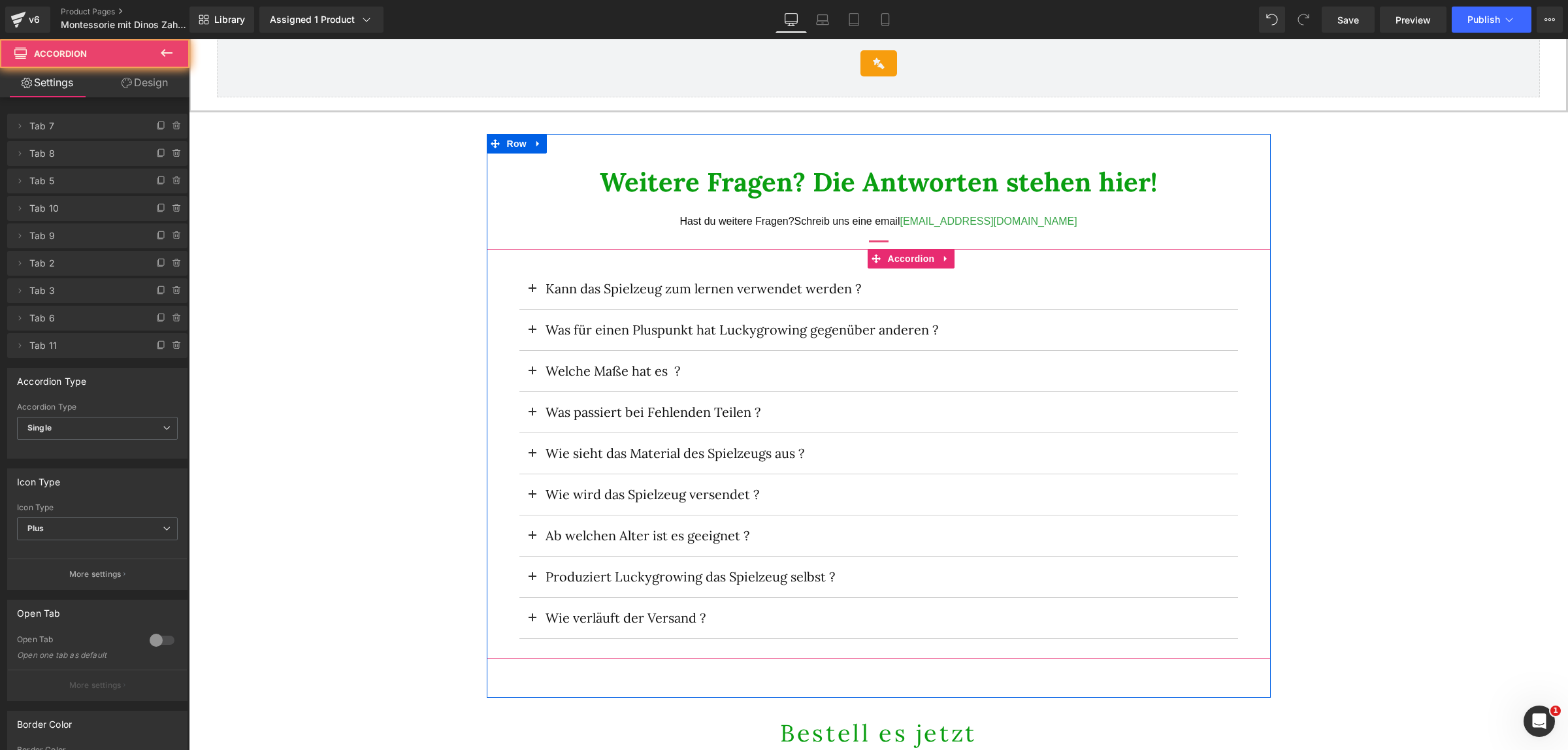
click at [525, 444] on button at bounding box center [533, 453] width 26 height 40
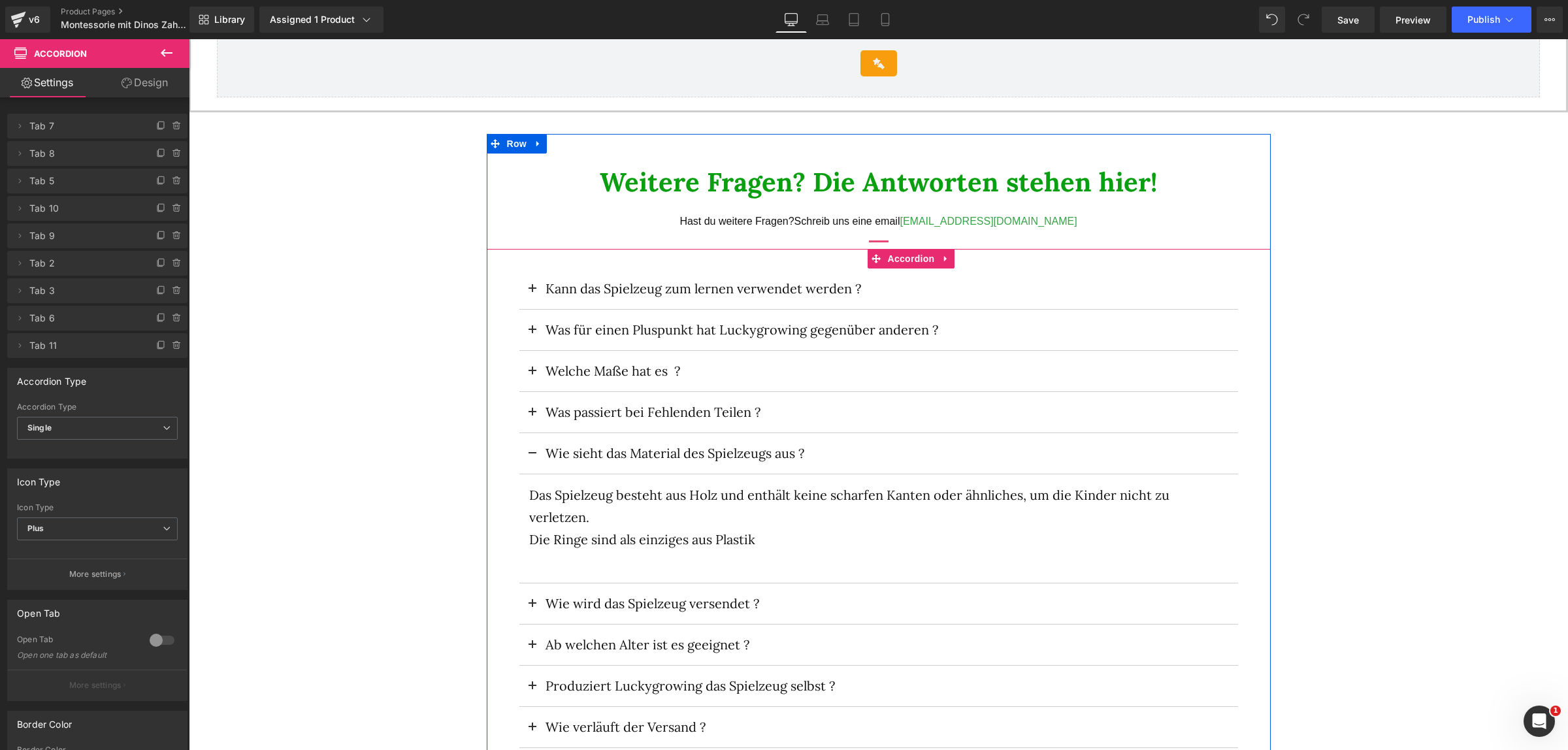
click at [533, 457] on span at bounding box center [533, 457] width 0 height 0
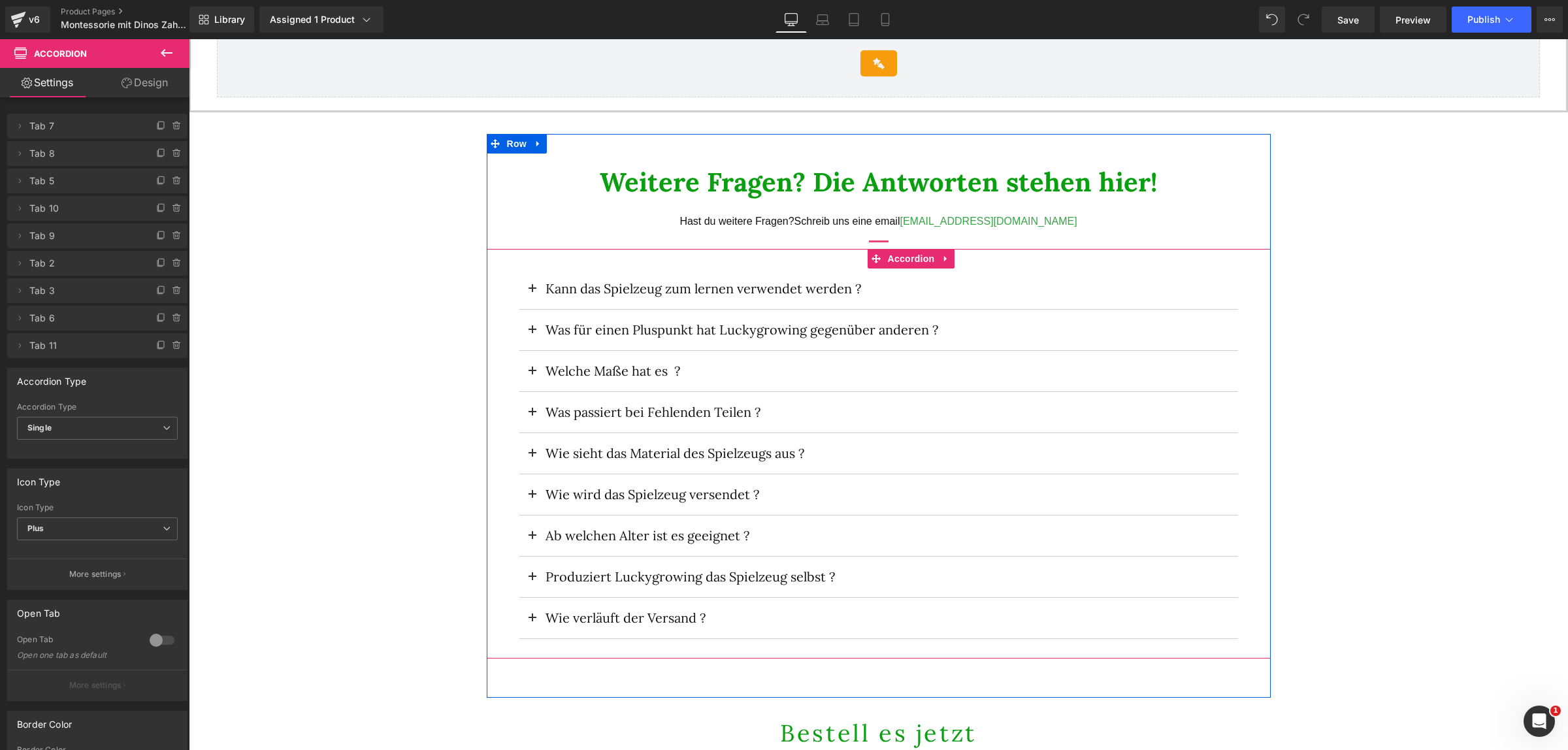
click at [530, 491] on button at bounding box center [533, 494] width 26 height 40
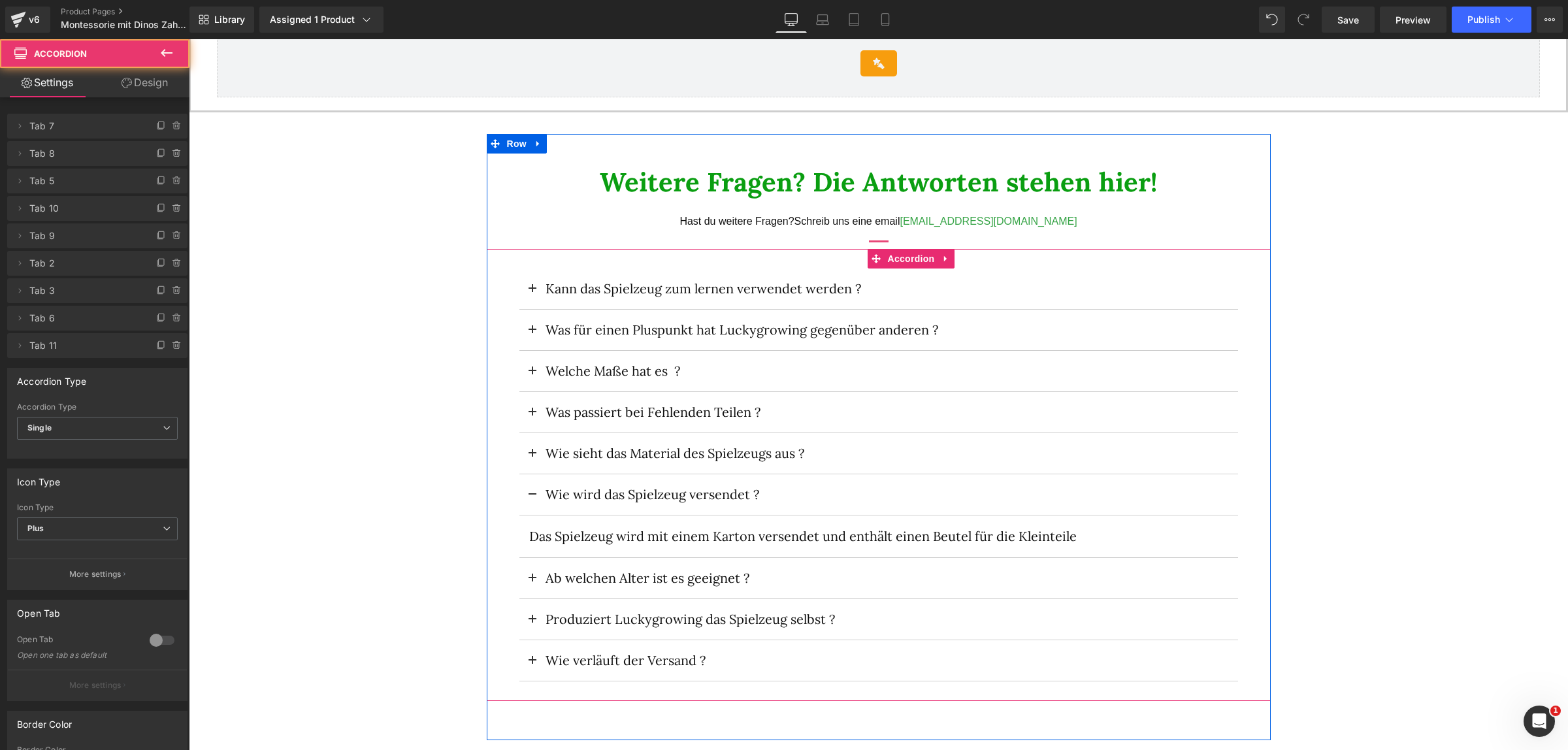
click at [530, 491] on button at bounding box center [533, 494] width 26 height 40
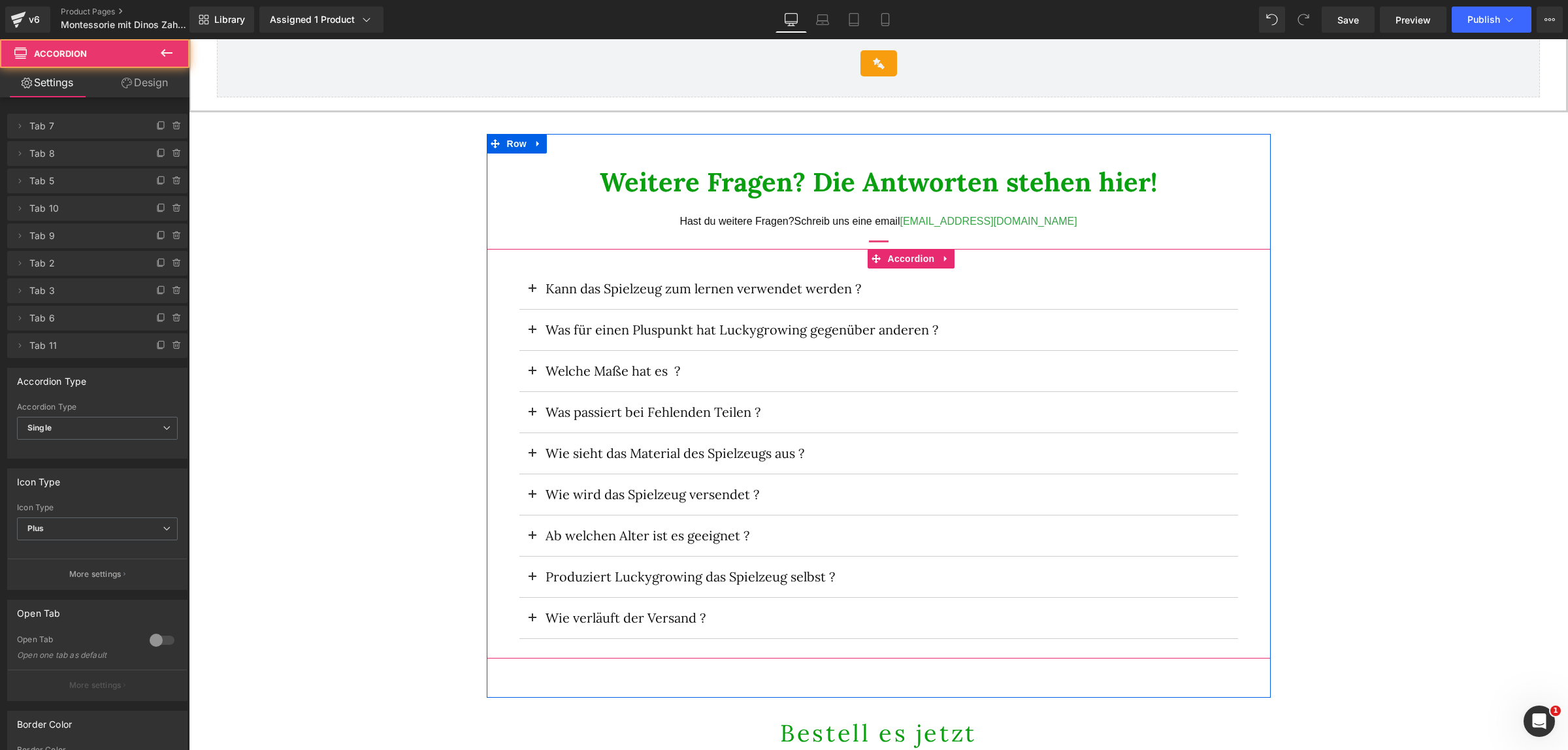
click at [530, 531] on button at bounding box center [533, 535] width 26 height 40
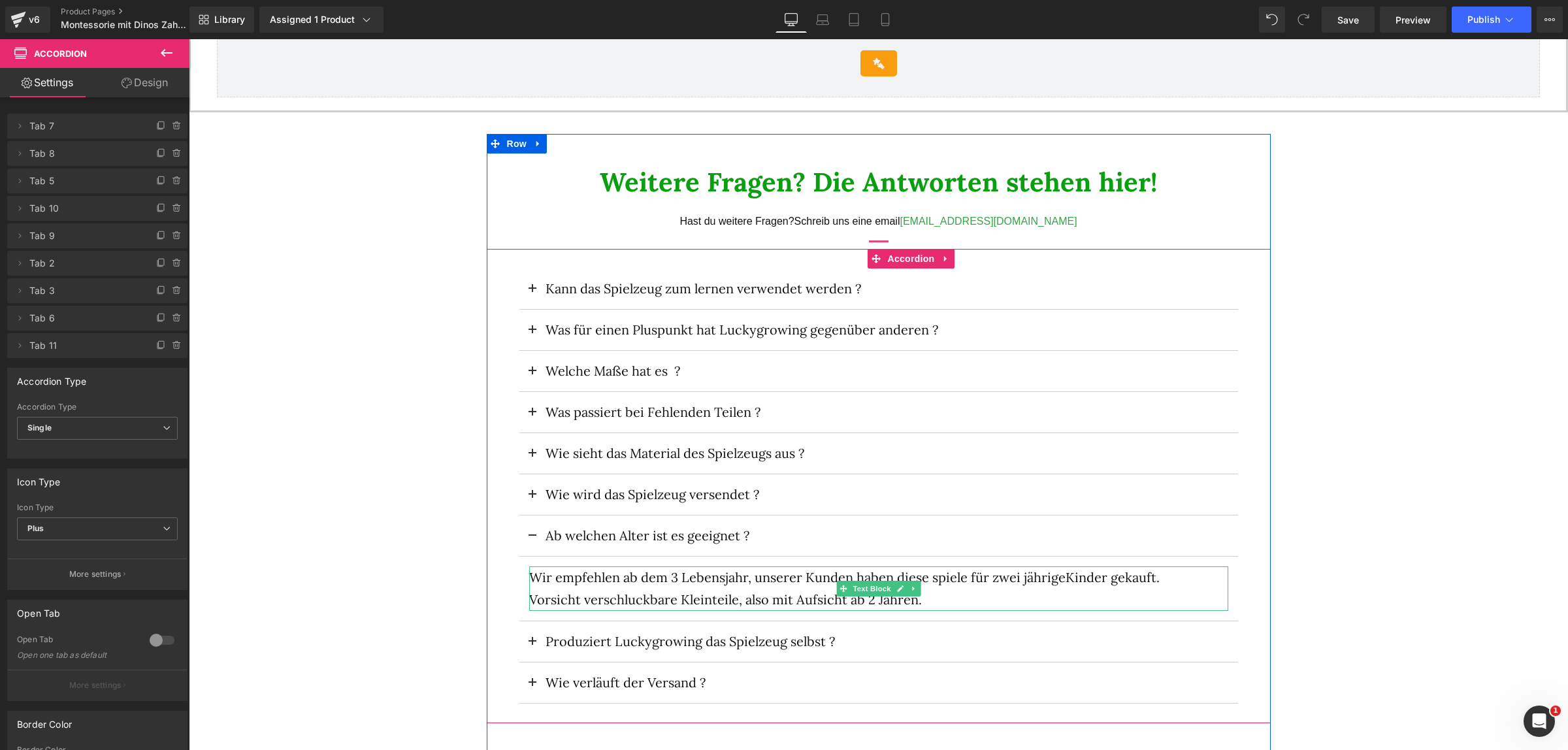
click at [1043, 588] on p "Vorsicht verschluckbare Kleinteile, also mit Aufsicht ab 2 Jahren." at bounding box center [879, 600] width 699 height 22
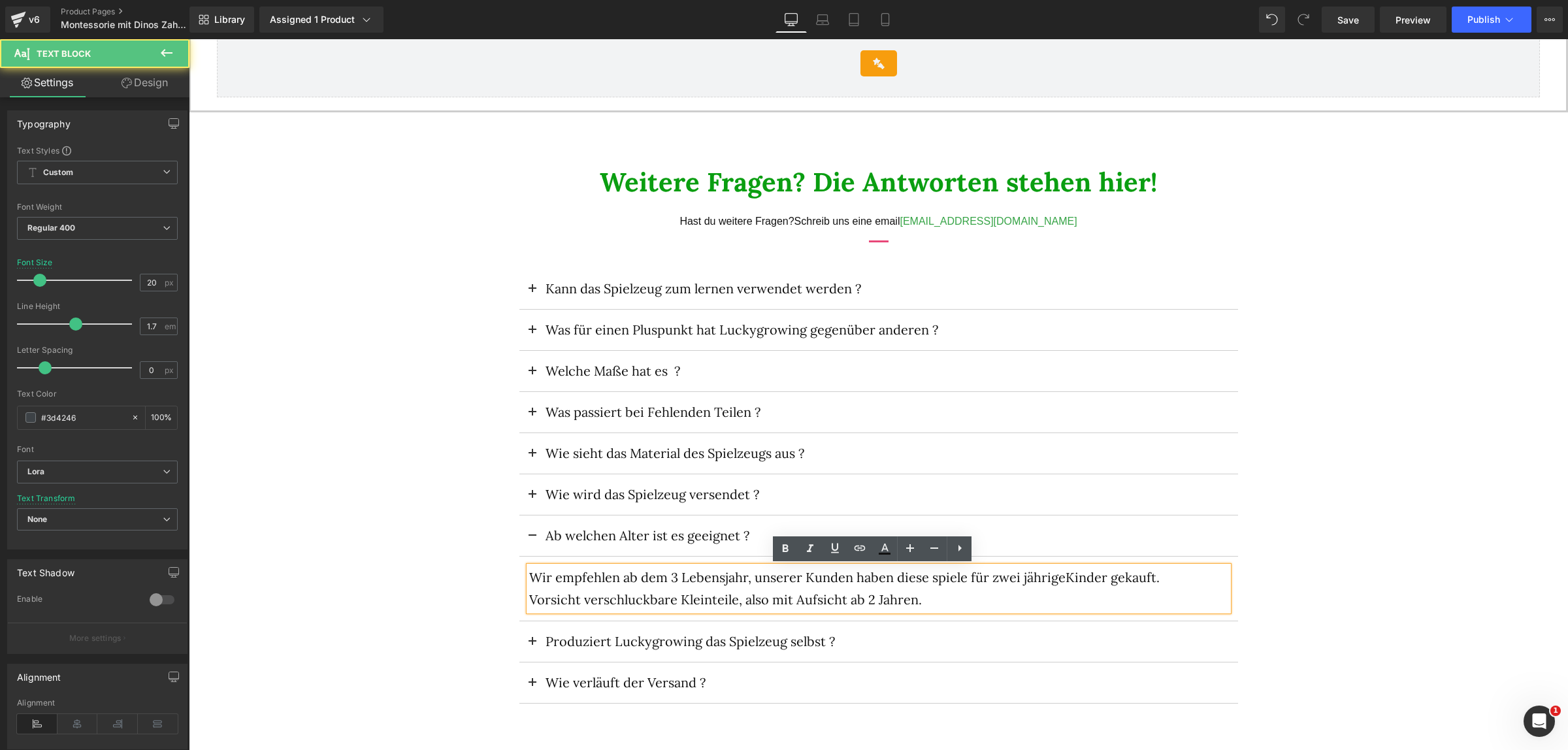
click at [909, 580] on p "Wir empfehlen ab dem 3 Lebensjahr, unserer Kunden haben diese spiele für zwei j…" at bounding box center [879, 577] width 699 height 22
click at [528, 530] on button at bounding box center [533, 535] width 26 height 40
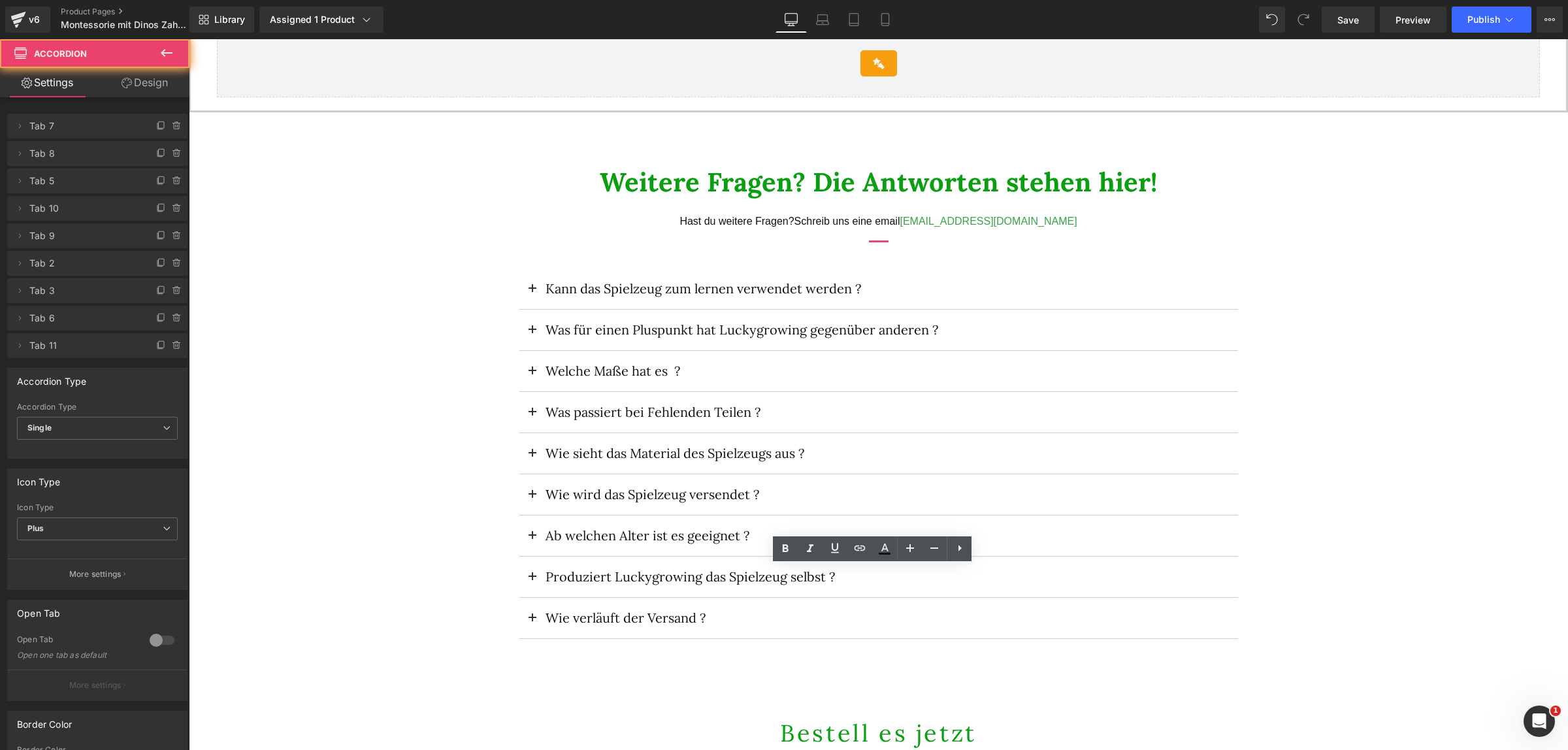
click at [533, 581] on span at bounding box center [533, 581] width 0 height 0
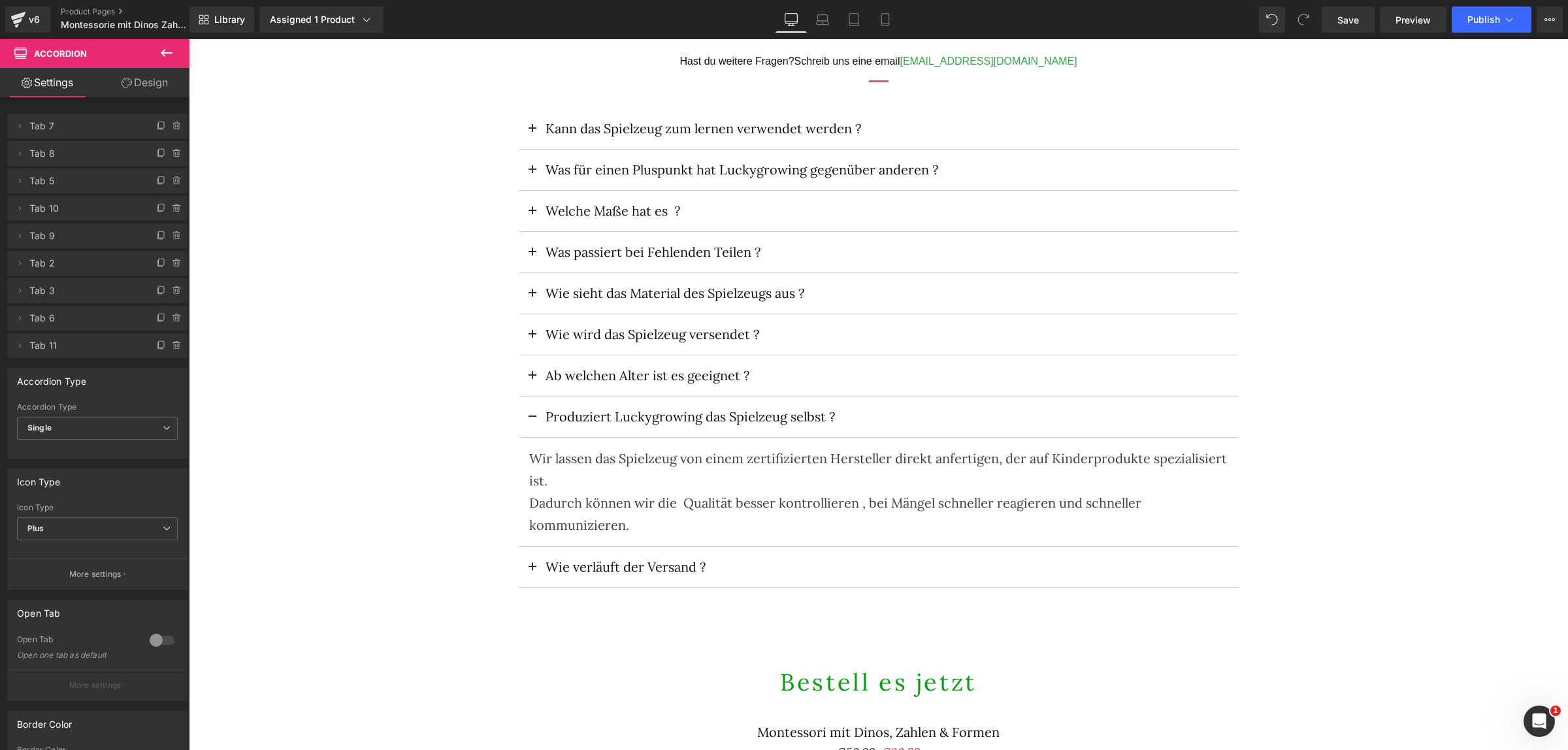
scroll to position [2938, 0]
click at [790, 458] on div "Wir lassen das Spielzeug von einem zertifizierten Hersteller direkt anfertigen,…" at bounding box center [879, 489] width 699 height 89
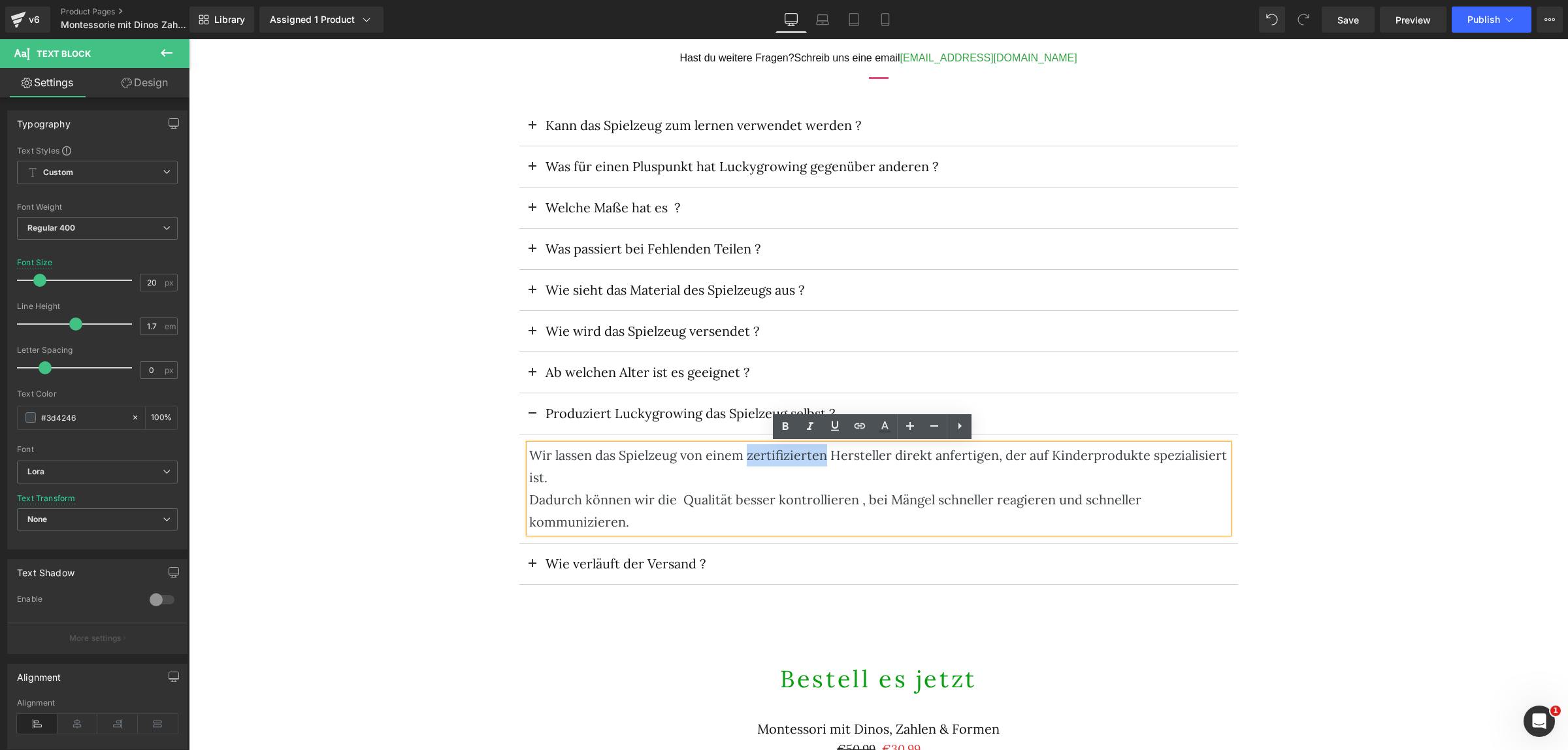
drag, startPoint x: 740, startPoint y: 456, endPoint x: 821, endPoint y: 456, distance: 81.0
click at [821, 456] on div "Wir lassen das Spielzeug von einem zertifizierten Hersteller direkt anfertigen,…" at bounding box center [879, 489] width 699 height 89
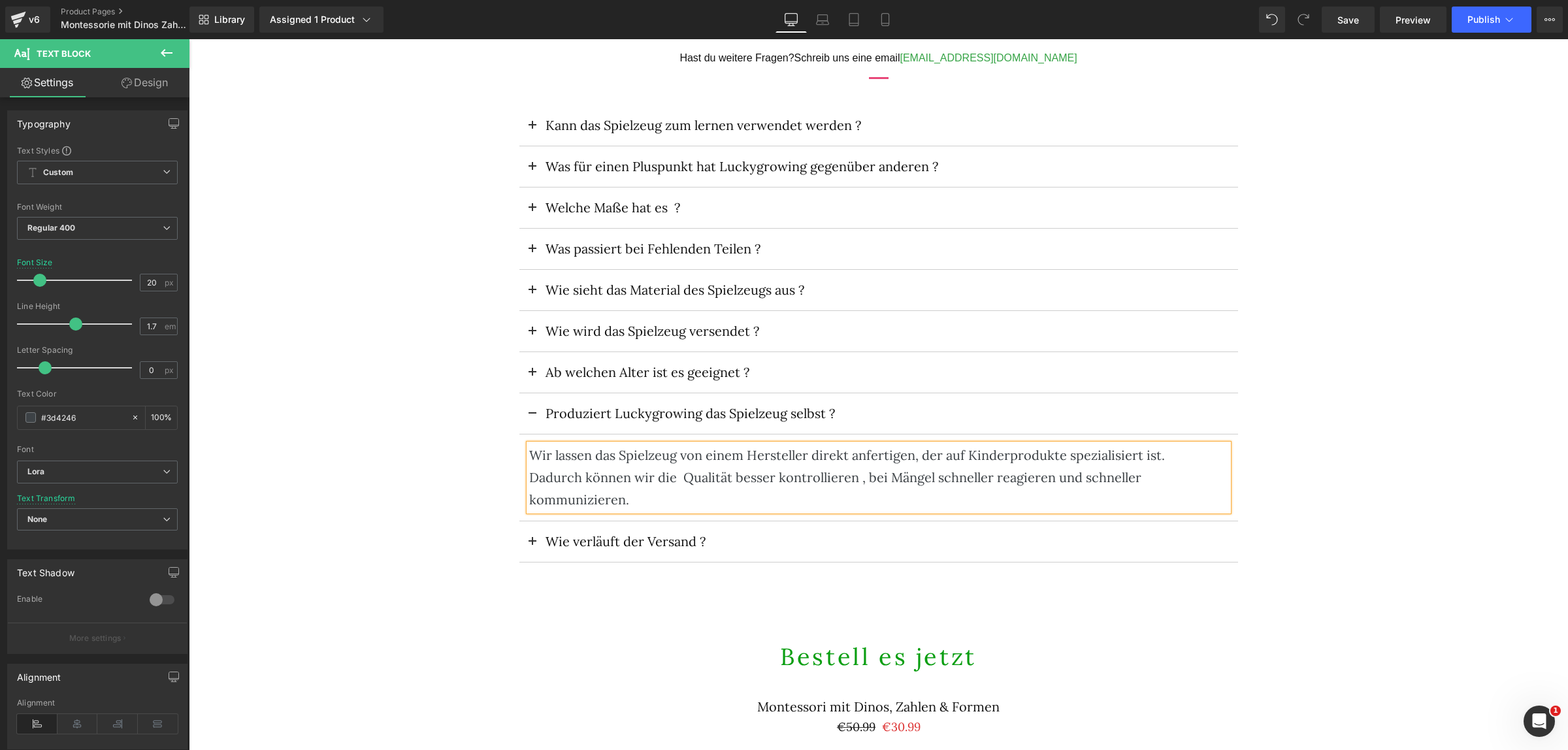
click at [531, 415] on button at bounding box center [533, 413] width 26 height 40
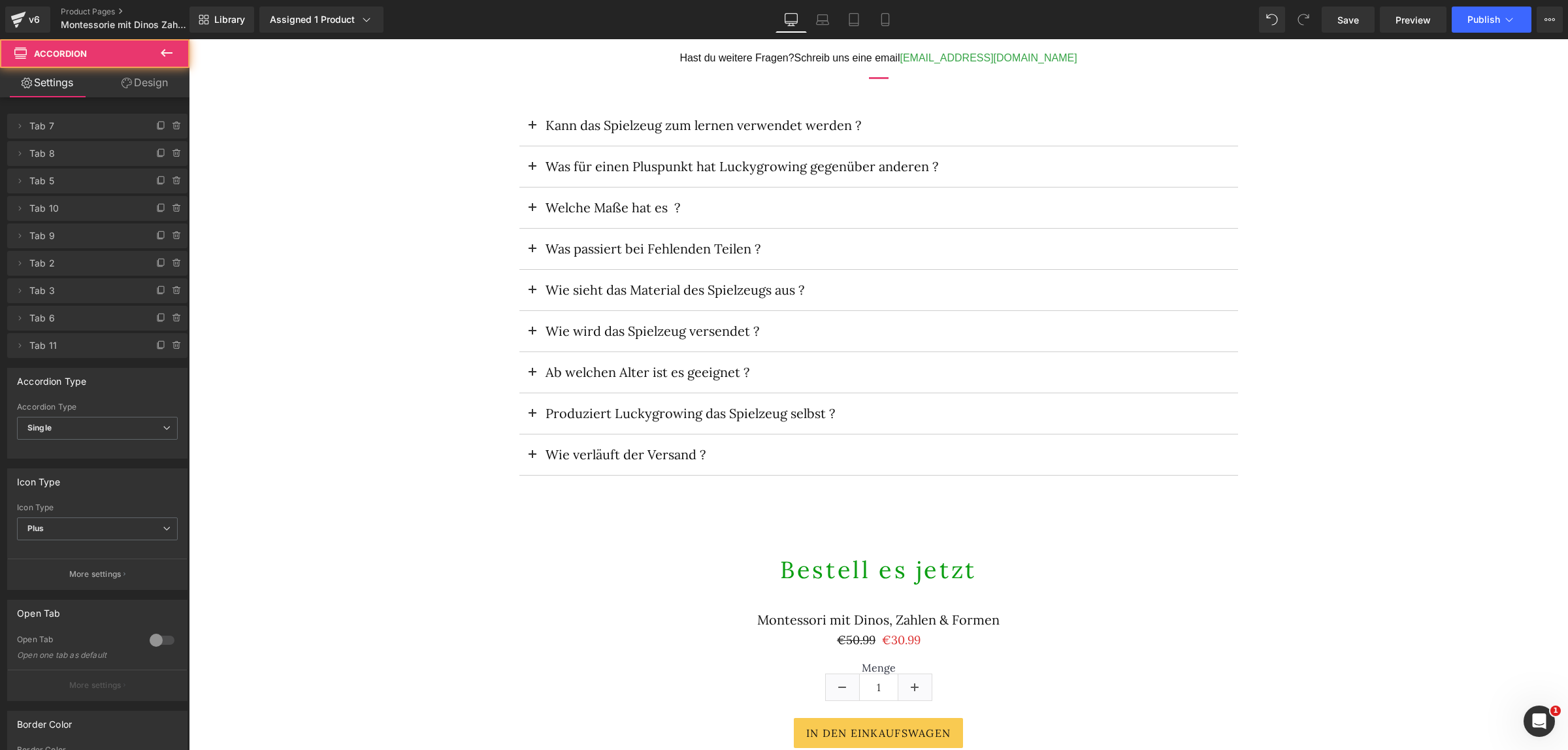
click at [524, 457] on button at bounding box center [533, 454] width 26 height 40
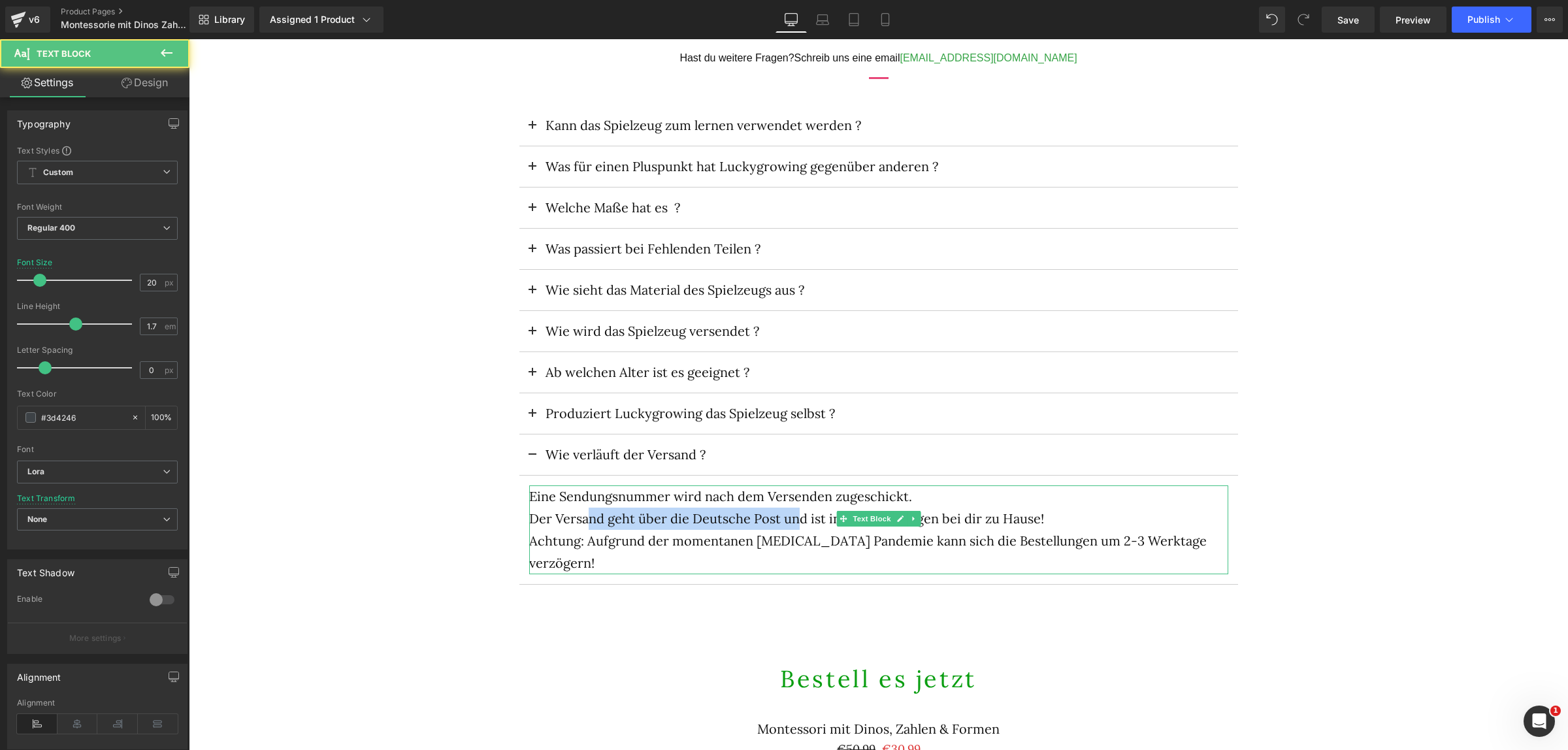
drag, startPoint x: 584, startPoint y: 518, endPoint x: 793, endPoint y: 516, distance: 209.0
click at [793, 516] on p "Der Versand geht über die Deutsche Post und ist in 1 - 2 Werktagen bei dir zu H…" at bounding box center [879, 518] width 699 height 22
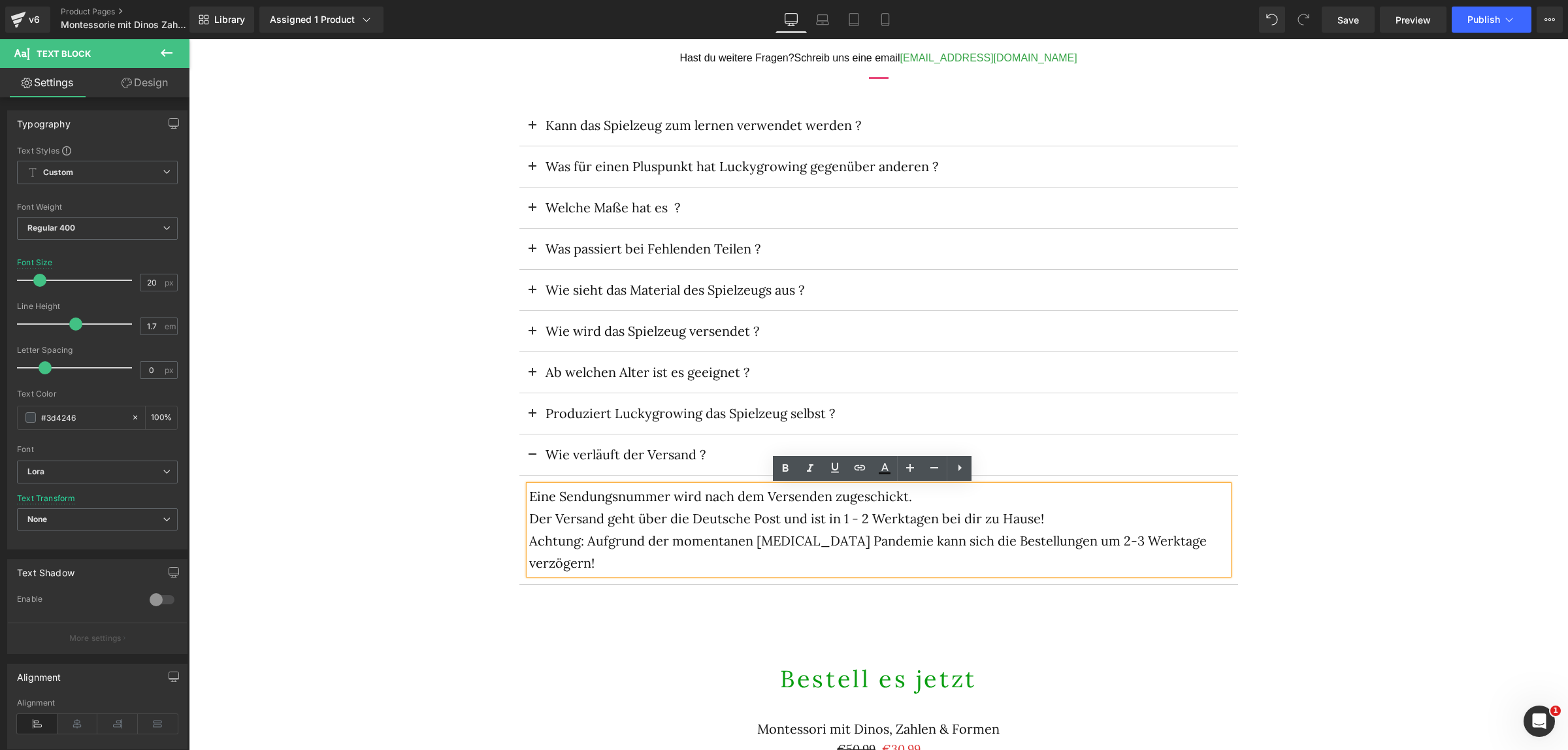
click at [1066, 521] on p "Der Versand geht über die Deutsche Post und ist in 1 - 2 Werktagen bei dir zu H…" at bounding box center [879, 518] width 699 height 22
drag, startPoint x: 672, startPoint y: 543, endPoint x: 791, endPoint y: 536, distance: 119.2
click at [791, 536] on p "Achtung: Aufgrund der momentanen [MEDICAL_DATA] Pandemie kann sich die Bestellu…" at bounding box center [879, 552] width 699 height 44
click at [1130, 546] on p "Achtung: Aufgrund der momentanen [MEDICAL_DATA] Pandemie kann sich die Bestellu…" at bounding box center [879, 552] width 699 height 44
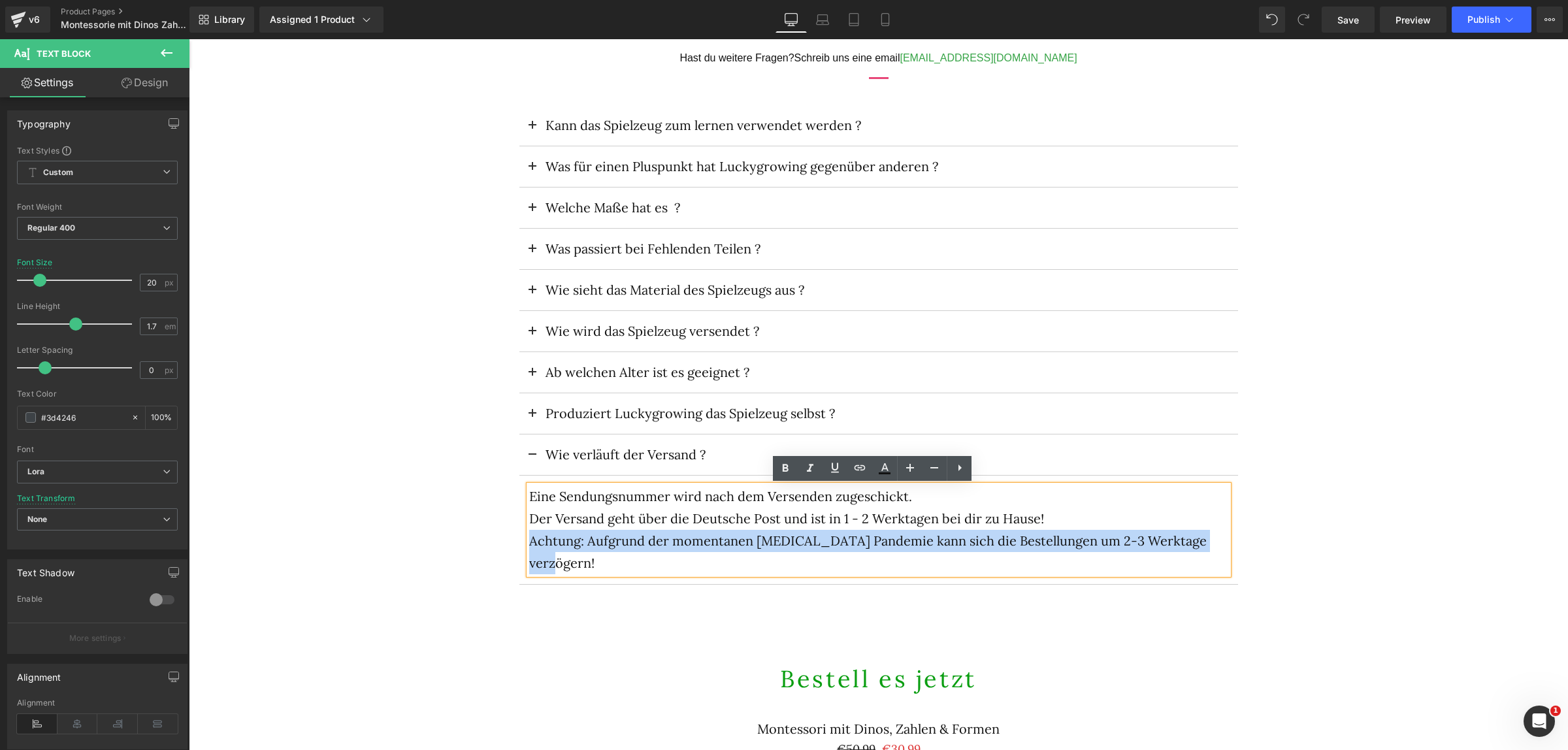
drag, startPoint x: 1164, startPoint y: 543, endPoint x: 503, endPoint y: 539, distance: 661.0
click at [503, 539] on div "Kann das Spielzeug zum lernen verwendet werden ? Text Block Das Spielzeug ist a…" at bounding box center [879, 345] width 784 height 518
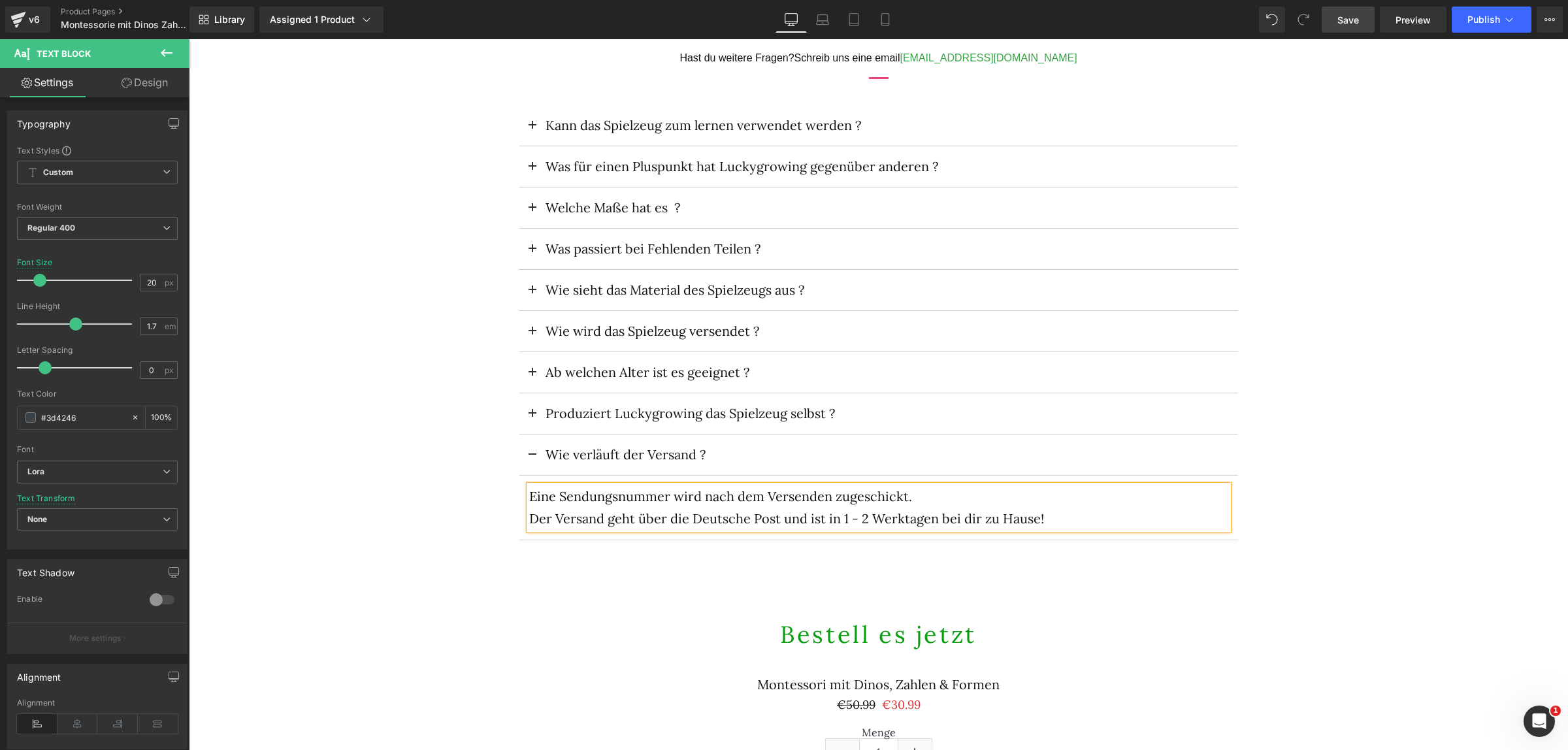
drag, startPoint x: 1352, startPoint y: 21, endPoint x: 964, endPoint y: 331, distance: 496.6
click at [1352, 21] on span "Save" at bounding box center [1347, 20] width 21 height 14
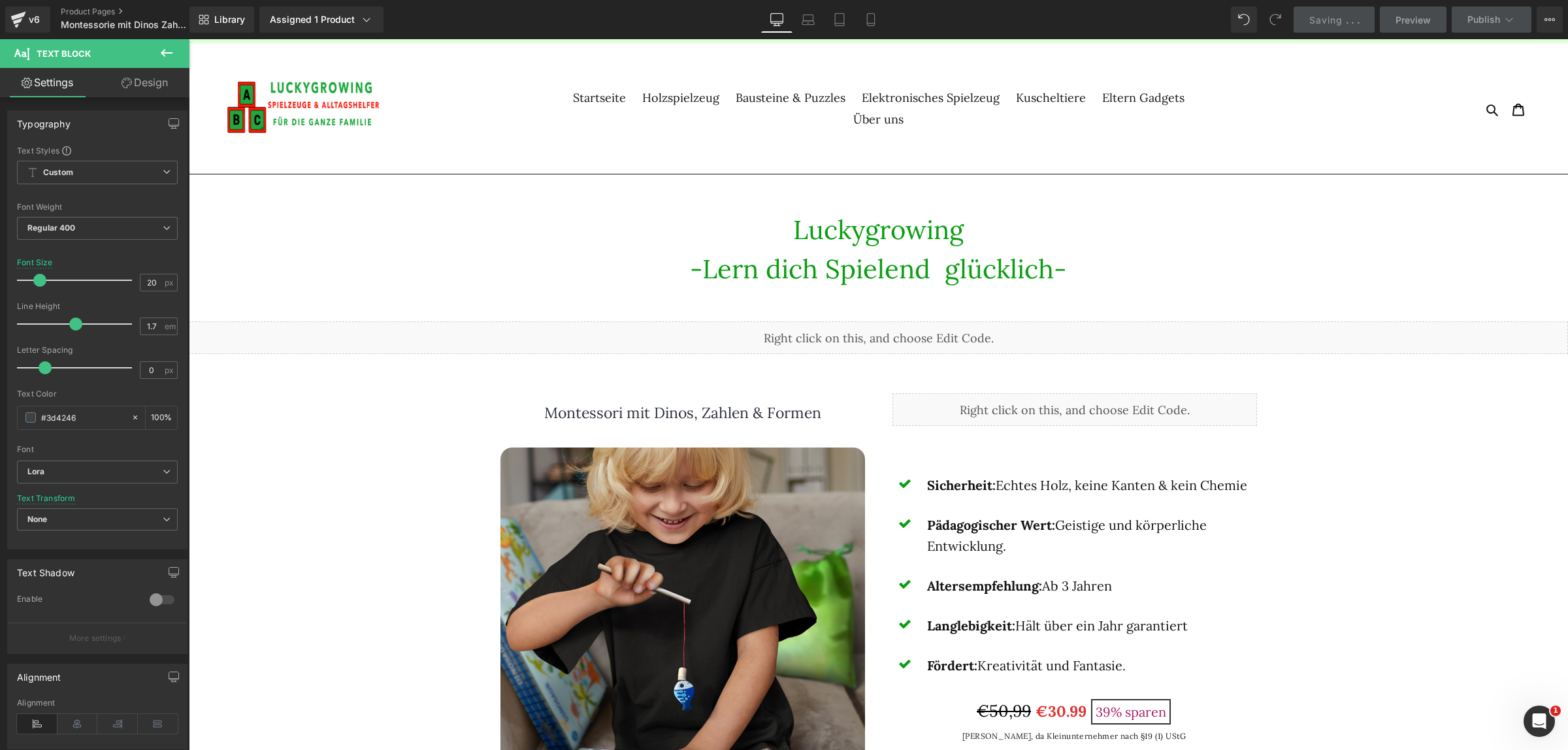
scroll to position [0, 0]
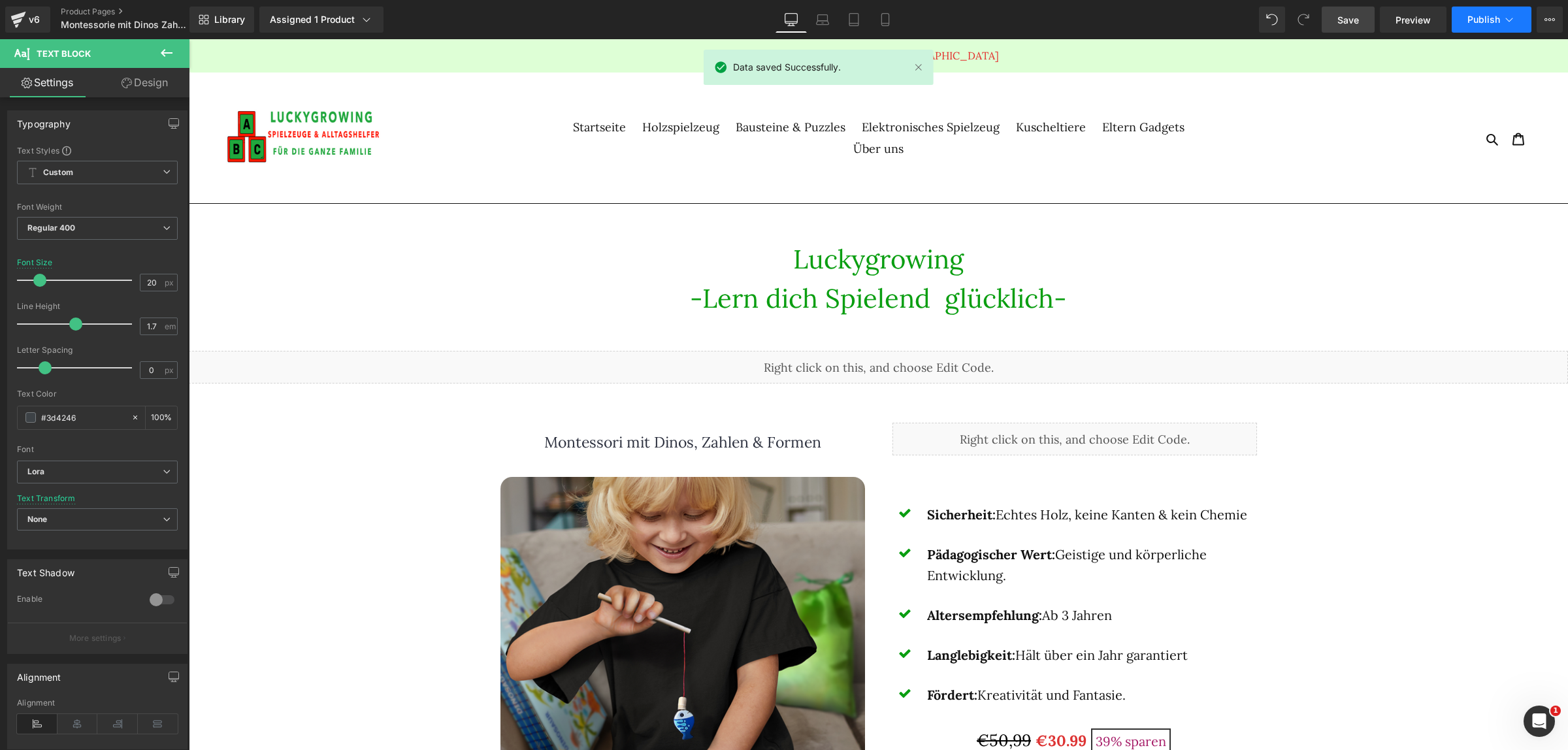
click at [1513, 21] on icon at bounding box center [1509, 19] width 13 height 13
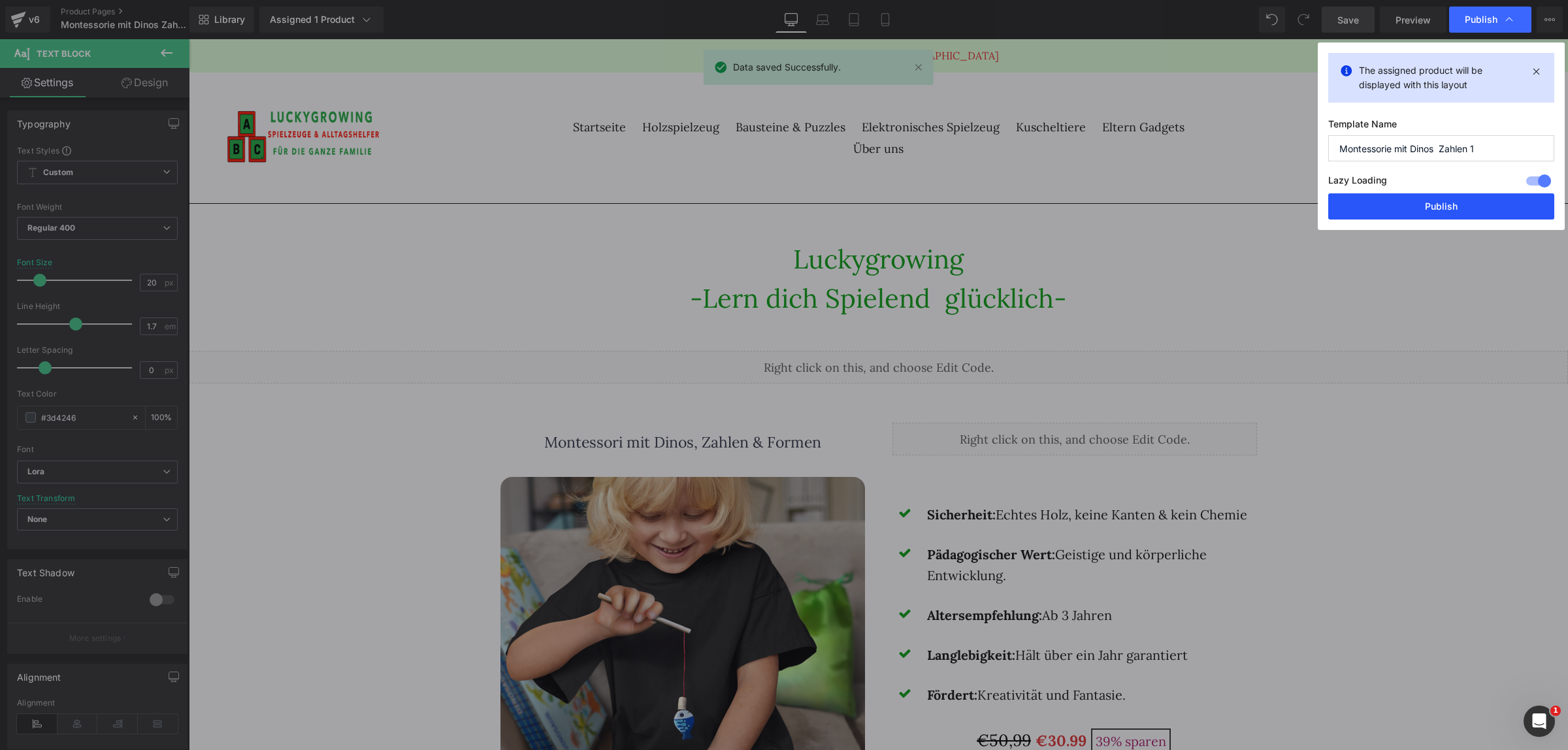
click at [1461, 209] on button "Publish" at bounding box center [1441, 207] width 226 height 26
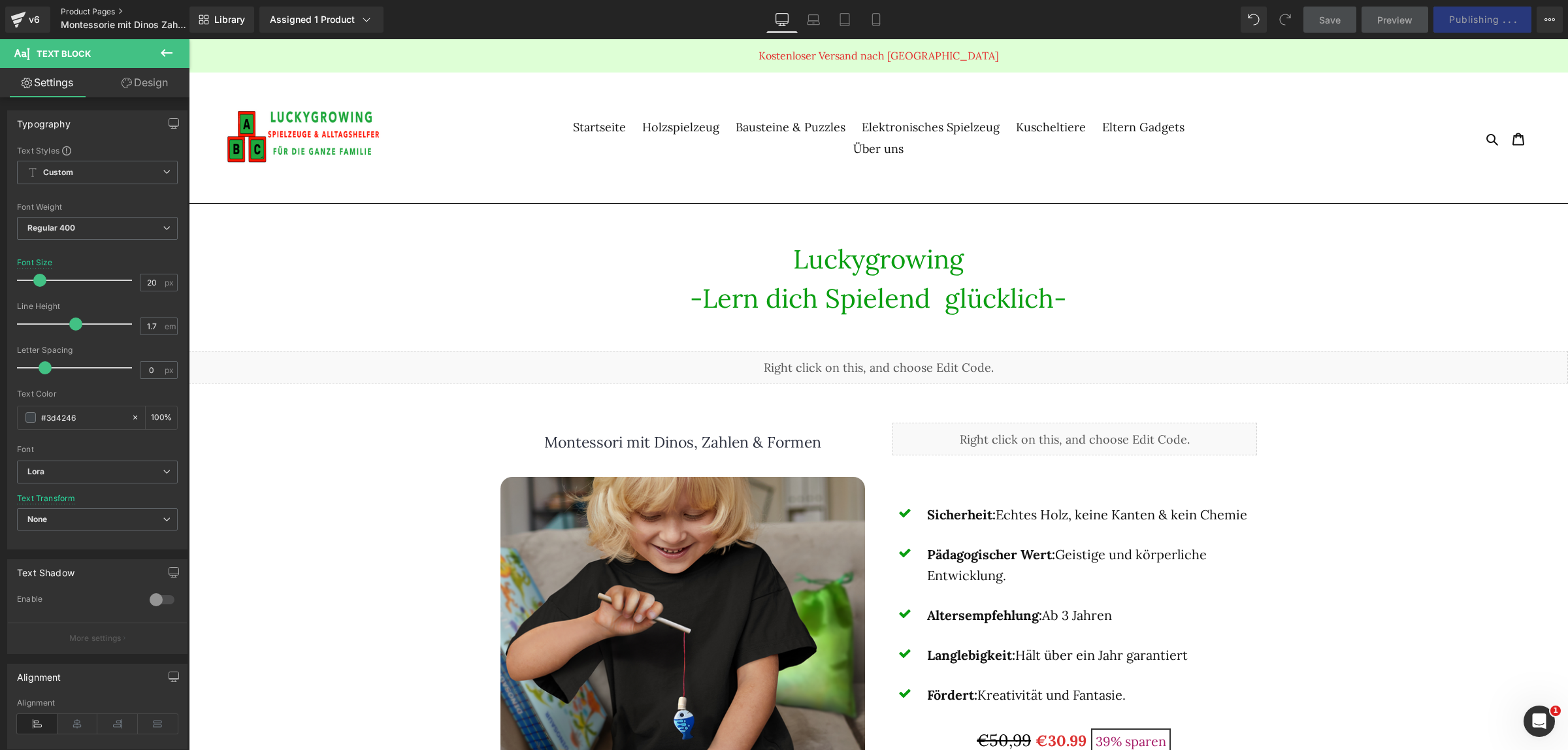
click at [98, 8] on link "Product Pages" at bounding box center [136, 11] width 150 height 10
